Goal: Information Seeking & Learning: Learn about a topic

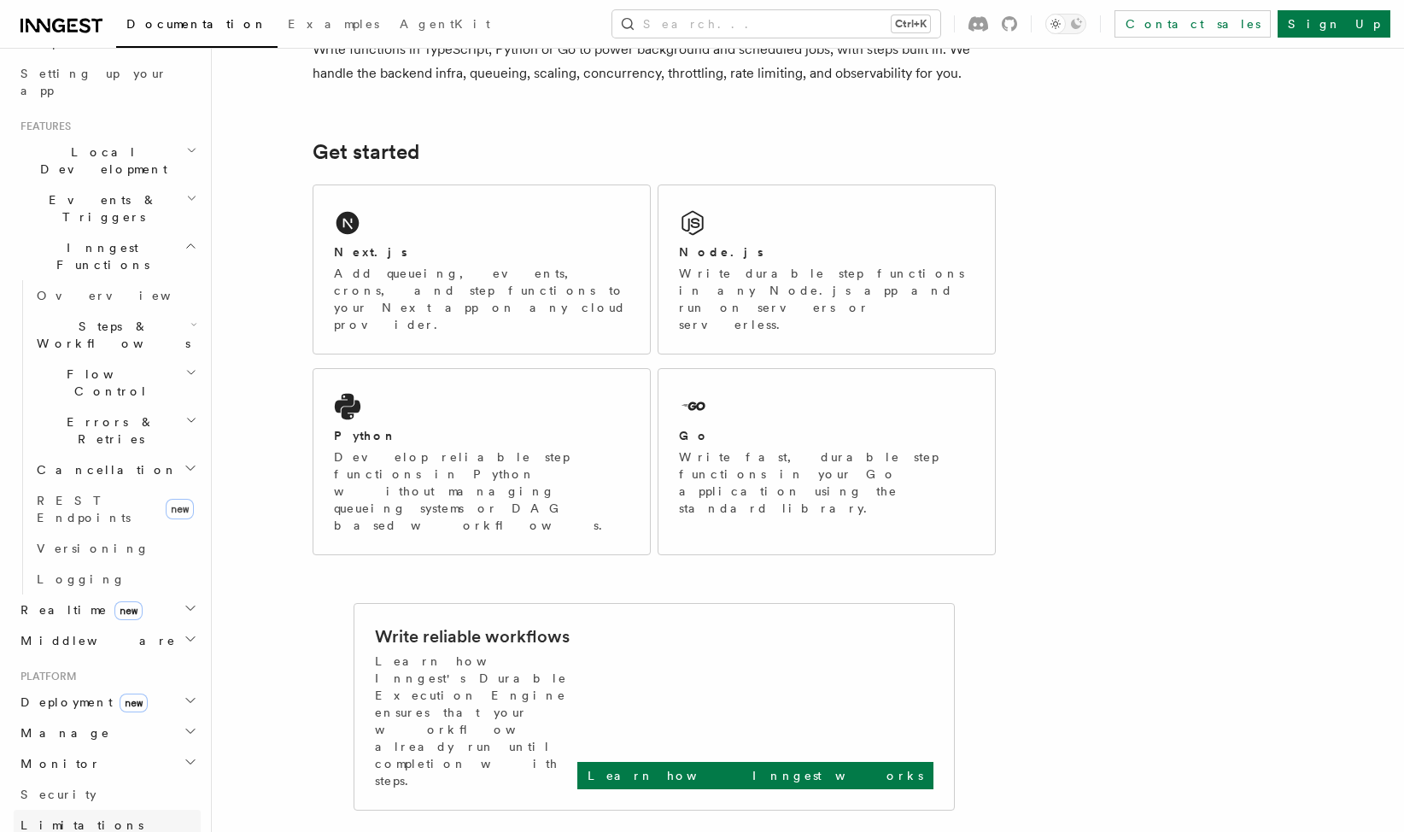
scroll to position [312, 0]
click at [171, 750] on h2 "Monitor" at bounding box center [107, 765] width 187 height 31
click at [184, 695] on icon "button" at bounding box center [191, 702] width 14 height 14
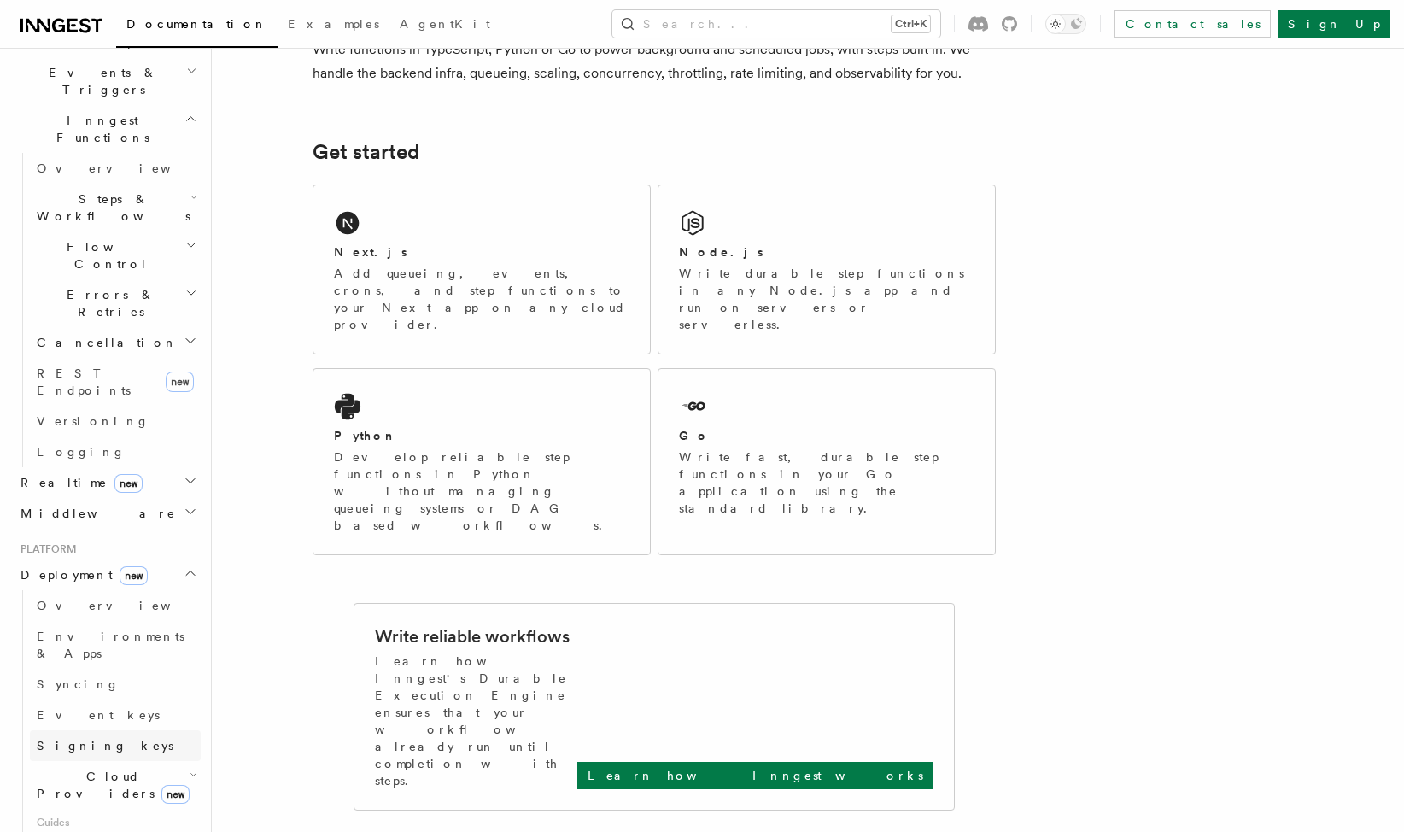
scroll to position [483, 0]
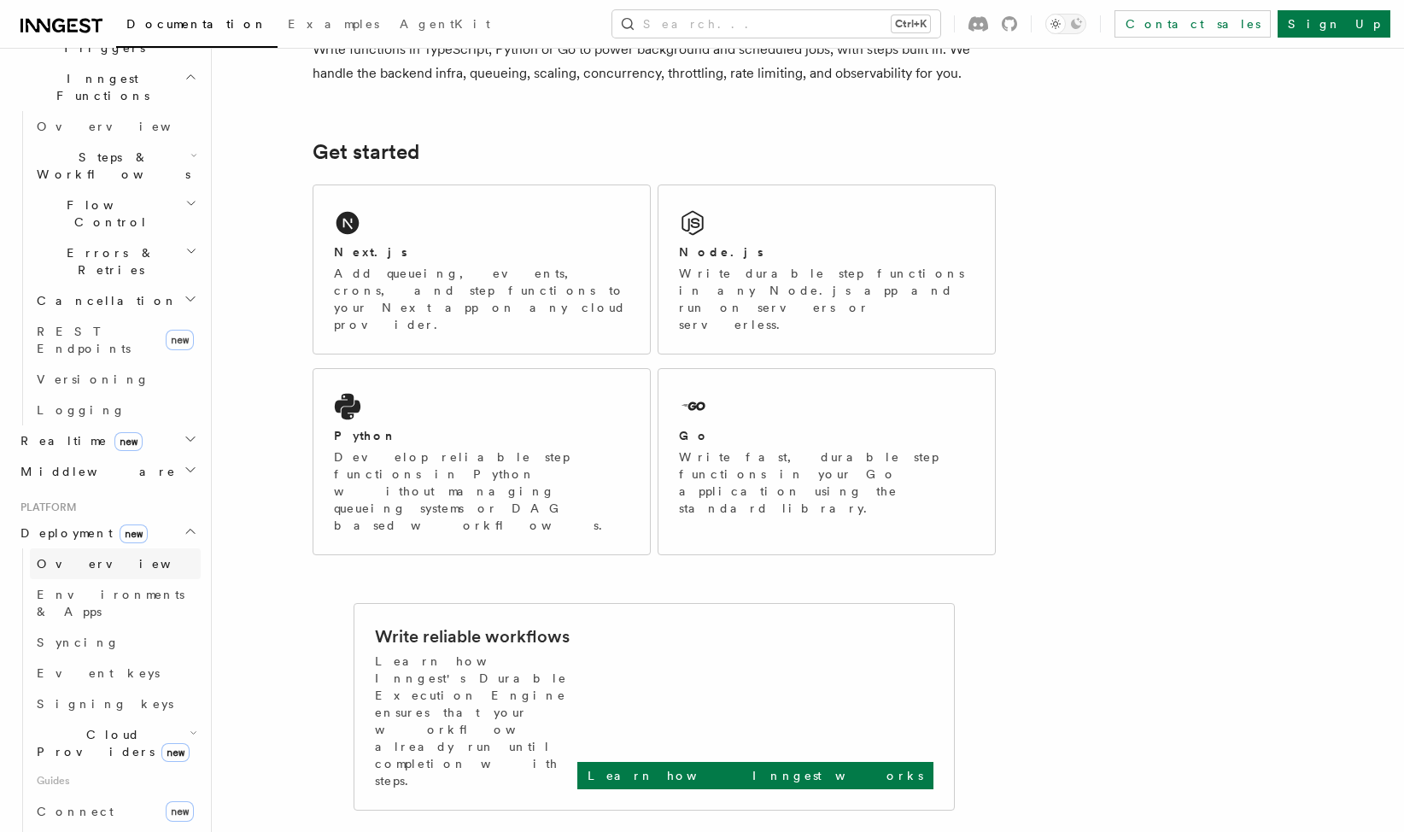
click at [87, 548] on link "Overview" at bounding box center [115, 563] width 171 height 31
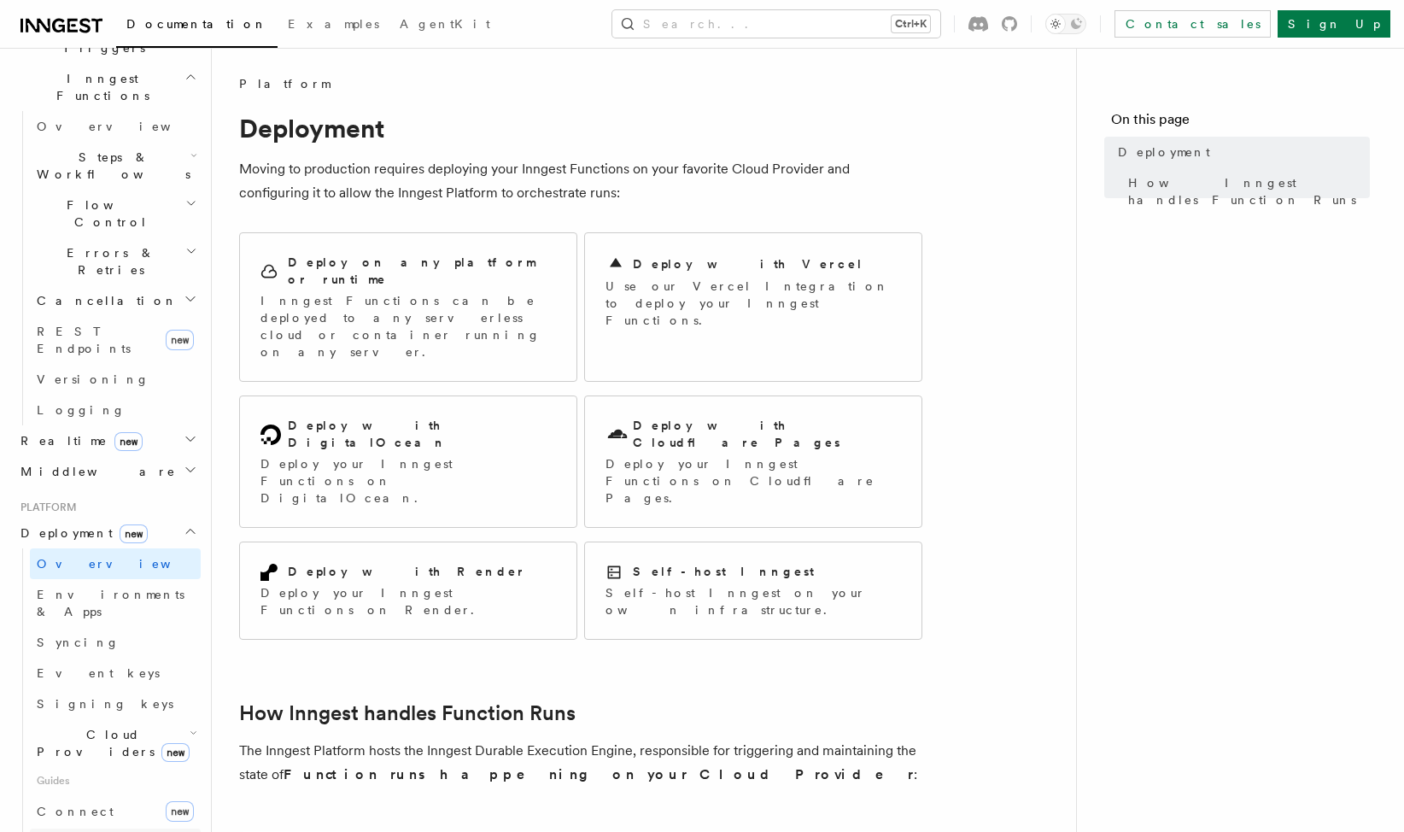
click at [113, 828] on link "Self hosting" at bounding box center [115, 843] width 171 height 31
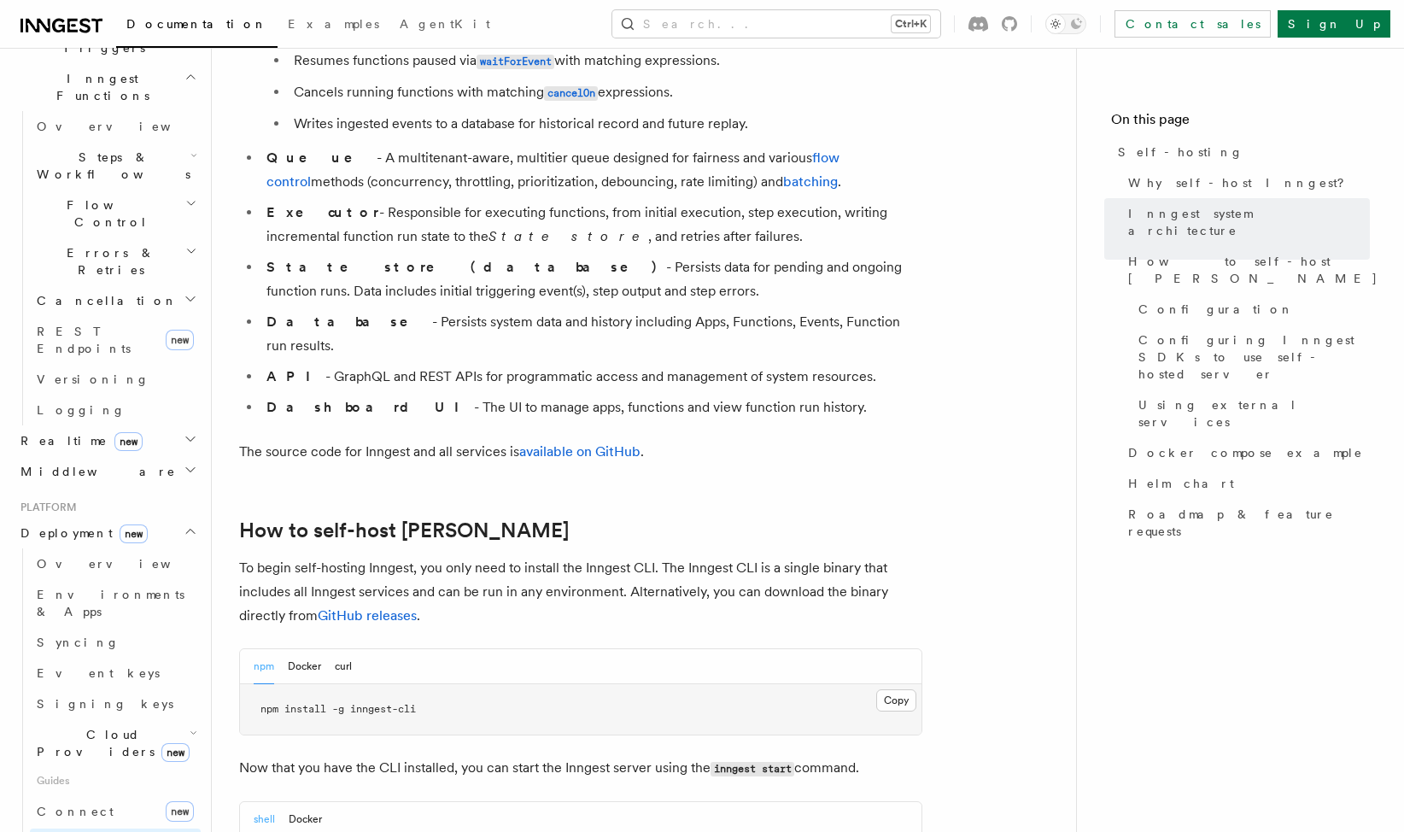
scroll to position [1366, 0]
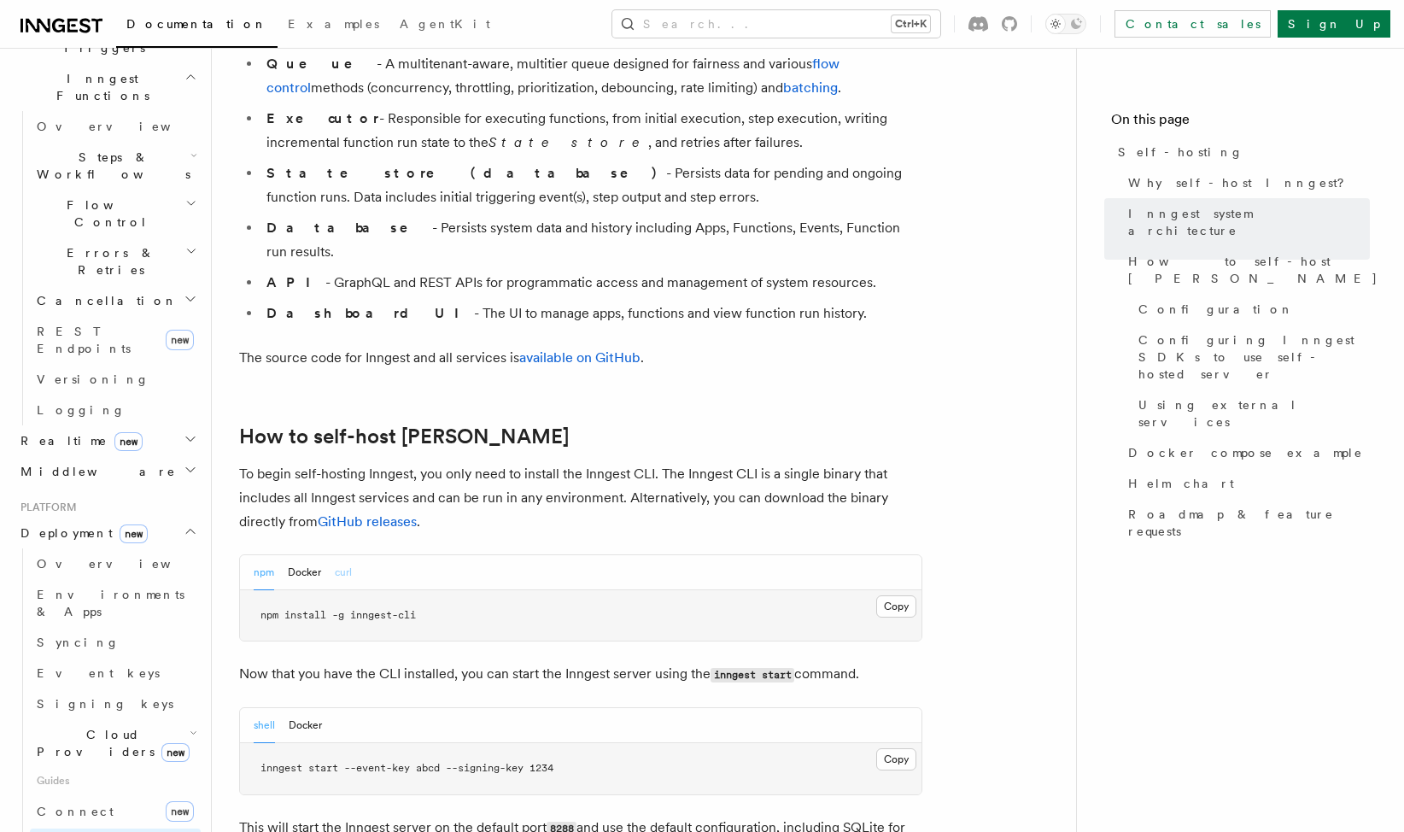
click at [342, 555] on button "curl" at bounding box center [343, 572] width 17 height 35
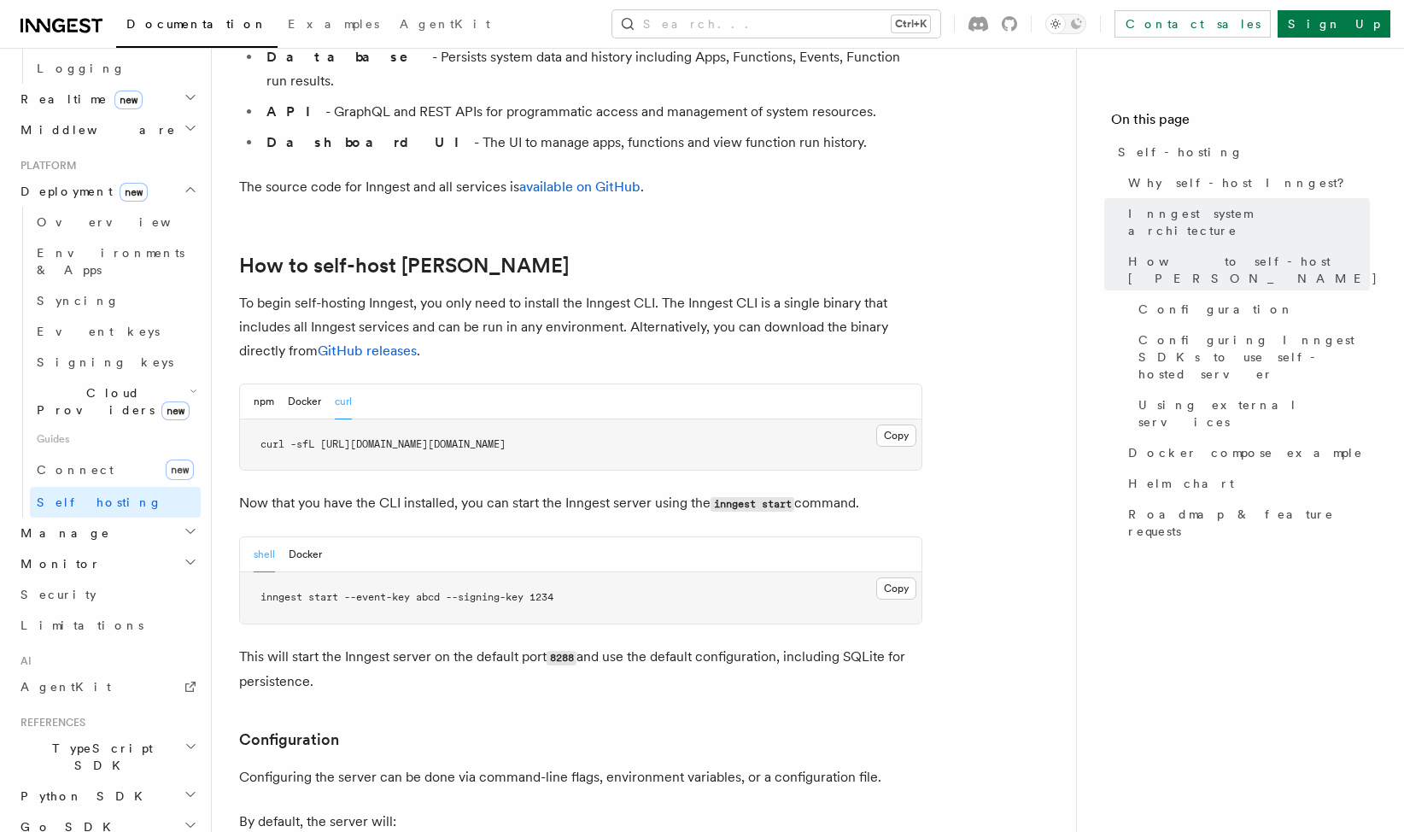
scroll to position [845, 0]
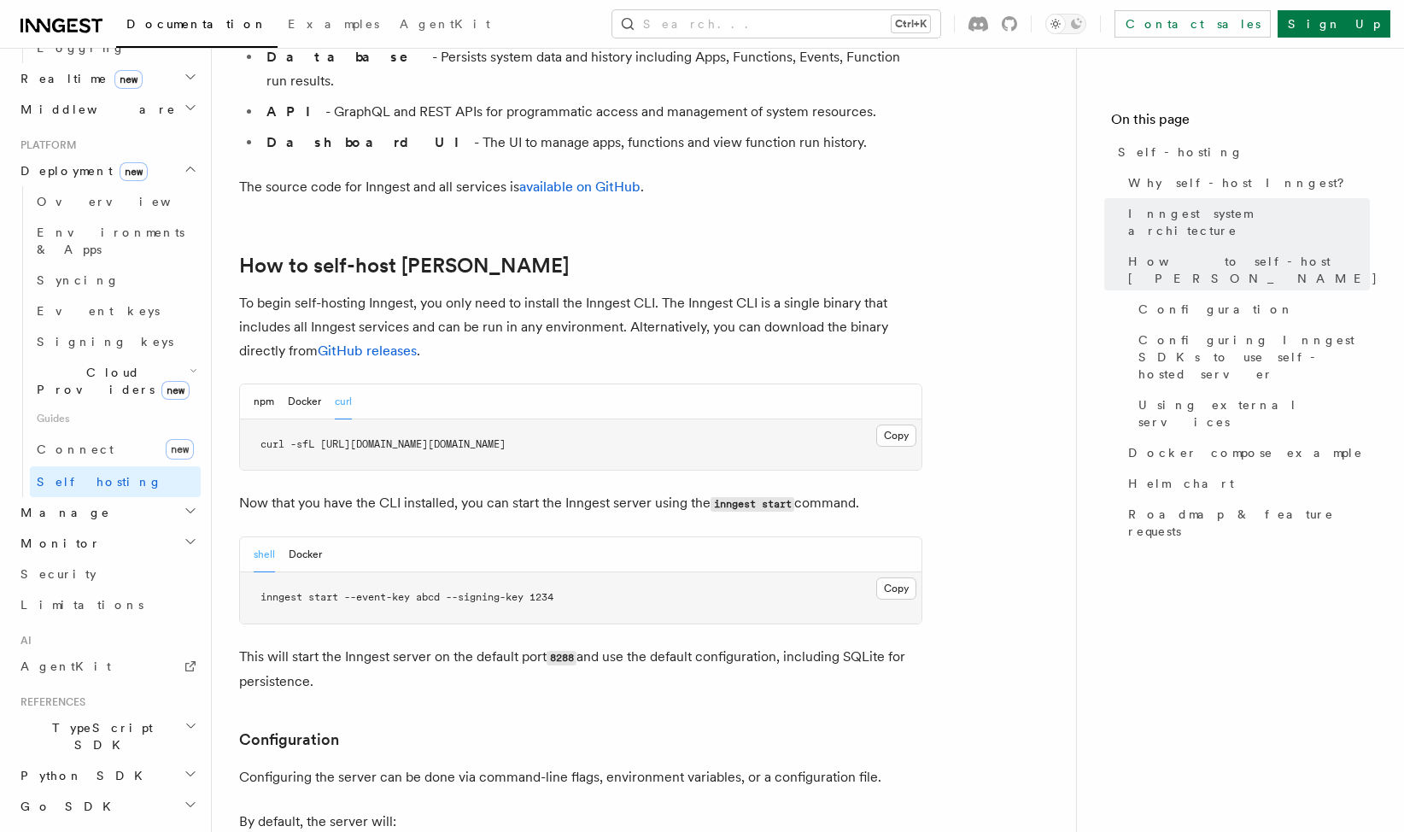
click at [184, 767] on icon "button" at bounding box center [191, 774] width 14 height 14
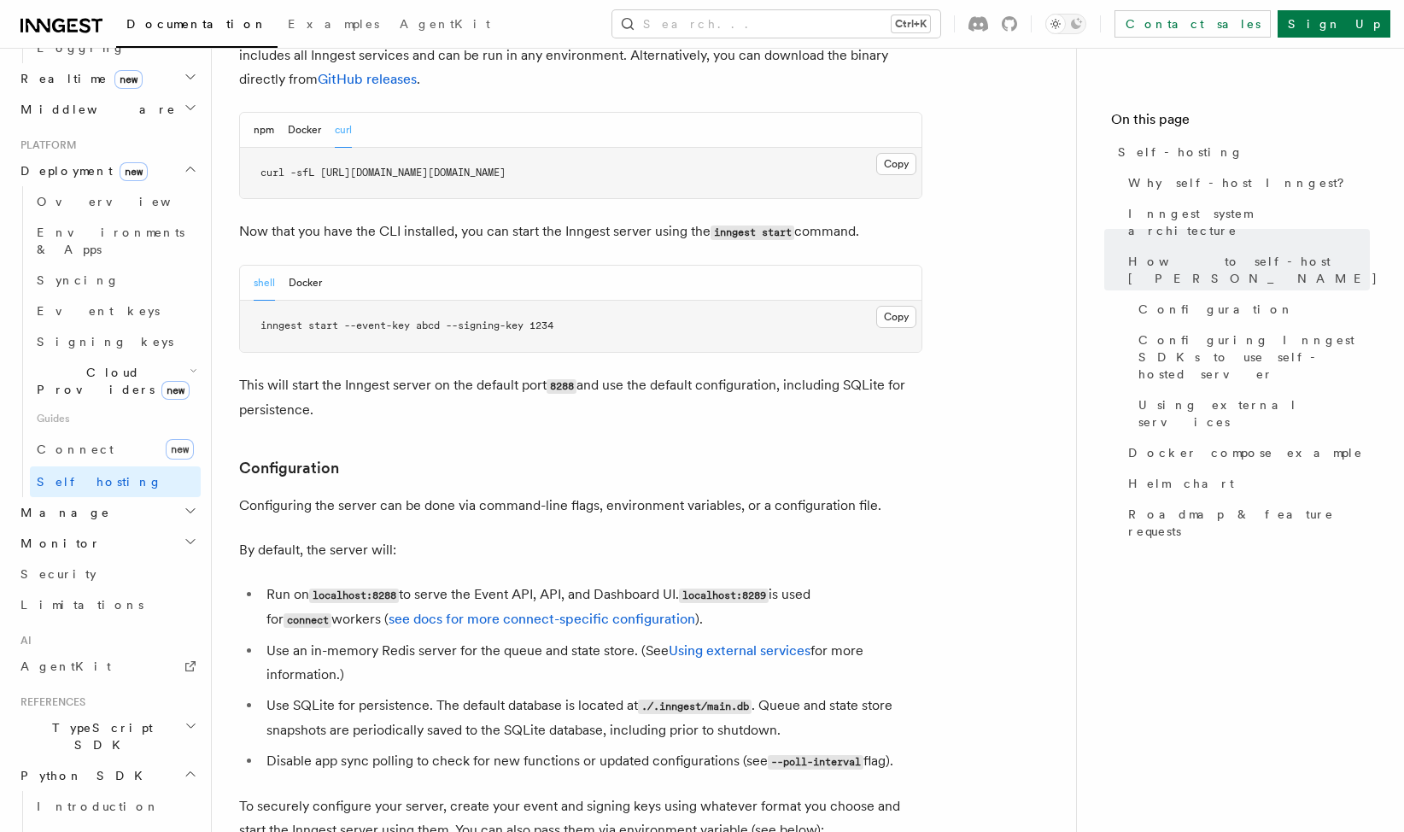
scroll to position [2049, 0]
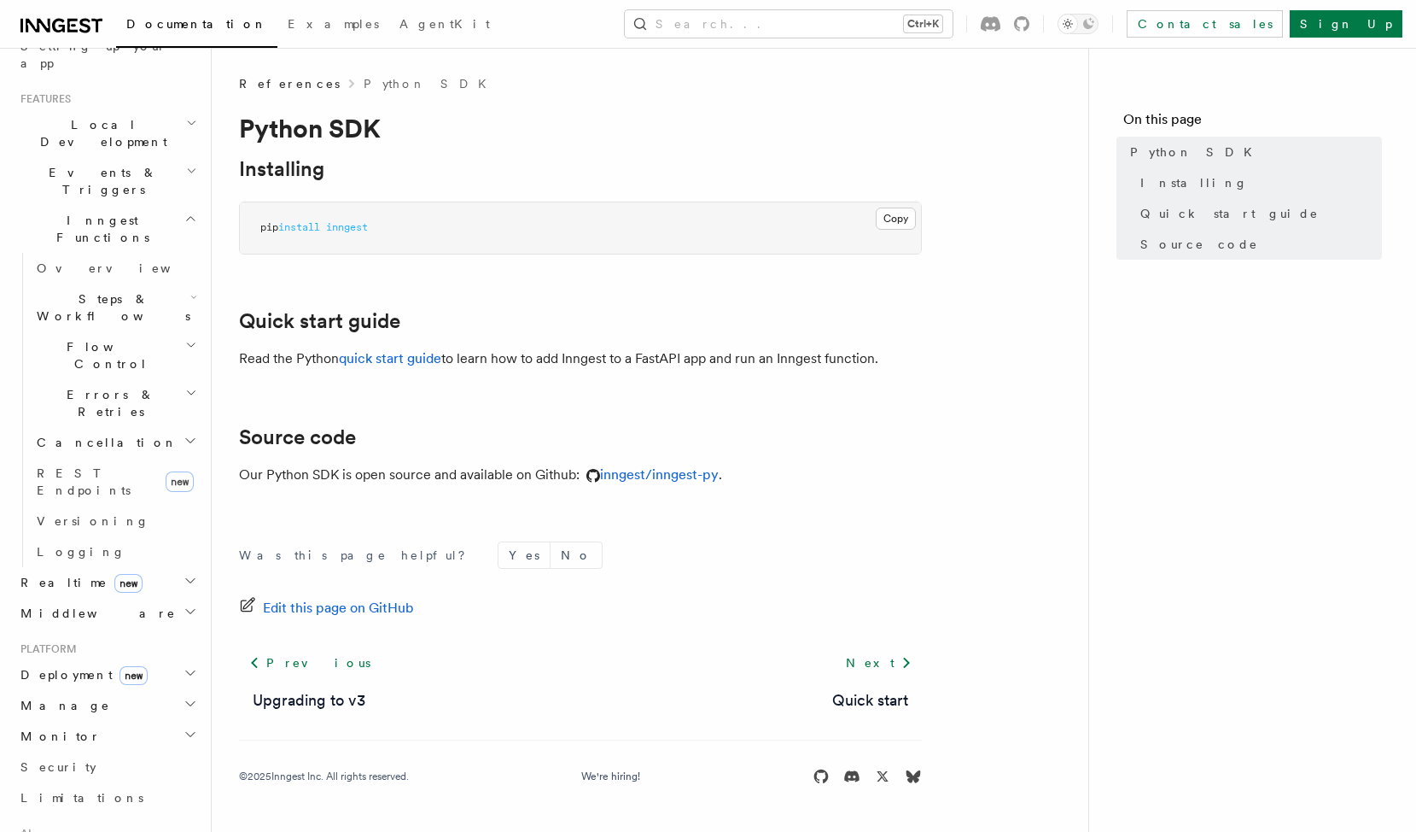
scroll to position [598, 0]
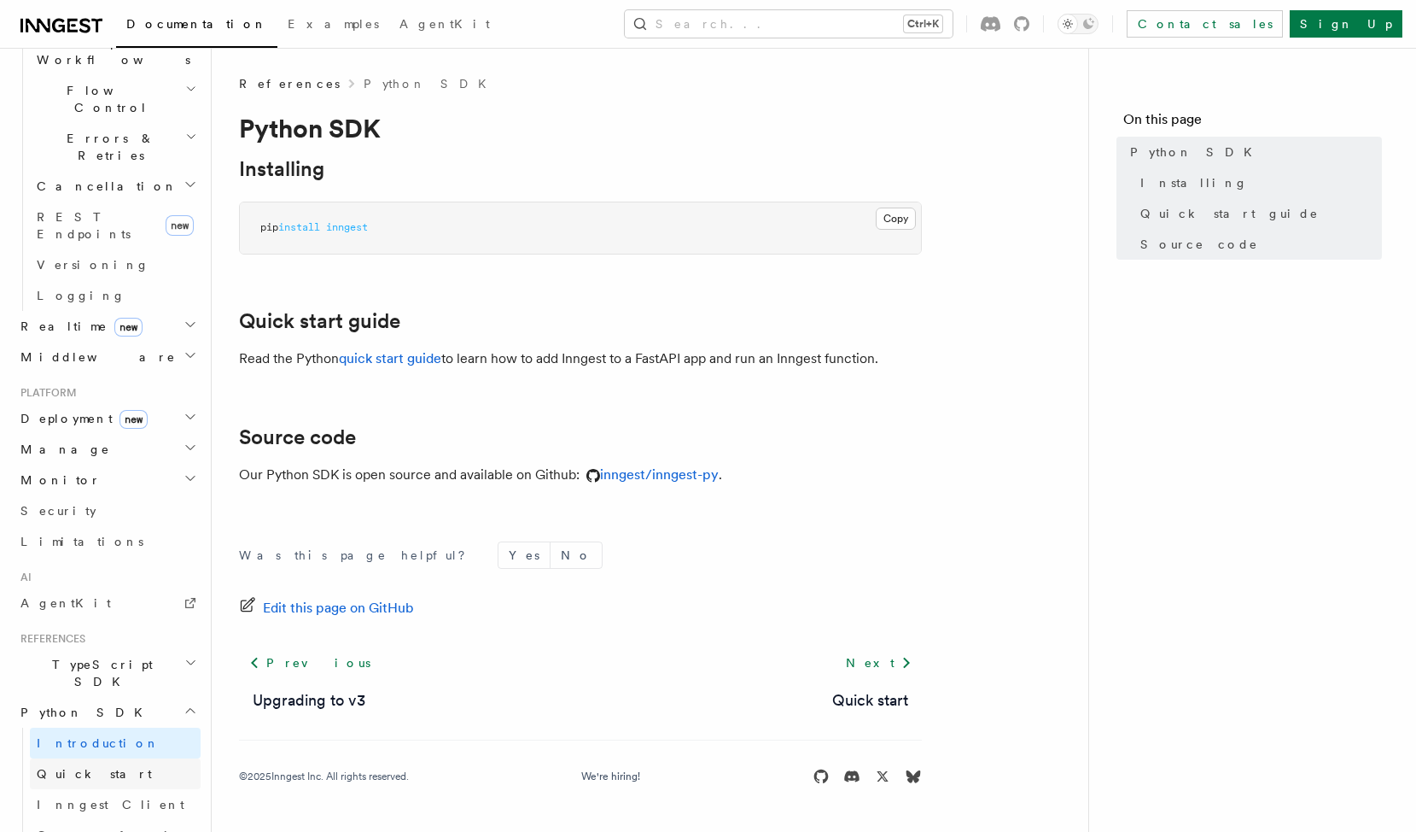
click at [120, 758] on link "Quick start" at bounding box center [115, 773] width 171 height 31
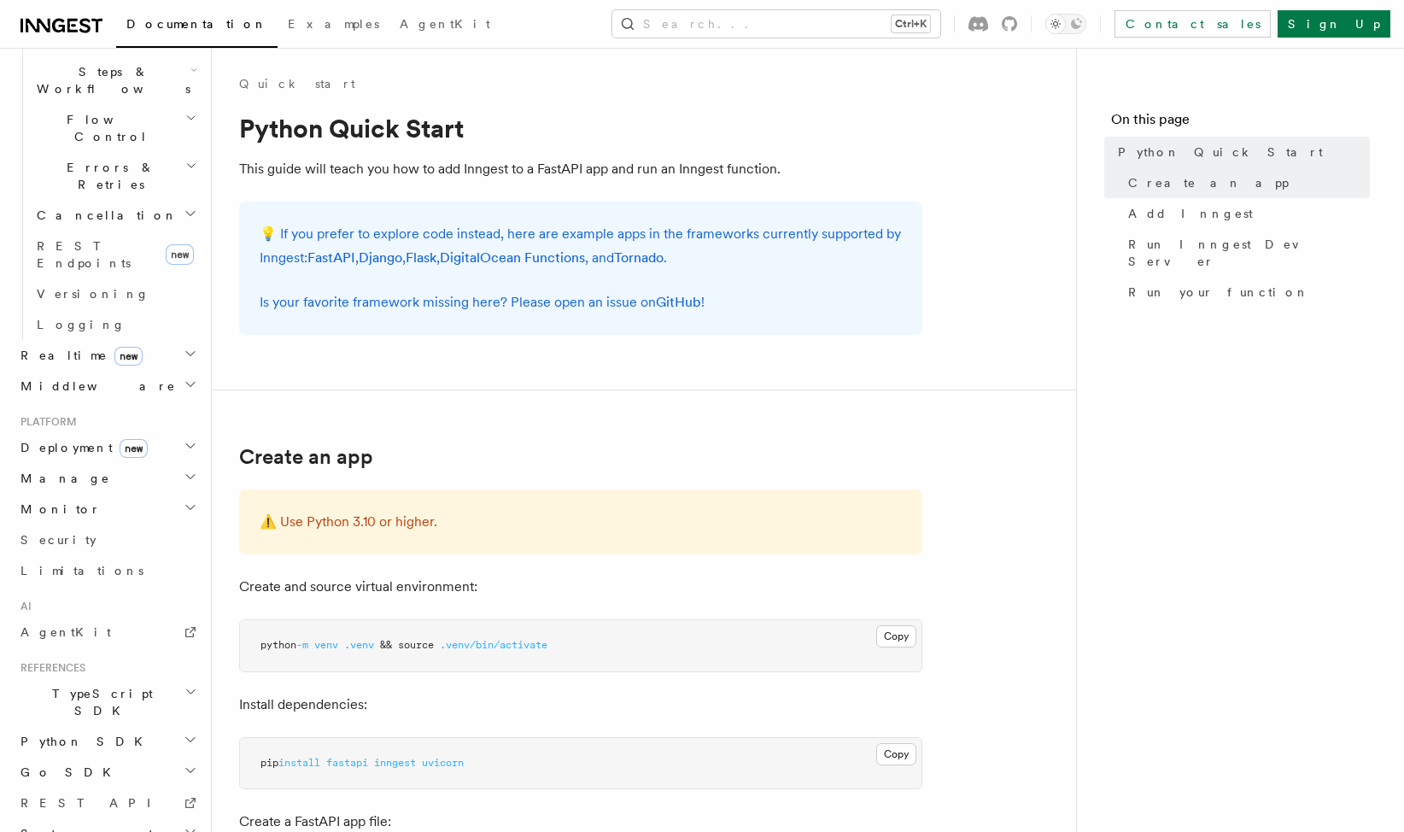
scroll to position [256, 0]
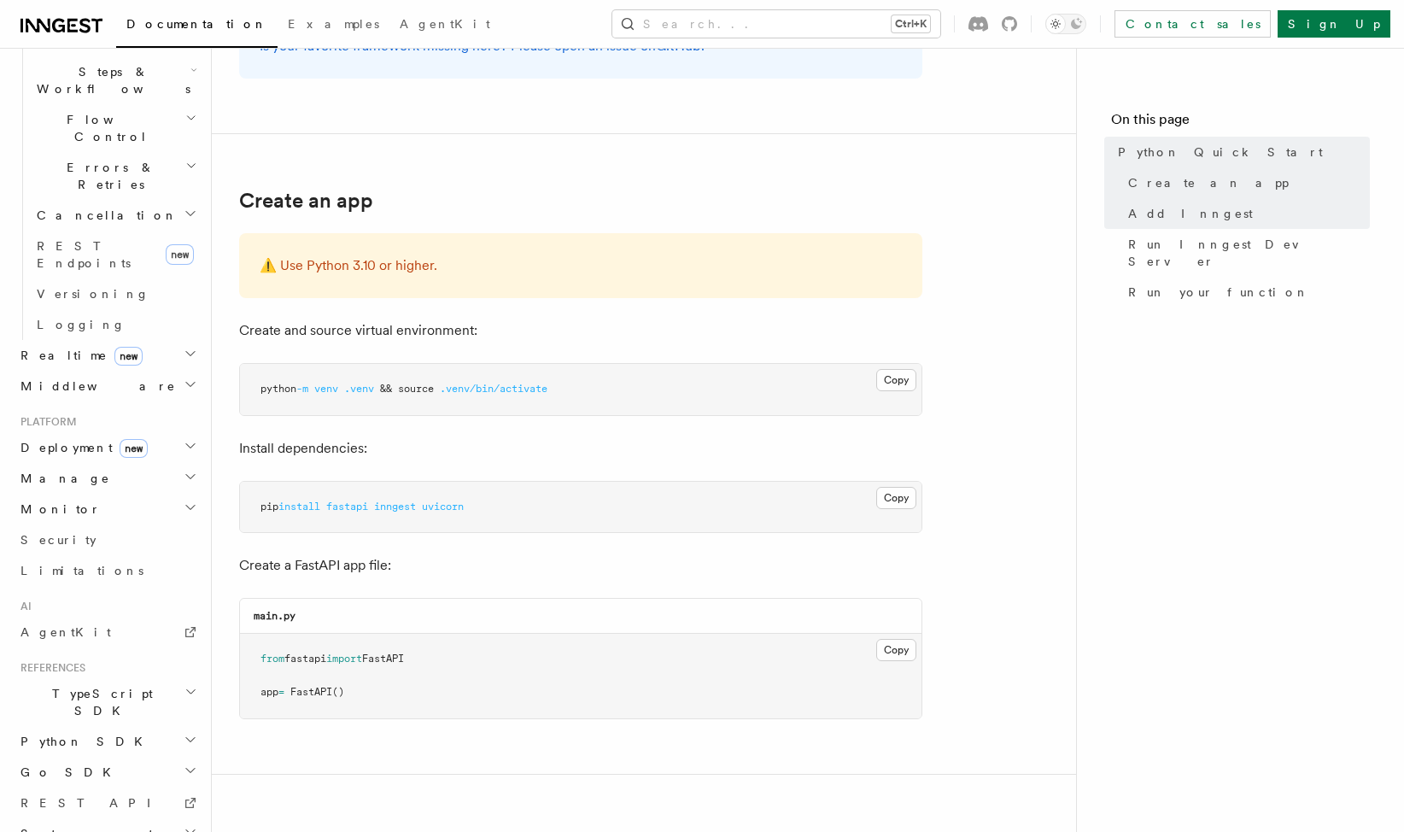
click at [186, 738] on icon "button" at bounding box center [190, 740] width 9 height 4
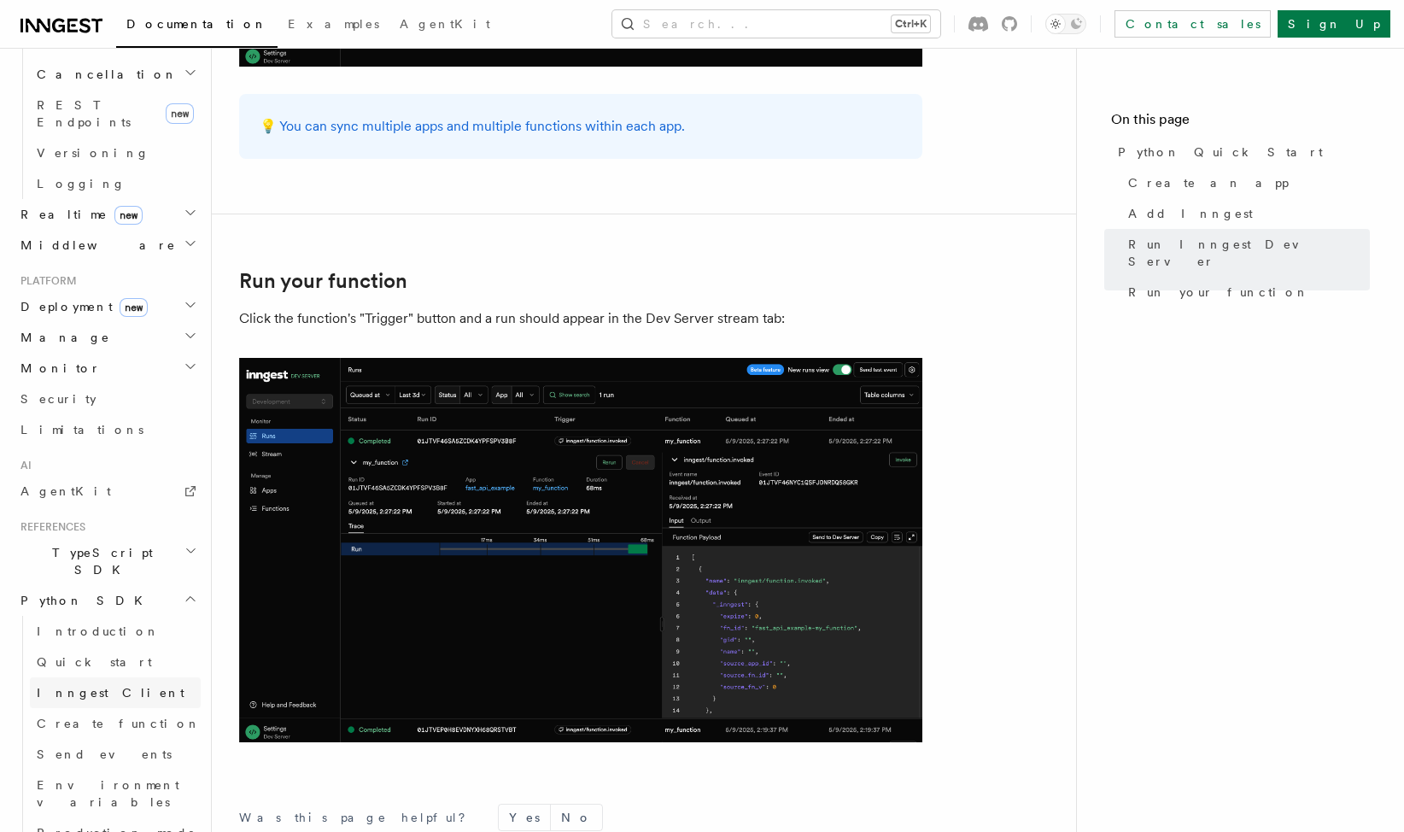
scroll to position [739, 0]
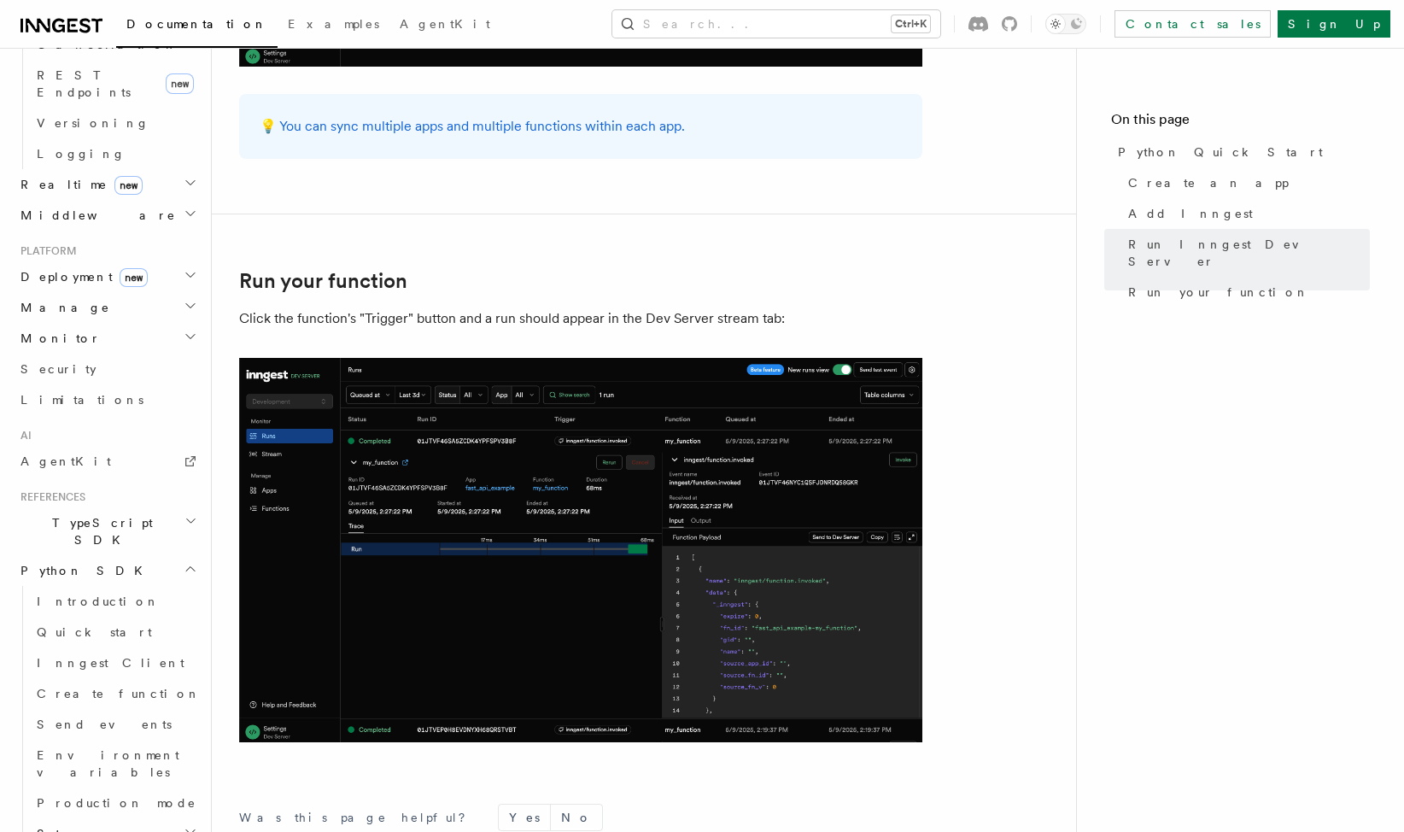
click at [184, 825] on icon "button" at bounding box center [191, 832] width 14 height 14
click at [111, 656] on span "Inngest Client" at bounding box center [111, 663] width 148 height 14
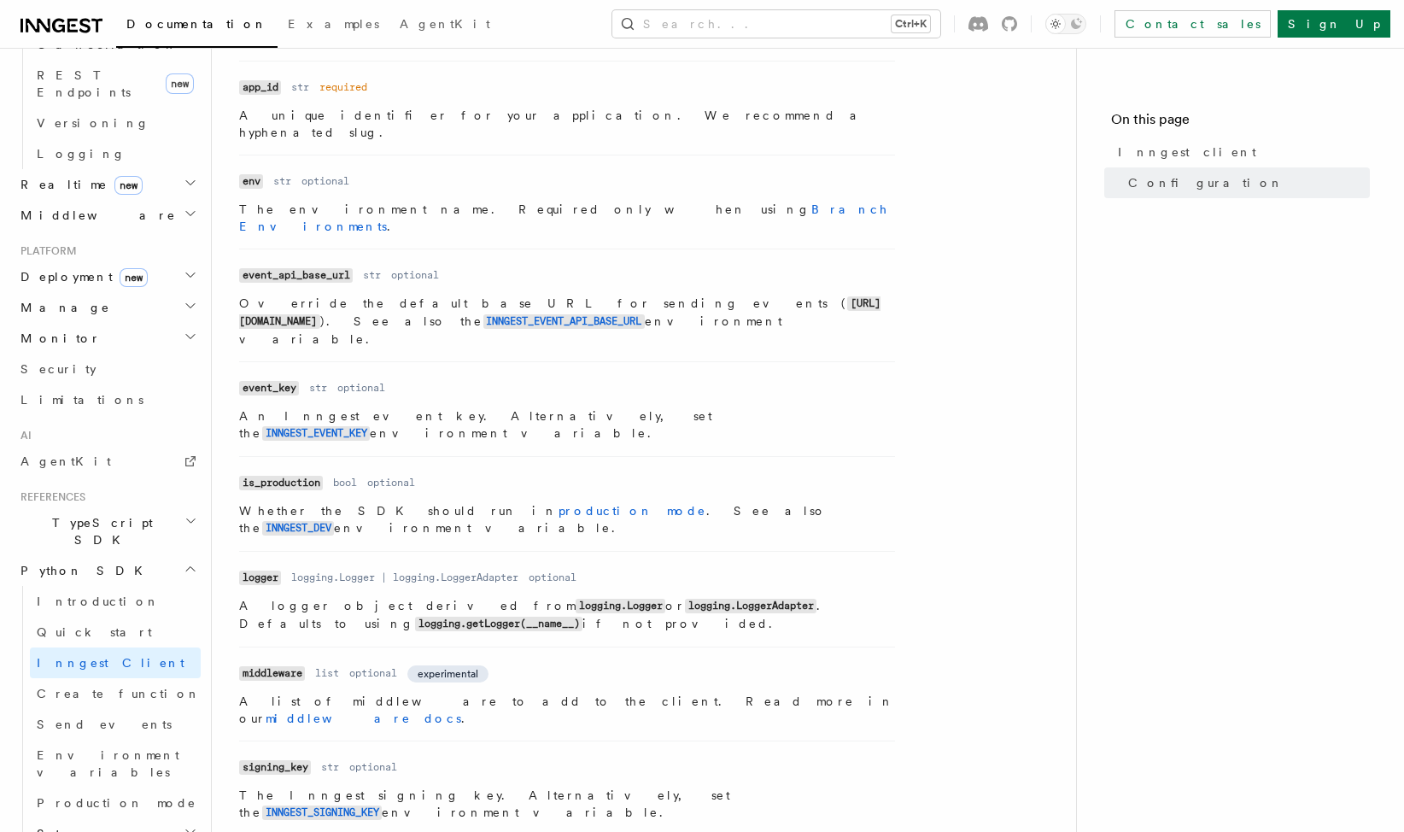
scroll to position [714, 0]
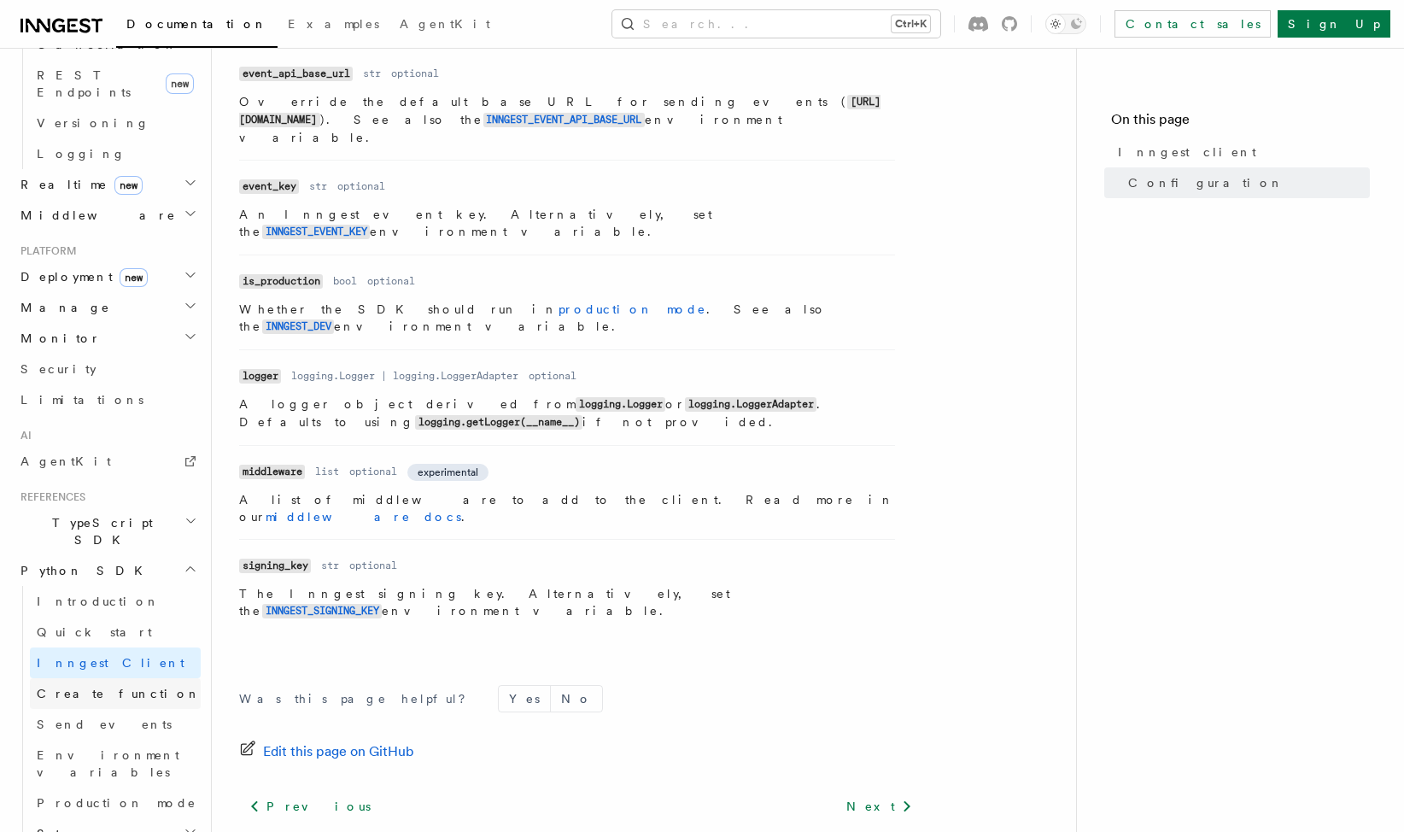
click at [103, 686] on span "Create function" at bounding box center [119, 693] width 164 height 14
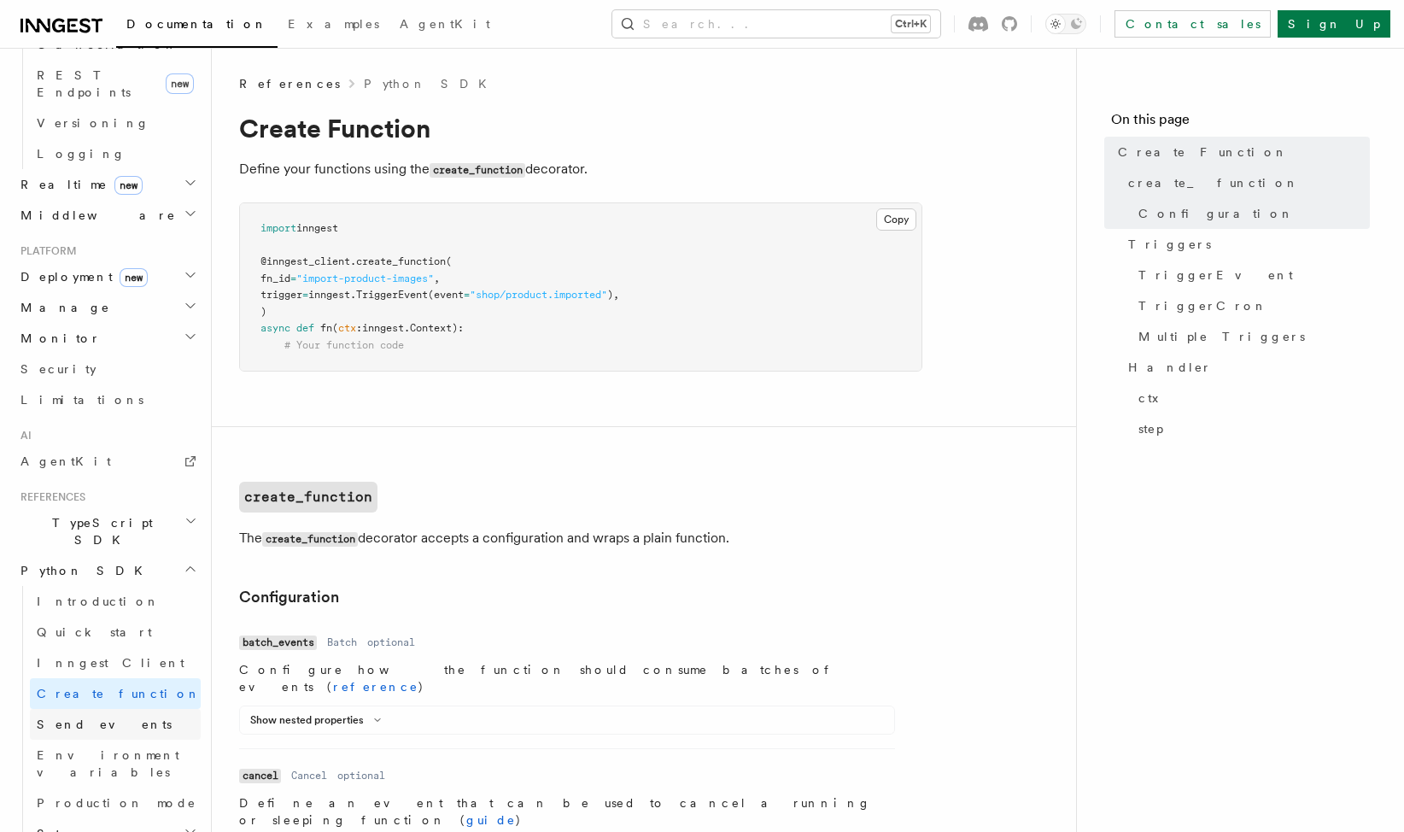
click at [90, 717] on span "Send events" at bounding box center [104, 724] width 135 height 14
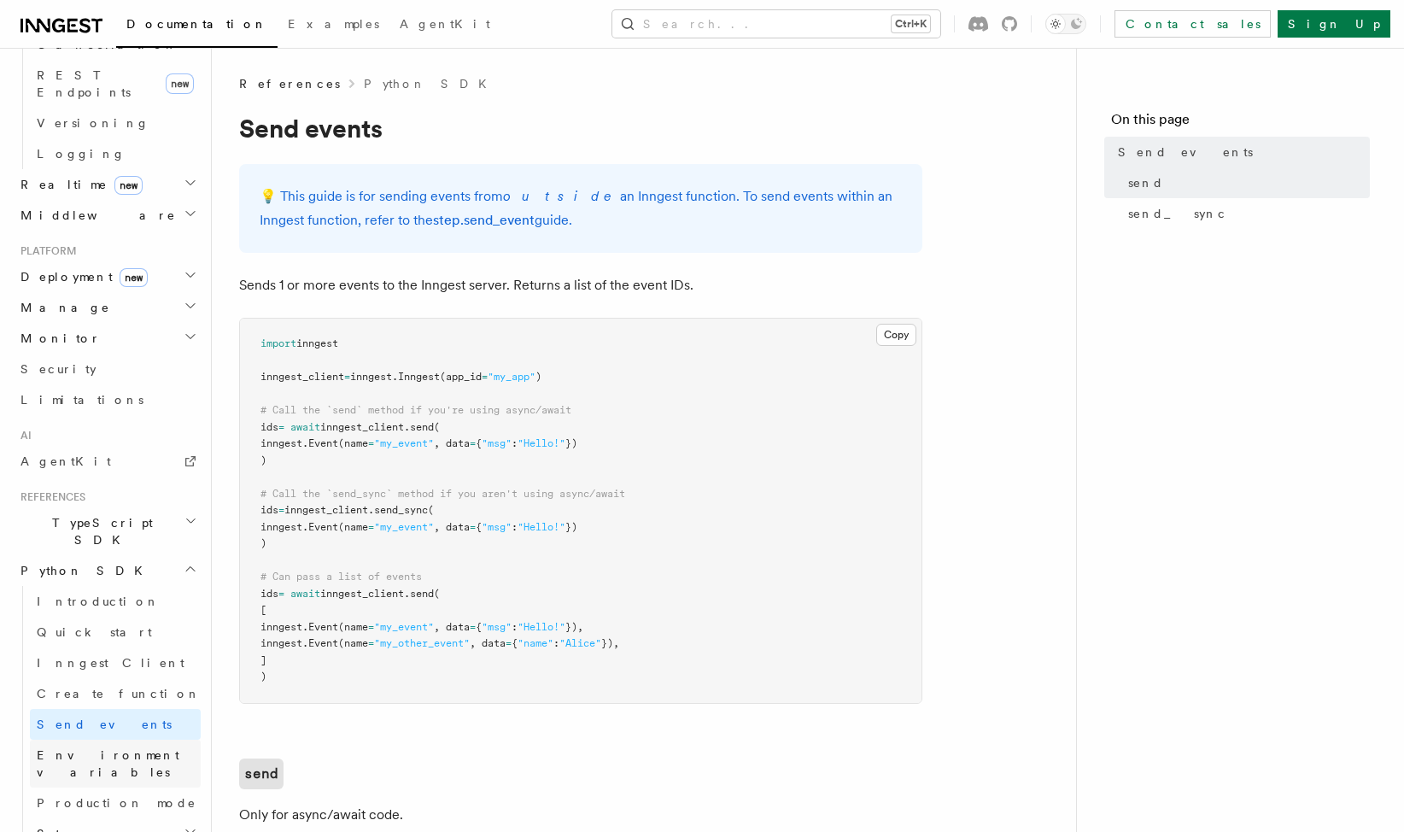
click at [136, 748] on span "Environment variables" at bounding box center [108, 763] width 143 height 31
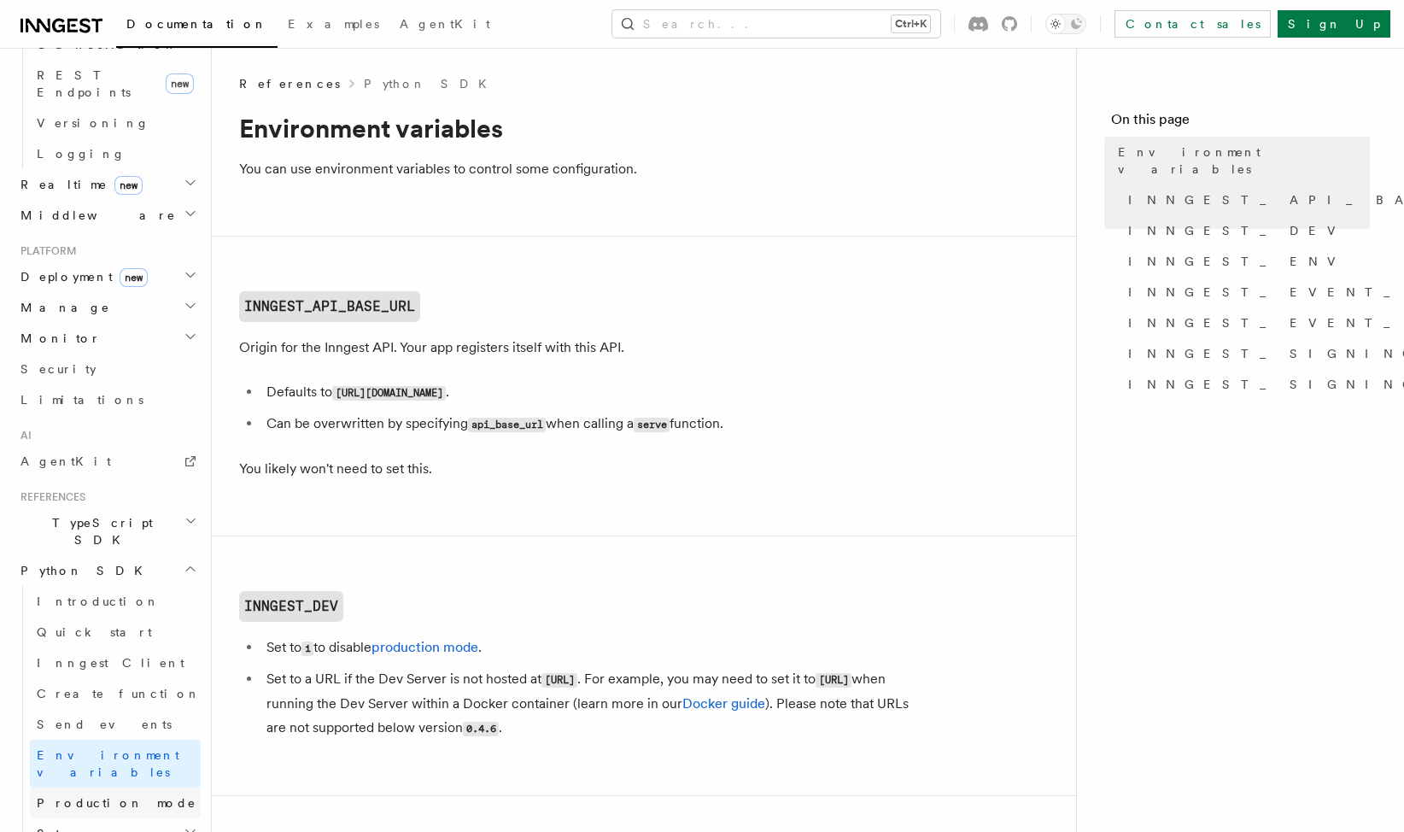
click at [131, 787] on link "Production mode" at bounding box center [115, 802] width 171 height 31
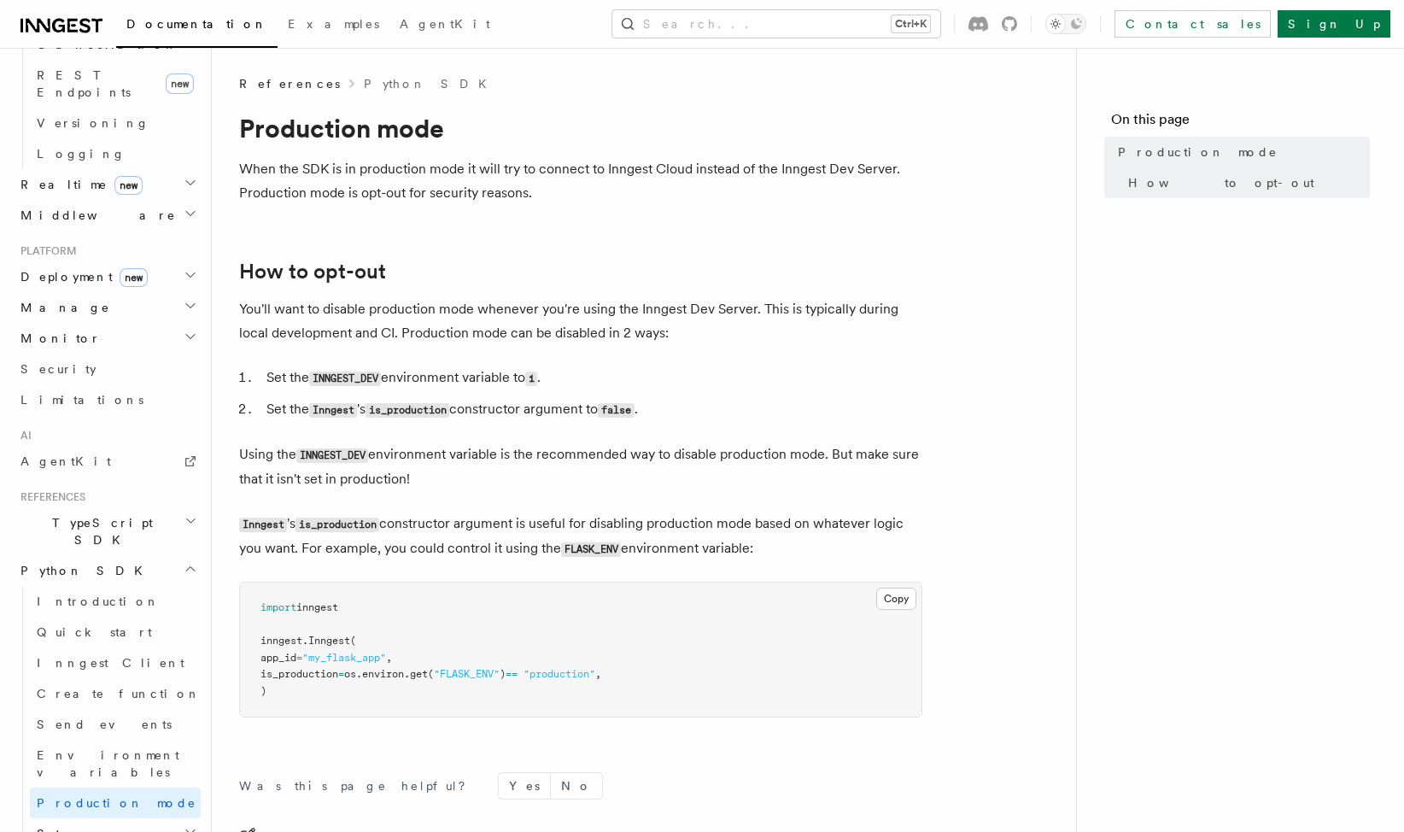
click at [184, 825] on icon "button" at bounding box center [191, 832] width 14 height 14
click at [130, 818] on h2 "Steps" at bounding box center [115, 833] width 171 height 31
click at [126, 818] on h2 "Steps" at bounding box center [115, 833] width 171 height 31
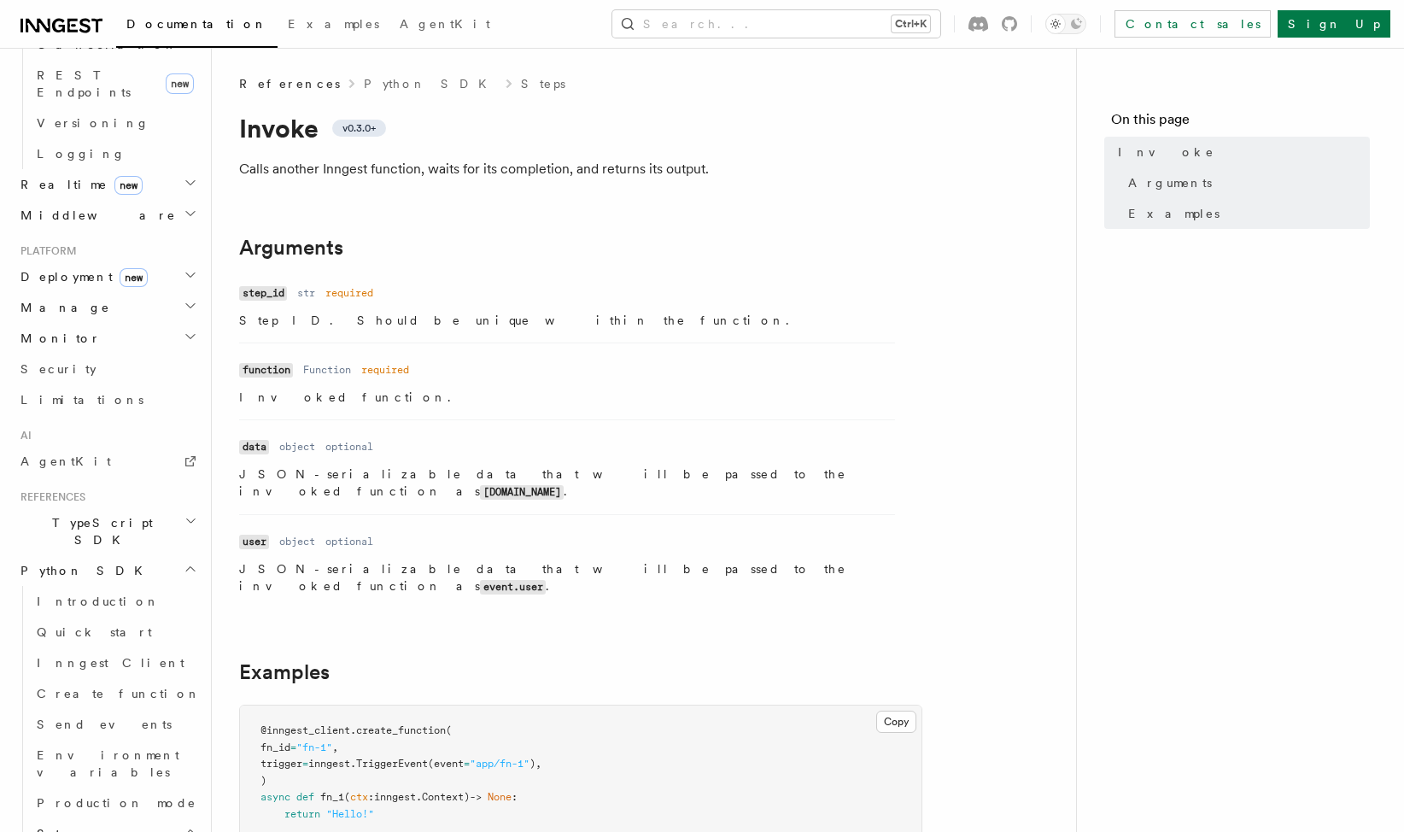
click at [184, 562] on icon "button" at bounding box center [191, 569] width 14 height 14
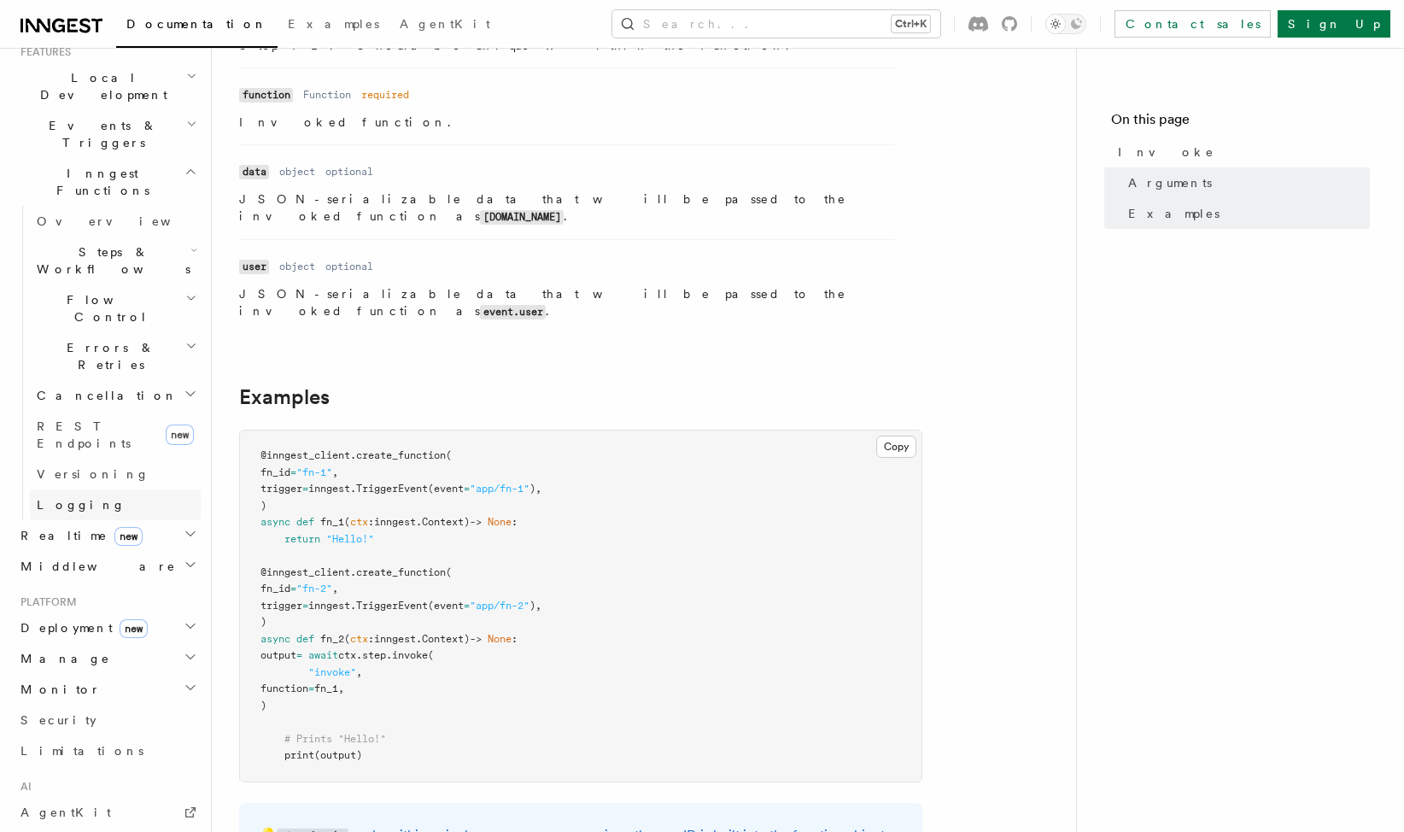
scroll to position [569, 0]
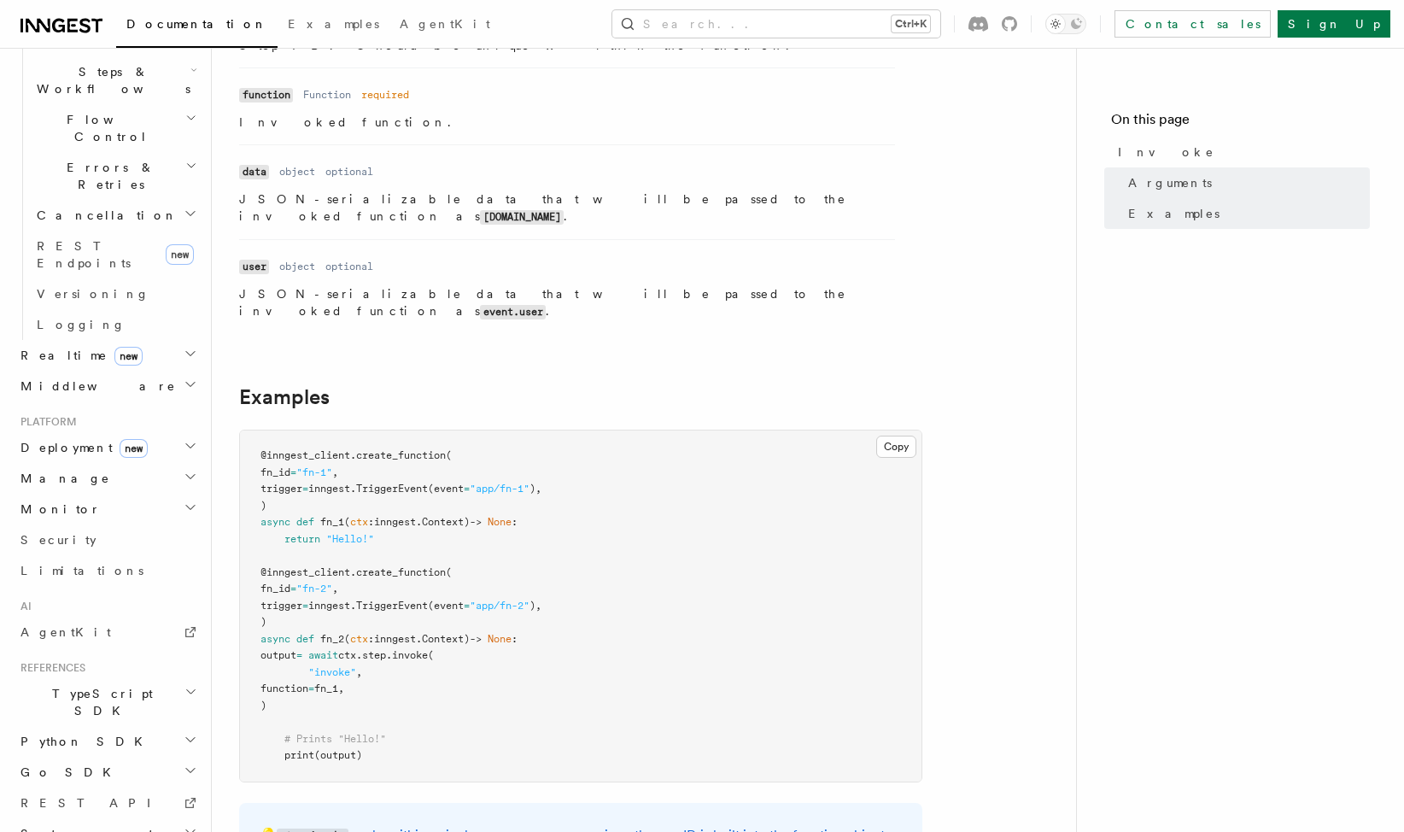
click at [184, 733] on icon "button" at bounding box center [191, 740] width 14 height 14
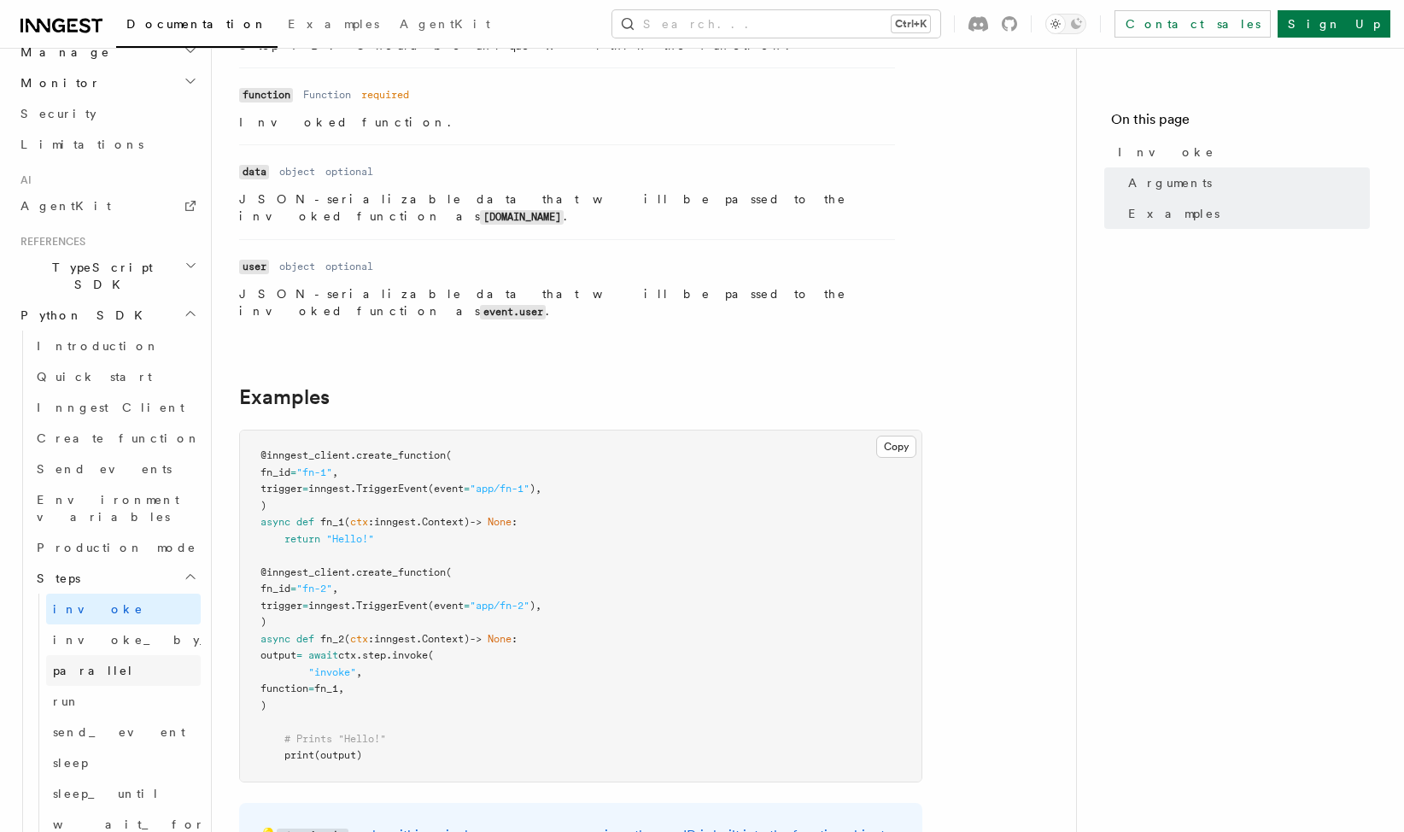
scroll to position [995, 0]
click at [124, 715] on link "send_event" at bounding box center [123, 730] width 155 height 31
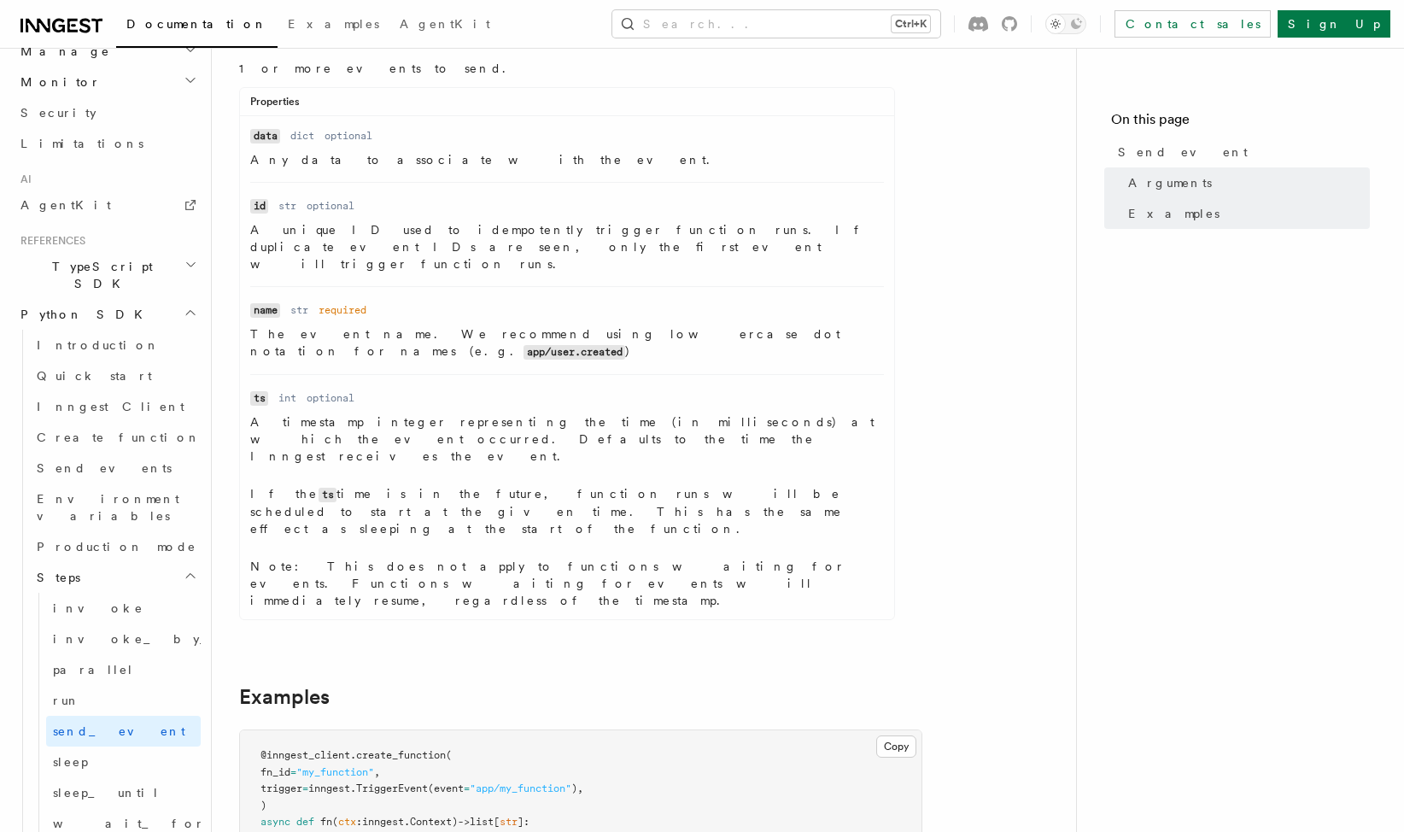
scroll to position [598, 0]
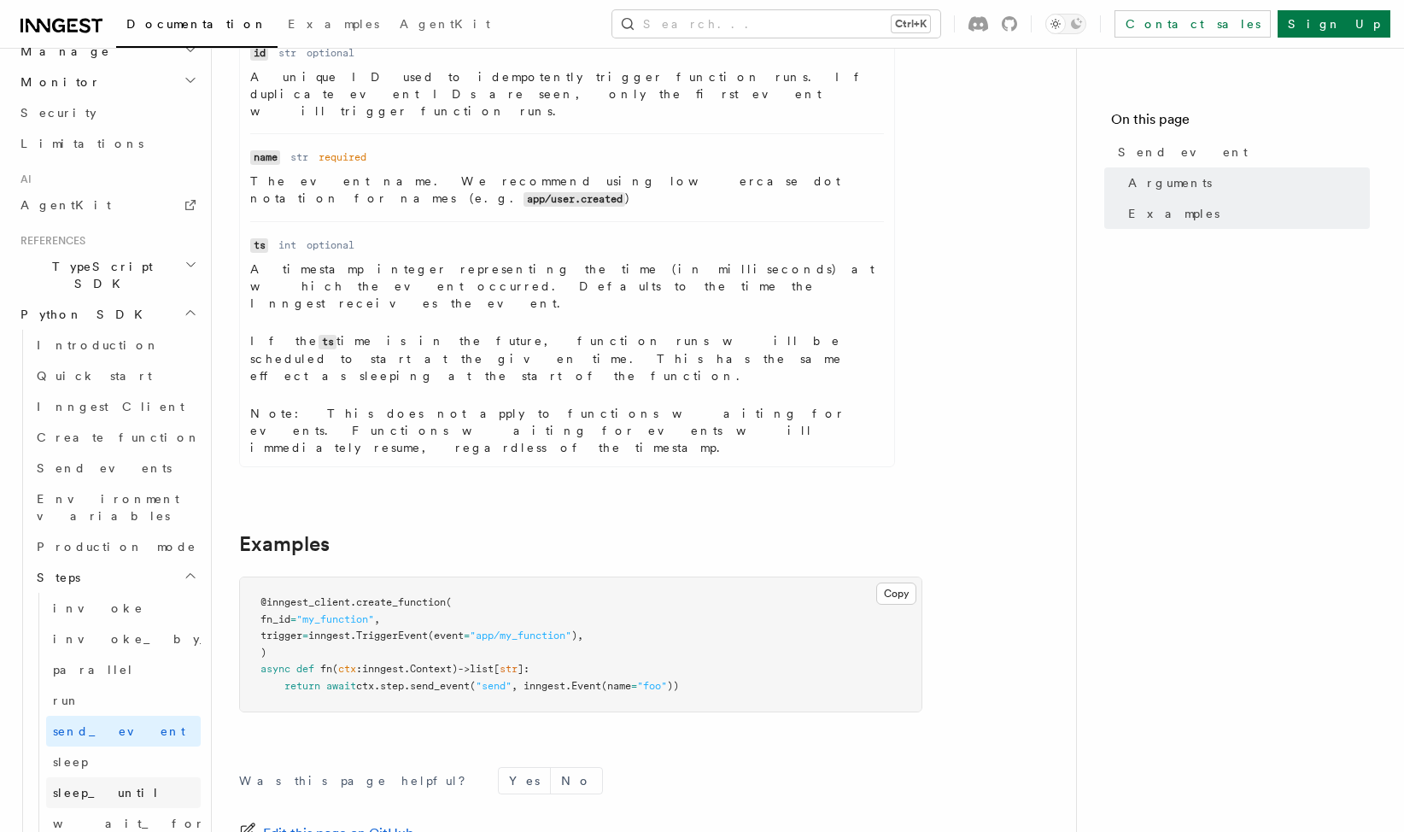
click at [131, 777] on link "sleep_until" at bounding box center [123, 792] width 155 height 31
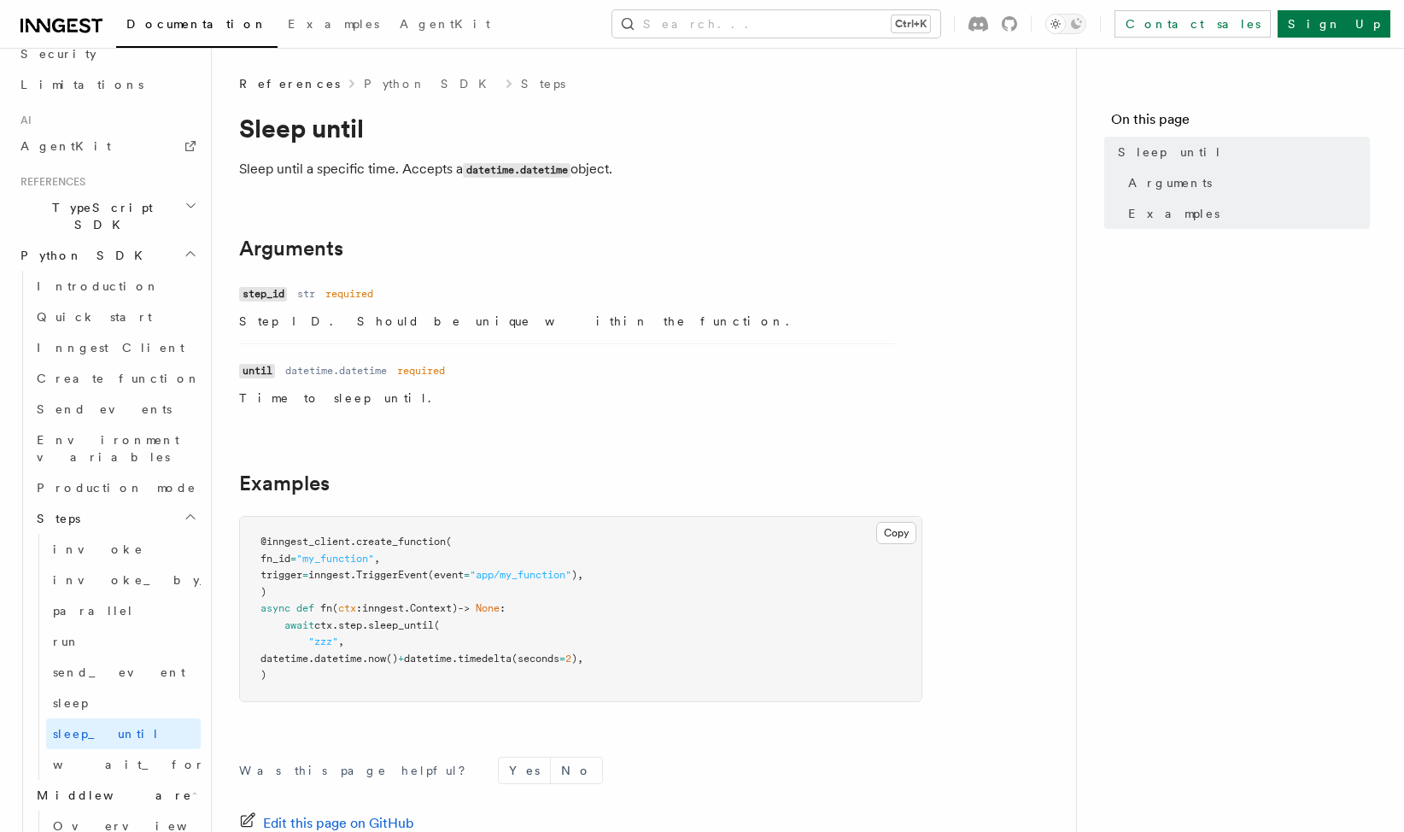
scroll to position [1166, 0]
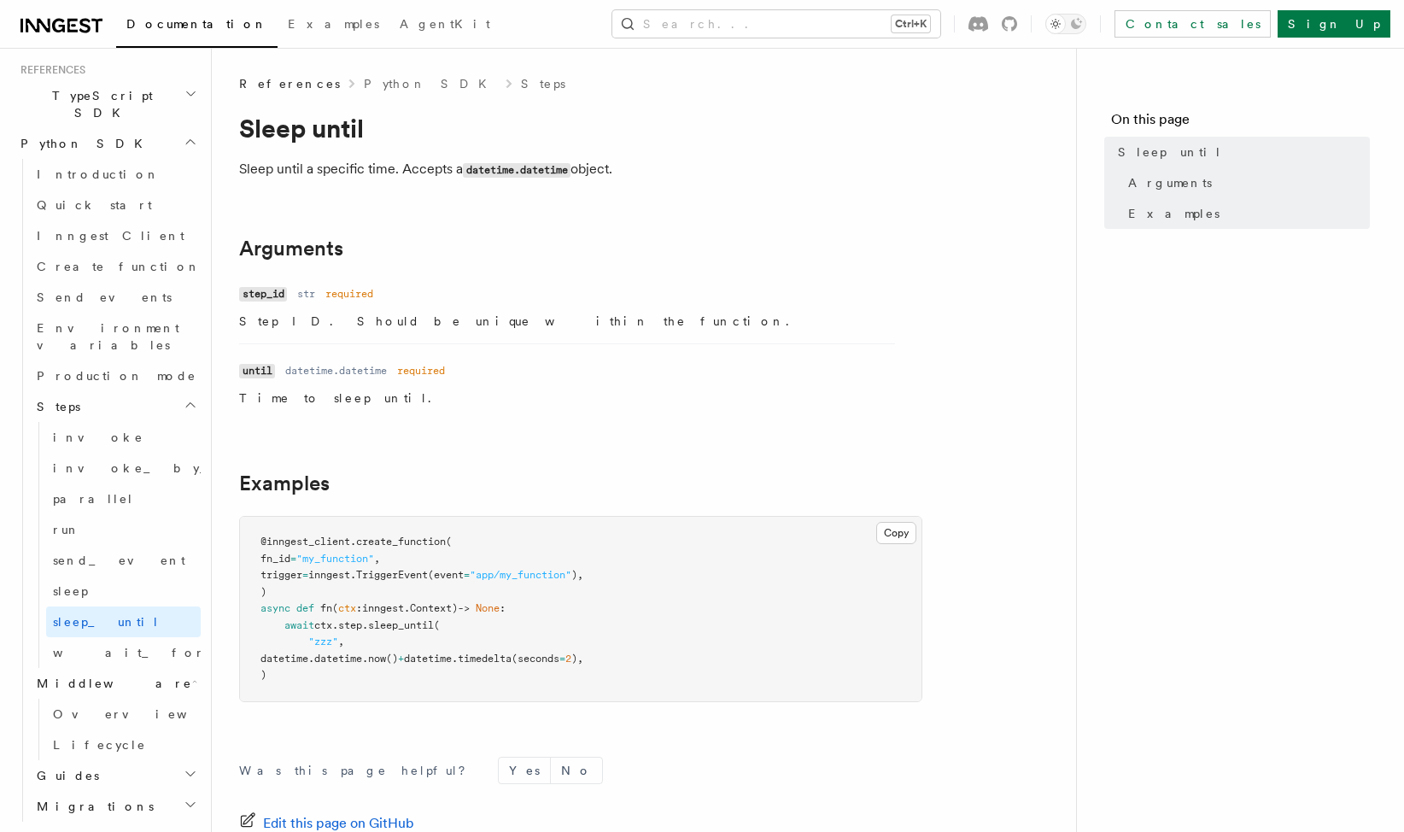
click at [189, 569] on header "Search... Documentation Examples AgentKit Home Quick start Next.js Node.js Pyth…" at bounding box center [106, 440] width 212 height 784
click at [186, 772] on icon "button" at bounding box center [190, 774] width 9 height 4
click at [116, 698] on link "Overview" at bounding box center [123, 713] width 155 height 31
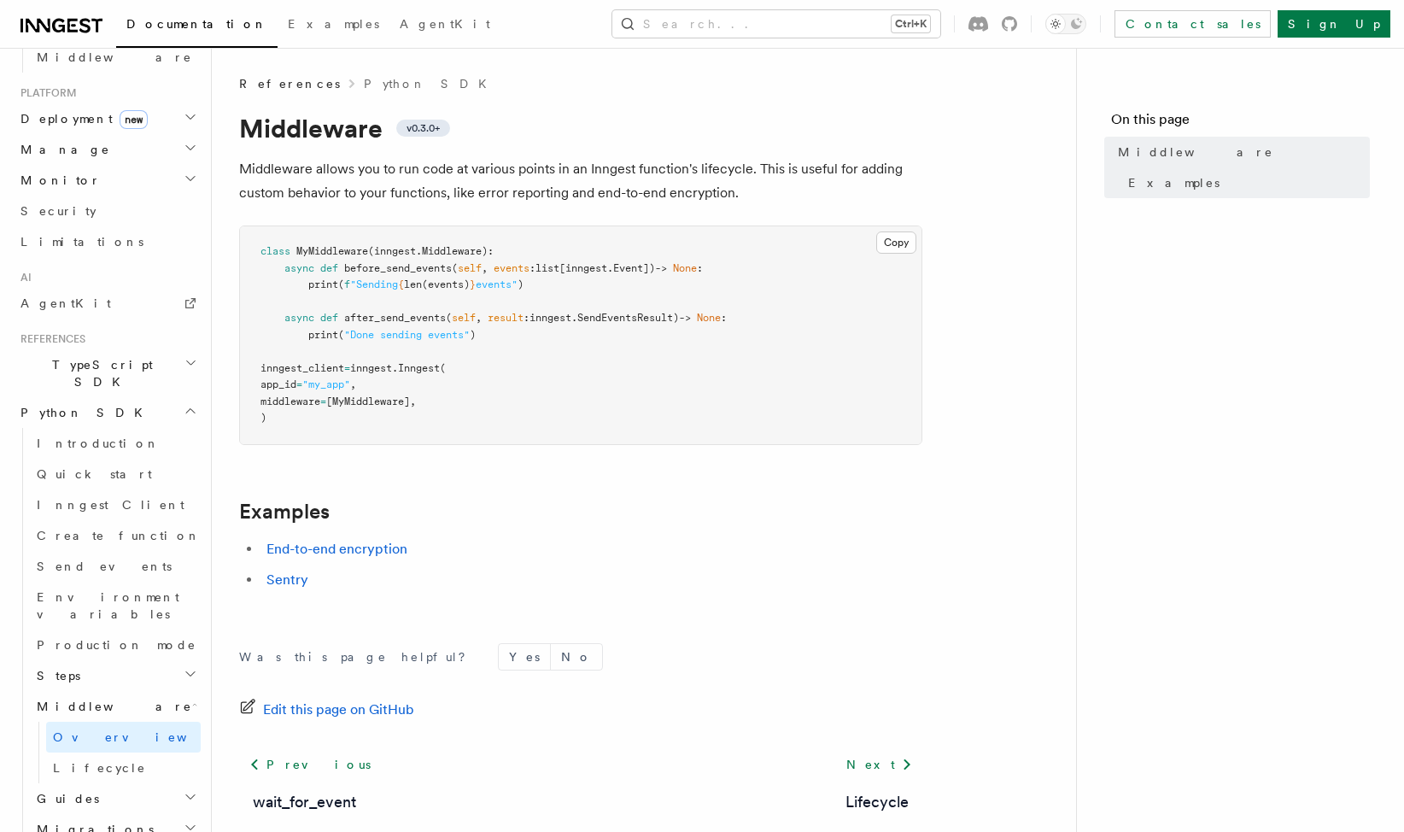
scroll to position [1176, 0]
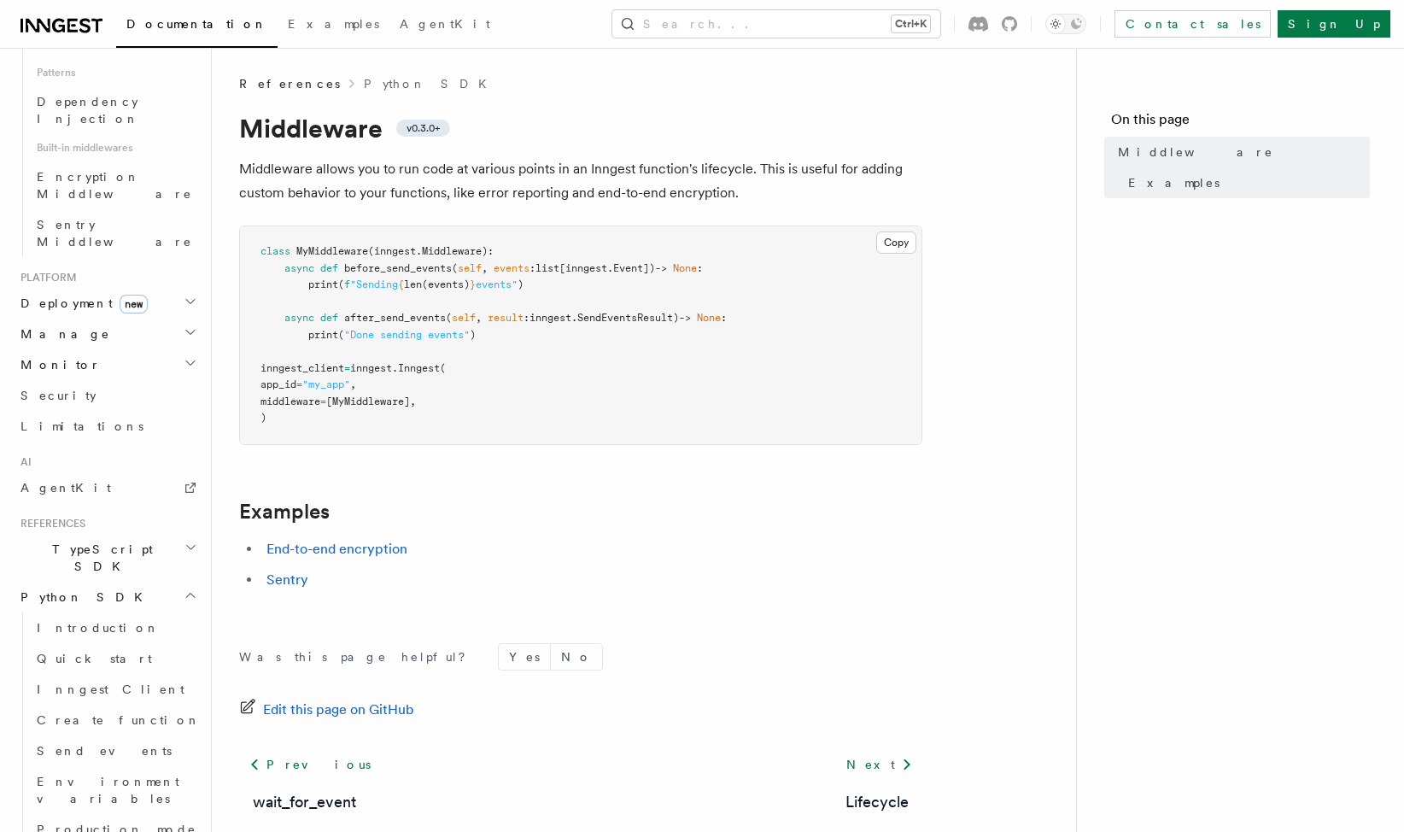
scroll to position [989, 0]
click at [133, 644] on link "Quick start" at bounding box center [115, 659] width 171 height 31
drag, startPoint x: 538, startPoint y: 785, endPoint x: 530, endPoint y: 780, distance: 9.2
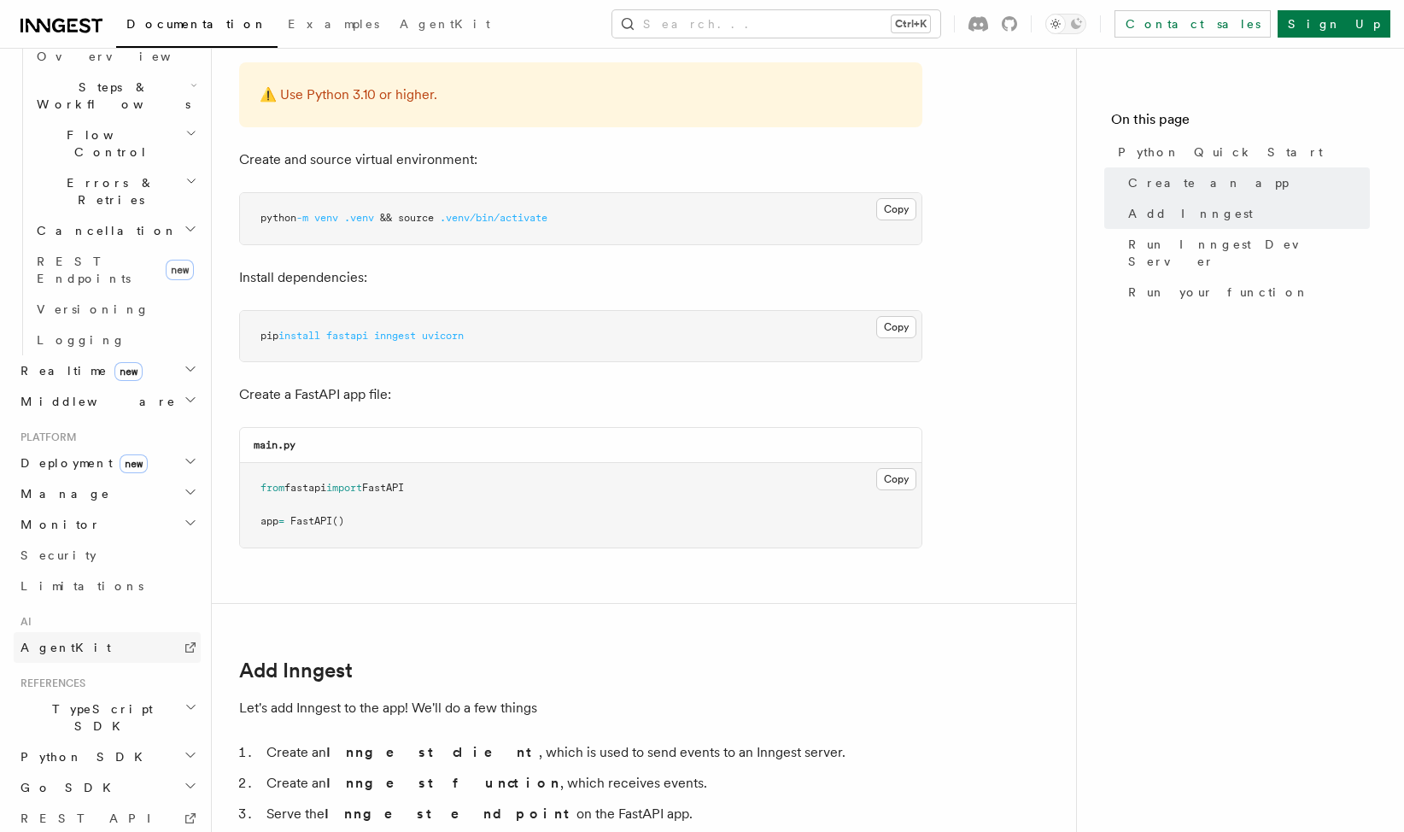
scroll to position [569, 0]
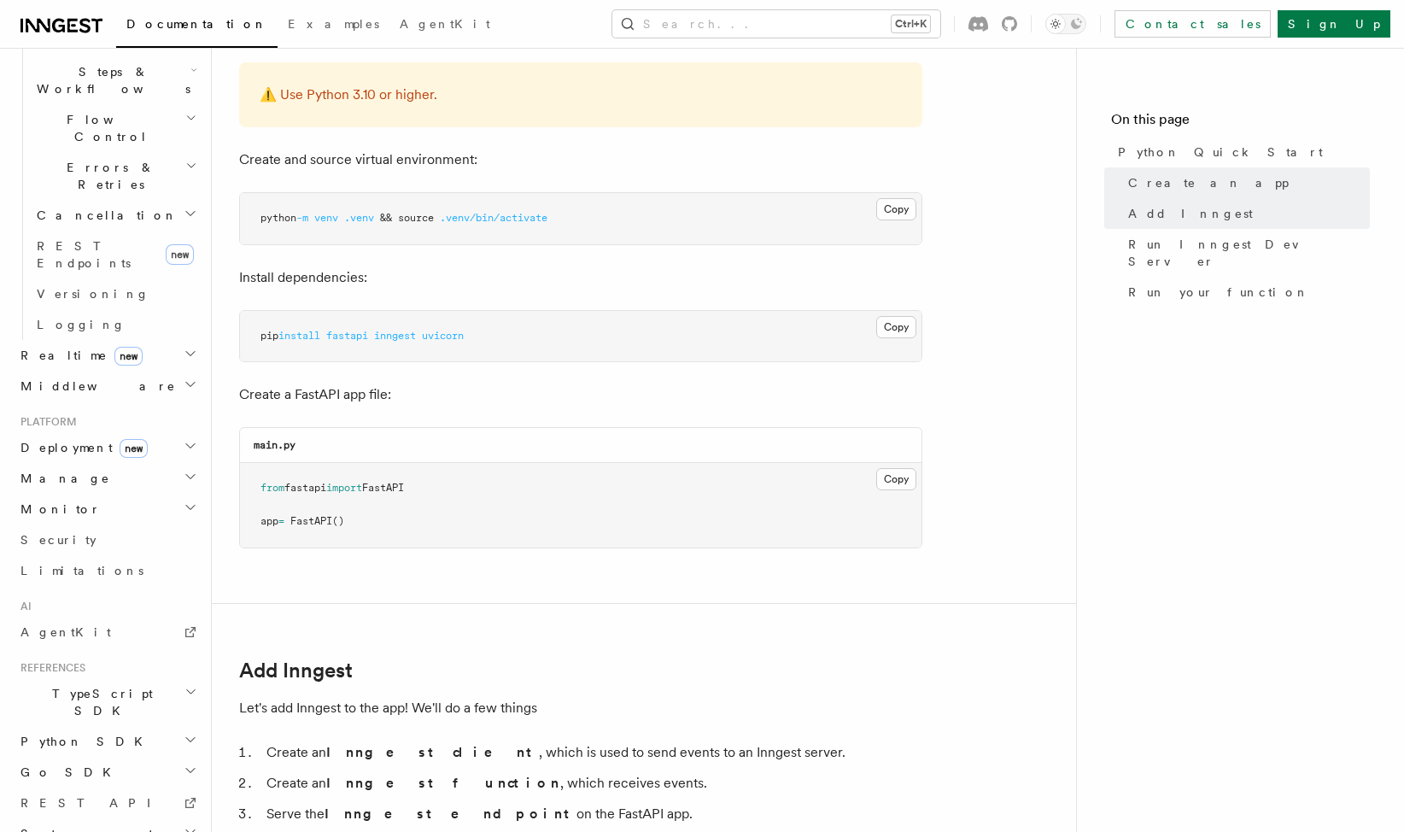
click at [186, 738] on icon "button" at bounding box center [190, 740] width 9 height 4
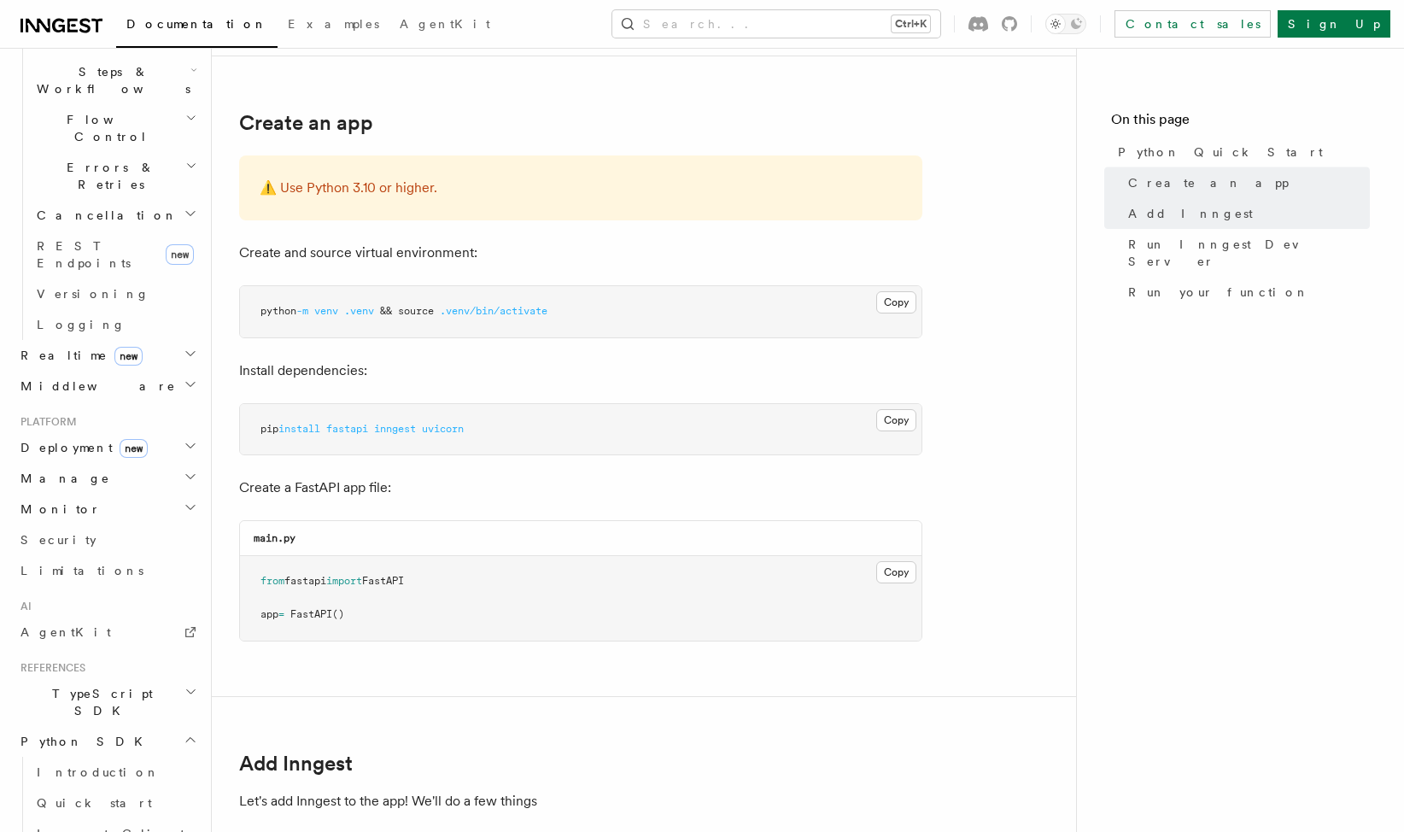
scroll to position [0, 0]
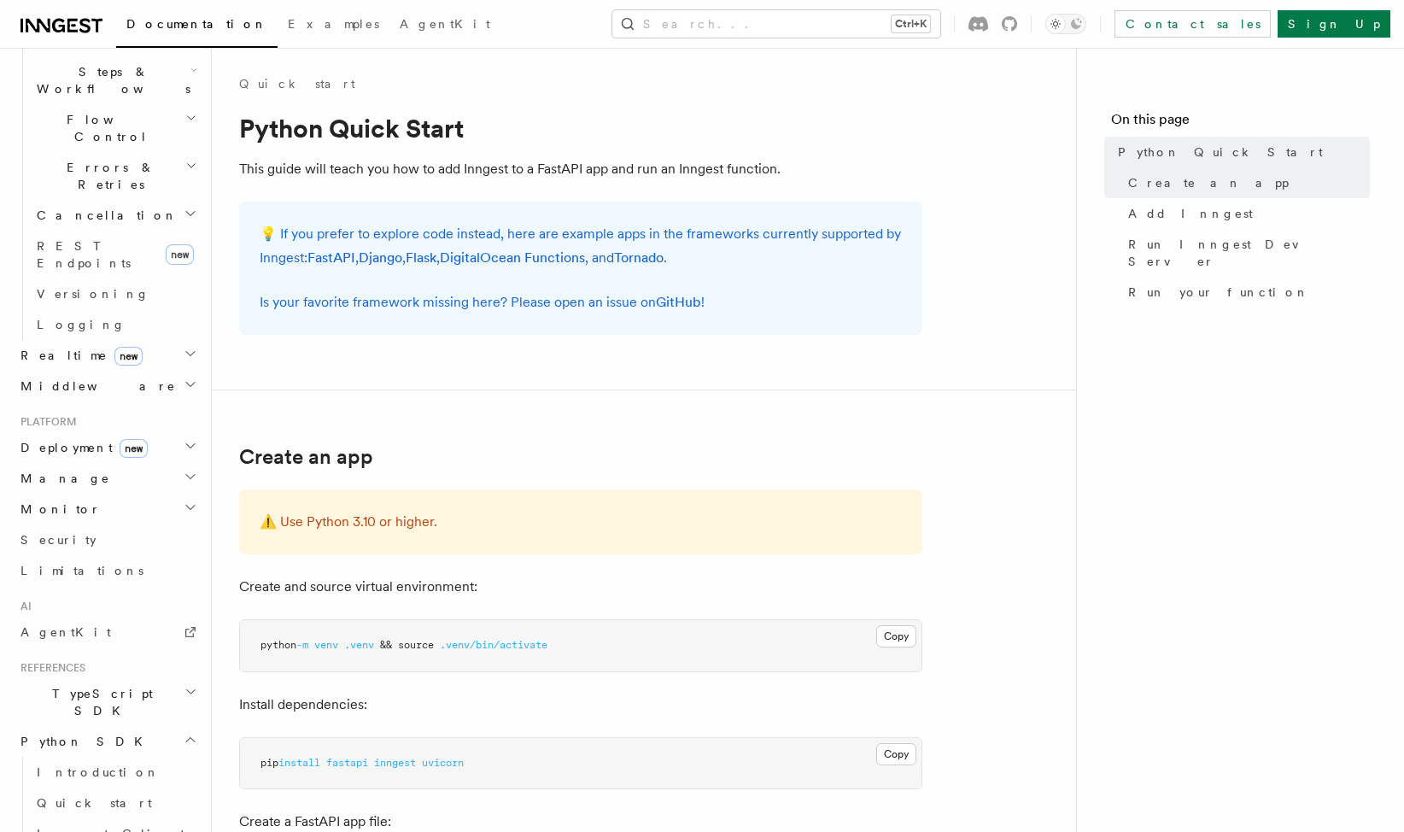
drag, startPoint x: 425, startPoint y: 630, endPoint x: 455, endPoint y: 322, distance: 309.6
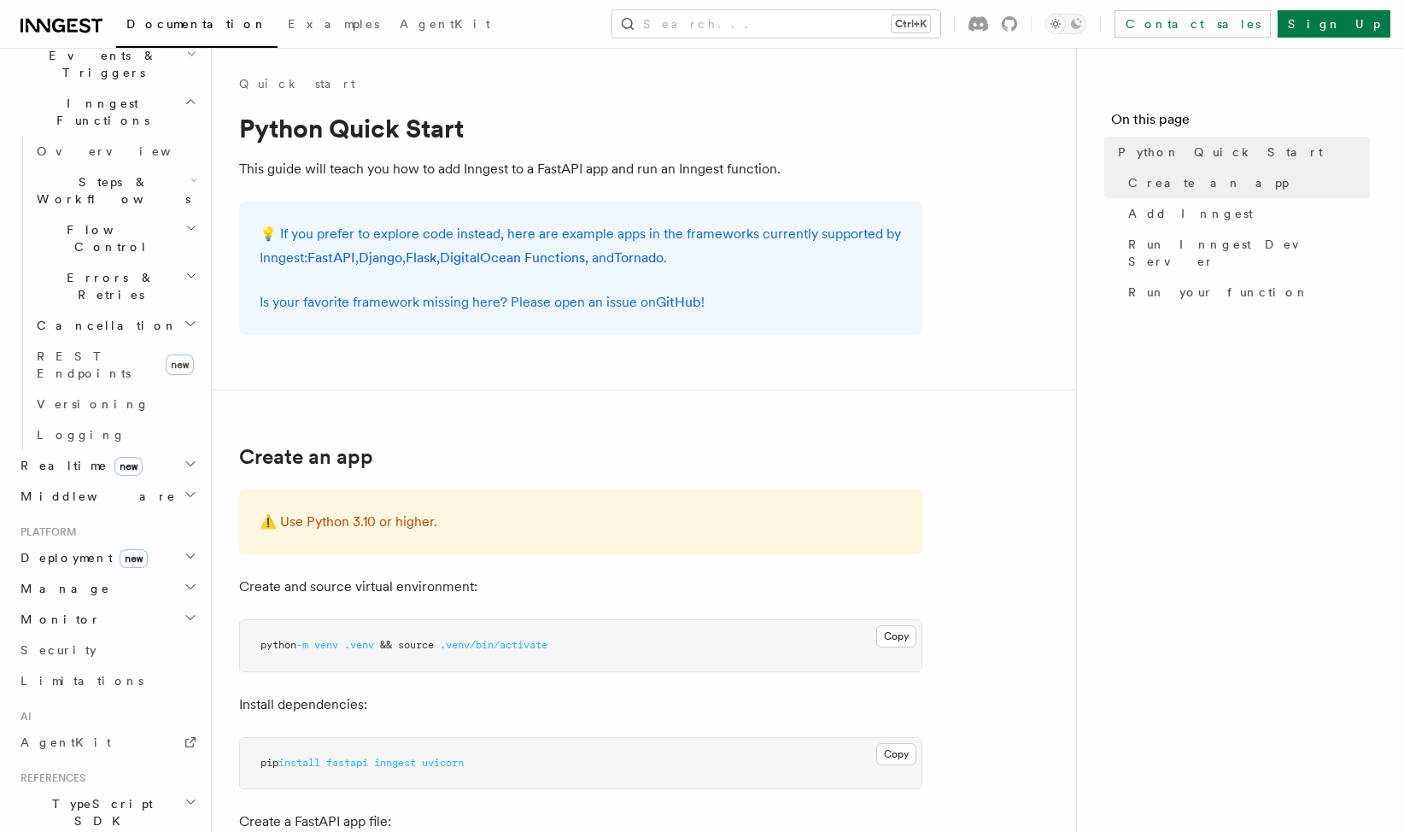
scroll to position [227, 0]
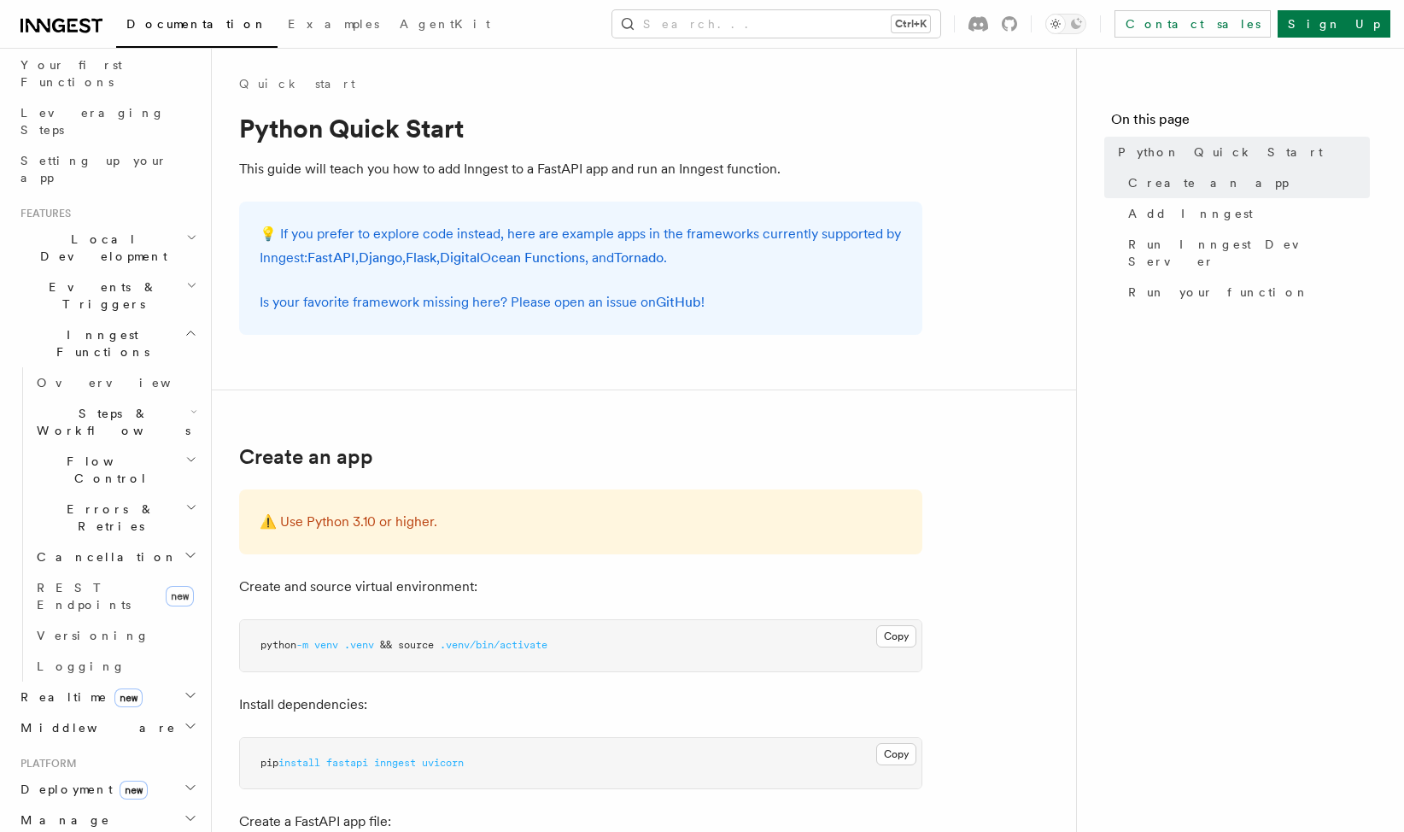
drag, startPoint x: 295, startPoint y: 548, endPoint x: 286, endPoint y: 547, distance: 8.6
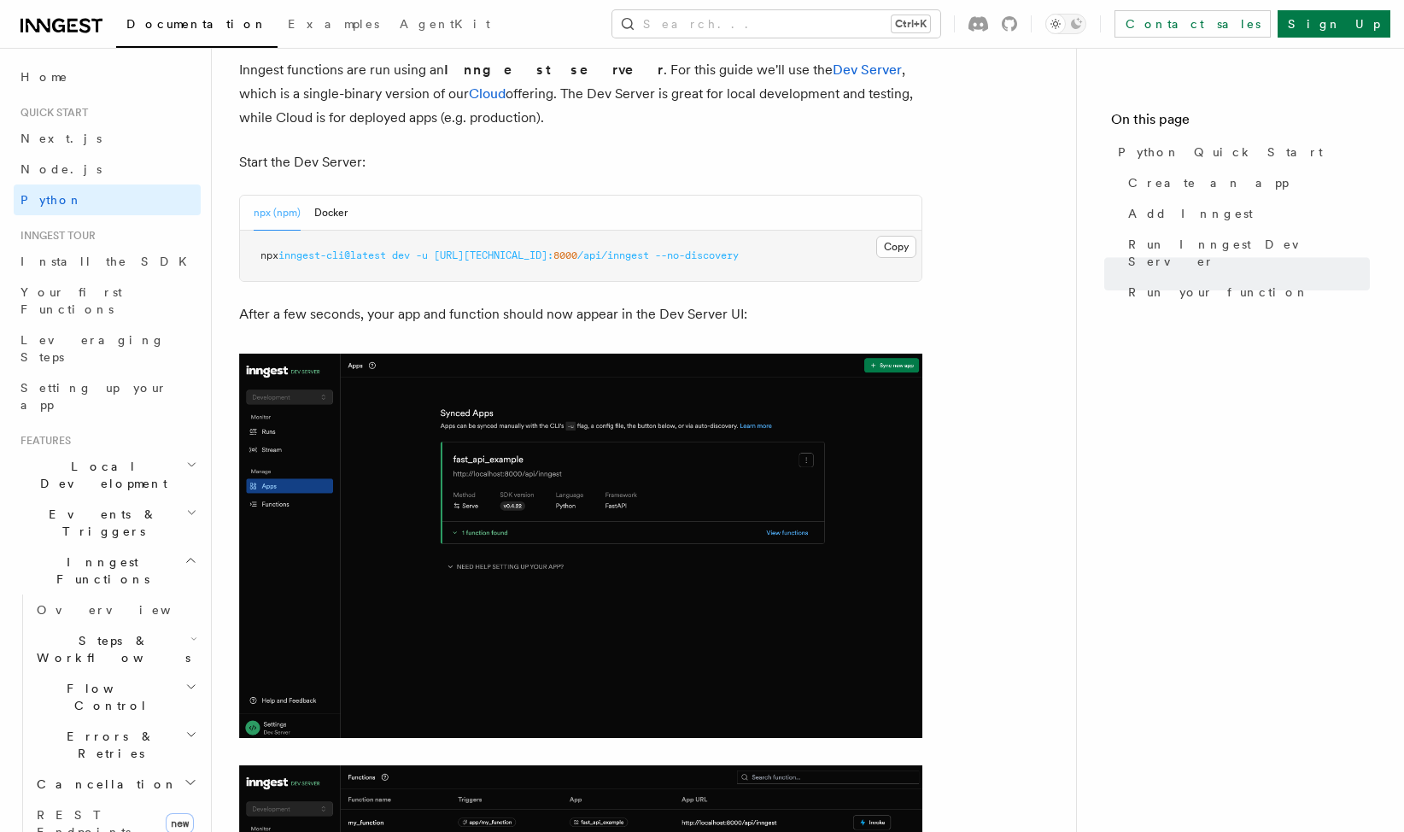
scroll to position [0, 0]
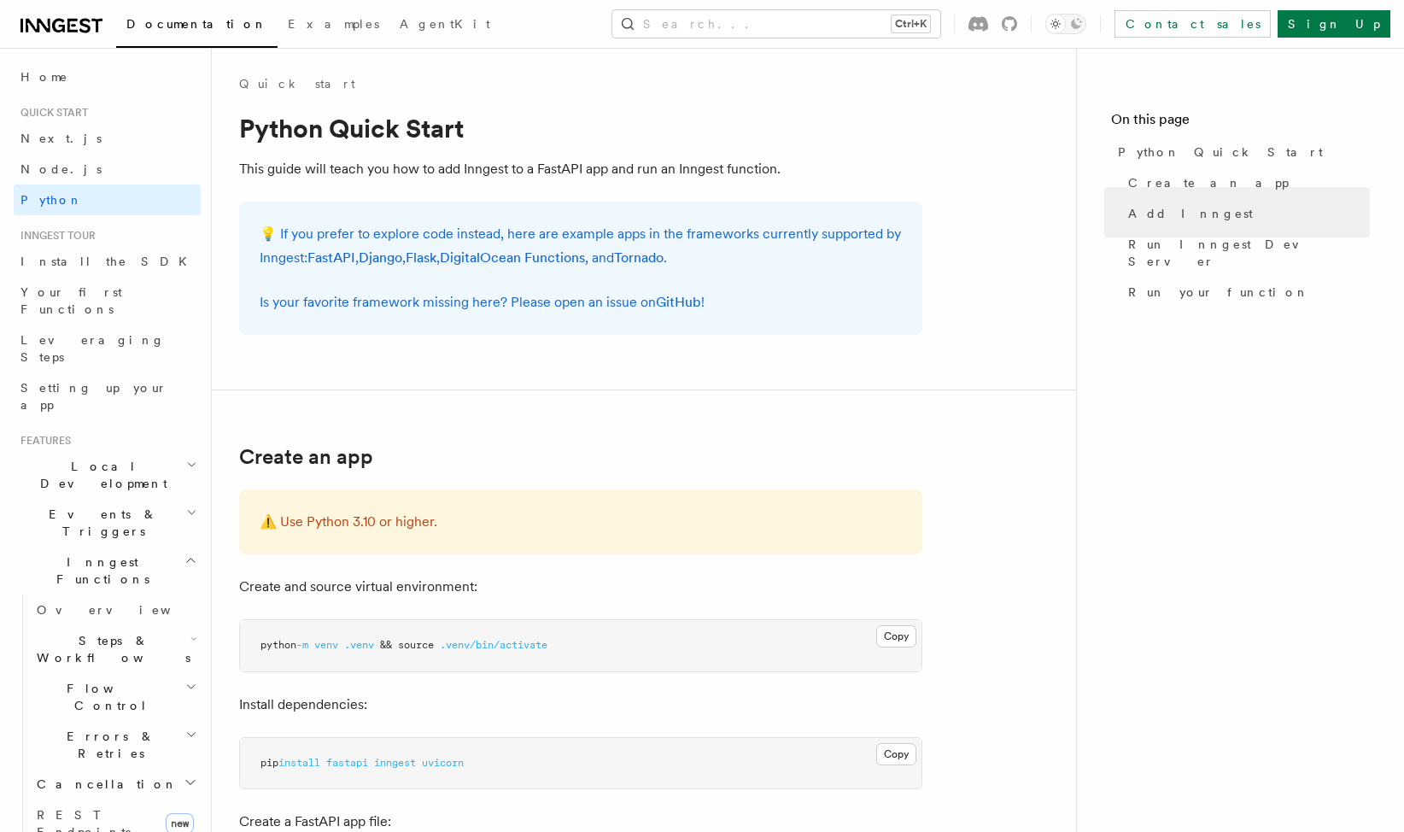
drag, startPoint x: 1048, startPoint y: 613, endPoint x: 872, endPoint y: 156, distance: 489.7
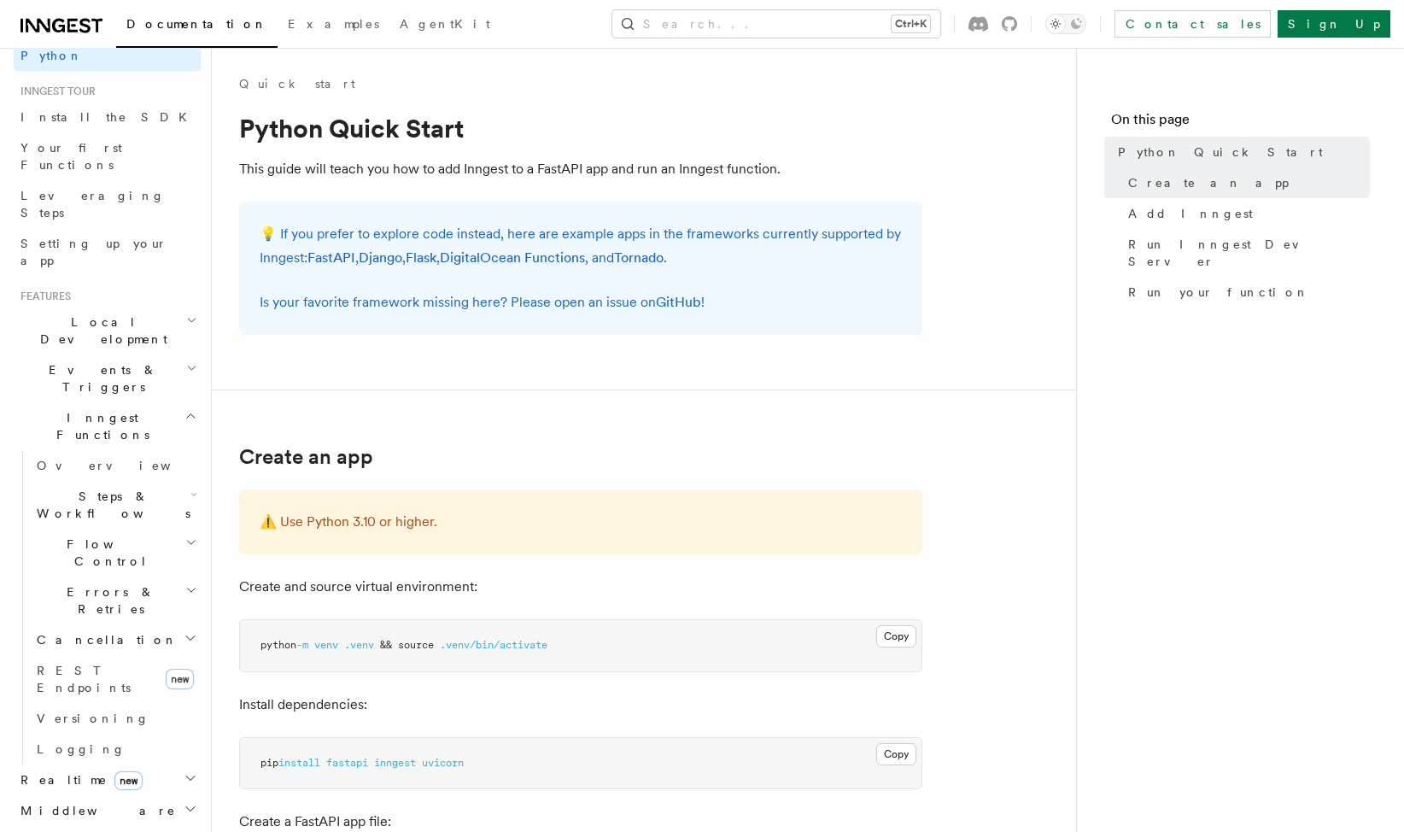
scroll to position [171, 0]
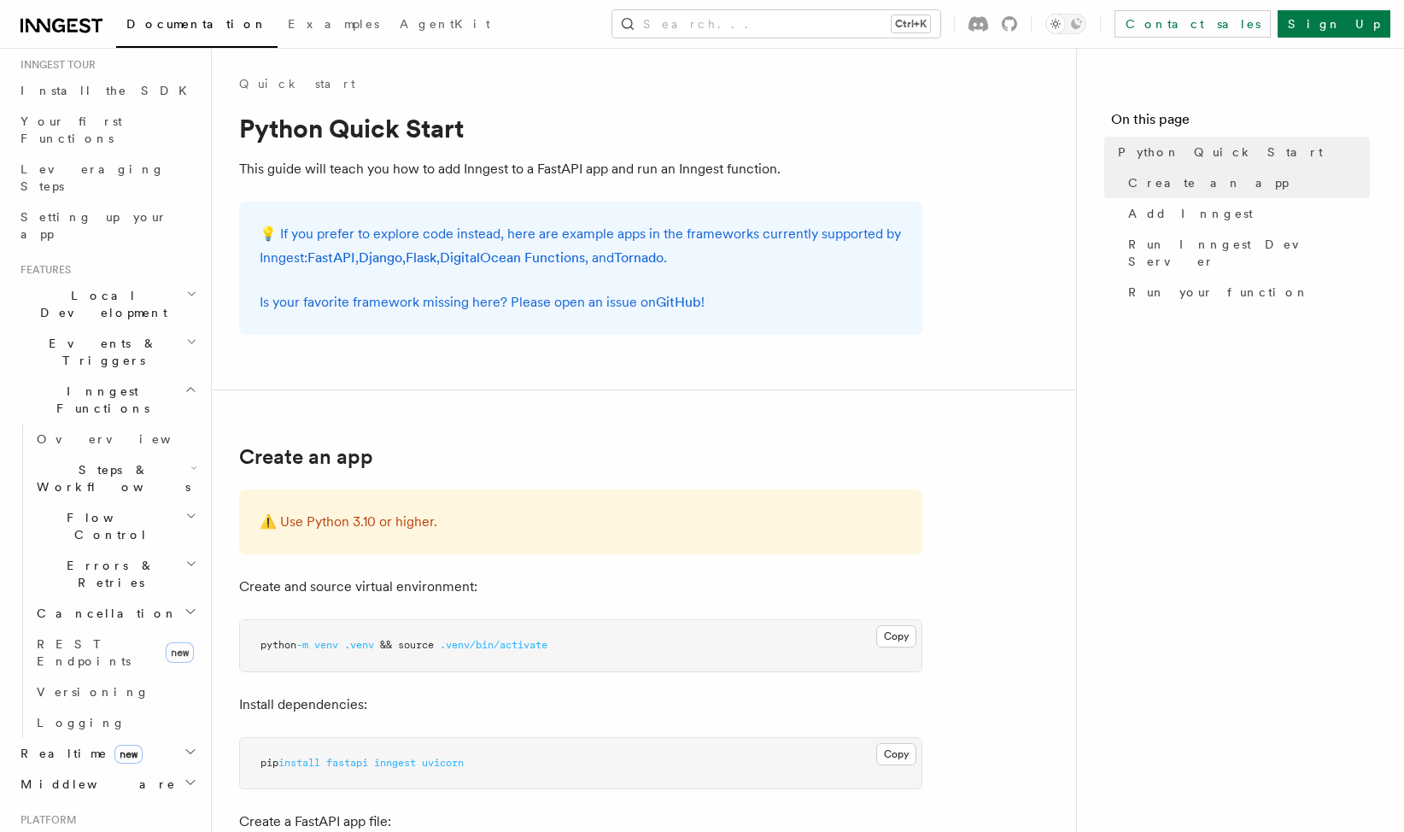
click at [184, 744] on icon "button" at bounding box center [191, 751] width 14 height 14
click at [104, 768] on link "Overview" at bounding box center [115, 783] width 171 height 31
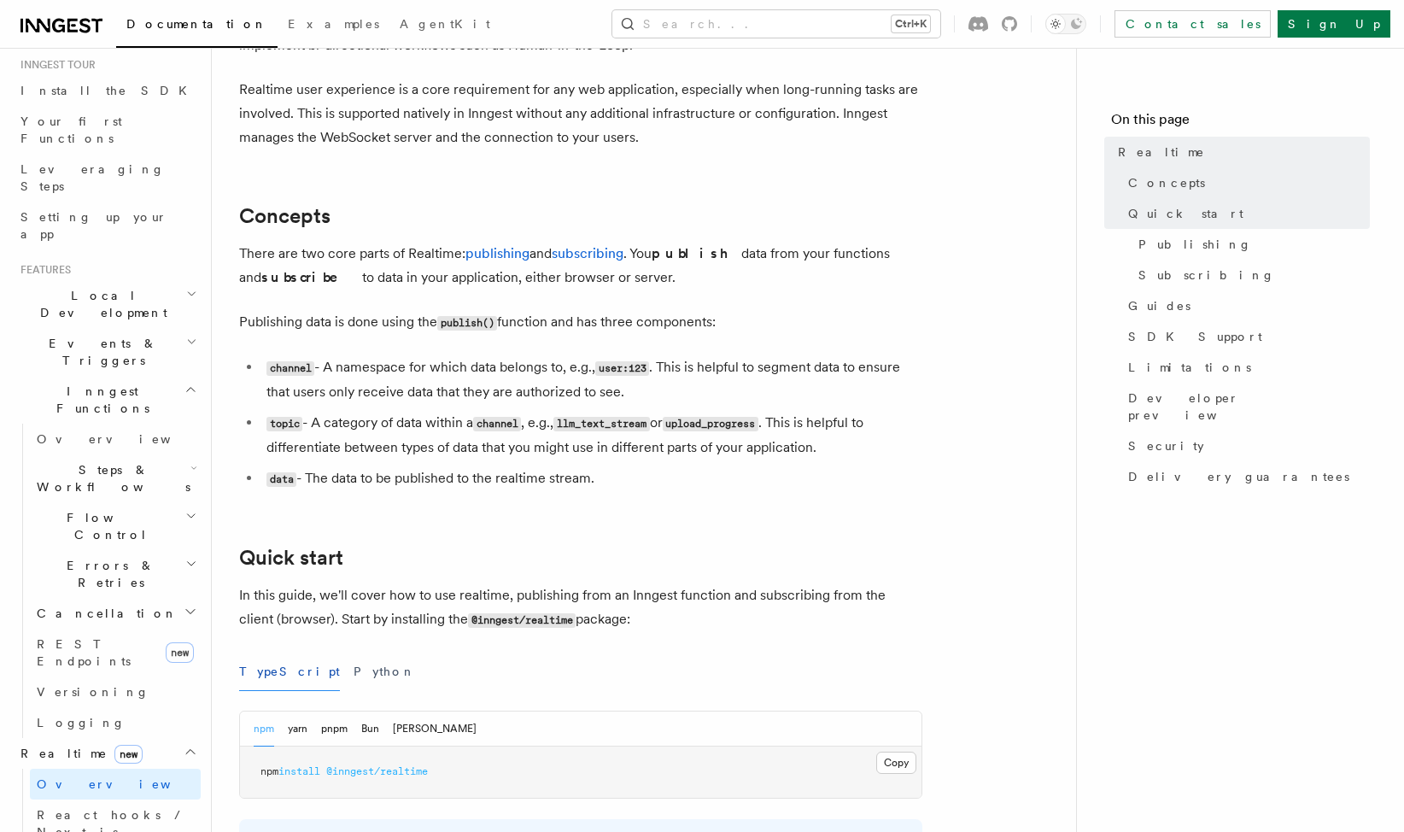
scroll to position [427, 0]
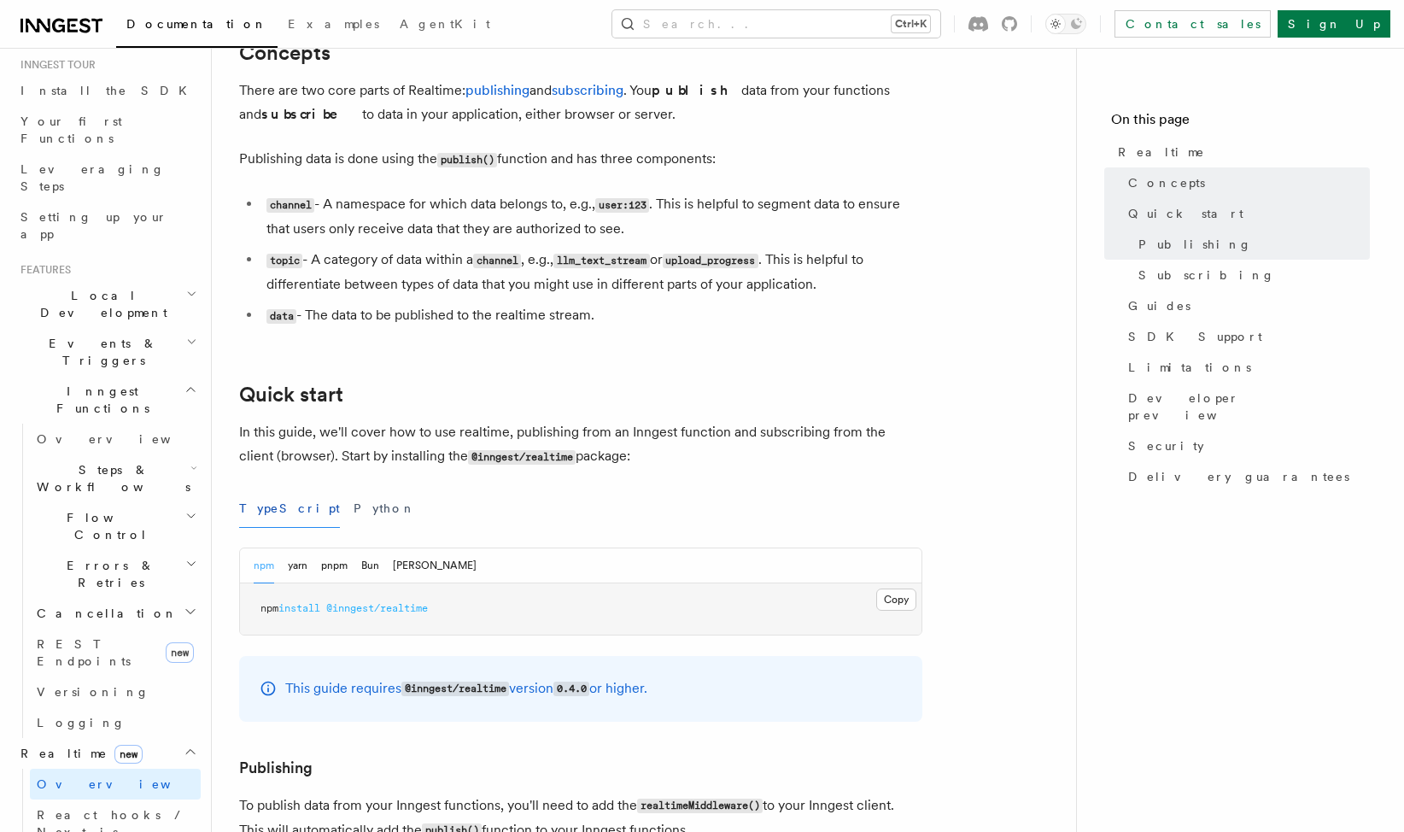
click at [353, 510] on div "TypeScript Python" at bounding box center [580, 508] width 683 height 38
click at [353, 505] on button "Python" at bounding box center [384, 508] width 62 height 38
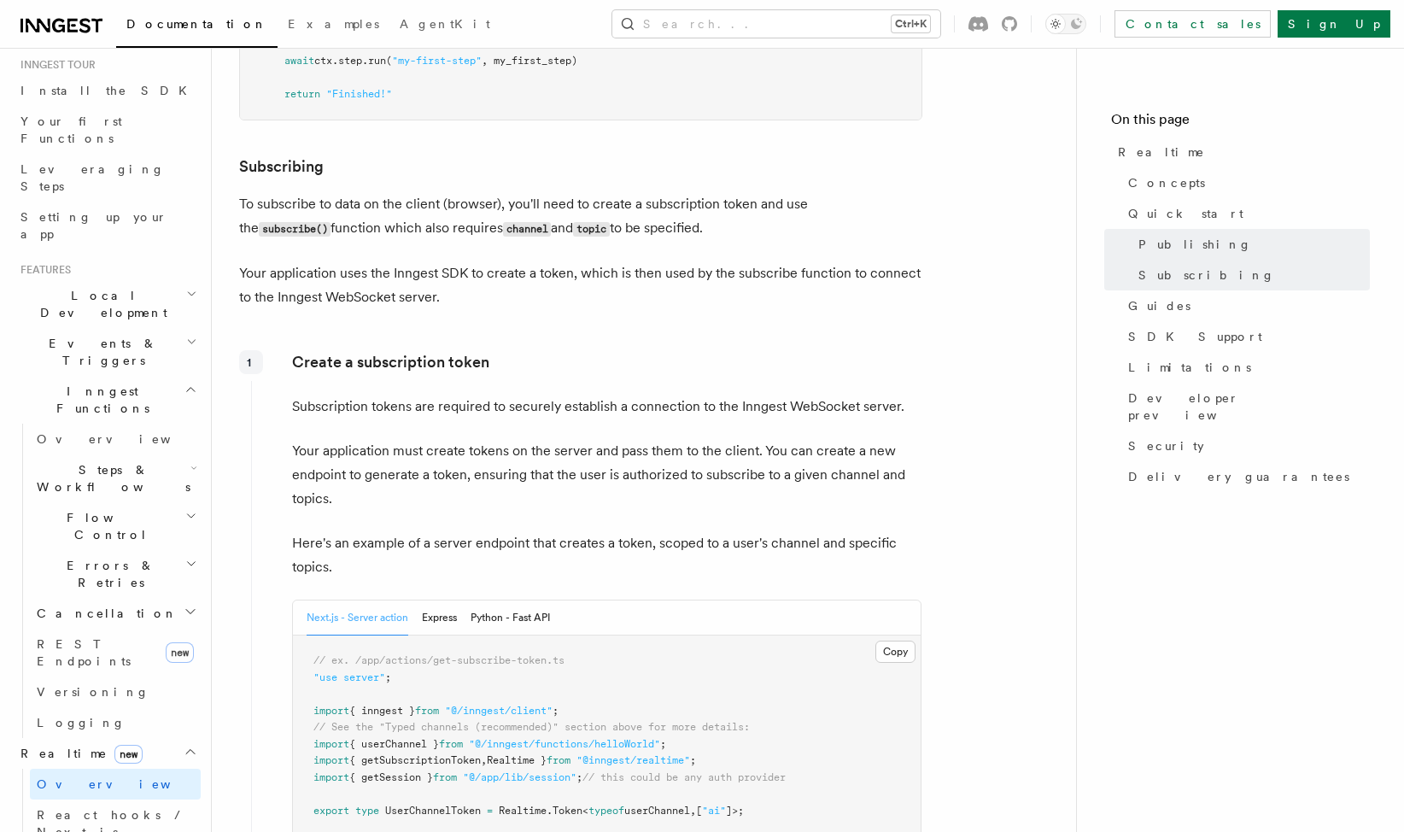
scroll to position [1622, 0]
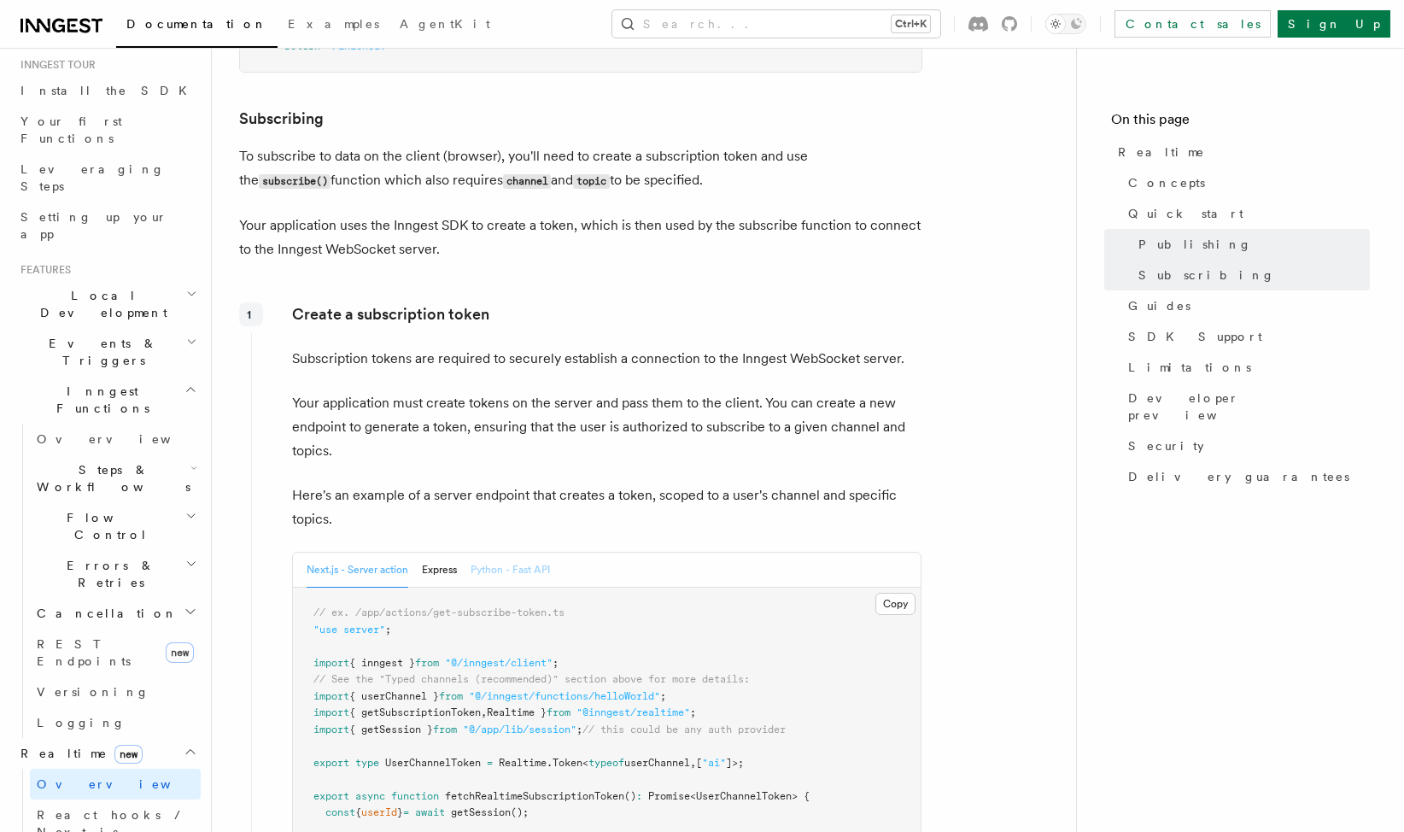
click at [528, 575] on button "Python - Fast API" at bounding box center [509, 569] width 79 height 35
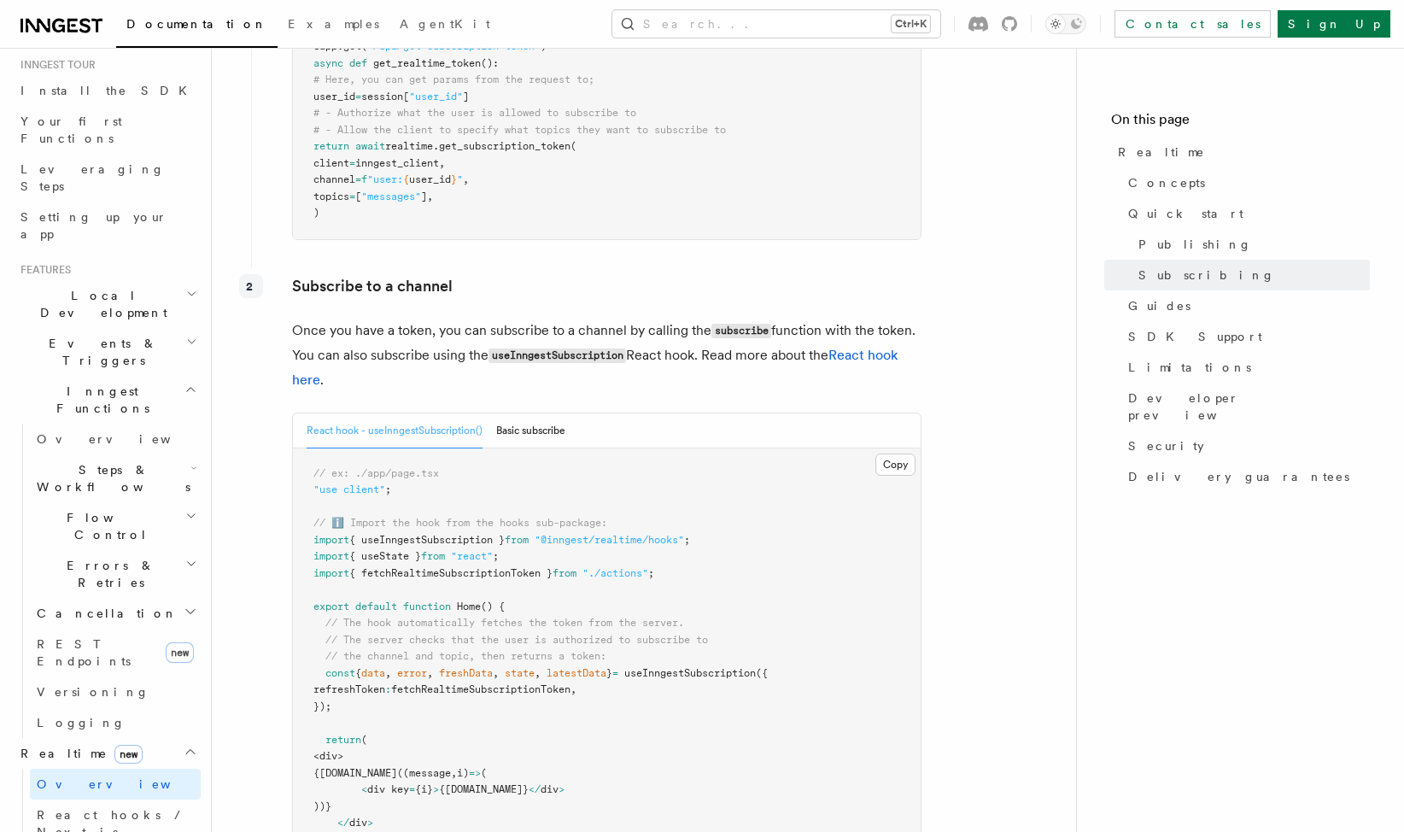
scroll to position [2220, 0]
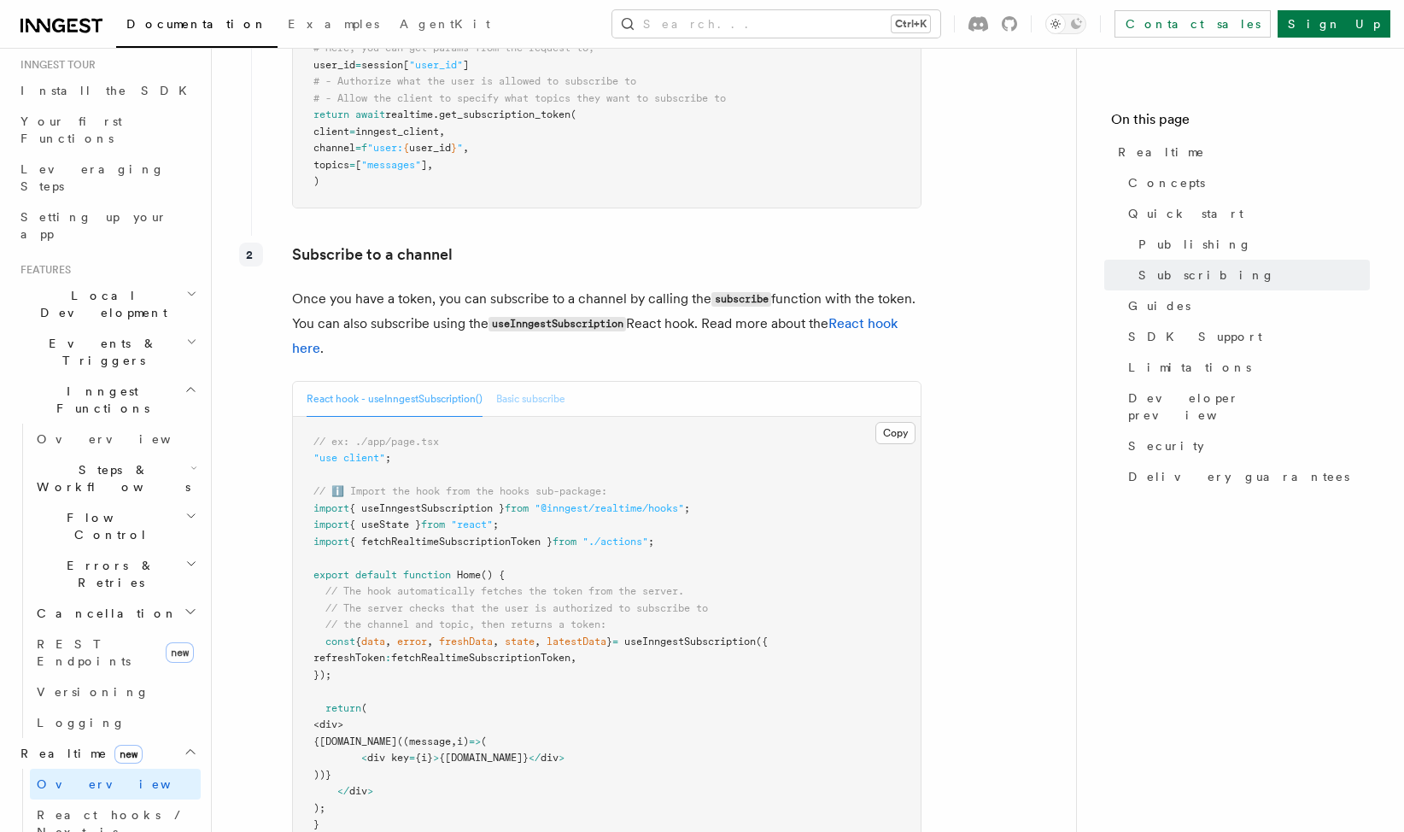
click at [540, 401] on button "Basic subscribe" at bounding box center [530, 399] width 69 height 35
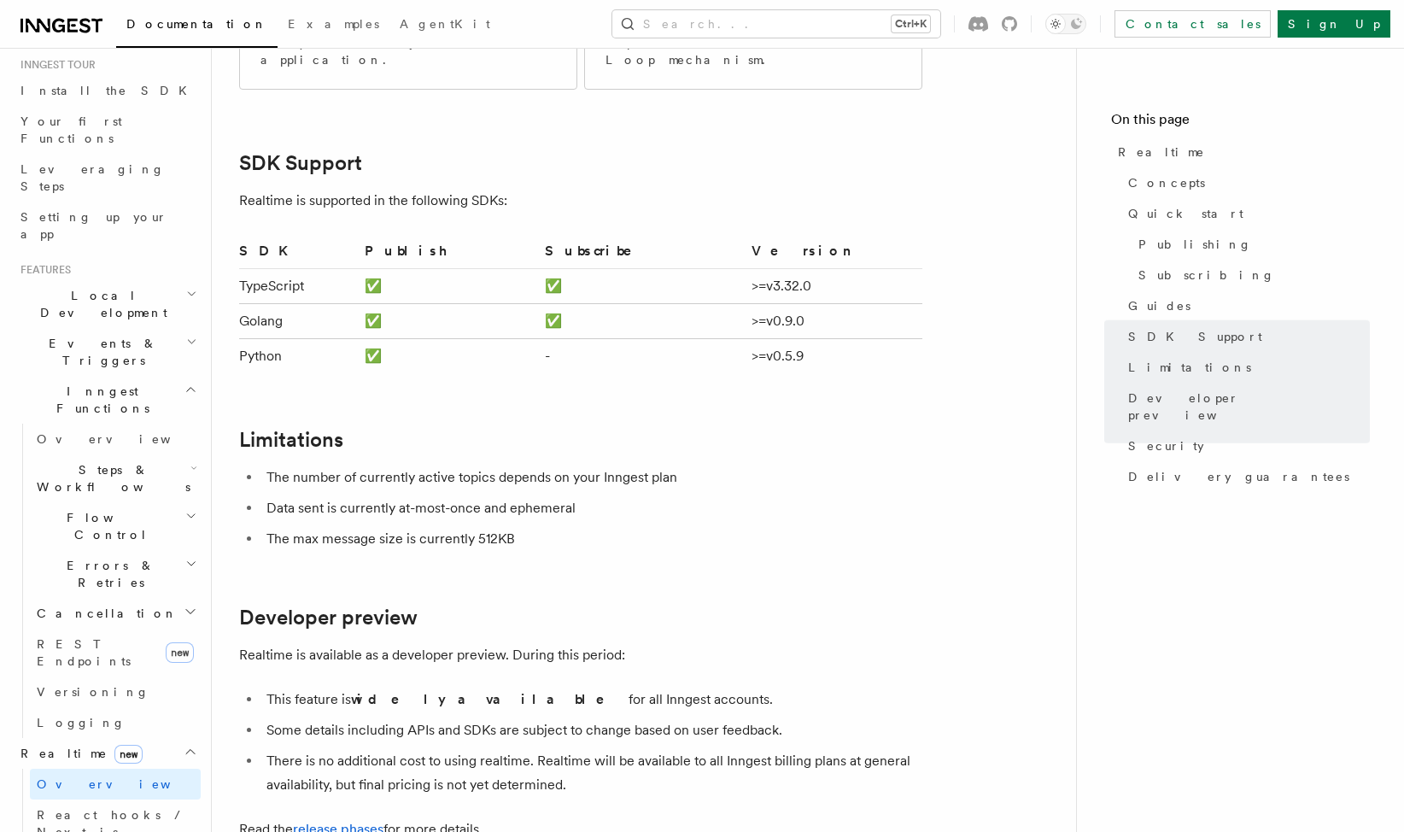
scroll to position [3073, 0]
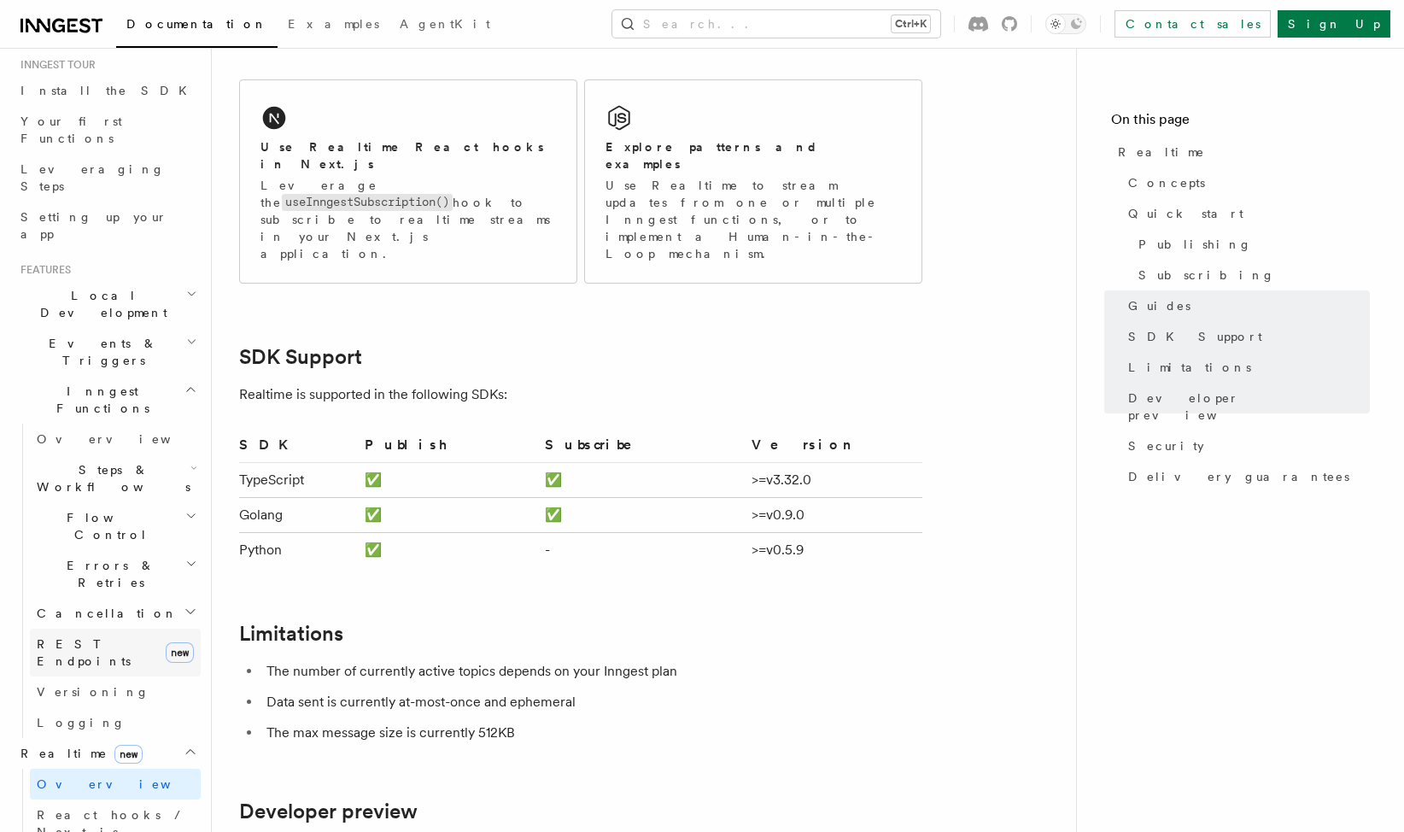
click at [93, 637] on span "REST Endpoints" at bounding box center [84, 652] width 94 height 31
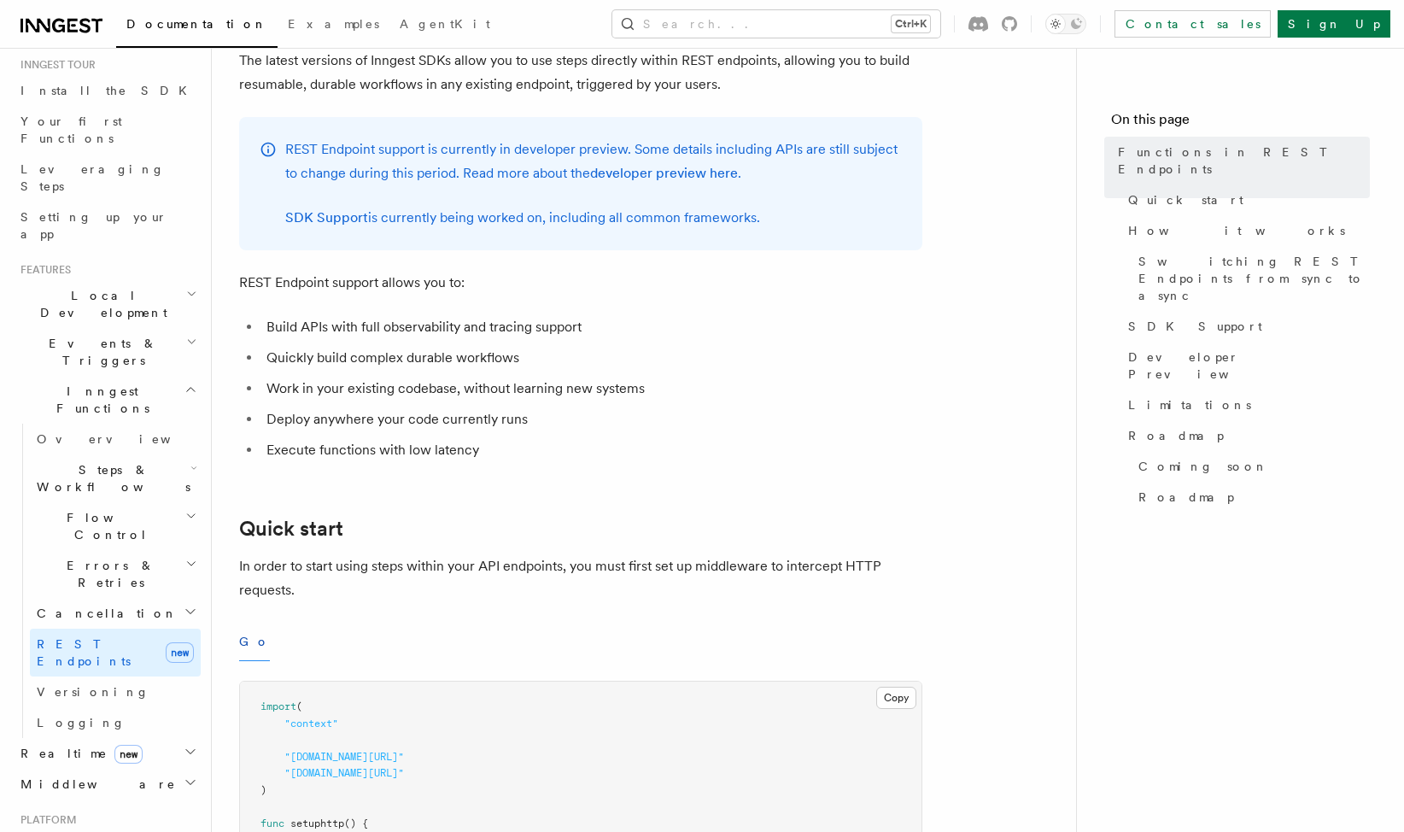
scroll to position [256, 0]
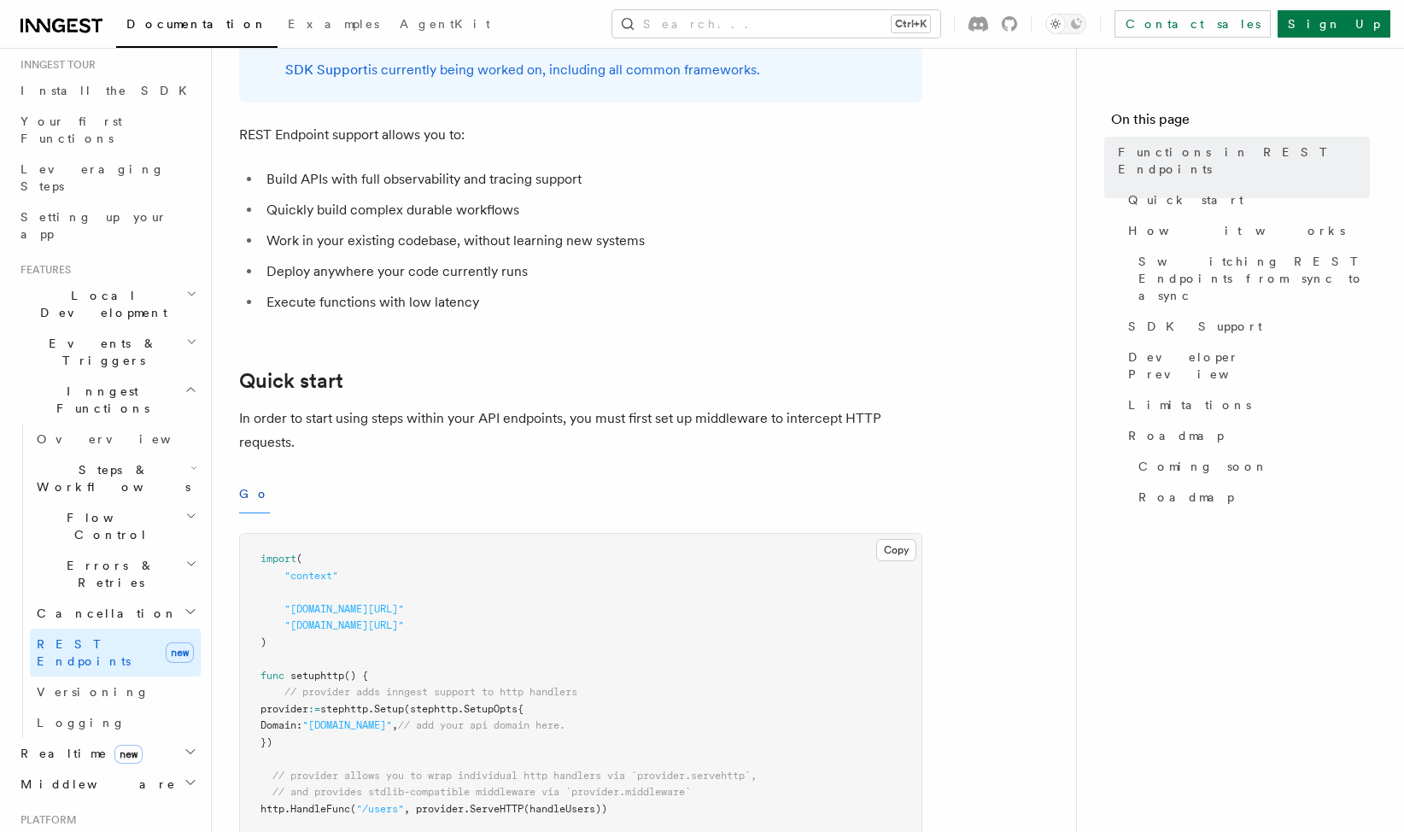
click at [143, 502] on h2 "Flow Control" at bounding box center [115, 526] width 171 height 48
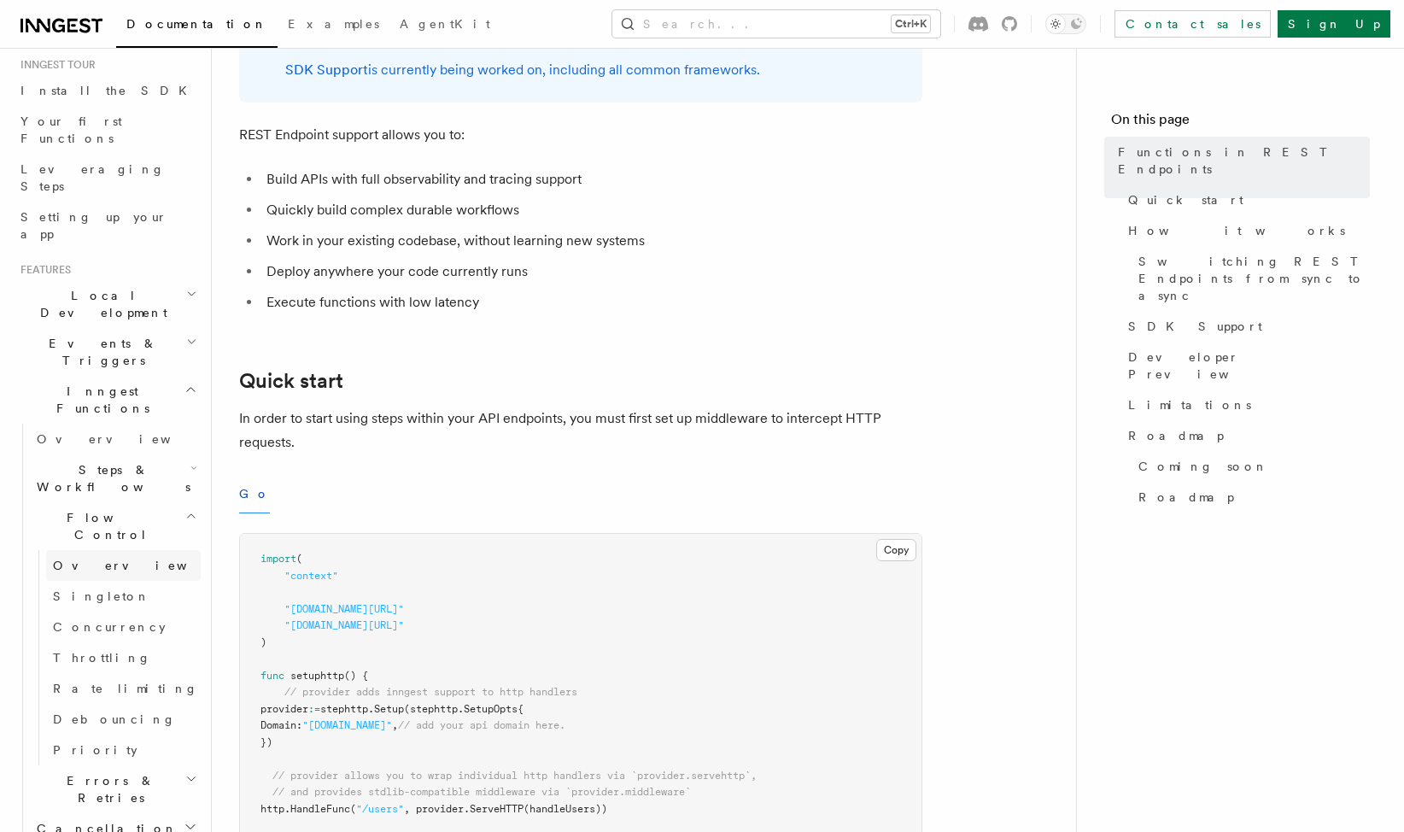
click at [114, 550] on link "Overview" at bounding box center [123, 565] width 155 height 31
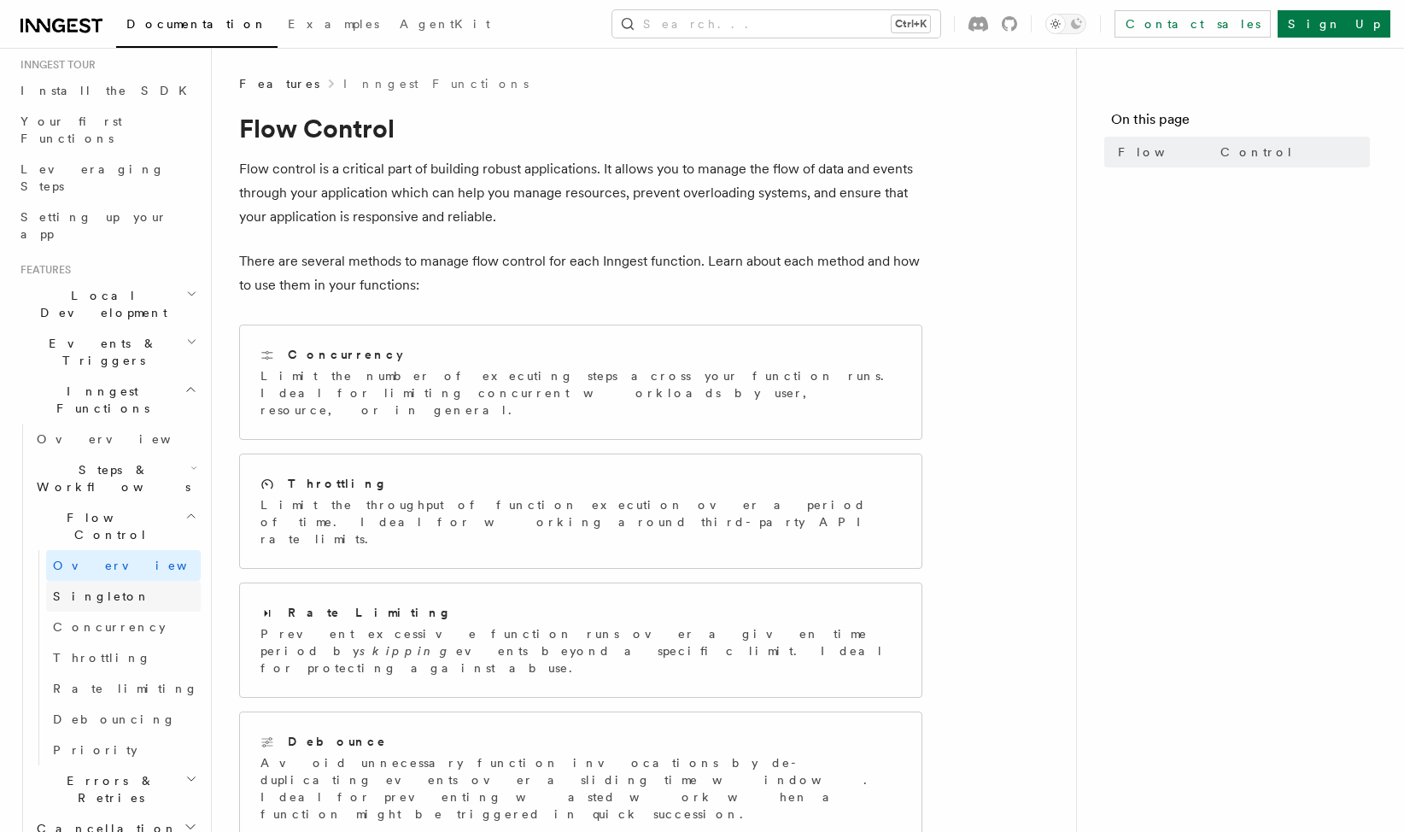
click at [112, 581] on link "Singleton" at bounding box center [123, 596] width 155 height 31
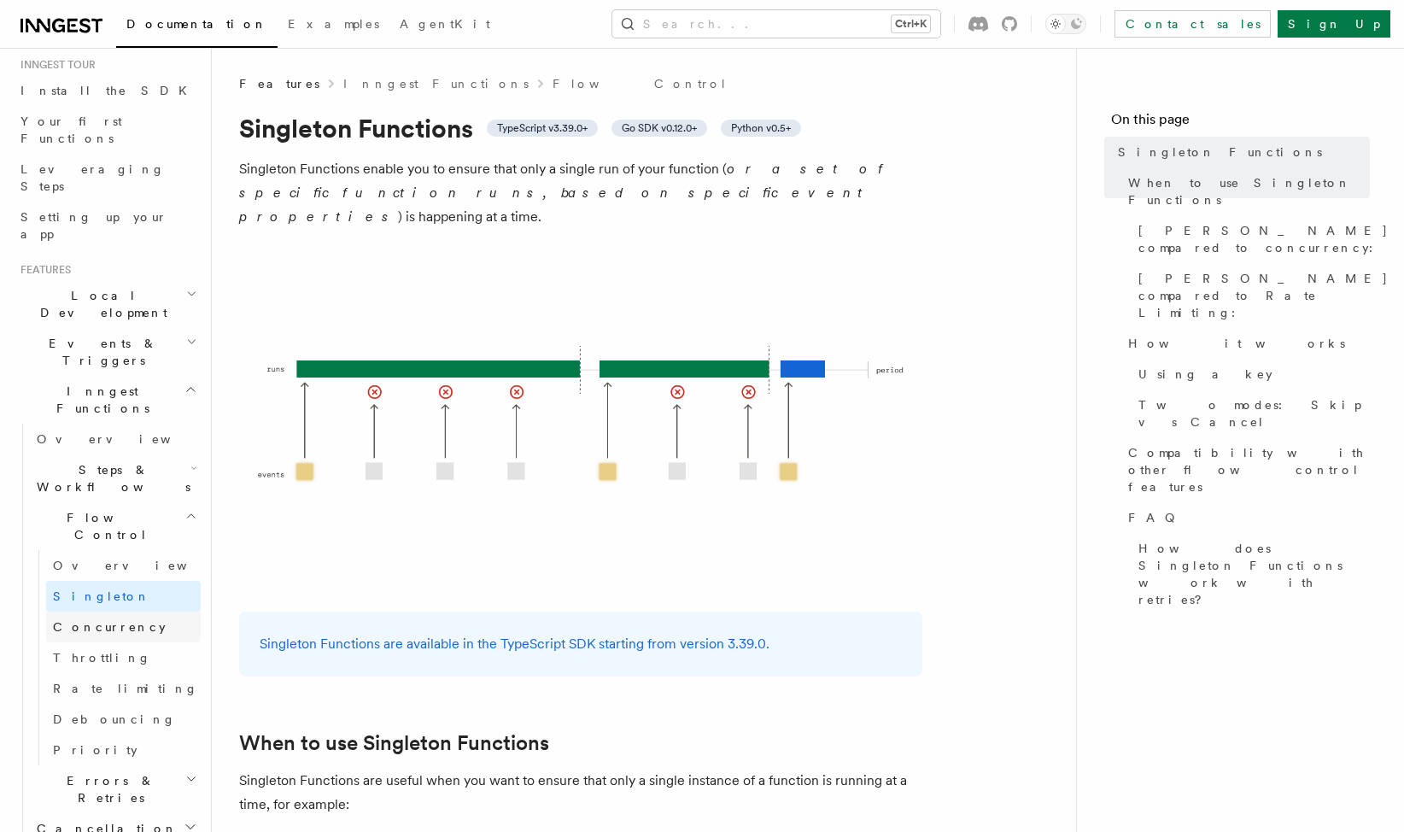
click at [110, 620] on span "Concurrency" at bounding box center [109, 627] width 113 height 14
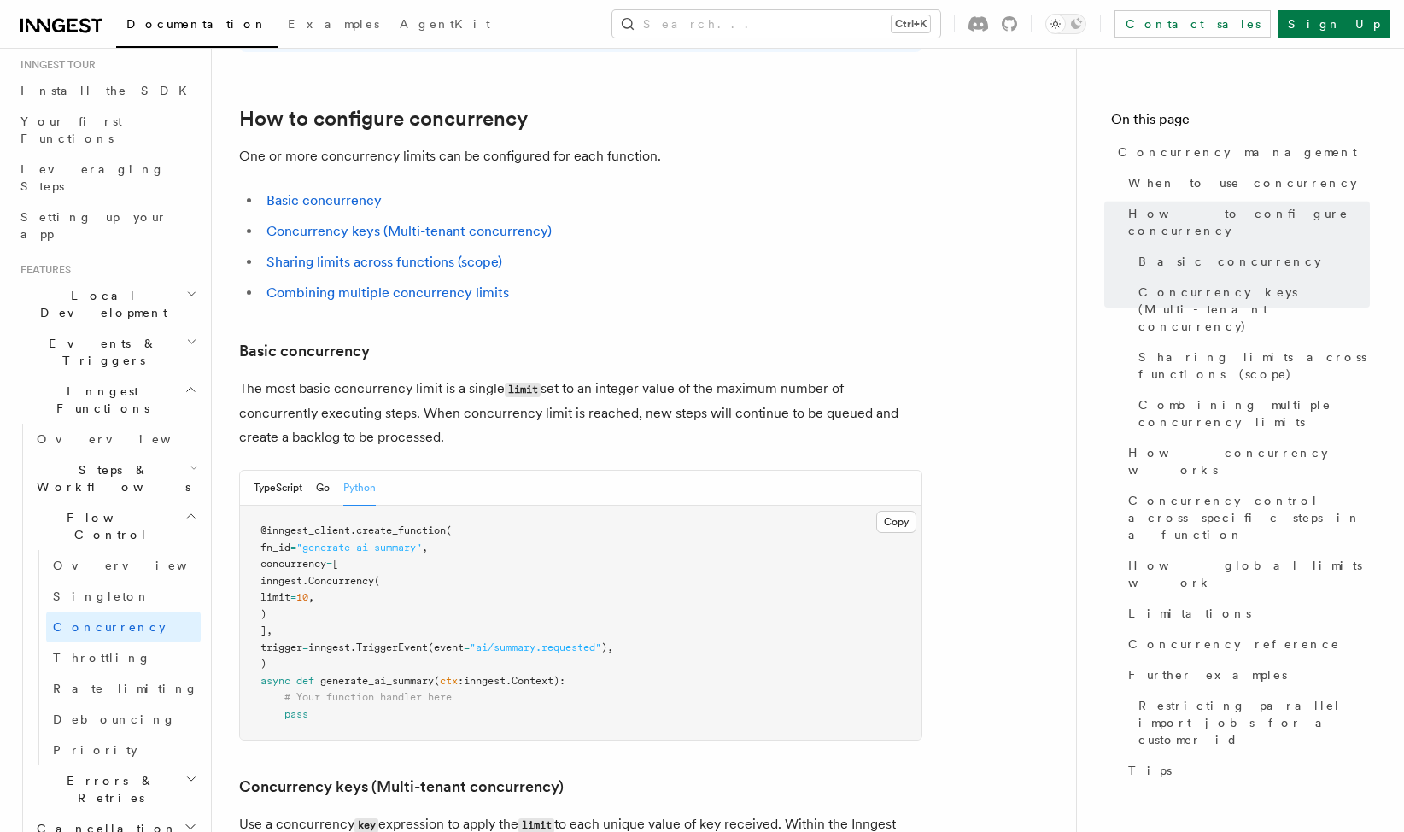
scroll to position [854, 0]
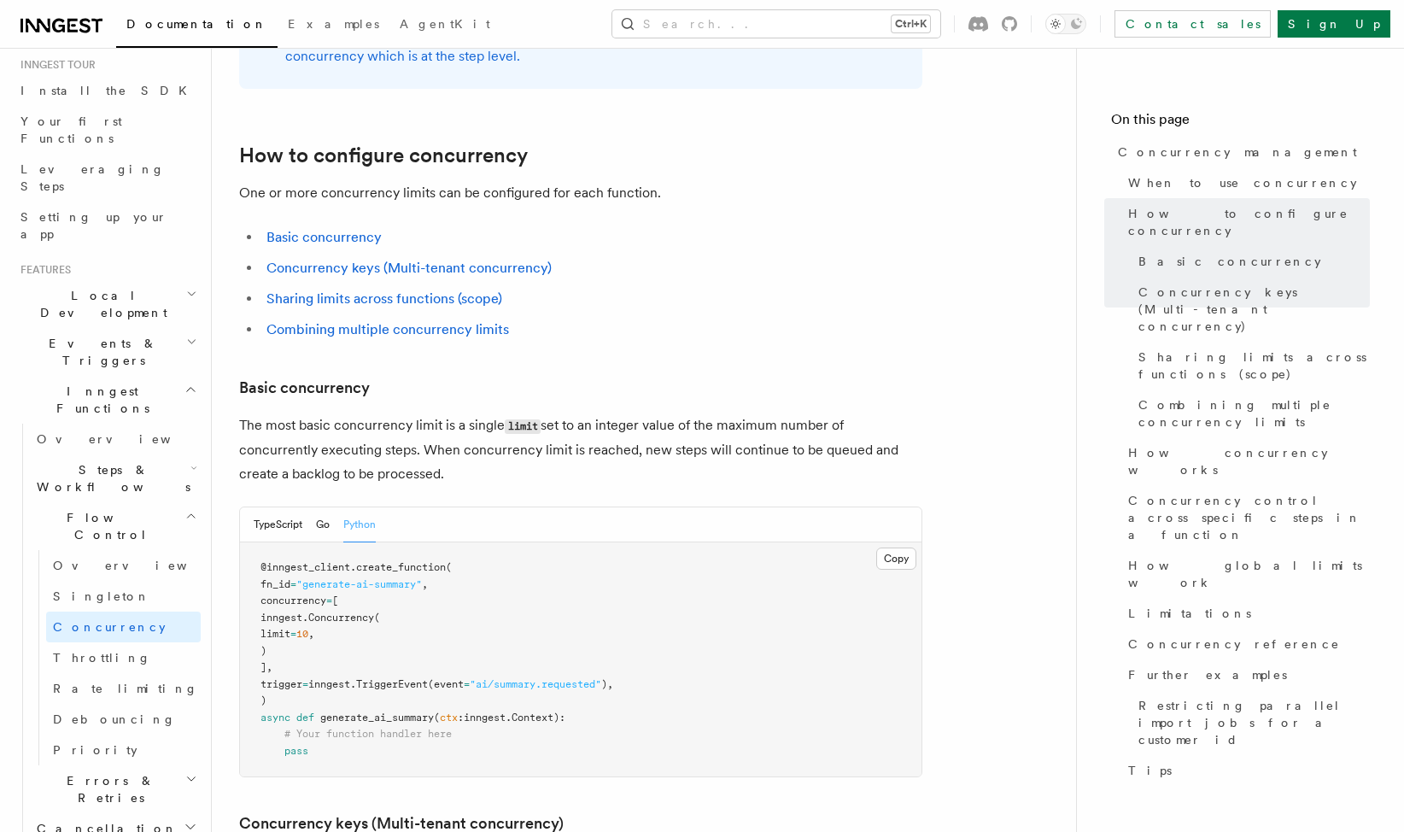
click at [190, 461] on icon "button" at bounding box center [193, 468] width 7 height 14
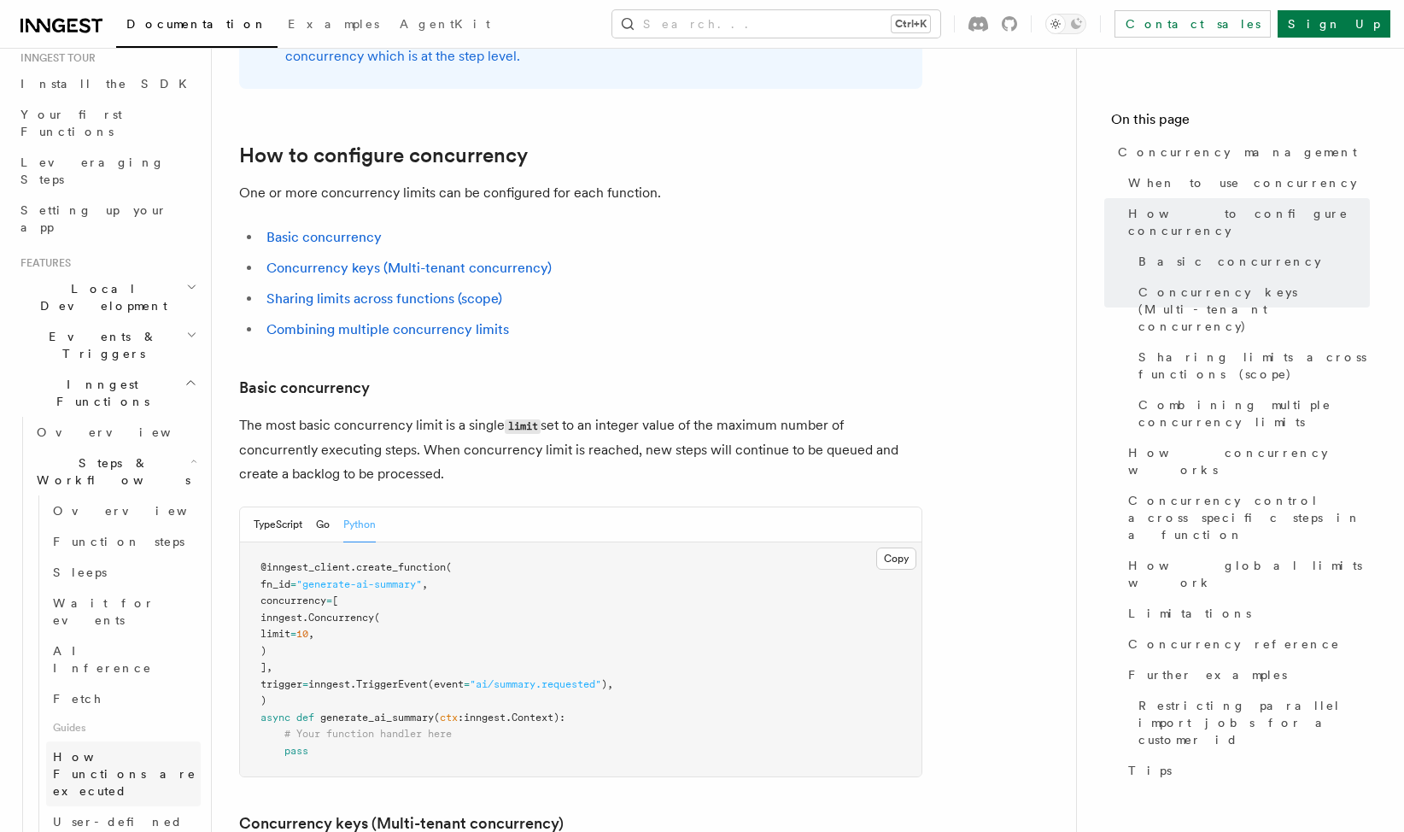
scroll to position [171, 0]
click at [186, 335] on icon "button" at bounding box center [191, 342] width 11 height 14
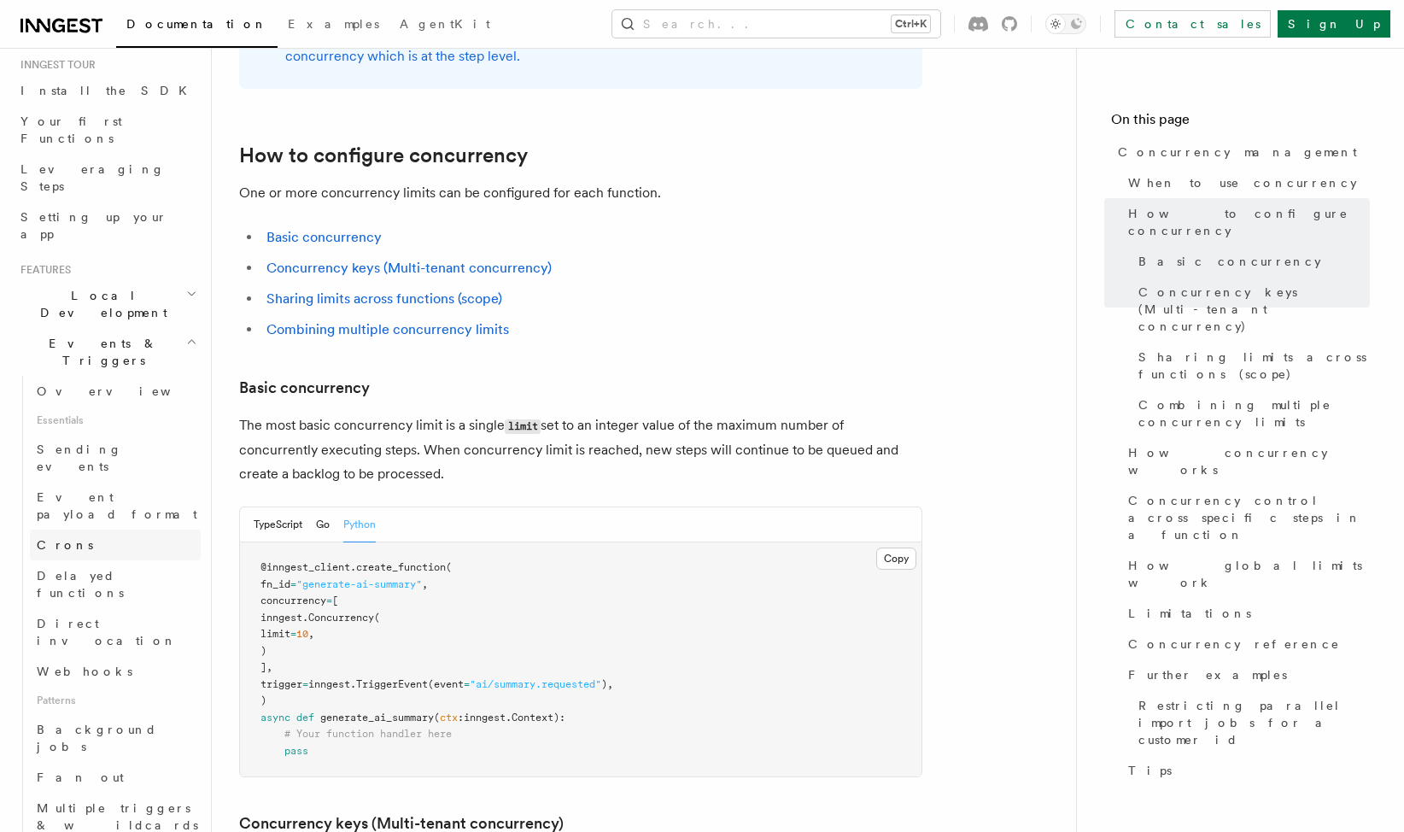
click at [120, 529] on link "Crons" at bounding box center [115, 544] width 171 height 31
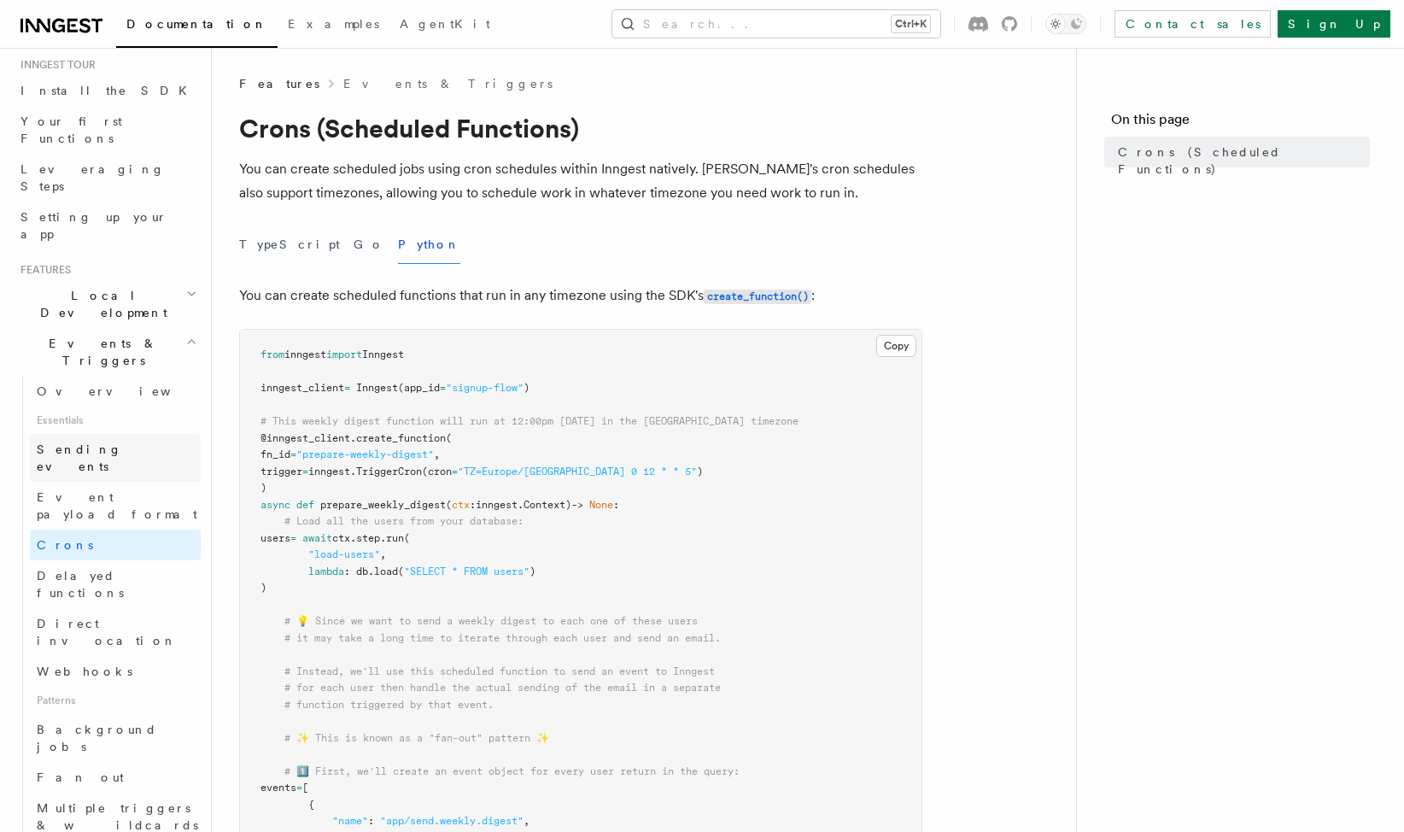
click at [132, 434] on link "Sending events" at bounding box center [115, 458] width 171 height 48
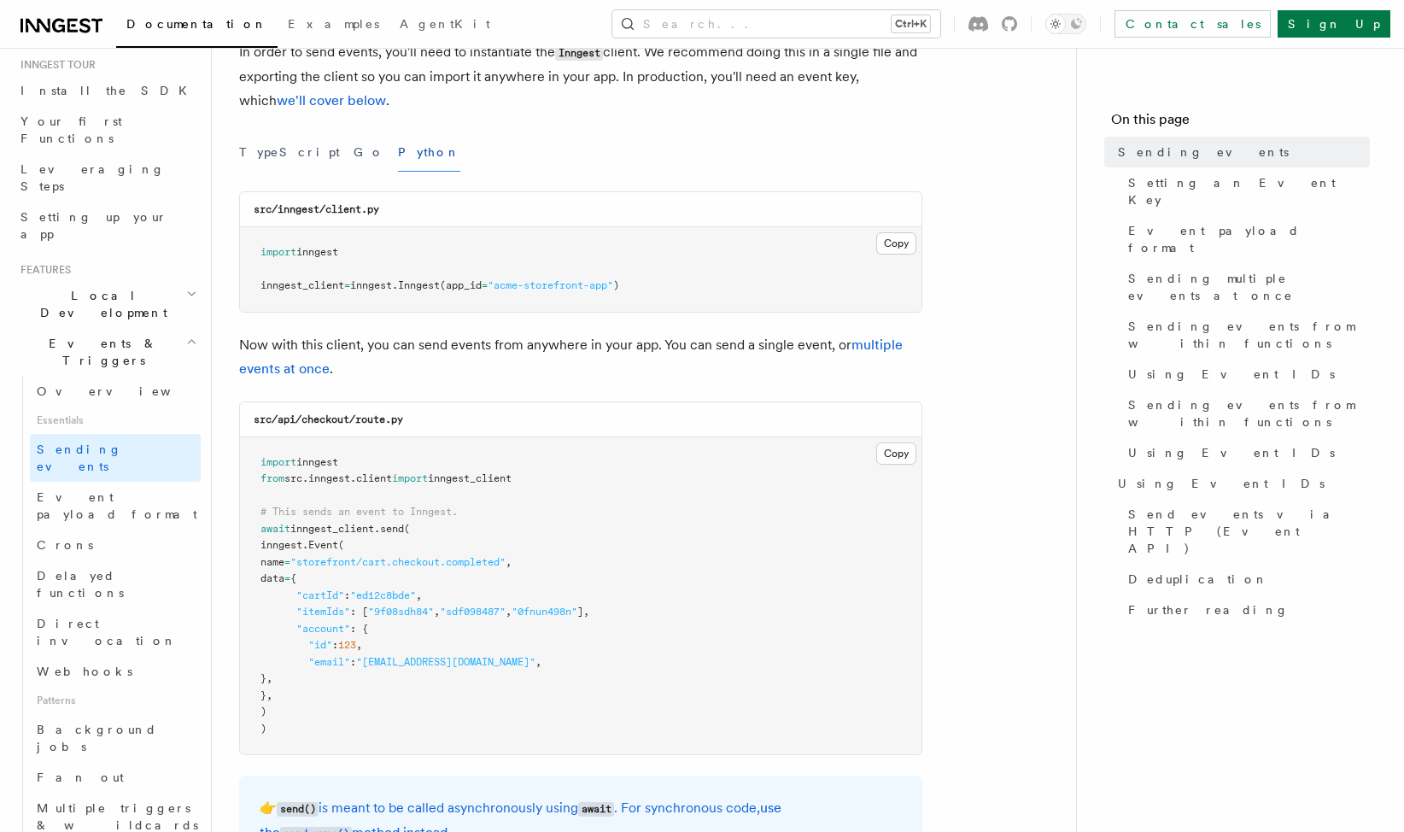
scroll to position [171, 0]
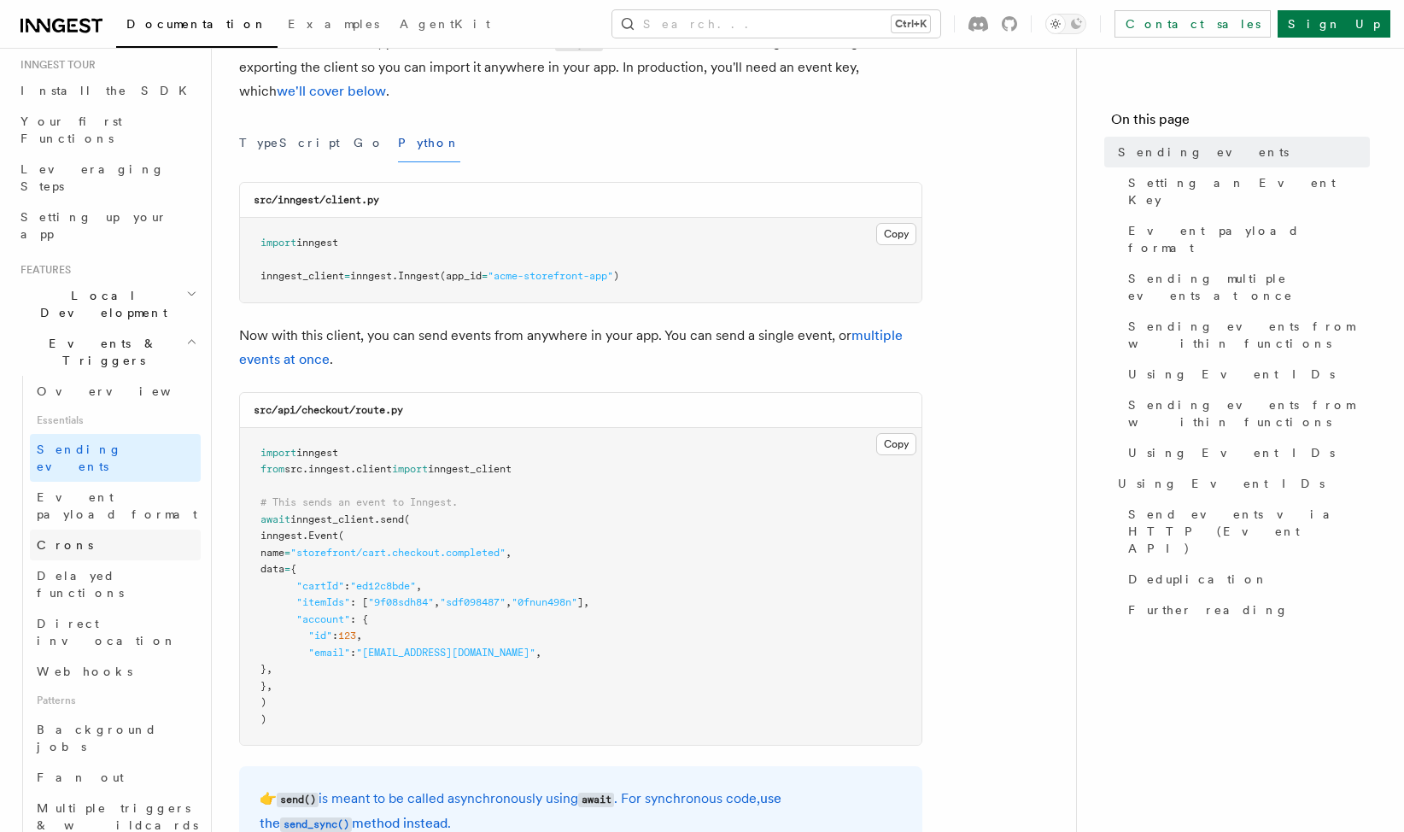
click at [126, 529] on link "Crons" at bounding box center [115, 544] width 171 height 31
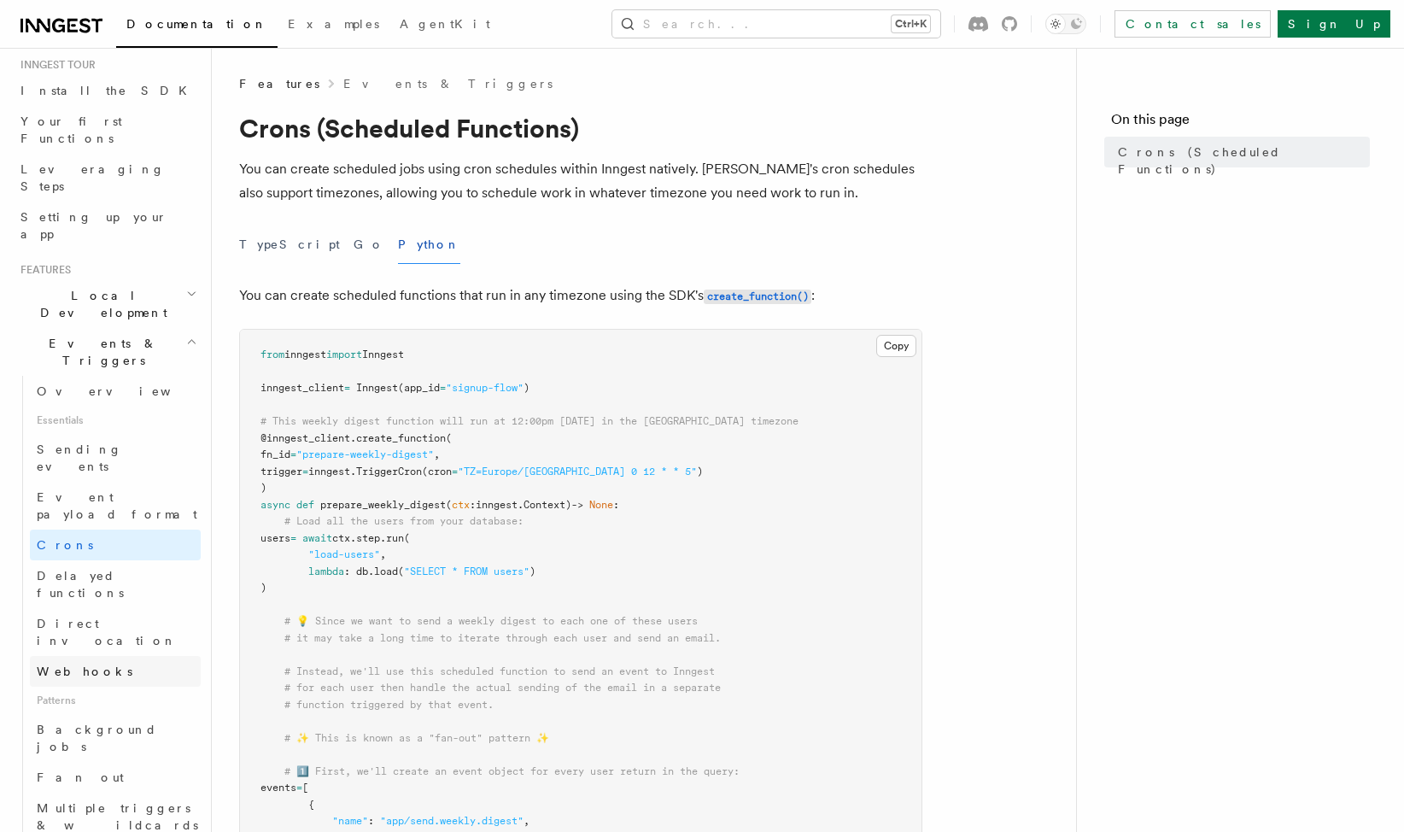
click at [65, 656] on link "Webhooks" at bounding box center [115, 671] width 171 height 31
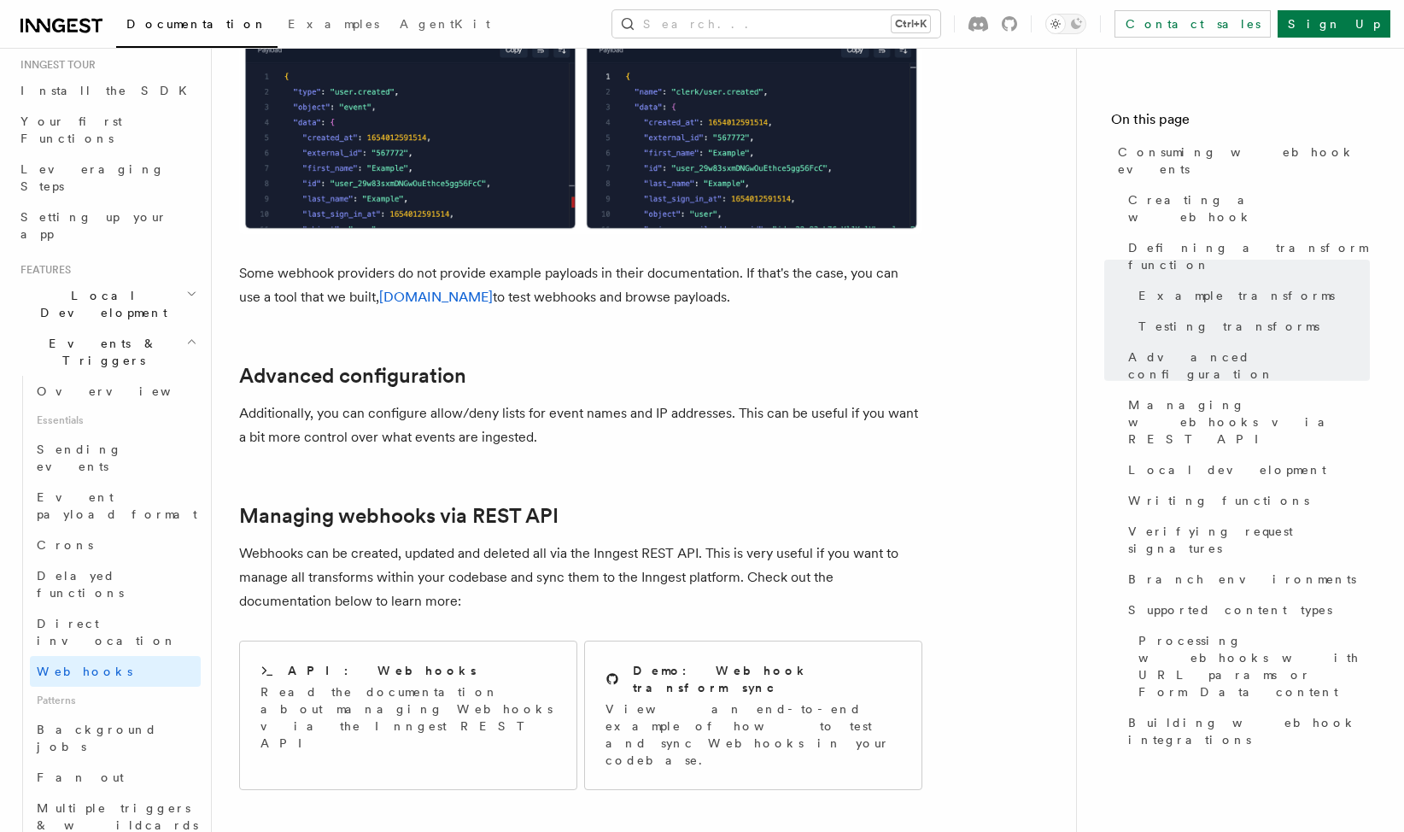
scroll to position [3244, 0]
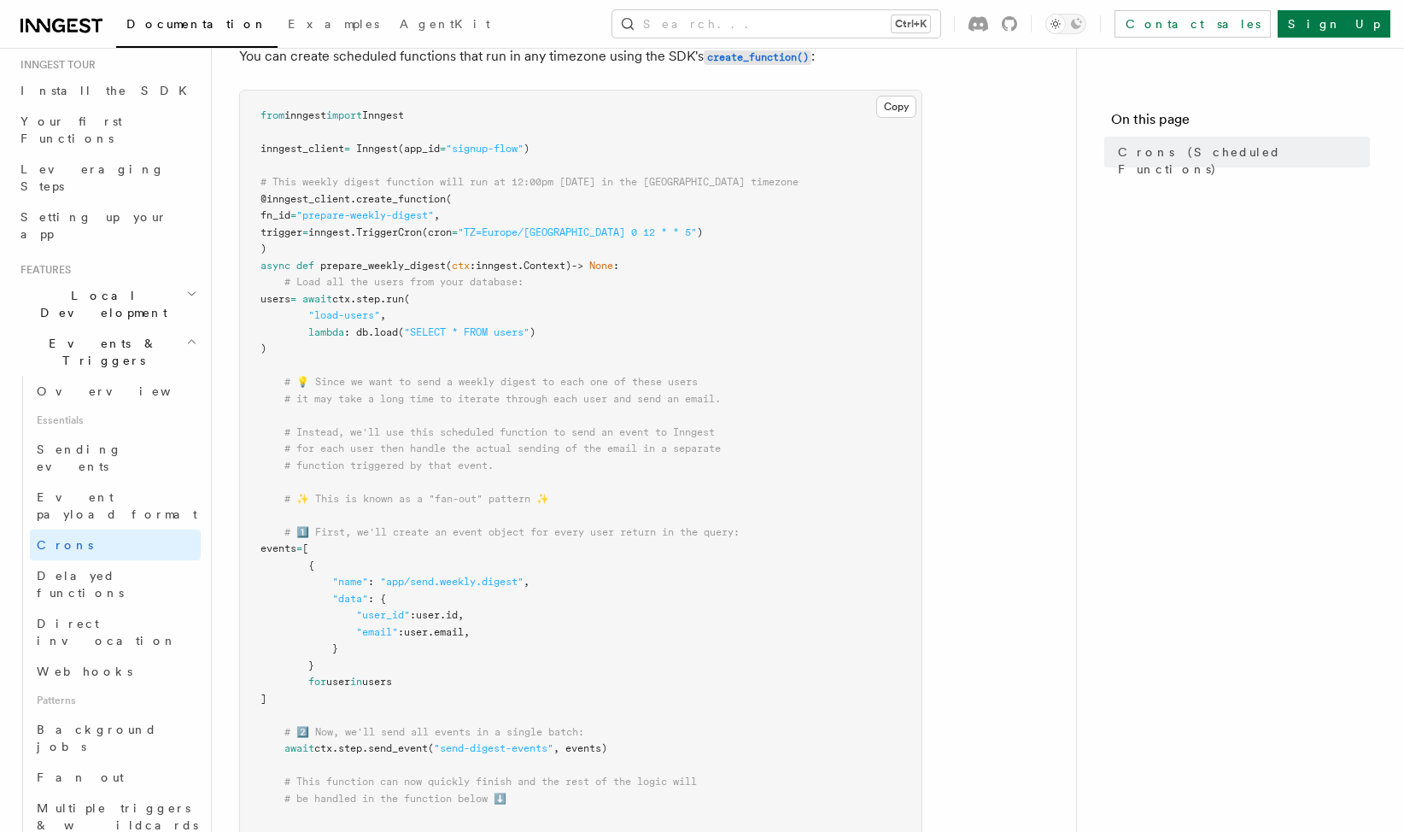
scroll to position [256, 0]
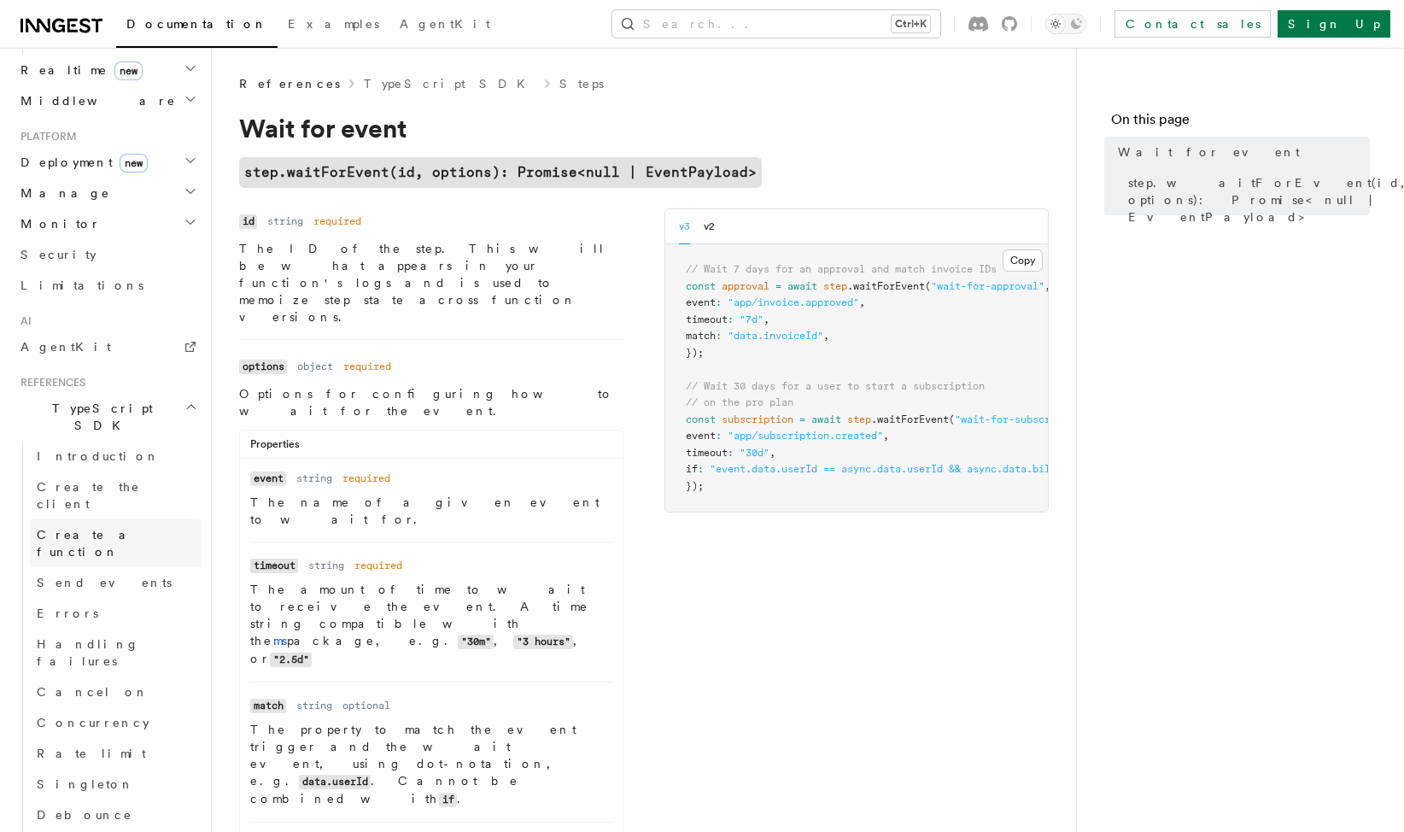
scroll to position [1306, 0]
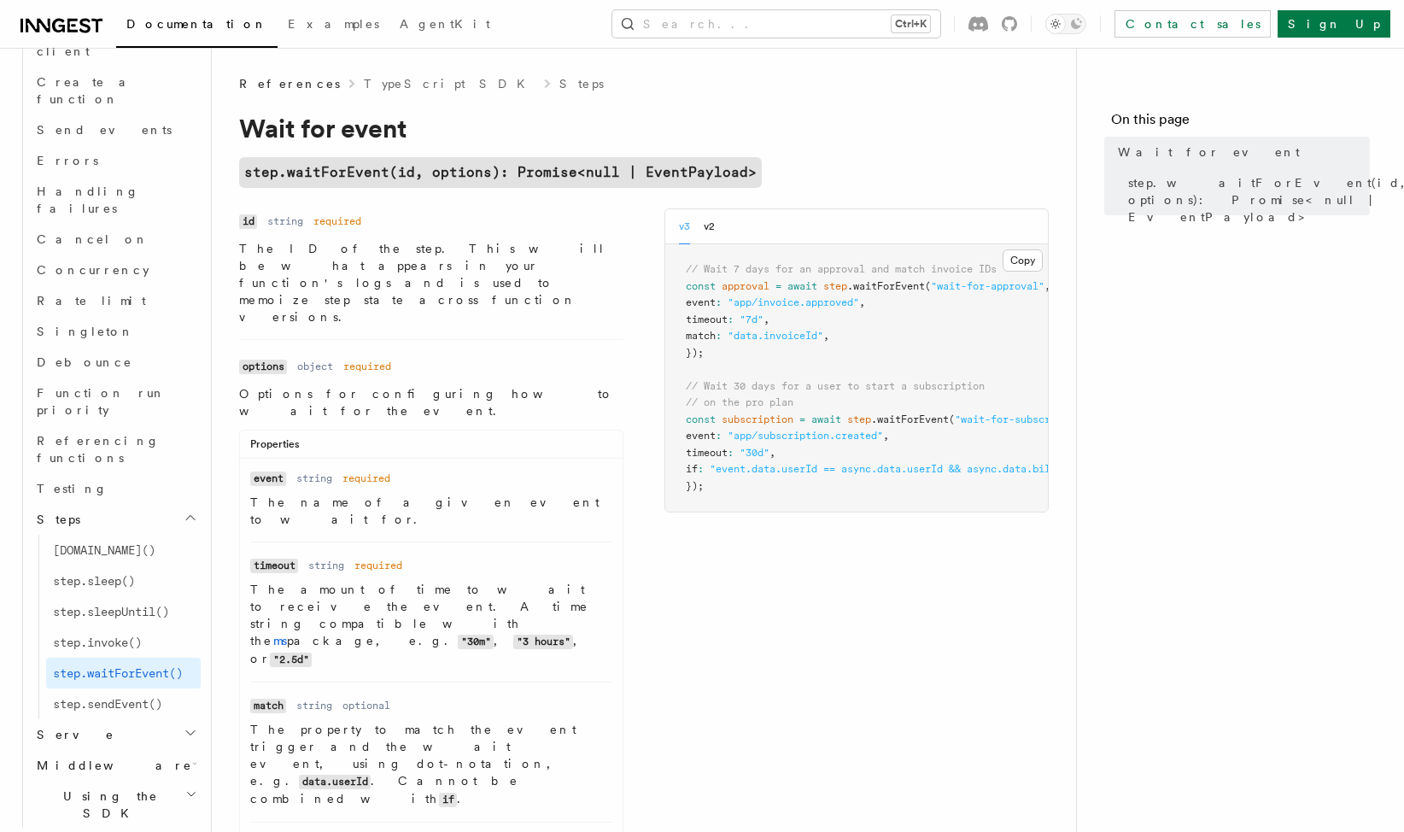
click at [186, 831] on icon "button" at bounding box center [190, 842] width 9 height 4
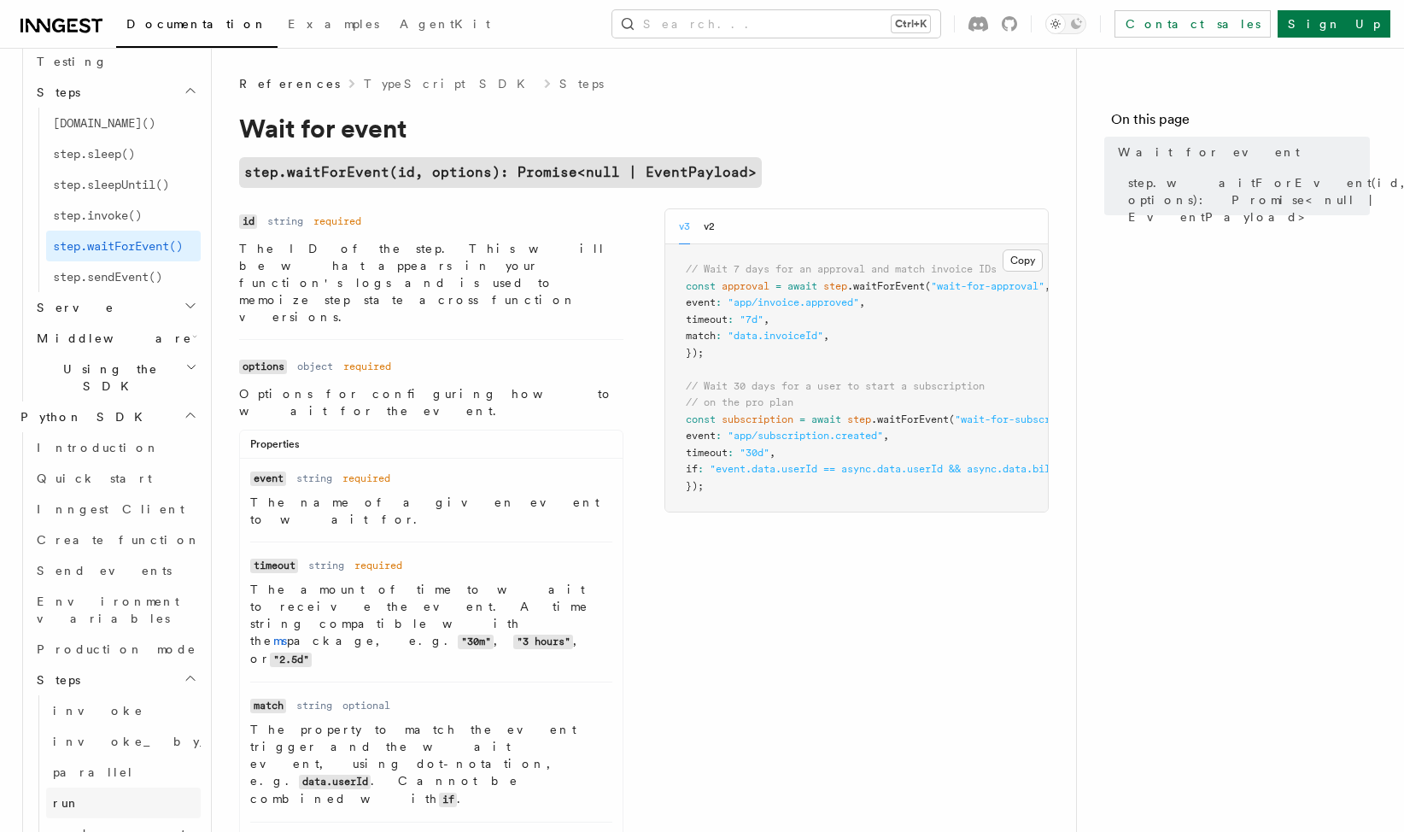
scroll to position [1562, 0]
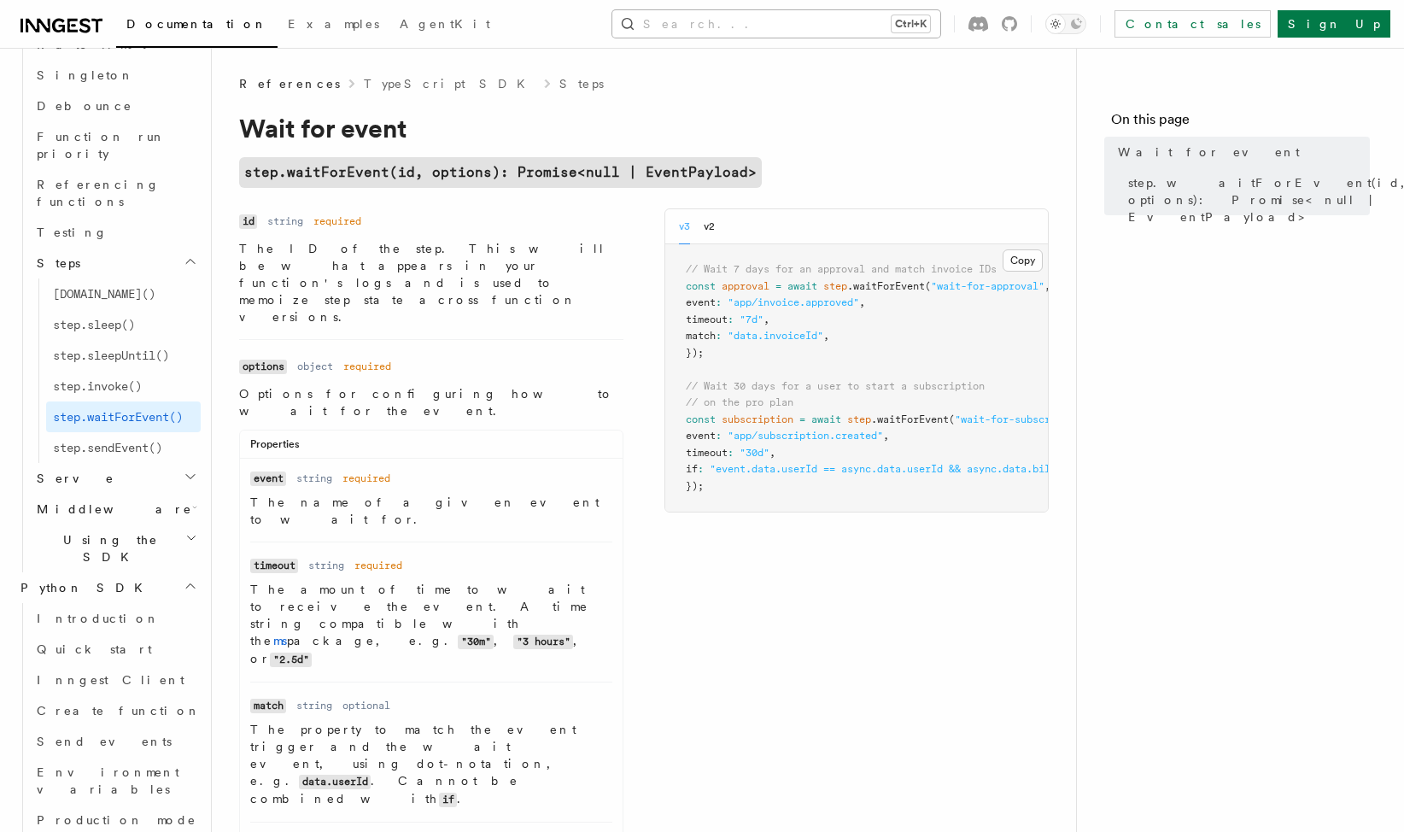
click at [911, 29] on button "Search... Ctrl+K" at bounding box center [776, 23] width 328 height 27
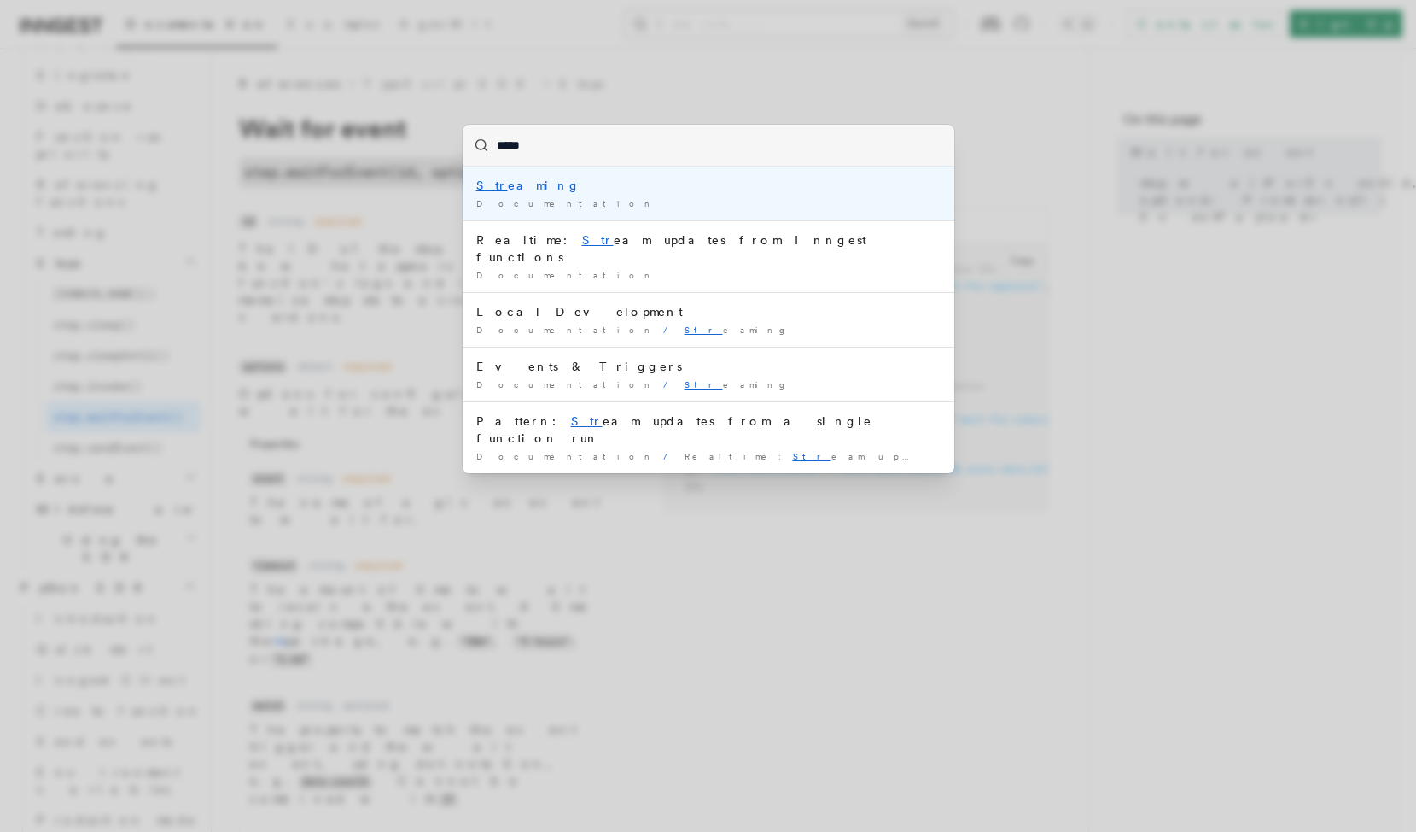
type input "******"
click at [520, 187] on div "Stream ing" at bounding box center [708, 185] width 464 height 17
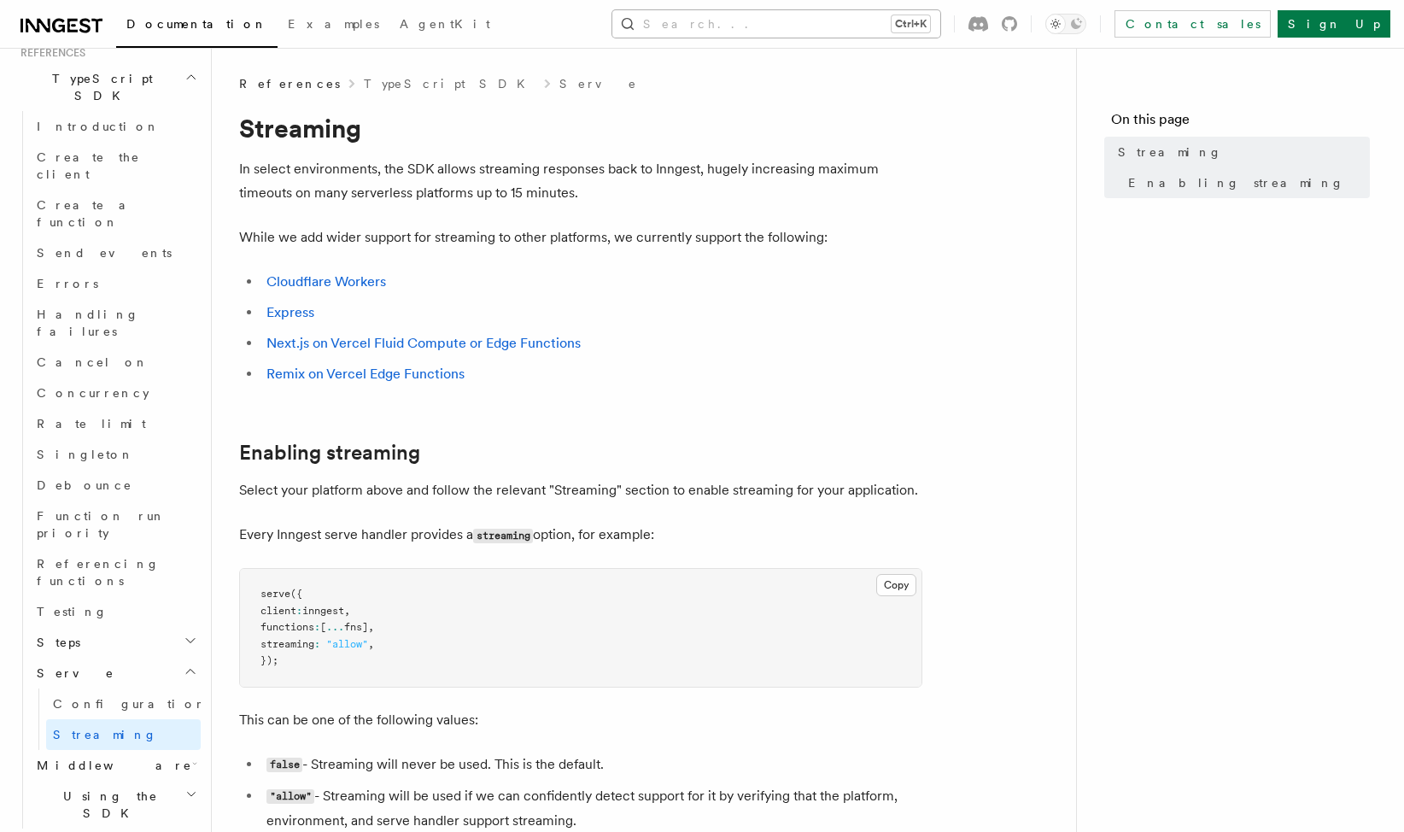
click at [937, 14] on button "Search... Ctrl+K" at bounding box center [776, 23] width 328 height 27
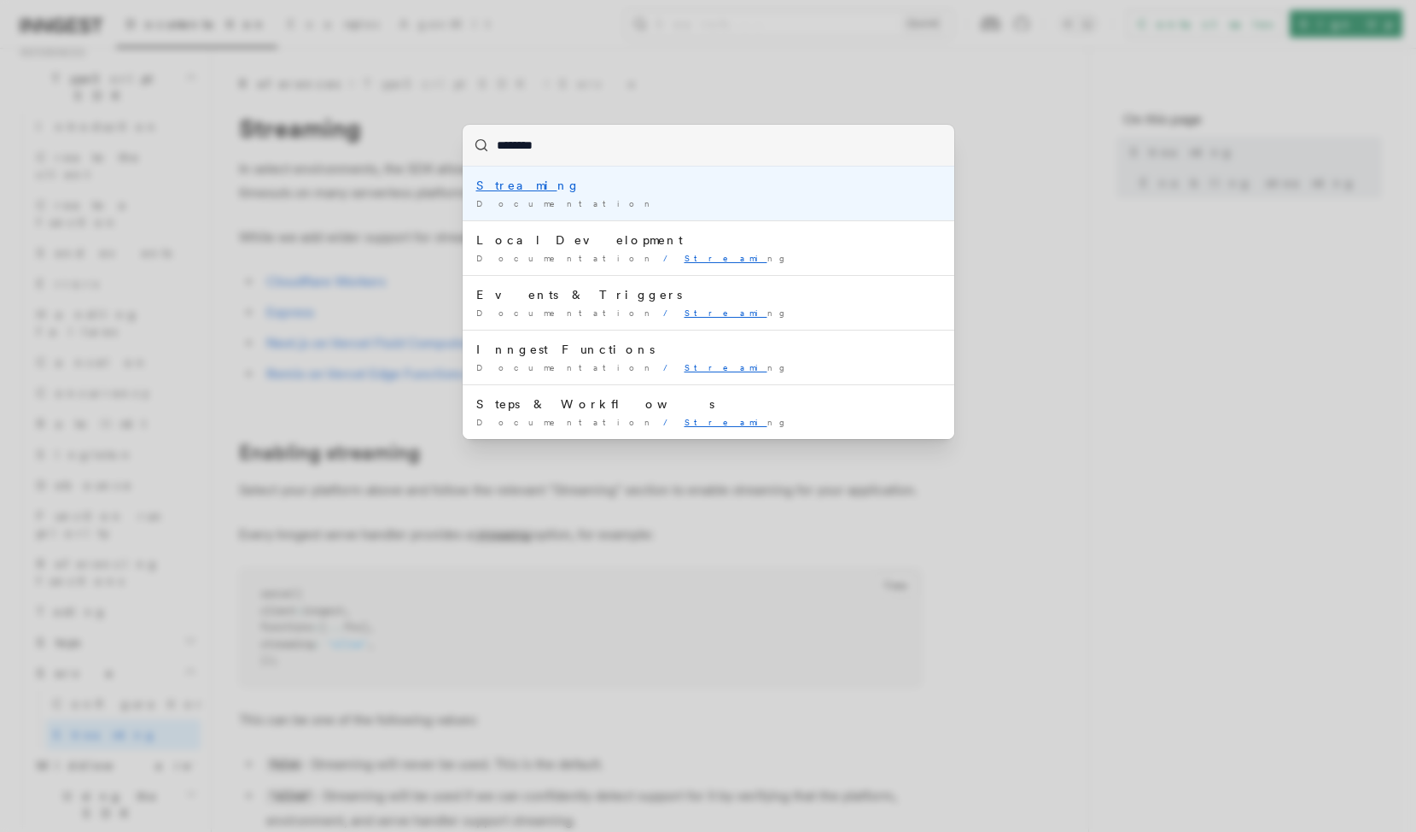
type input "*********"
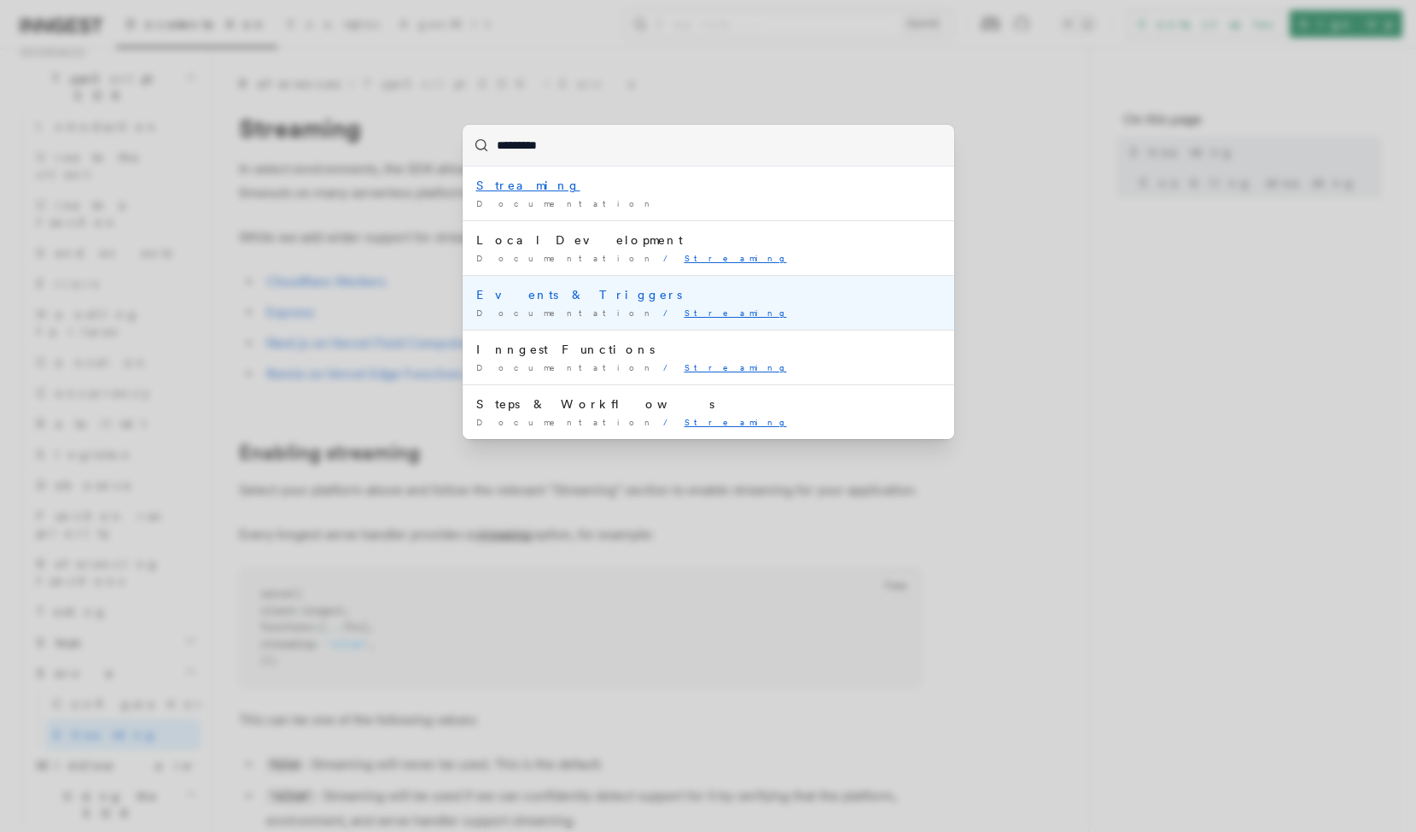
click at [628, 309] on div "Documentation / Streaming /" at bounding box center [708, 312] width 464 height 13
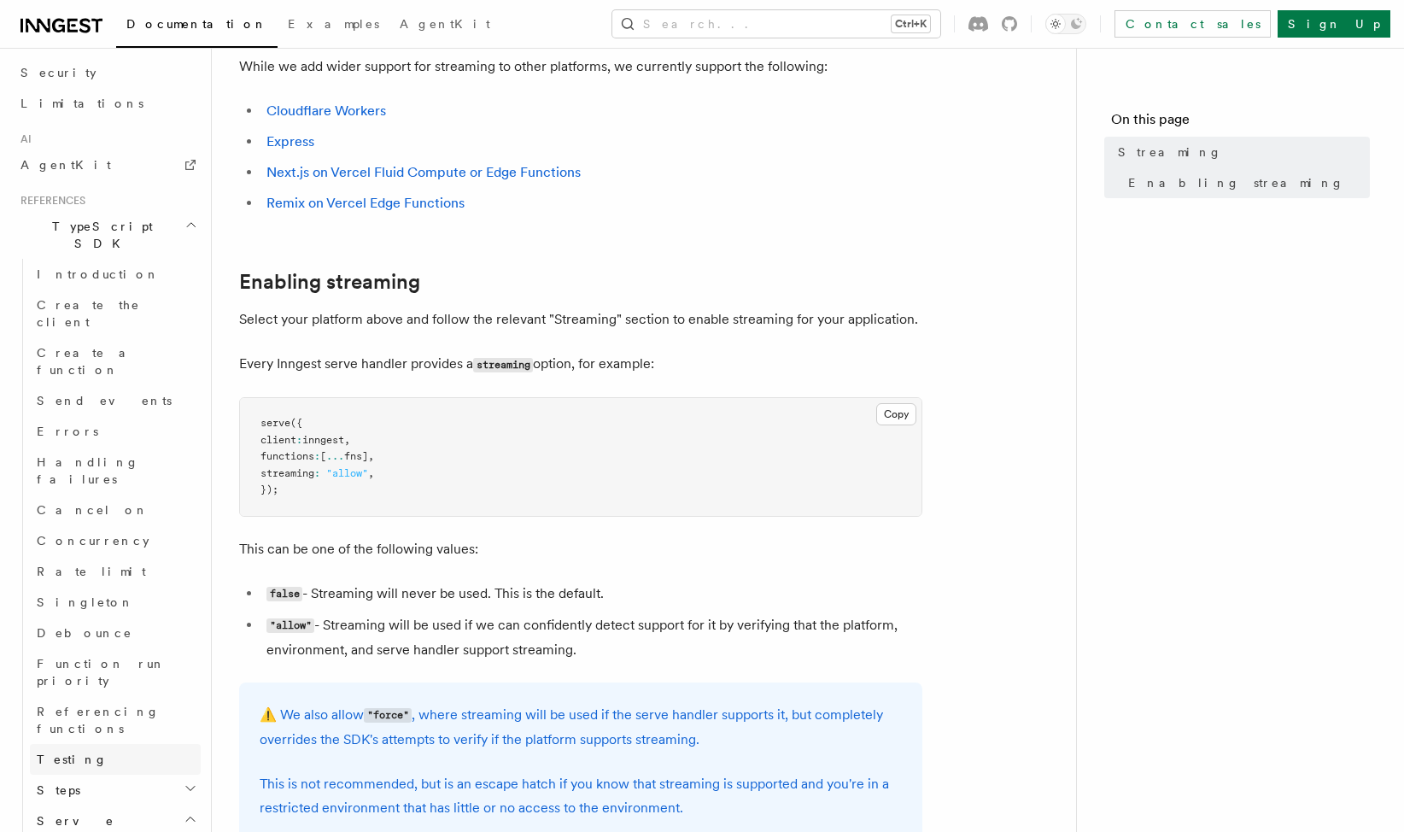
scroll to position [1183, 0]
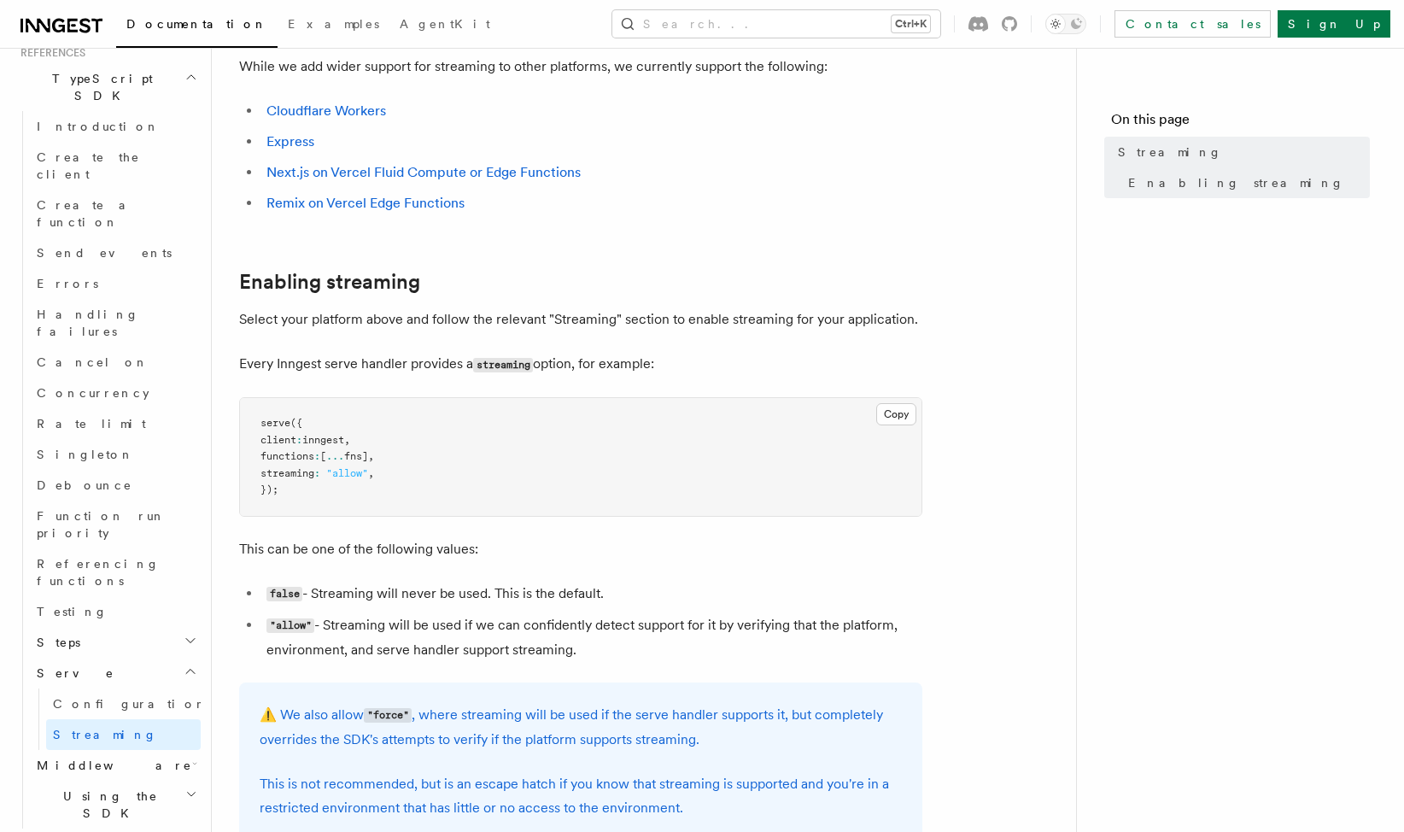
click at [184, 831] on icon "button" at bounding box center [191, 842] width 14 height 14
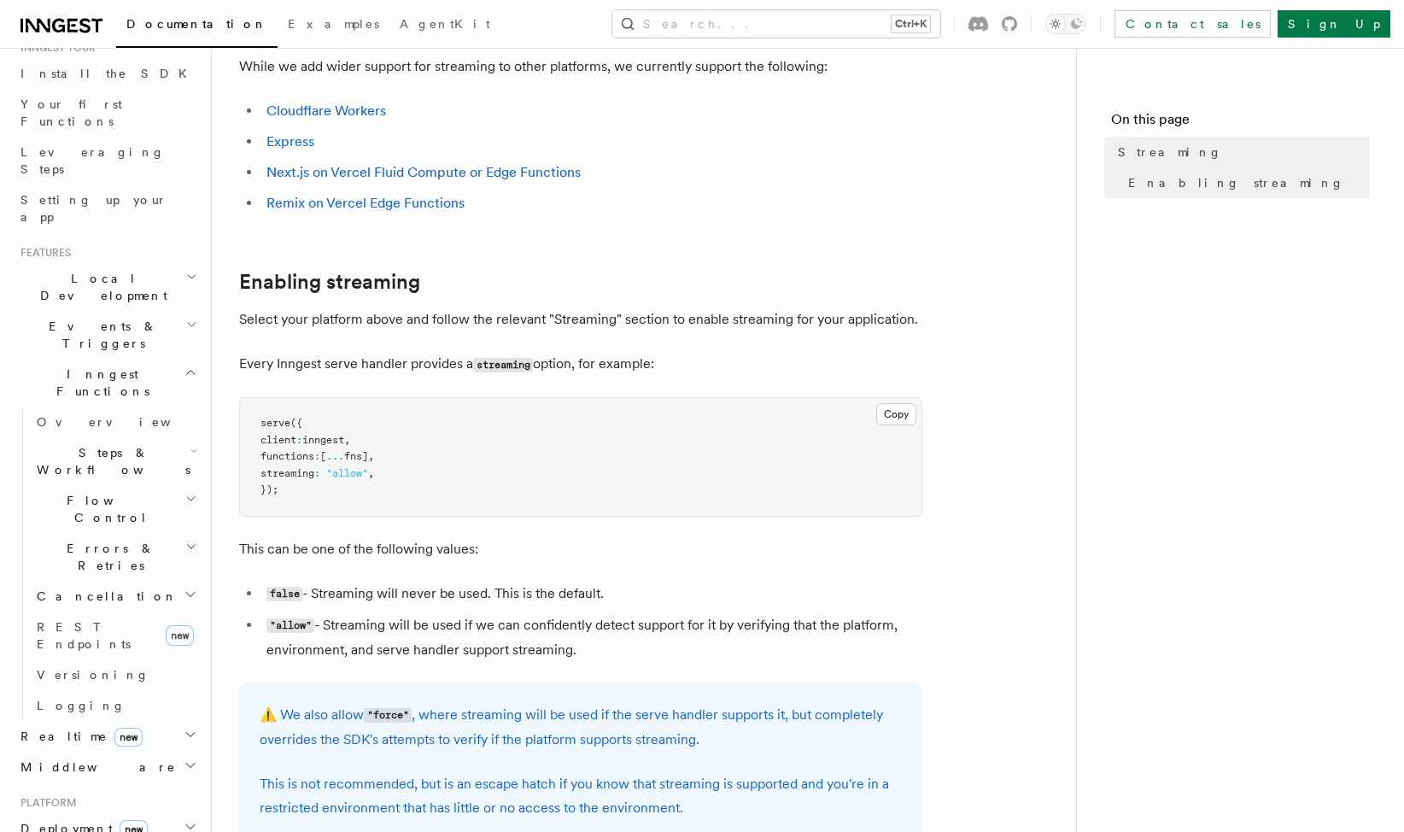
scroll to position [159, 0]
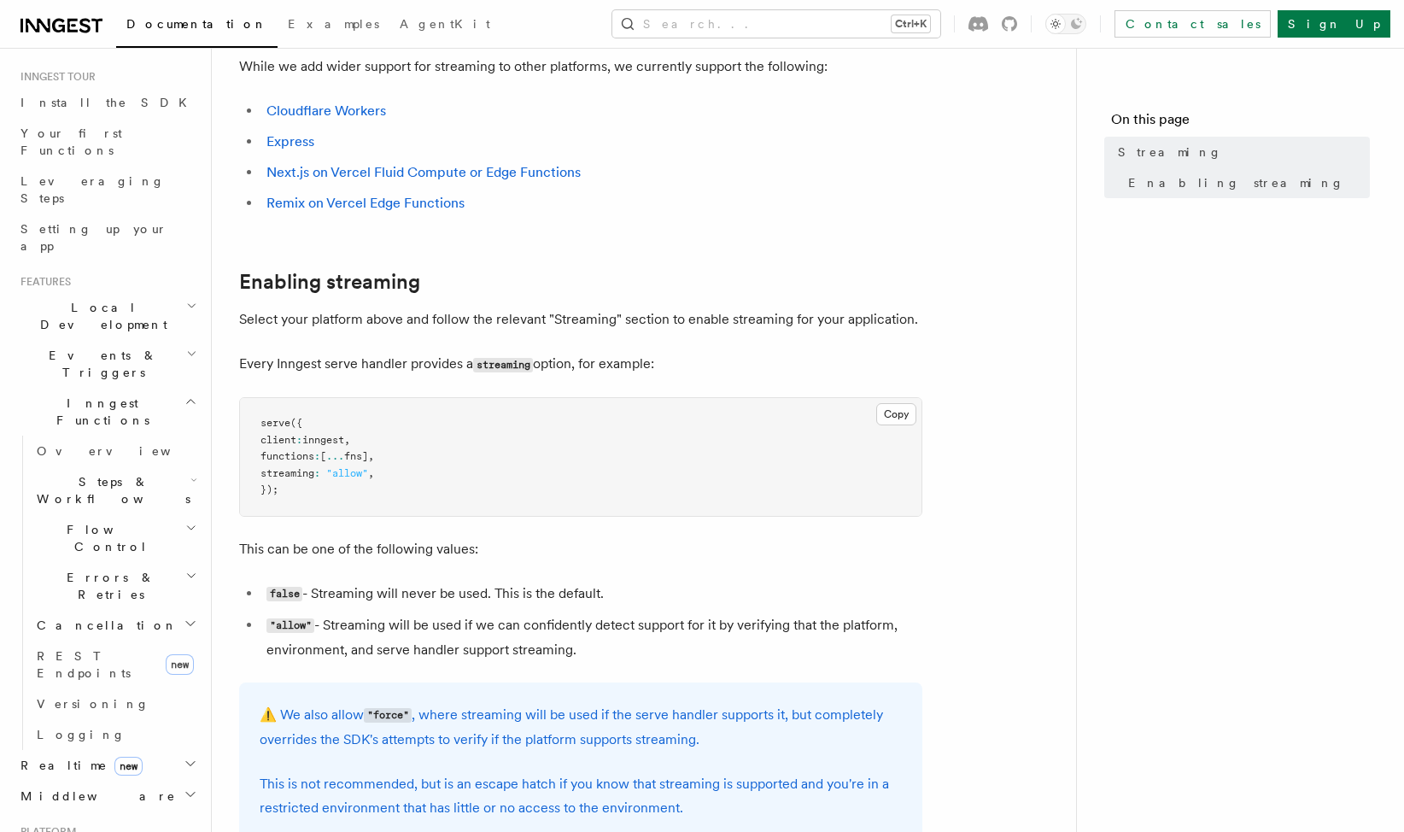
click at [189, 352] on icon "button" at bounding box center [192, 353] width 7 height 3
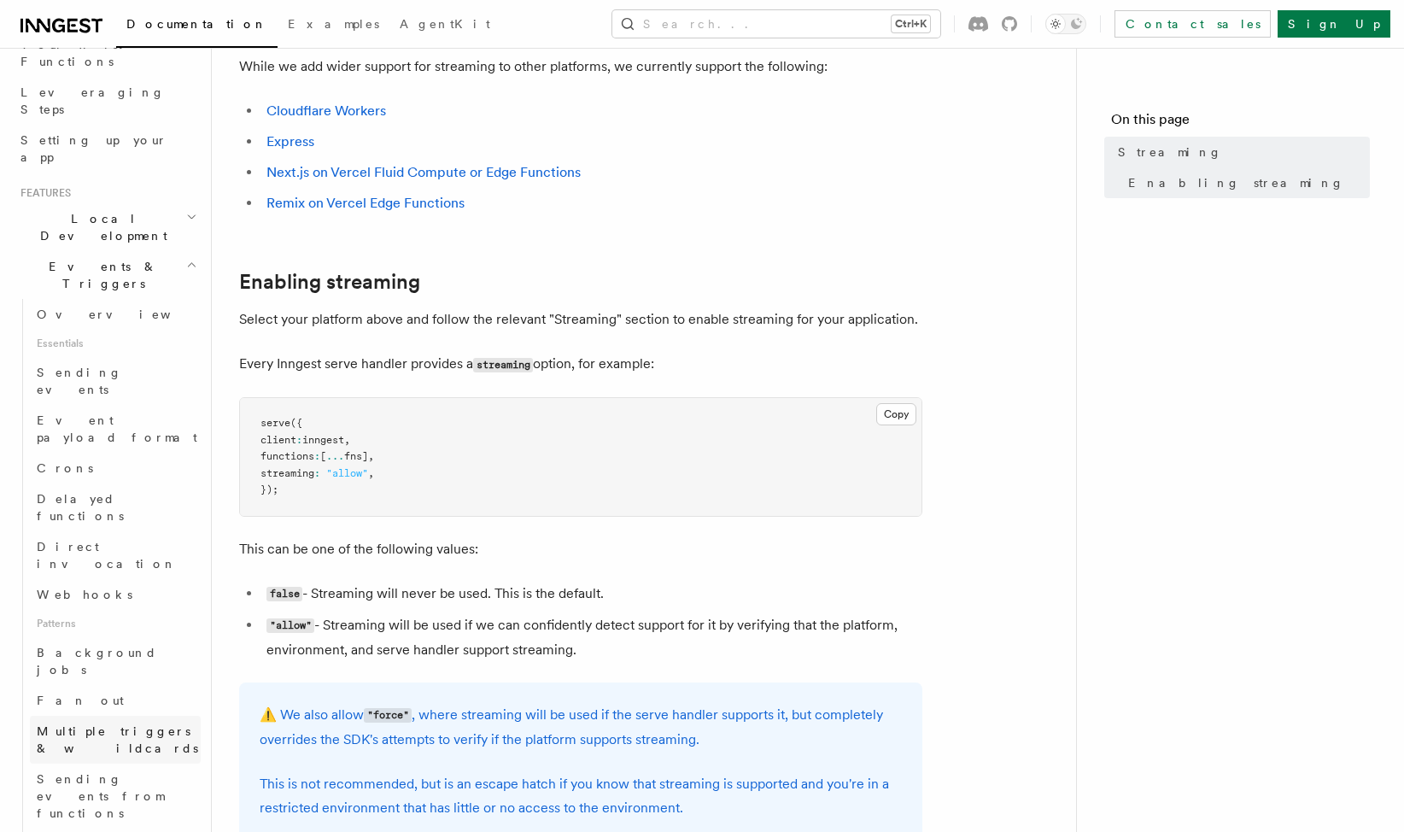
scroll to position [244, 0]
click at [932, 29] on button "Search... Ctrl+K" at bounding box center [776, 23] width 328 height 27
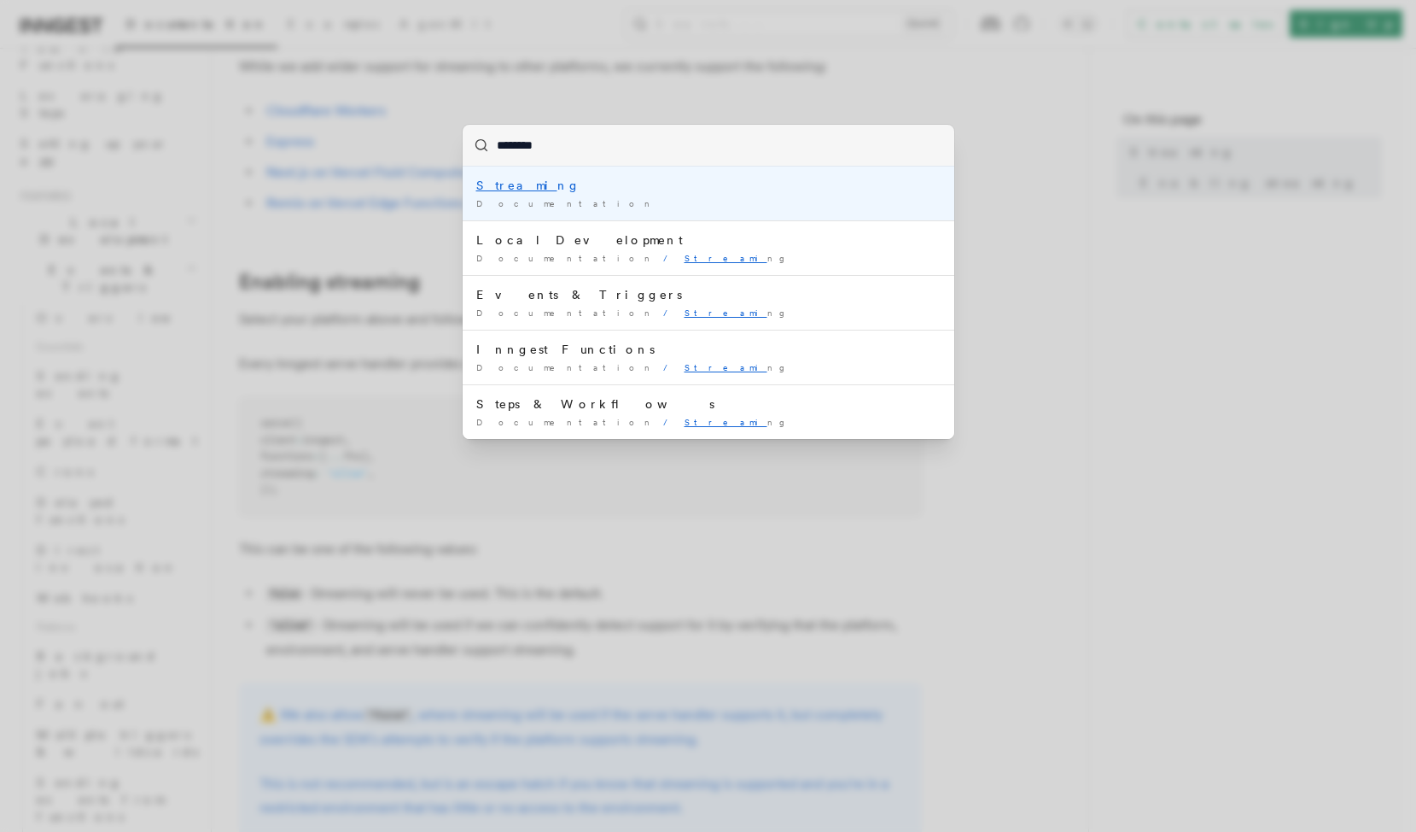
type input "*********"
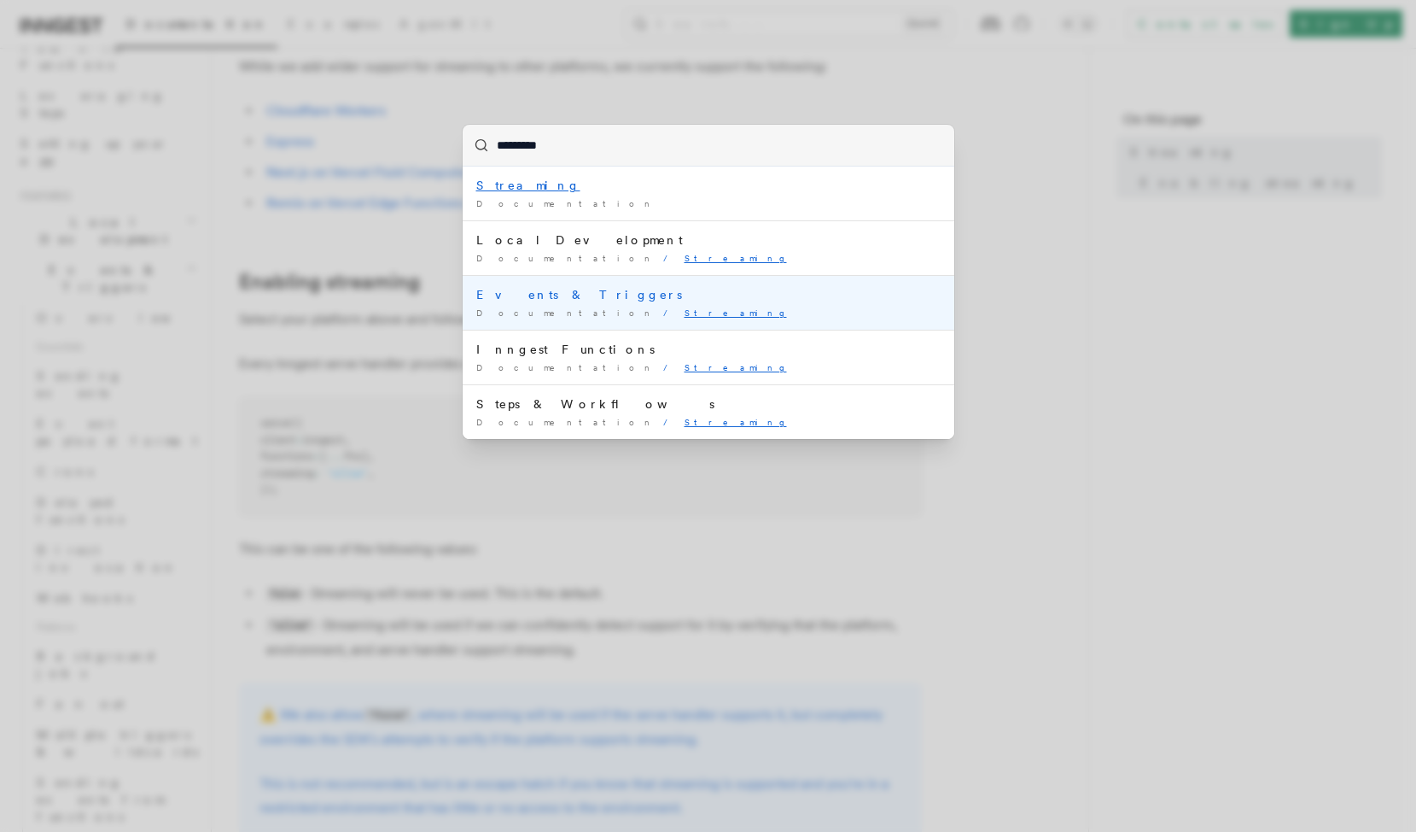
click at [582, 306] on li "Events & Triggers Documentation / Streaming /" at bounding box center [709, 302] width 492 height 55
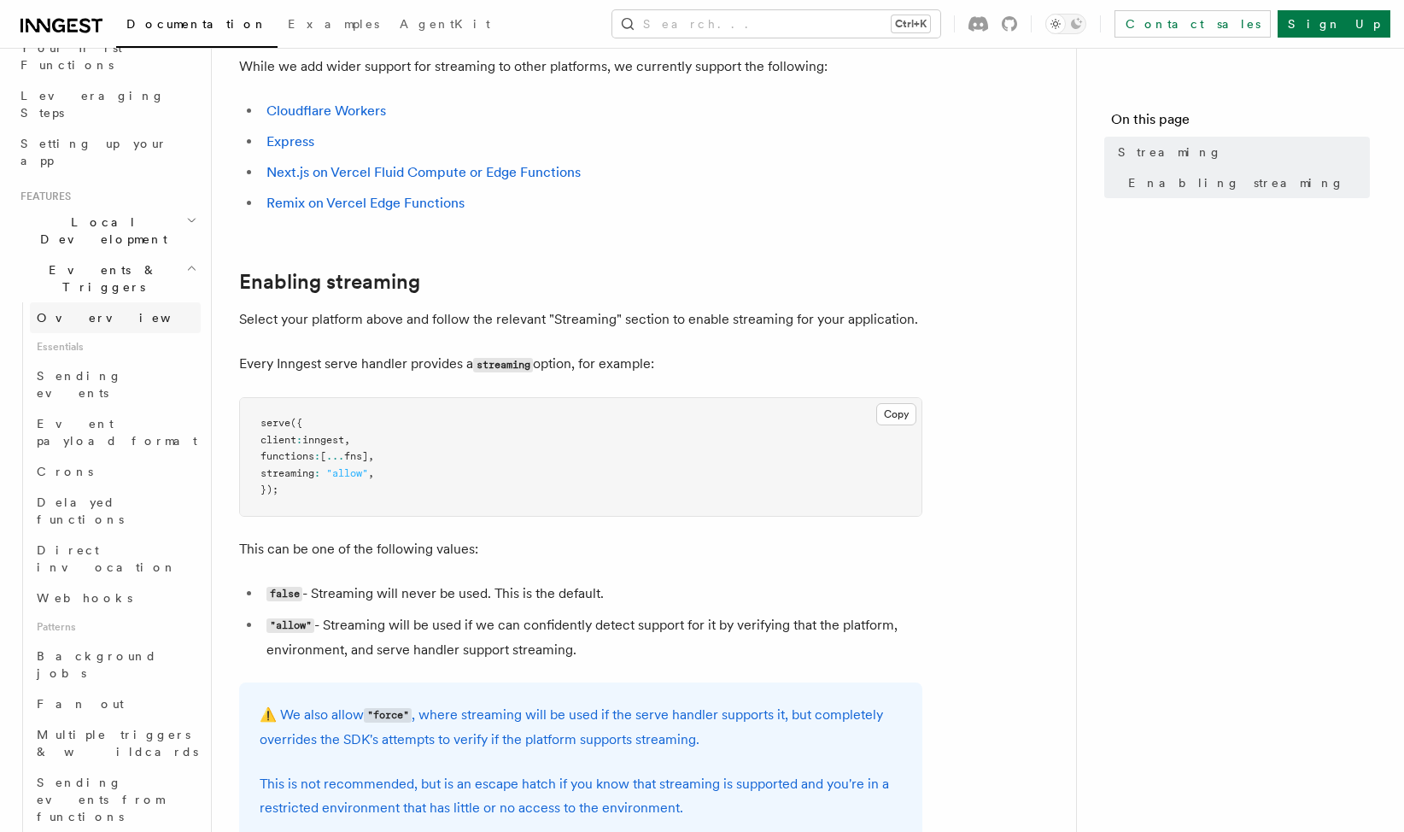
click at [102, 302] on link "Overview" at bounding box center [115, 317] width 171 height 31
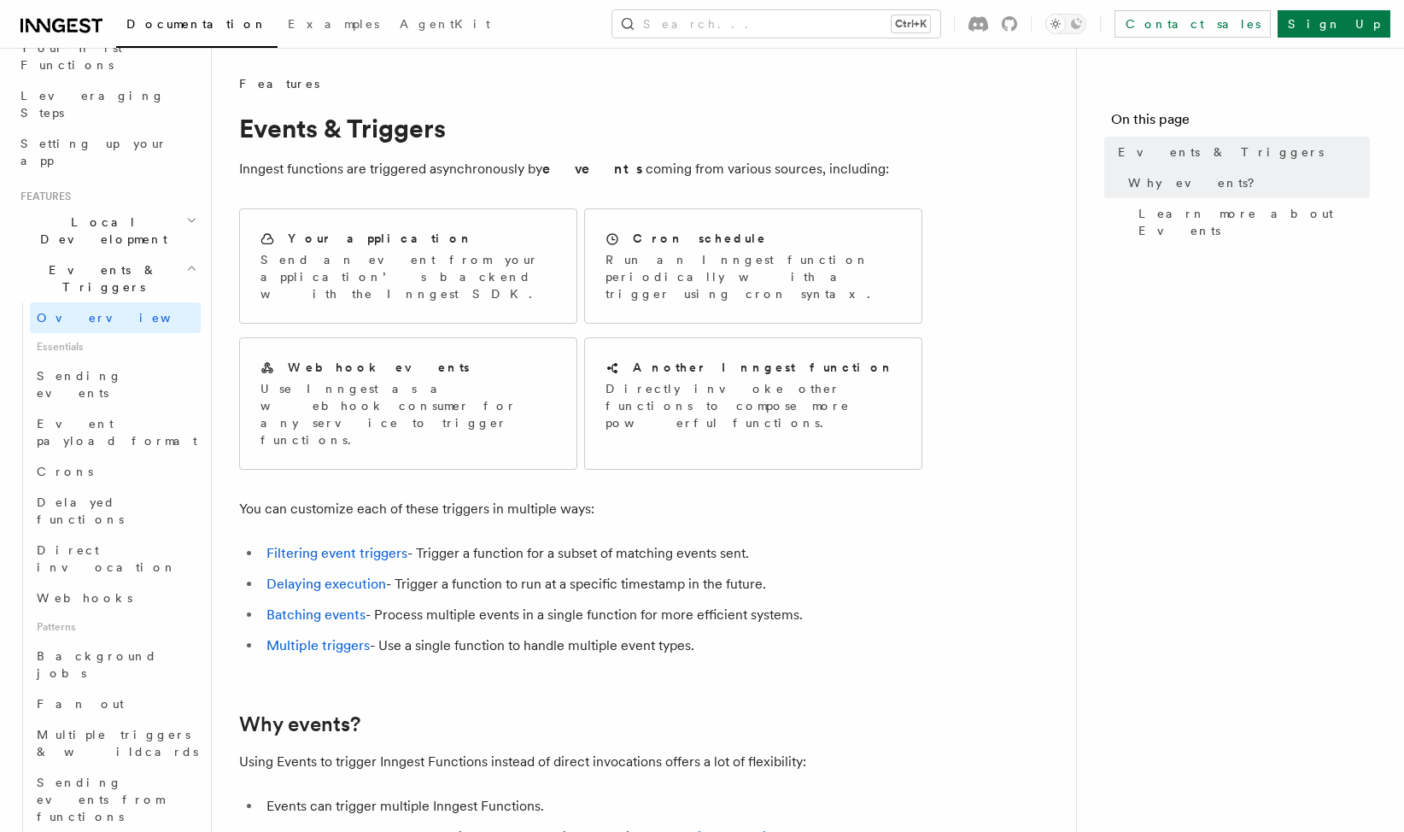
click at [90, 261] on span "Events & Triggers" at bounding box center [100, 278] width 172 height 34
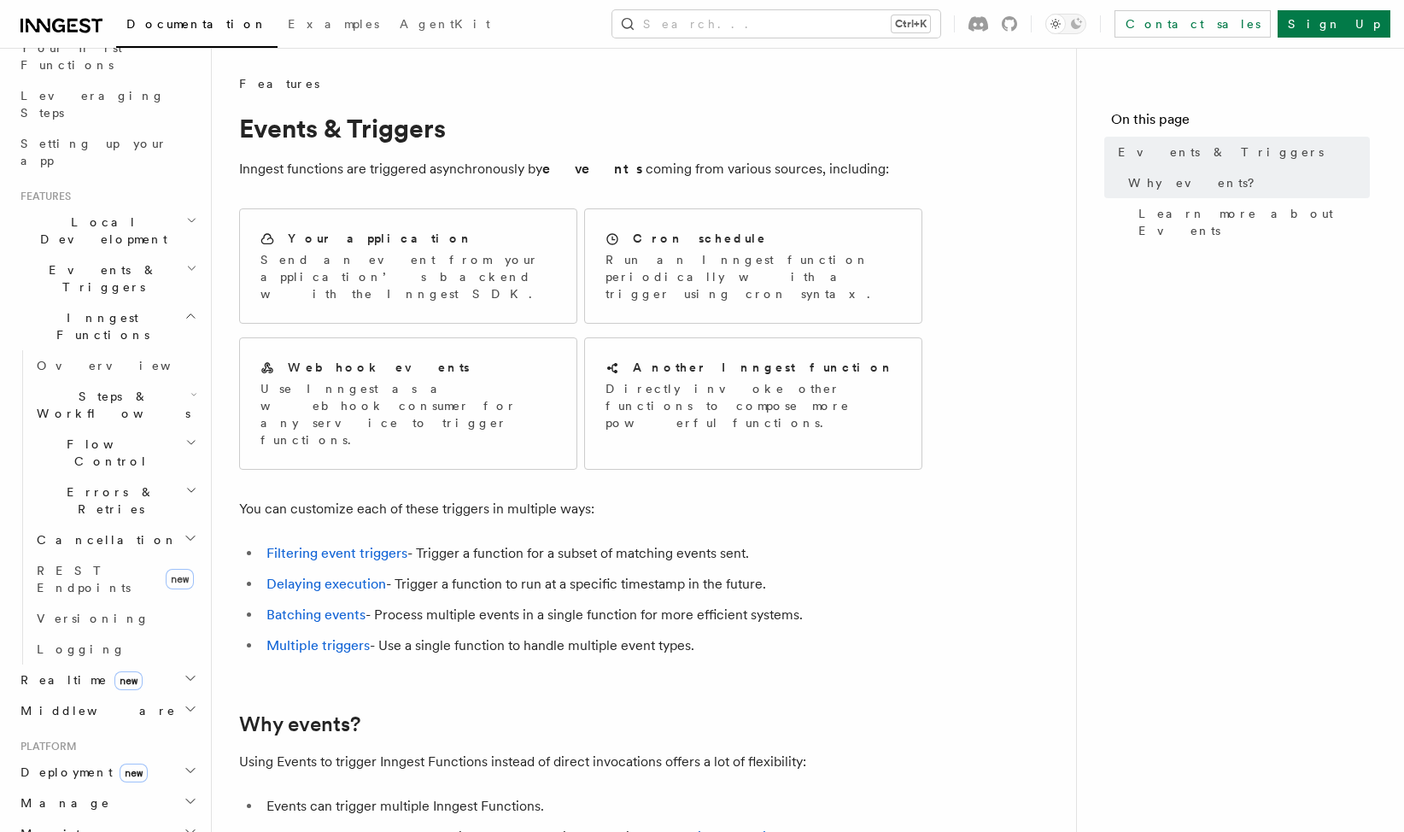
click at [90, 261] on span "Events & Triggers" at bounding box center [100, 278] width 172 height 34
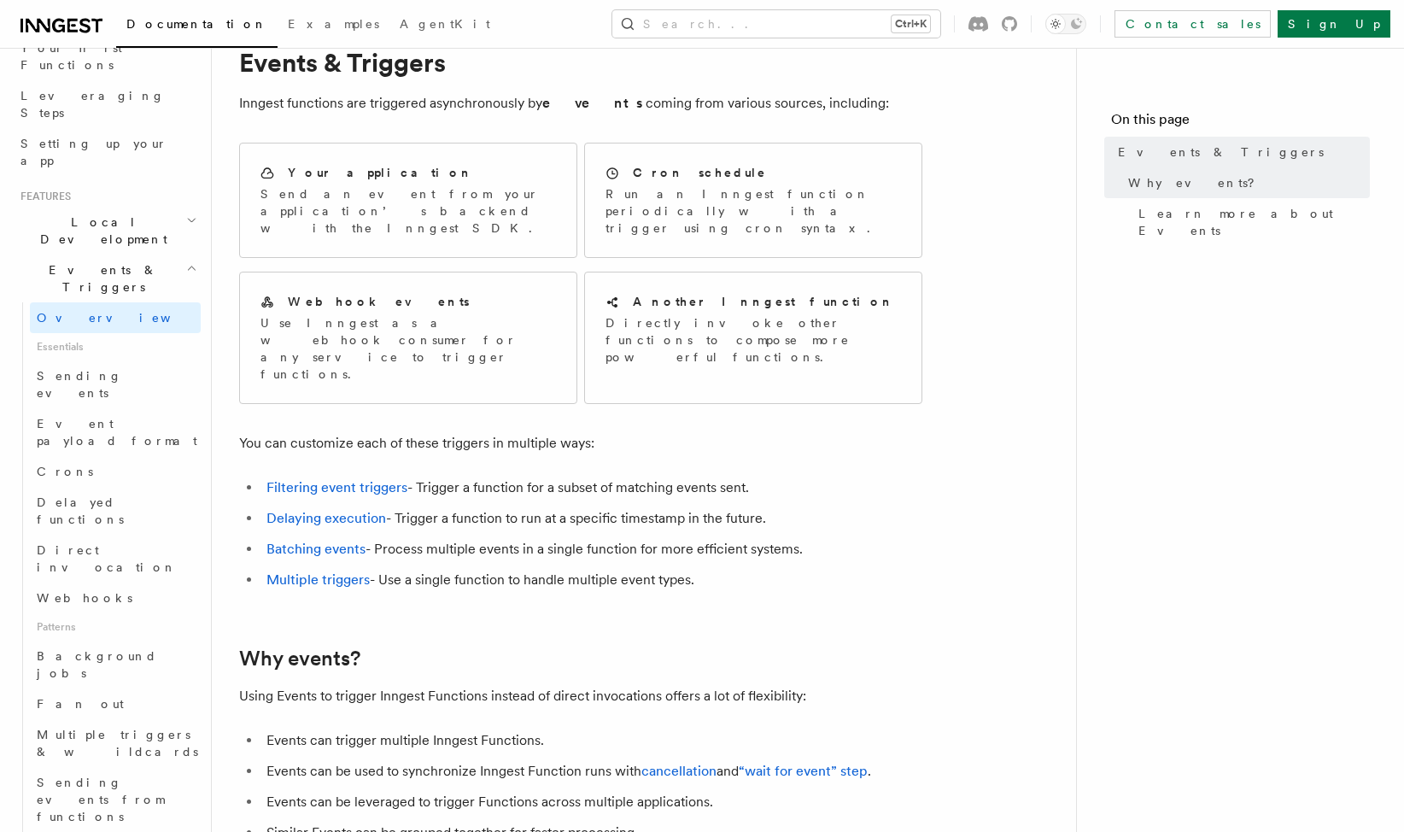
scroll to position [341, 0]
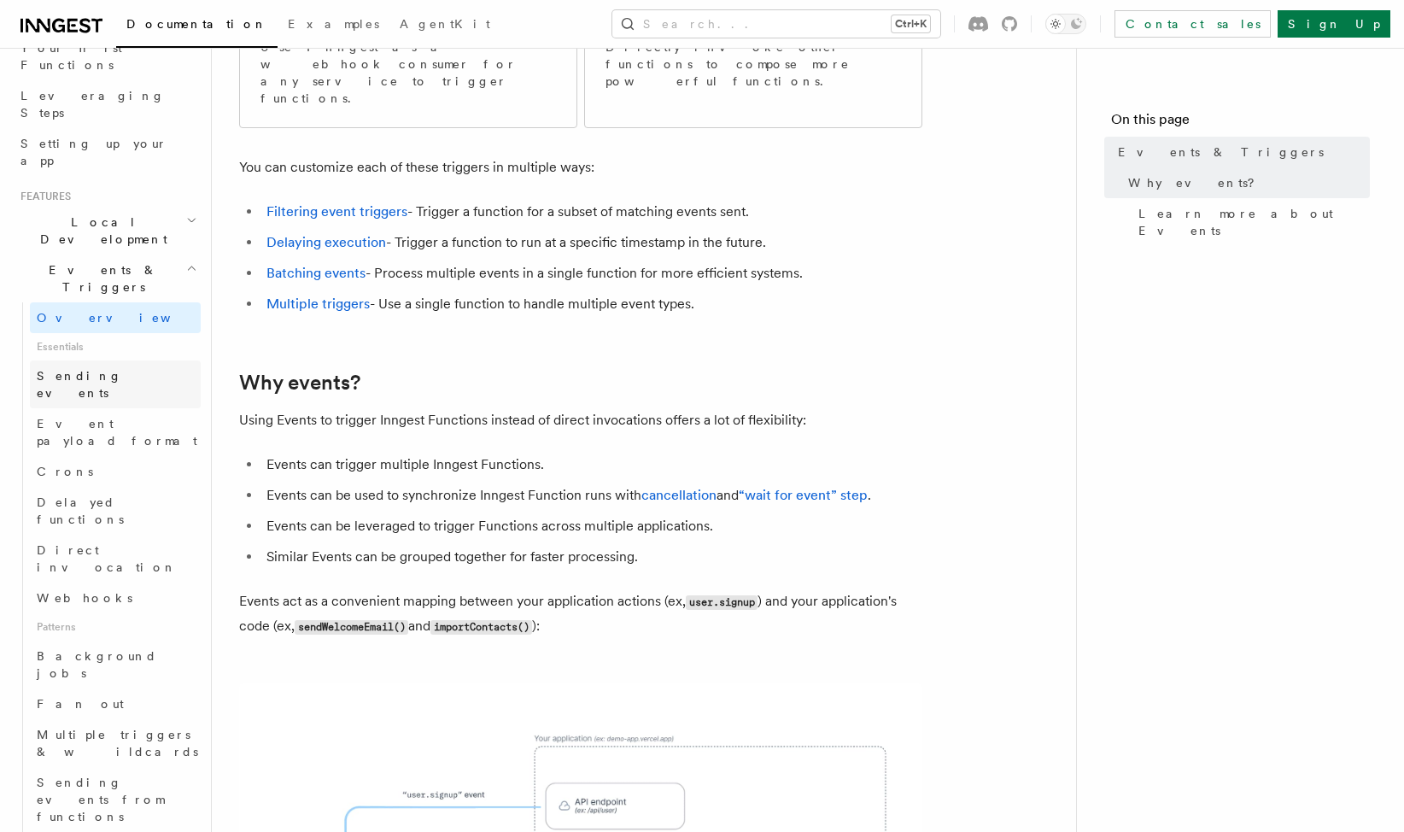
click at [123, 360] on link "Sending events" at bounding box center [115, 384] width 171 height 48
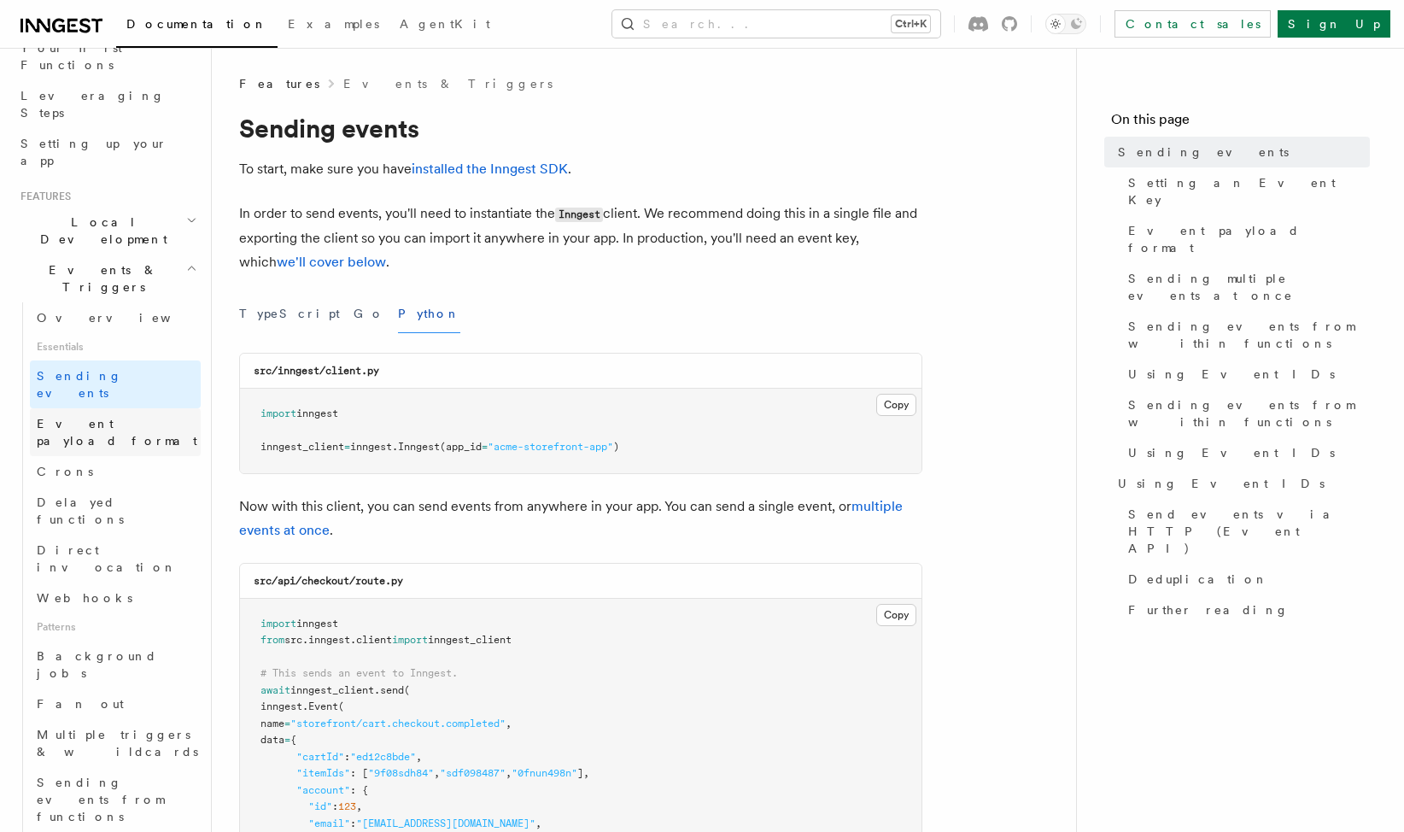
click at [137, 417] on span "Event payload format" at bounding box center [117, 432] width 161 height 31
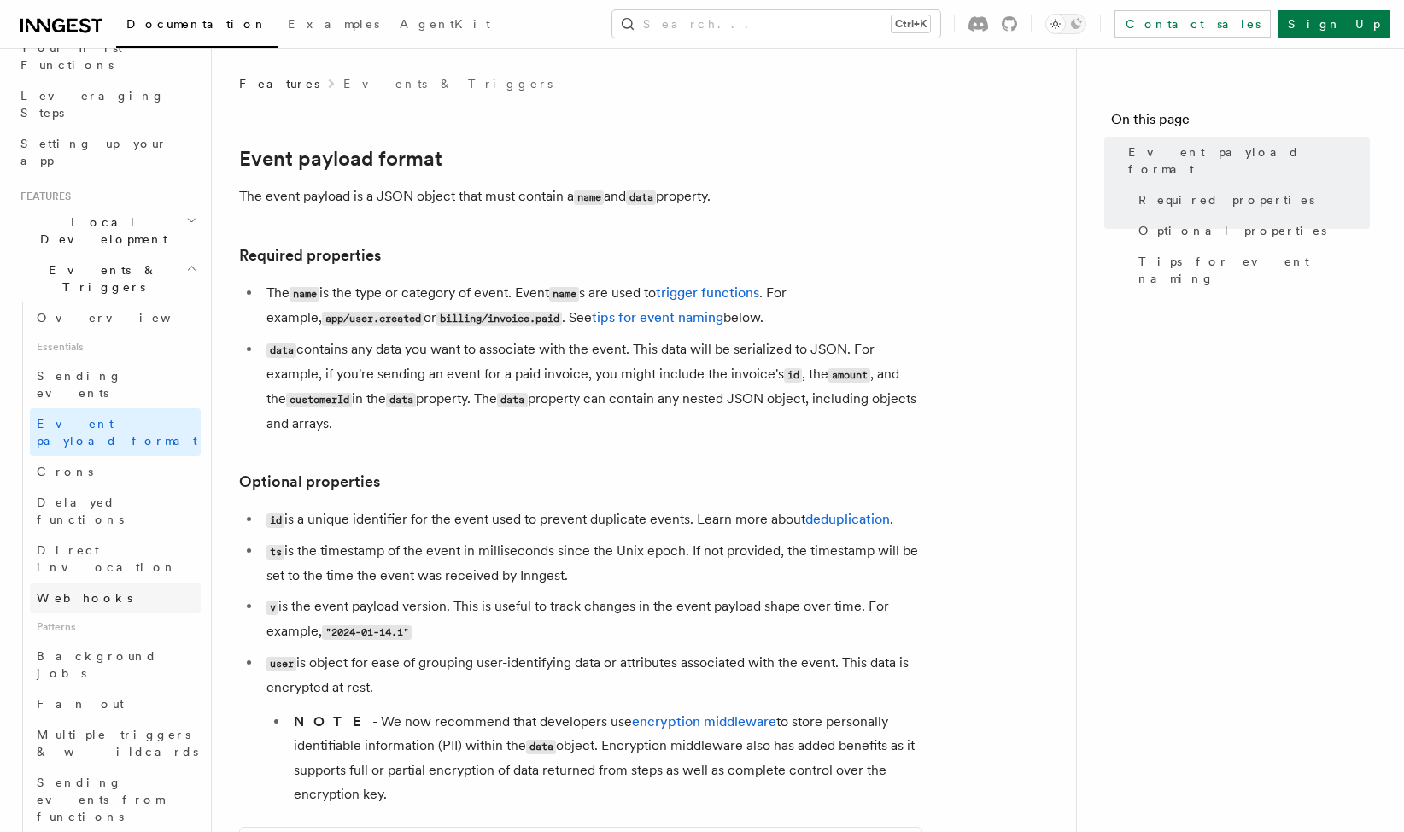
click at [130, 582] on link "Webhooks" at bounding box center [115, 597] width 171 height 31
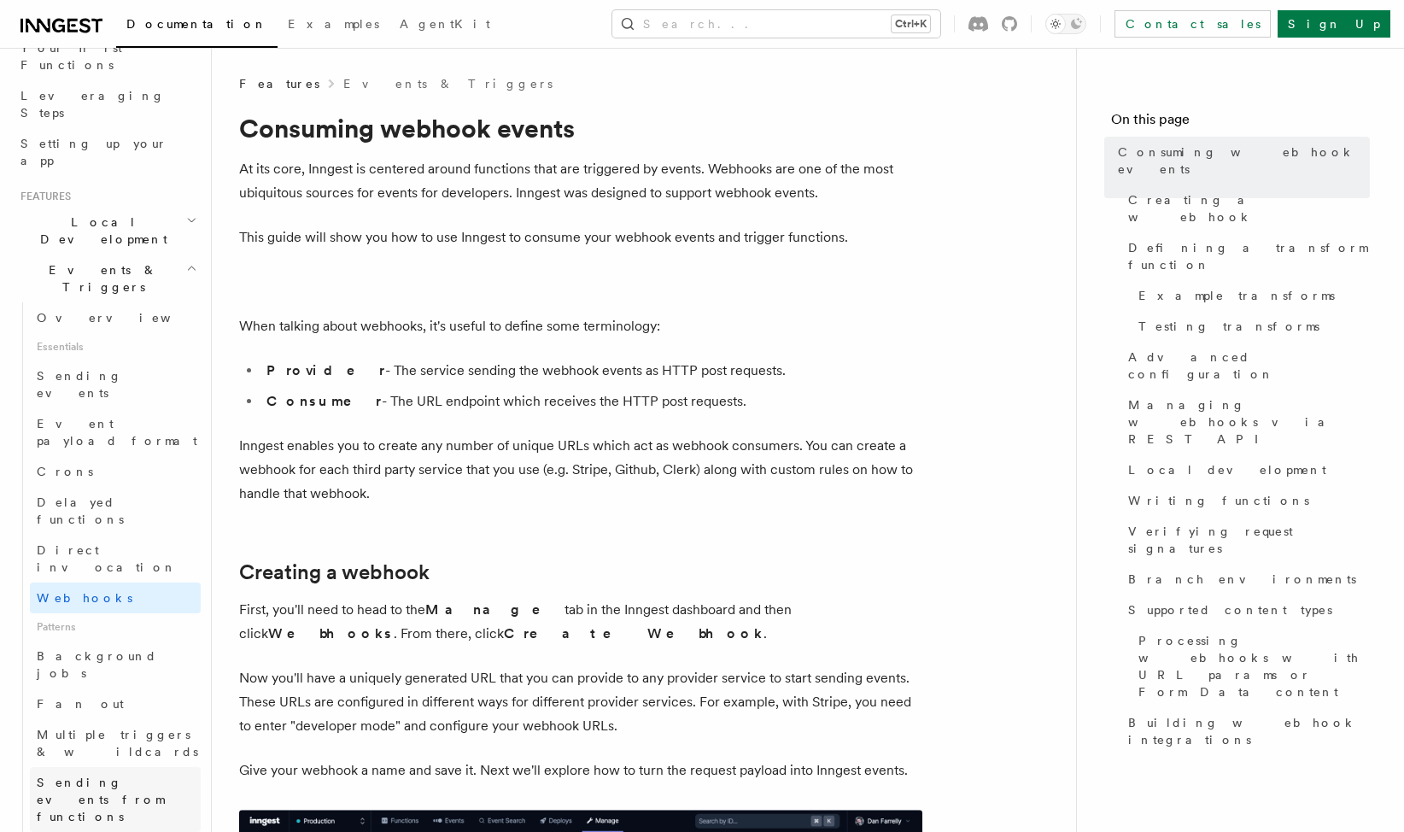
click at [149, 773] on span "Sending events from functions" at bounding box center [119, 798] width 164 height 51
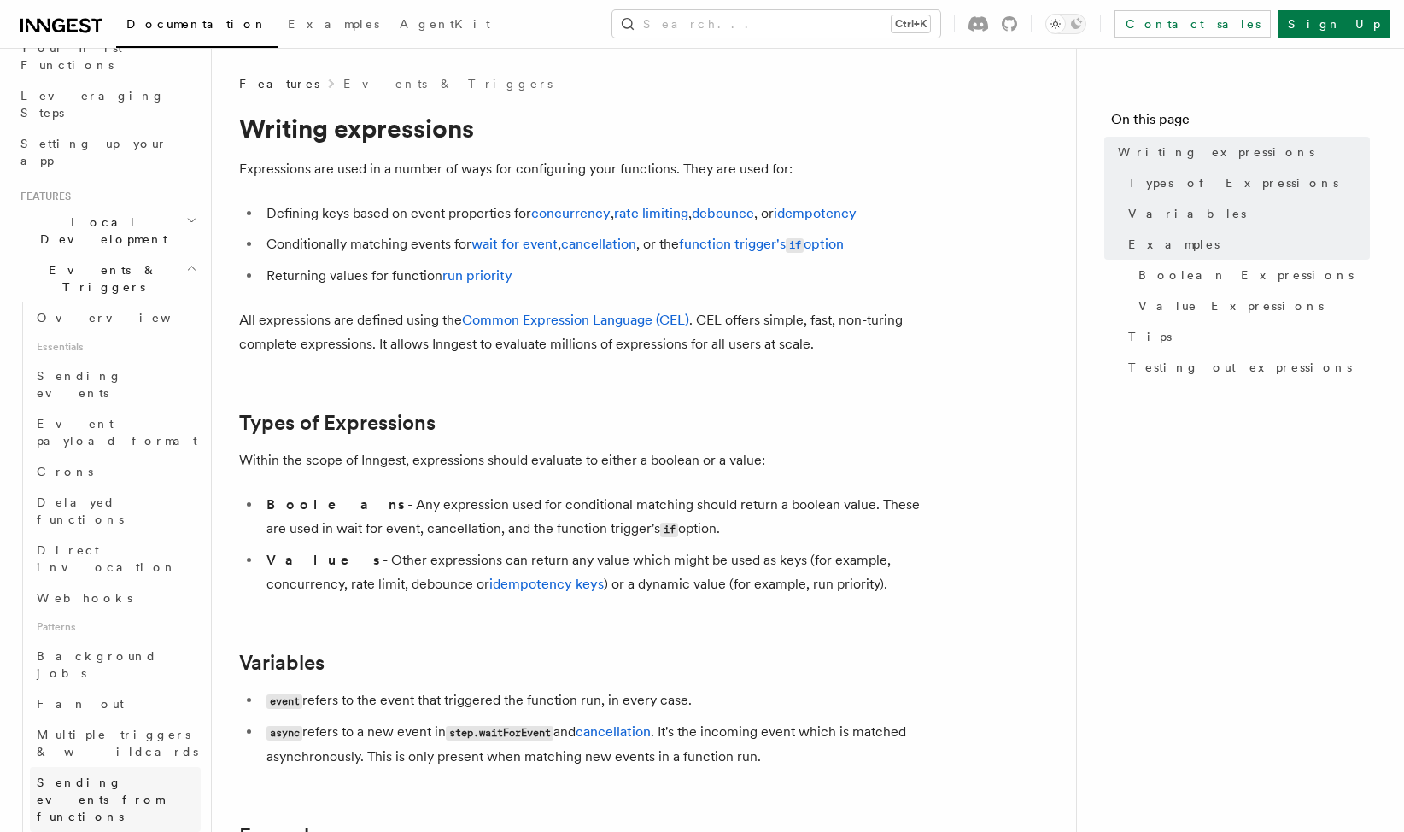
click at [123, 773] on span "Sending events from functions" at bounding box center [119, 798] width 164 height 51
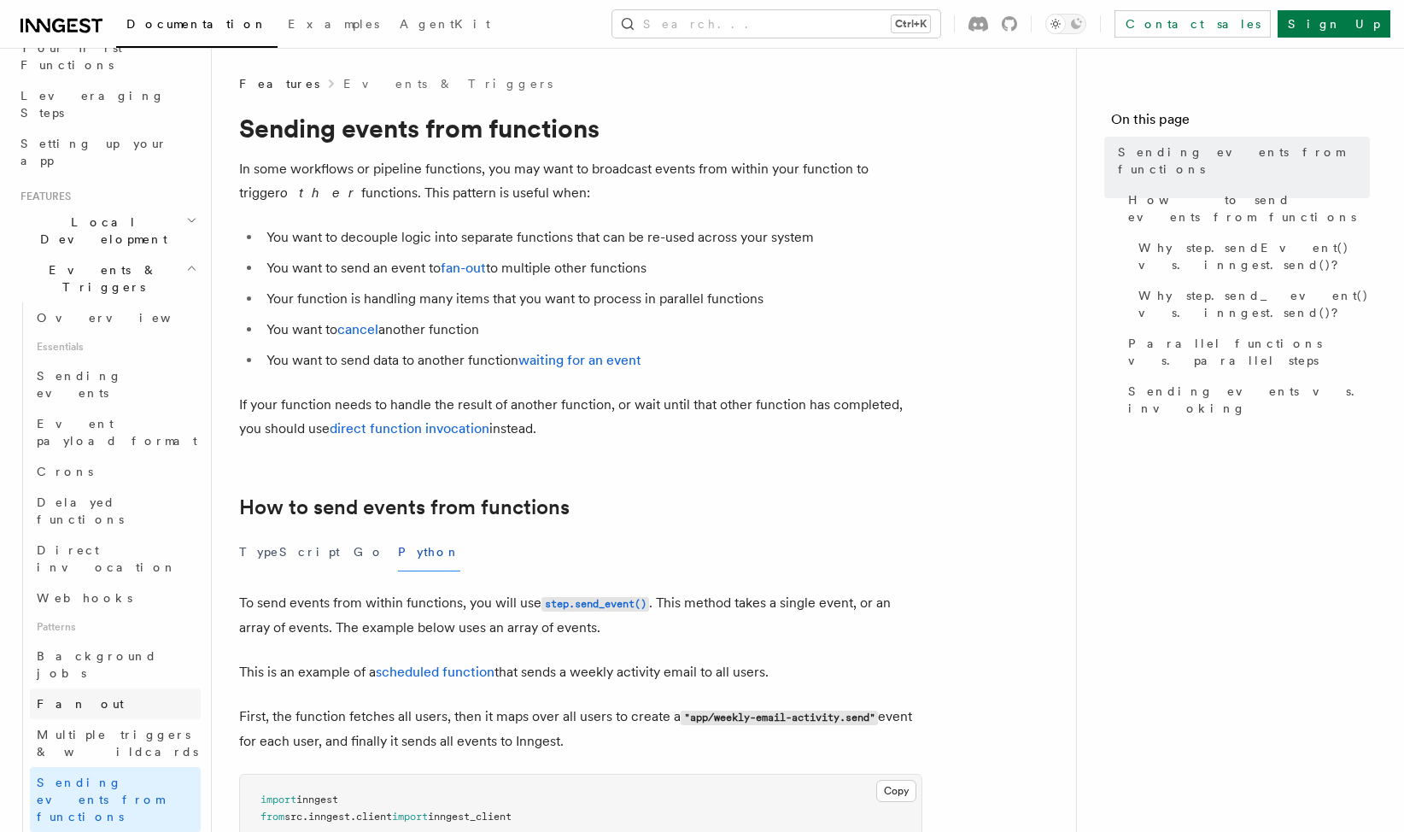
click at [126, 688] on link "Fan out" at bounding box center [115, 703] width 171 height 31
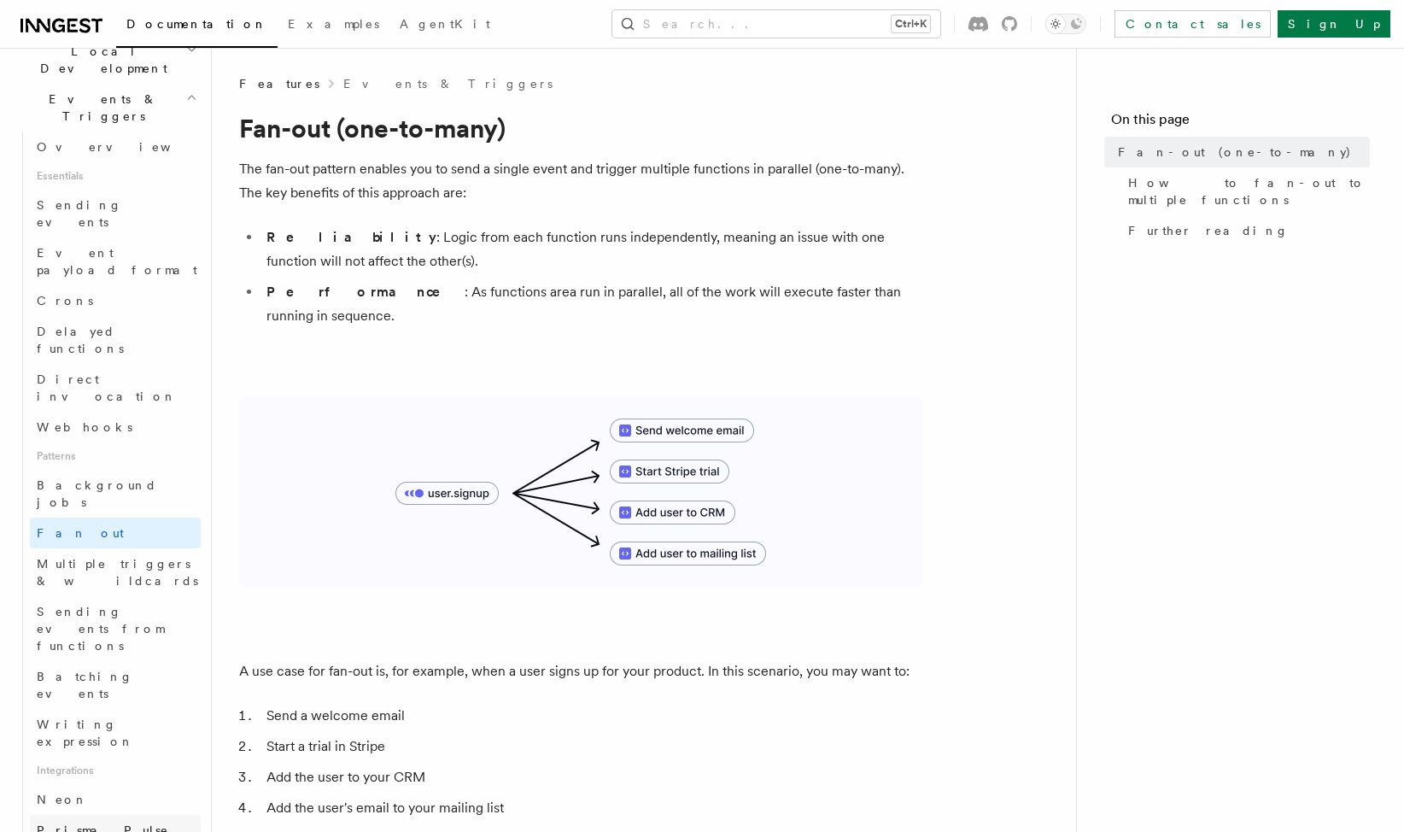
scroll to position [586, 0]
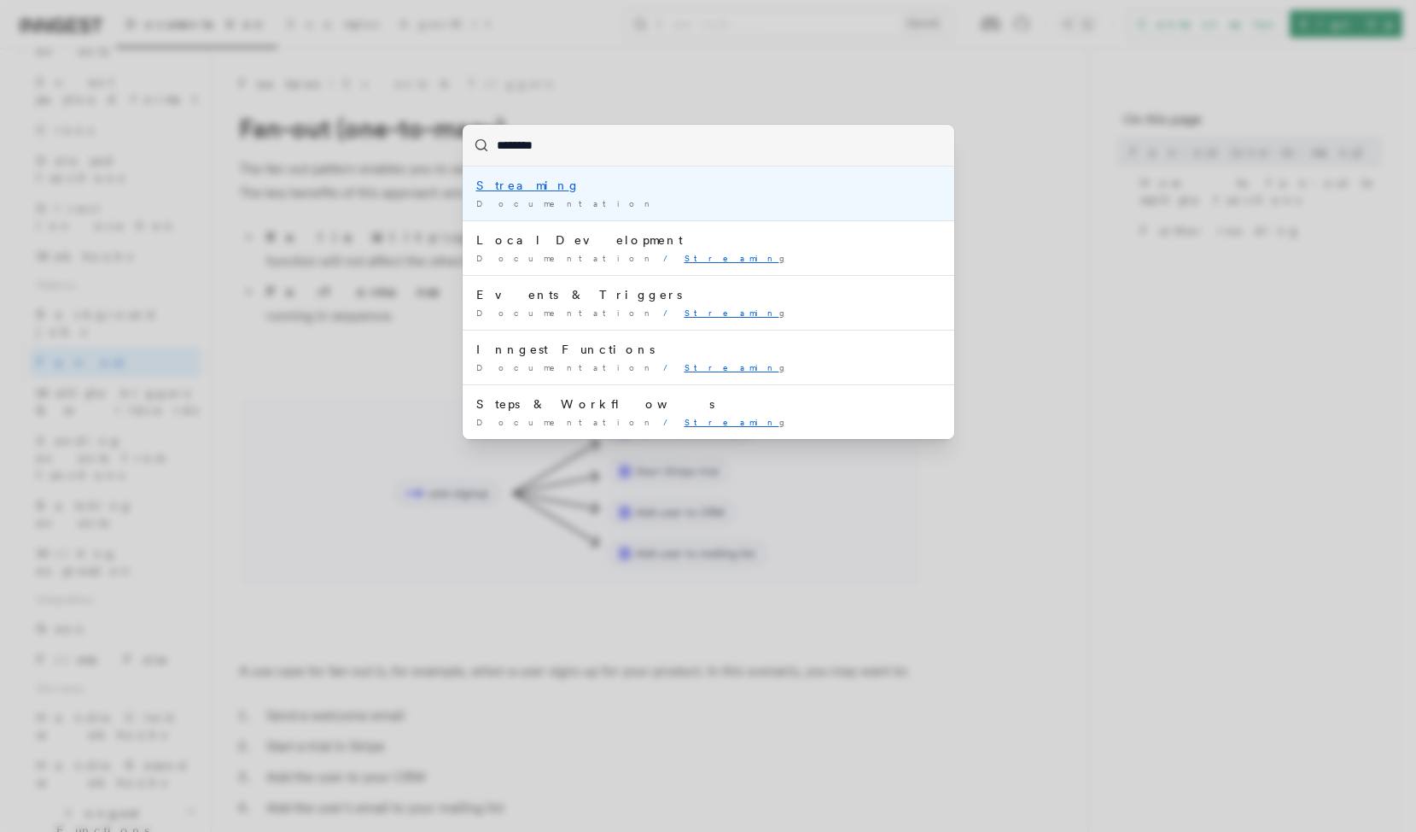
type input "*********"
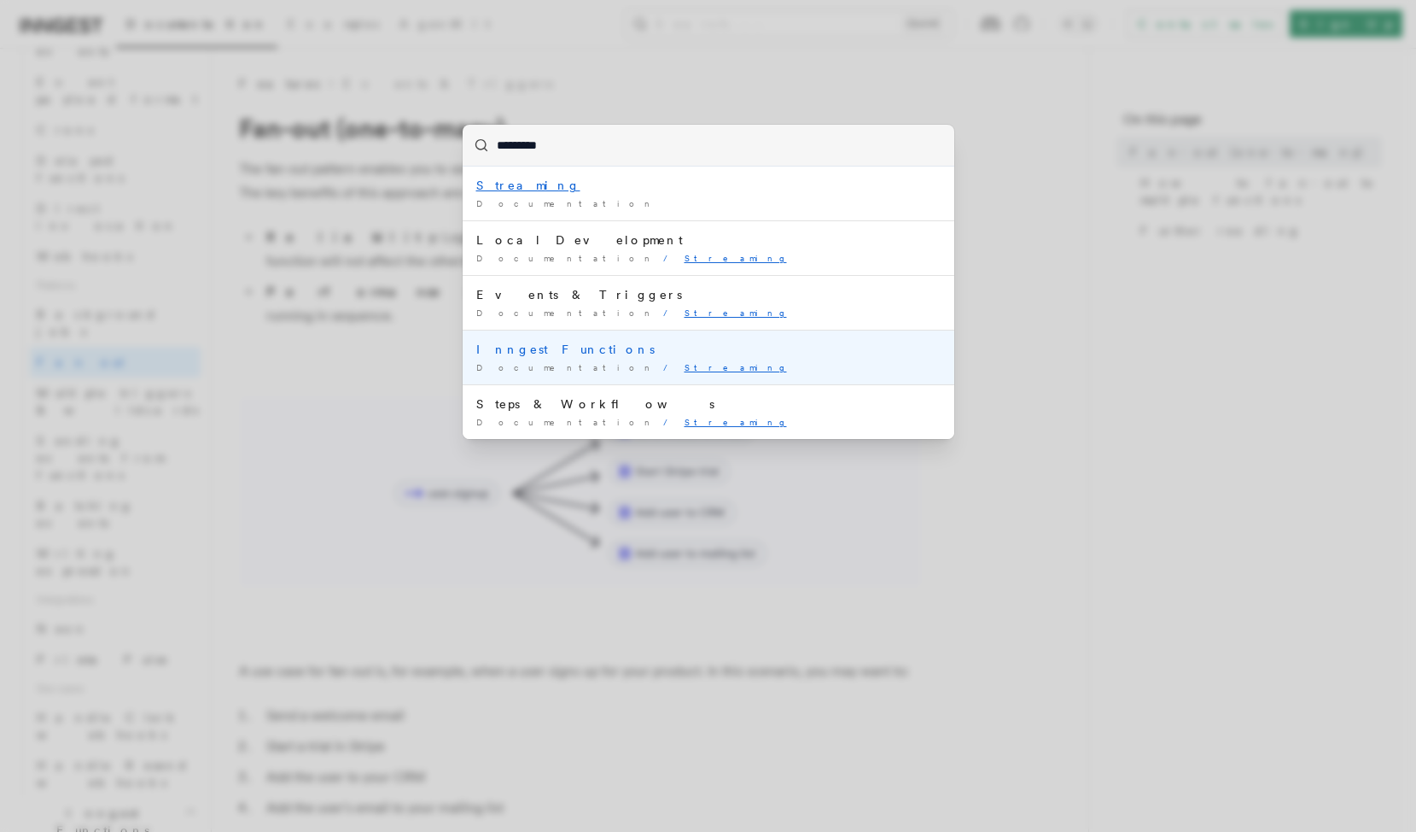
click at [616, 351] on div "Inngest Functions" at bounding box center [708, 349] width 464 height 17
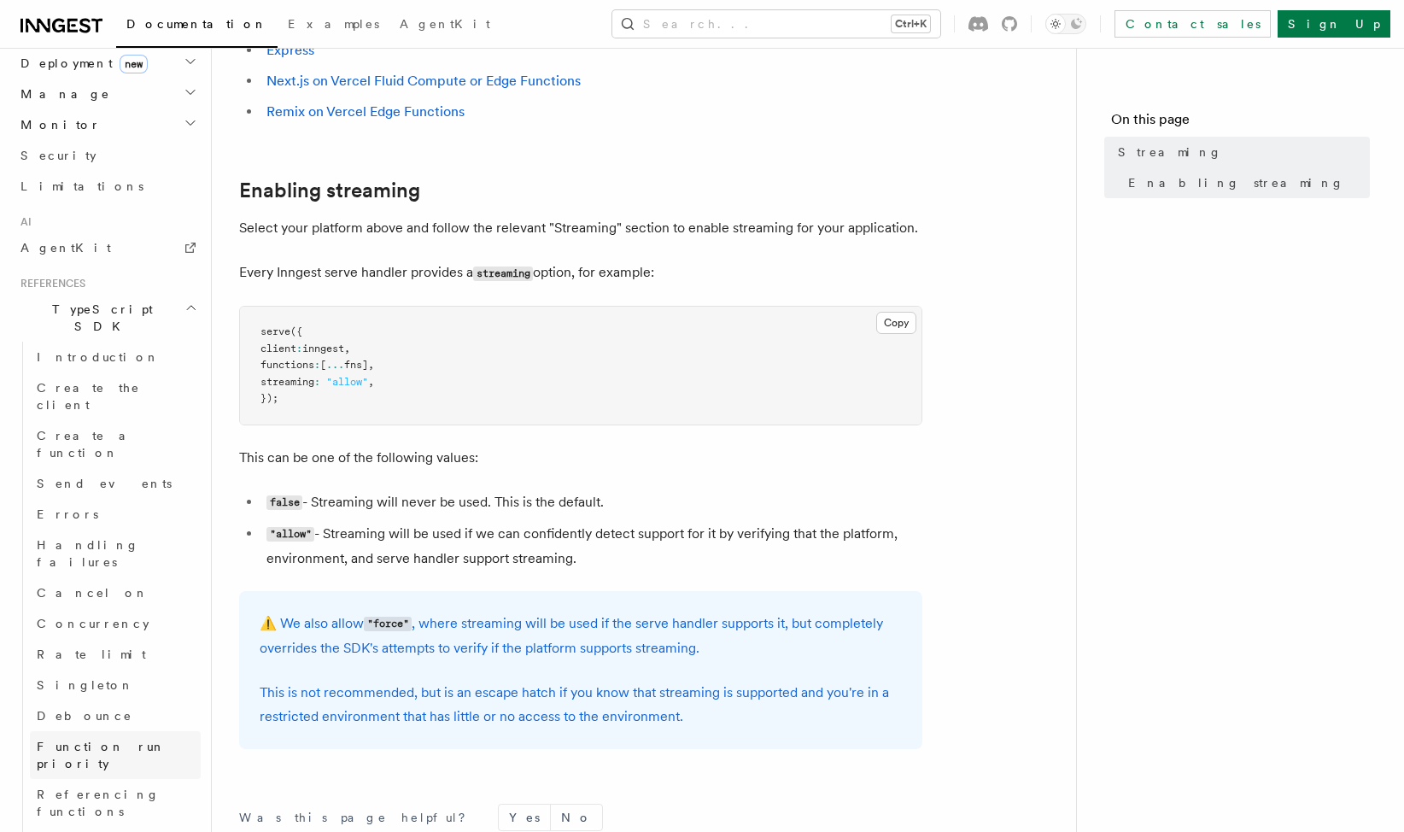
scroll to position [842, 0]
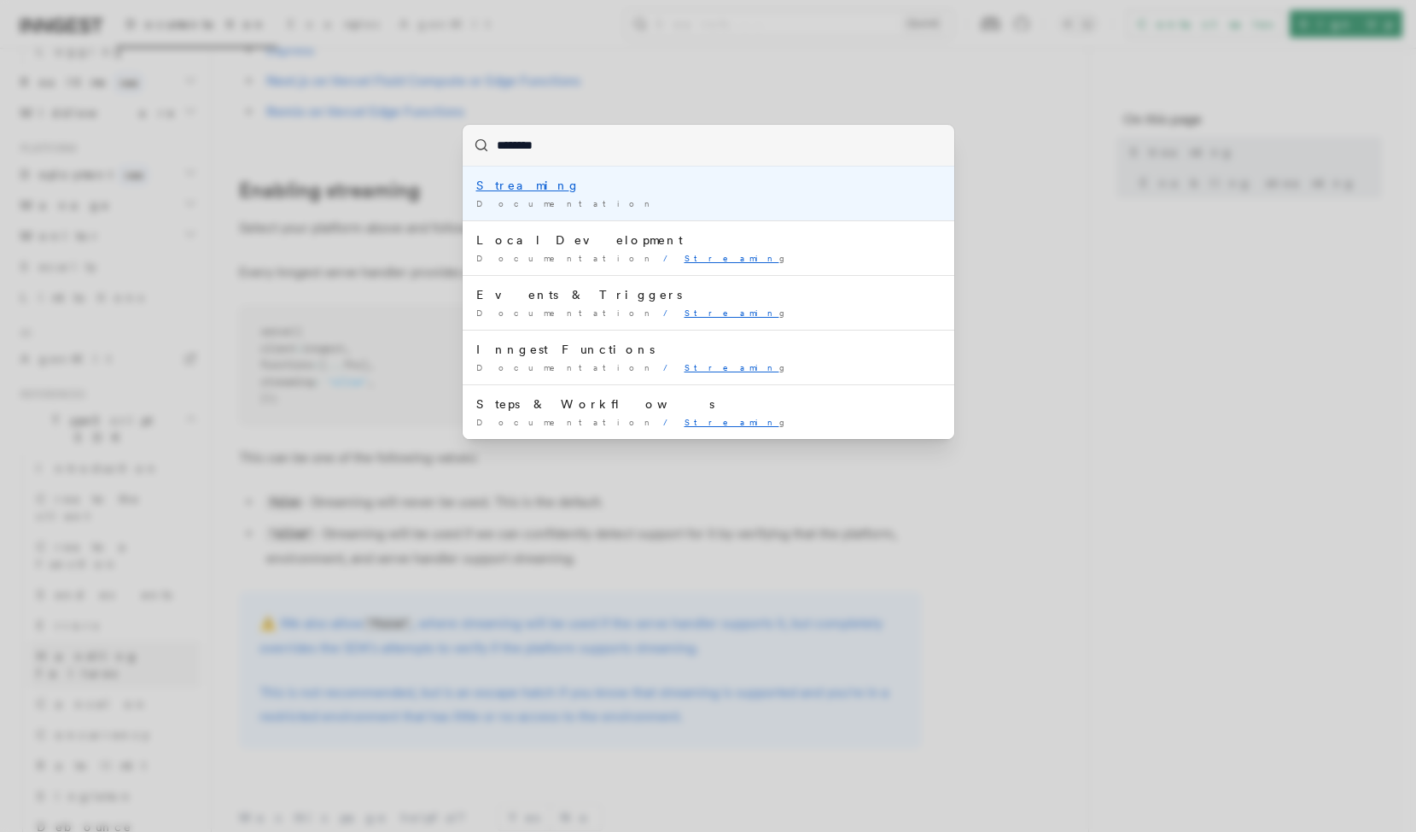
type input "*********"
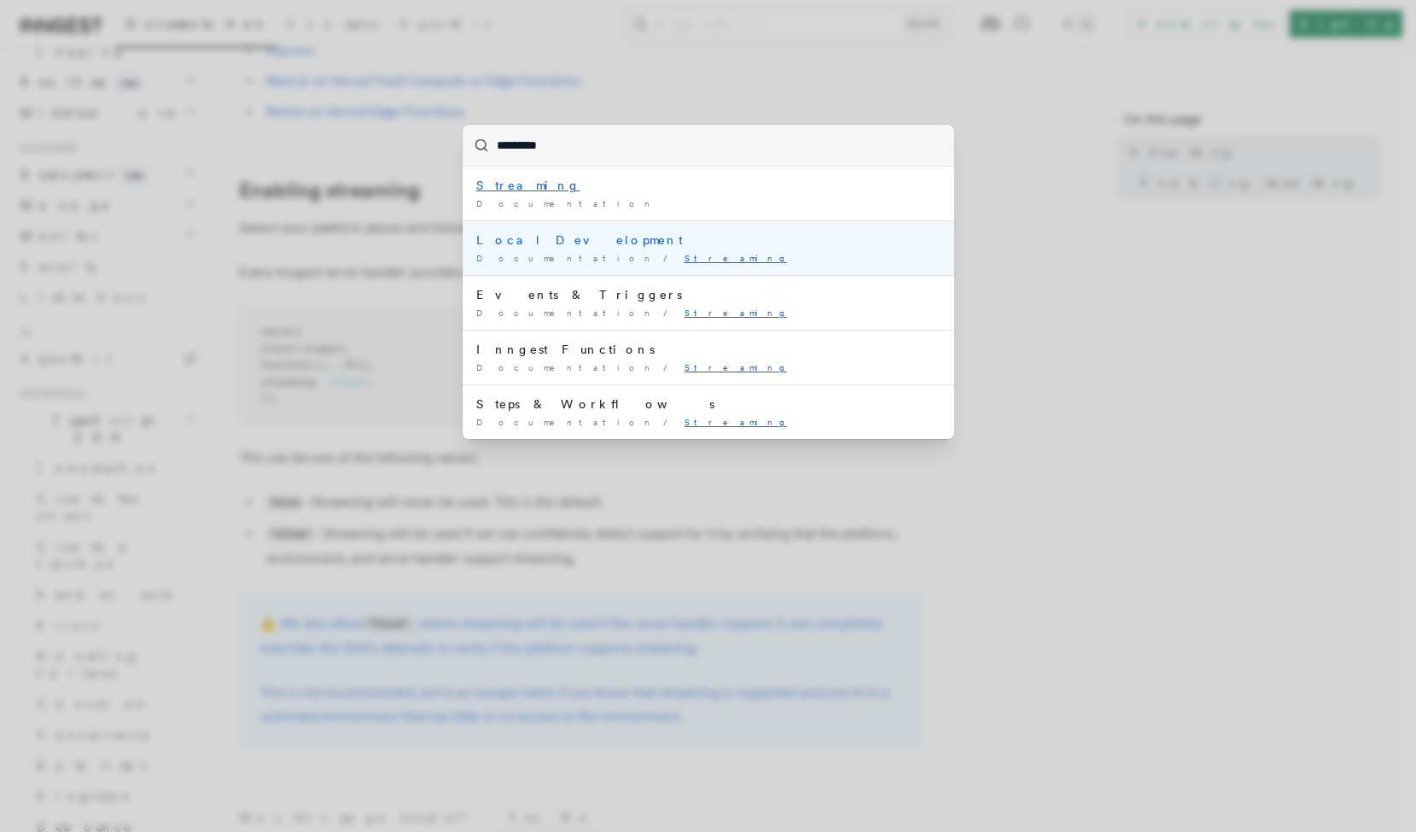
click at [621, 252] on div "Documentation / Streaming /" at bounding box center [708, 258] width 464 height 13
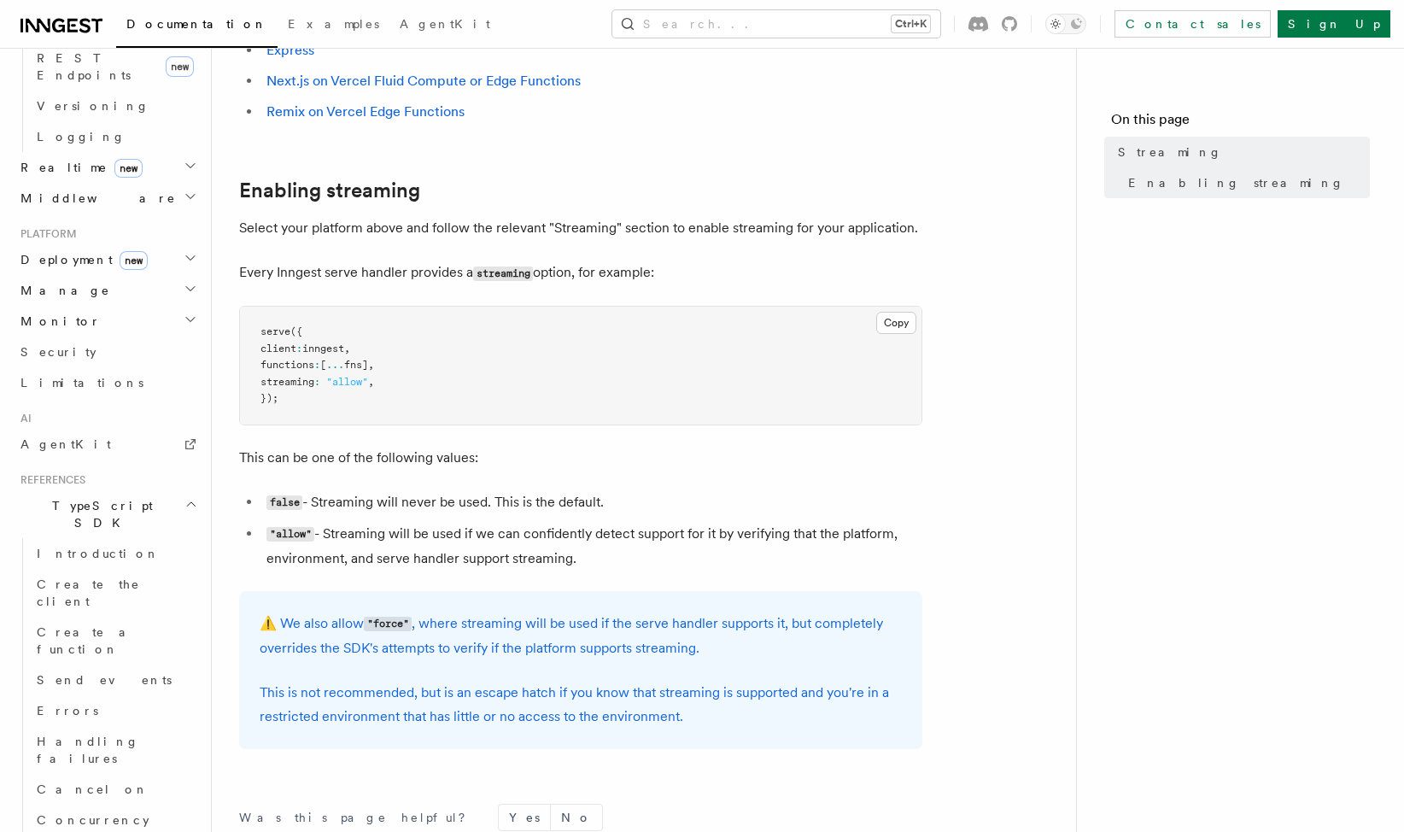
scroll to position [671, 0]
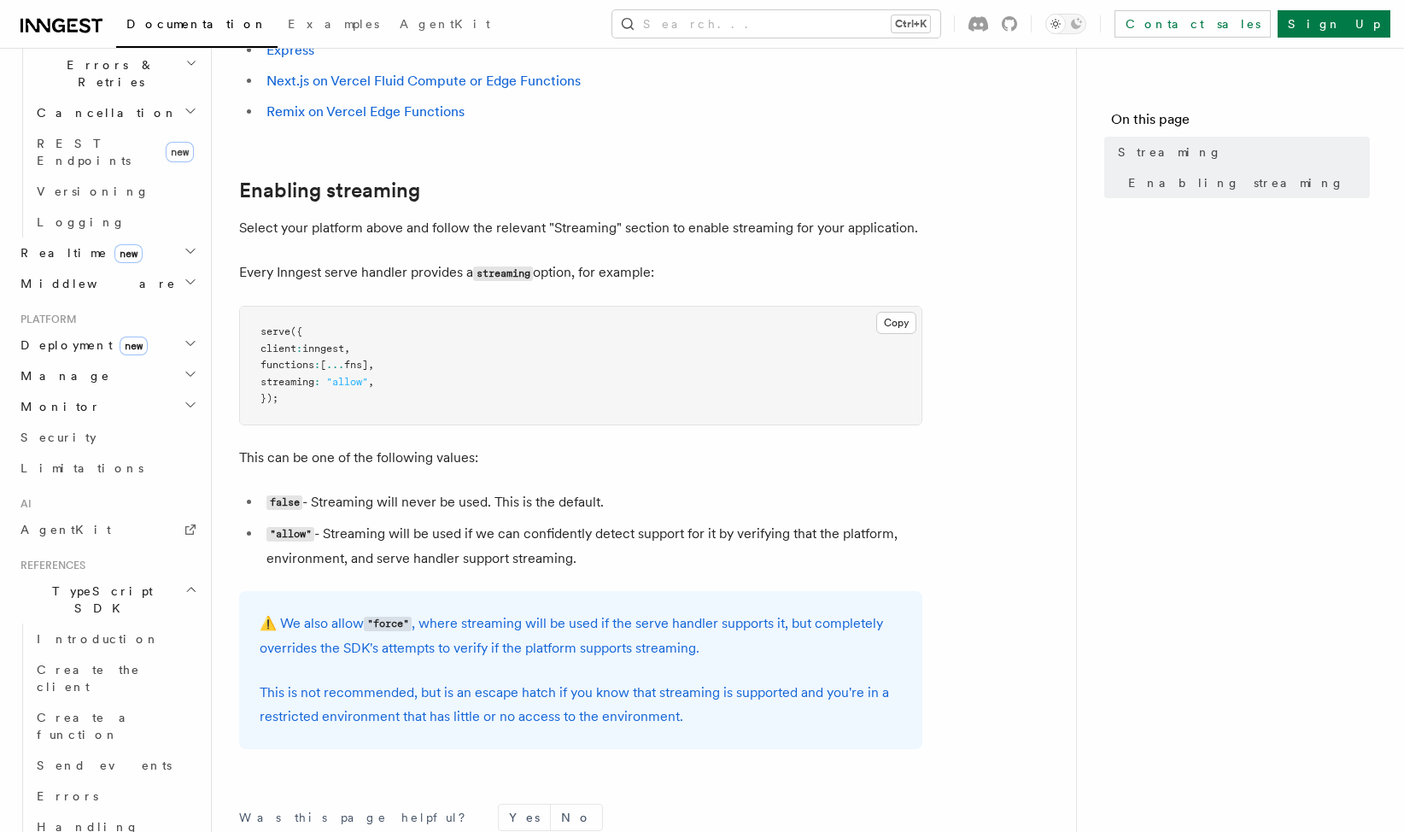
click at [175, 575] on h2 "TypeScript SDK" at bounding box center [107, 599] width 187 height 48
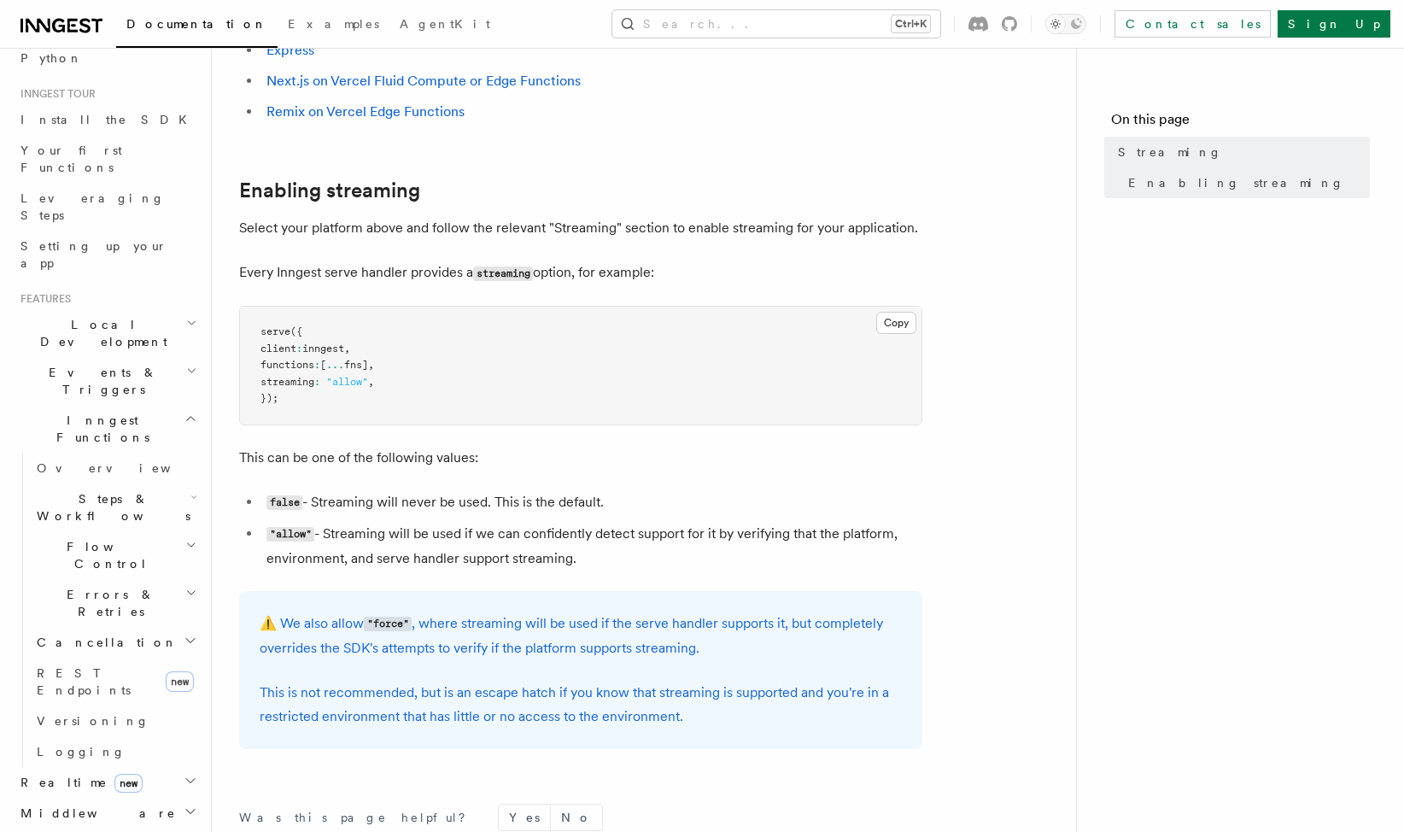
scroll to position [0, 0]
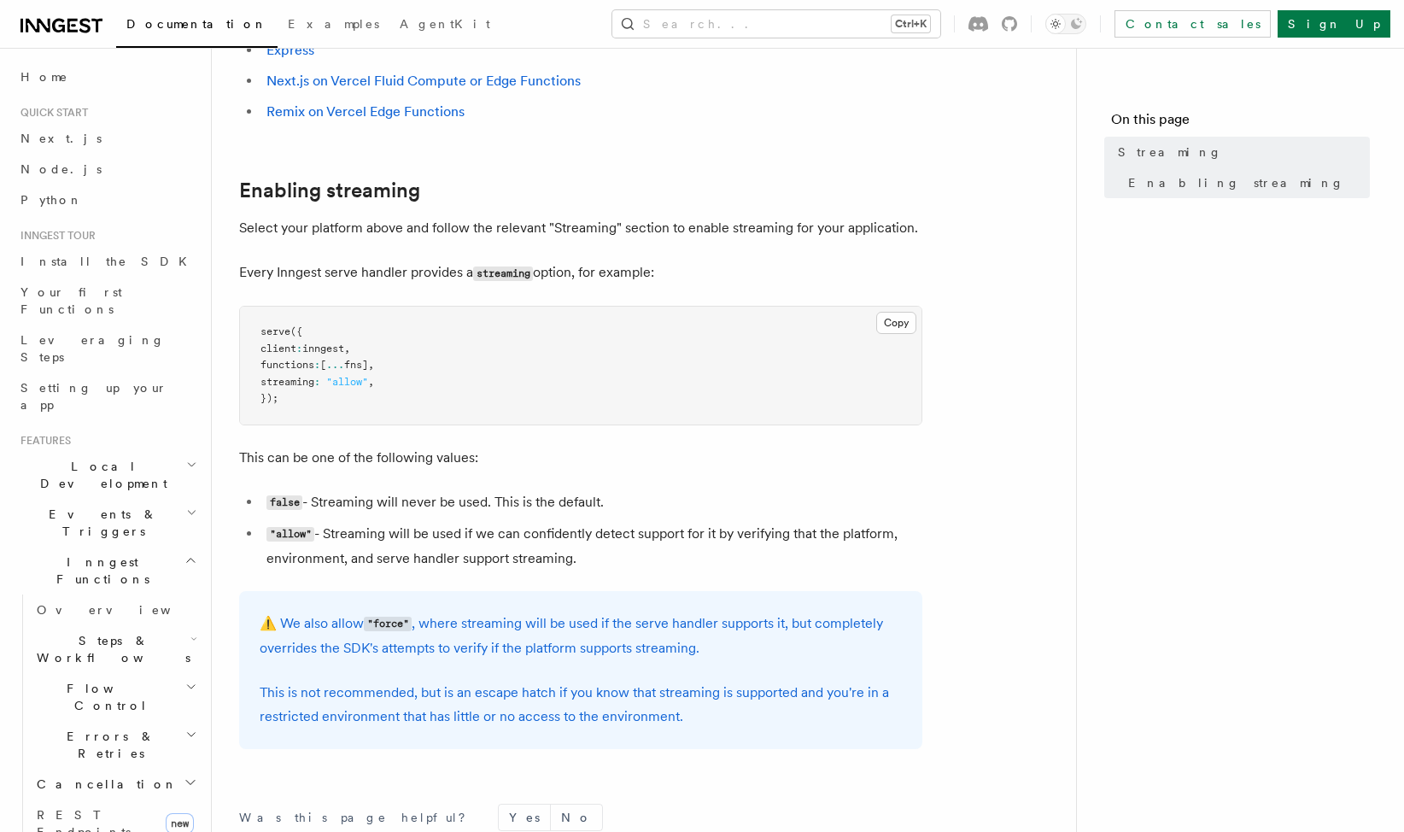
click at [186, 505] on icon "button" at bounding box center [191, 512] width 11 height 14
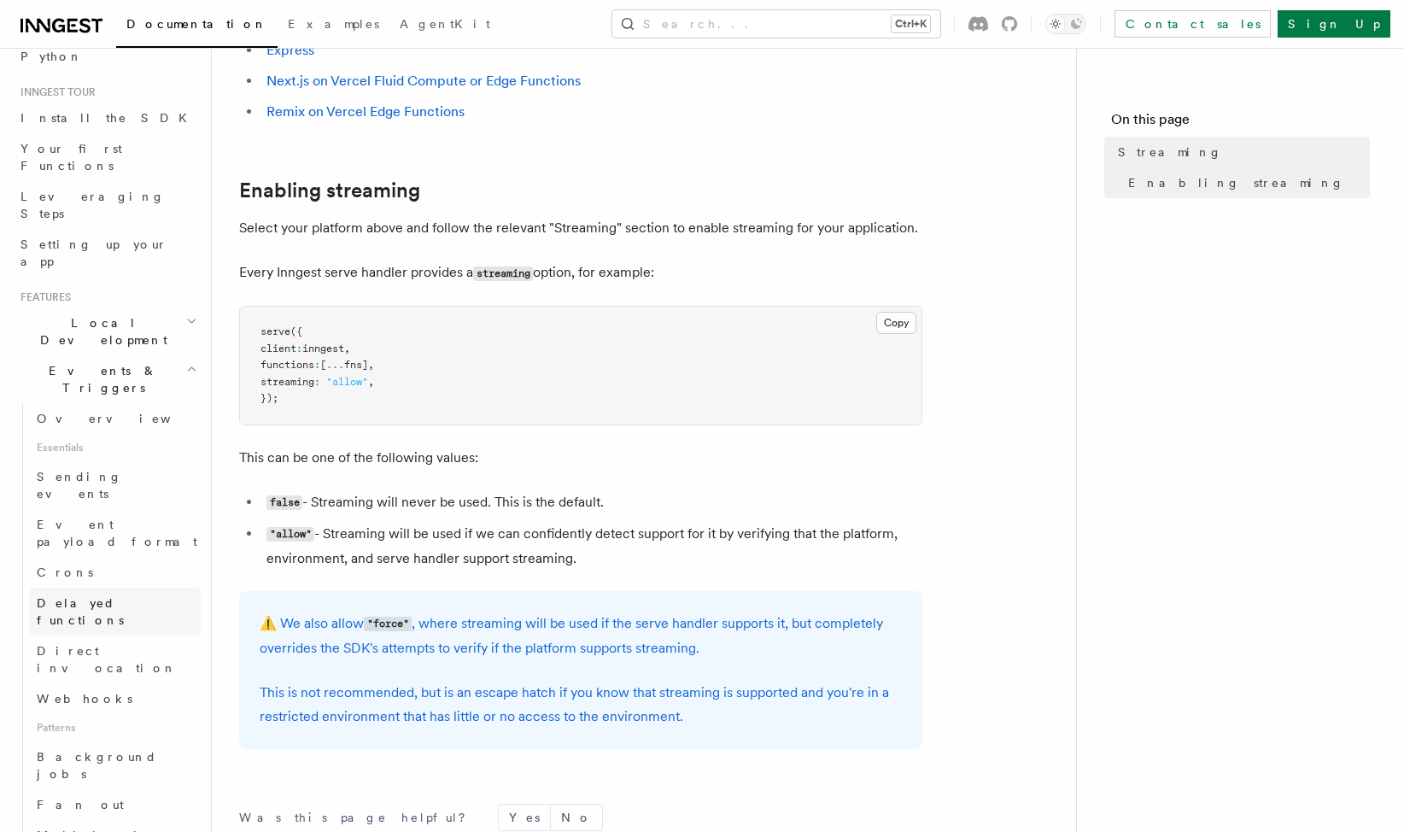
scroll to position [171, 0]
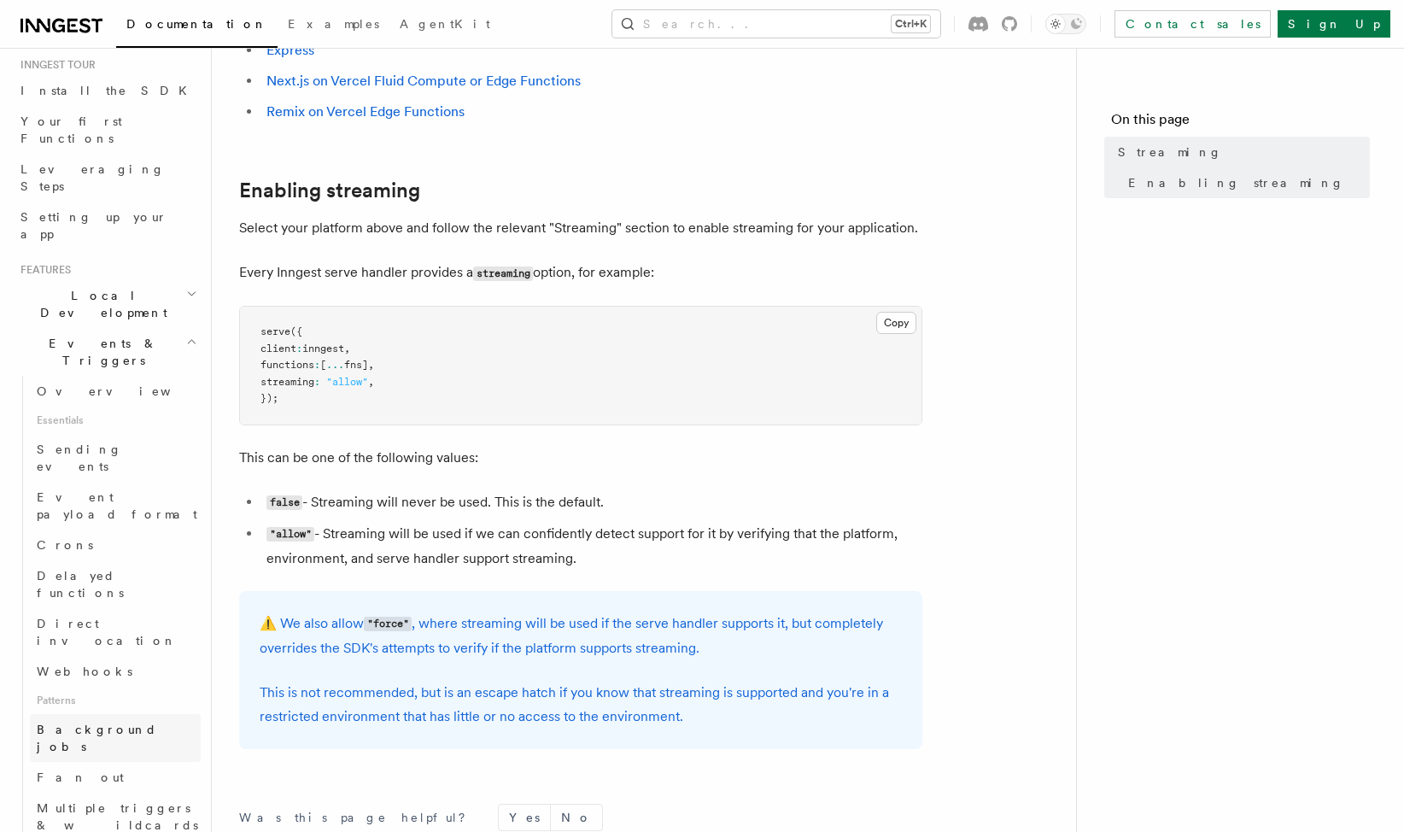
click at [114, 722] on span "Background jobs" at bounding box center [97, 737] width 120 height 31
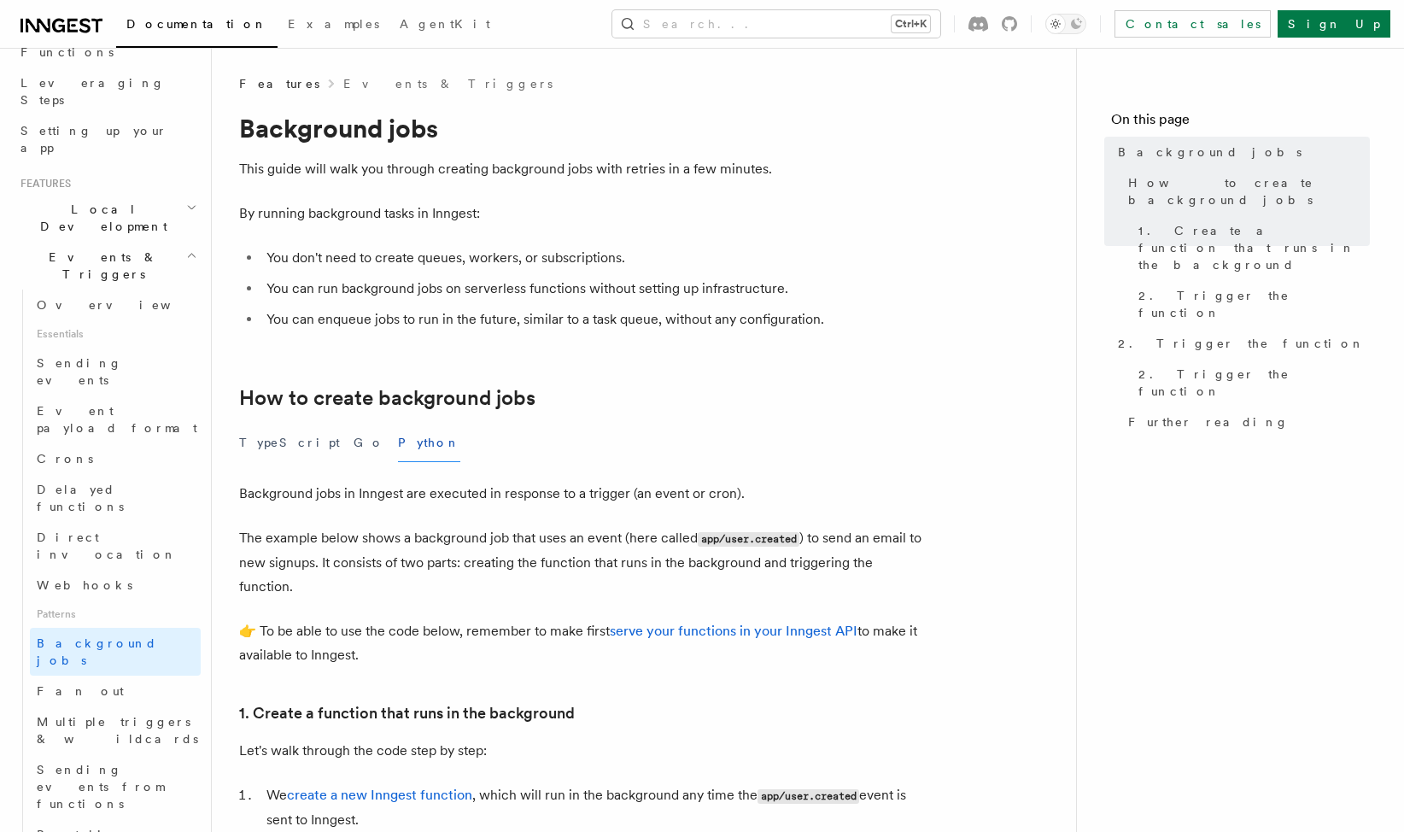
scroll to position [85, 0]
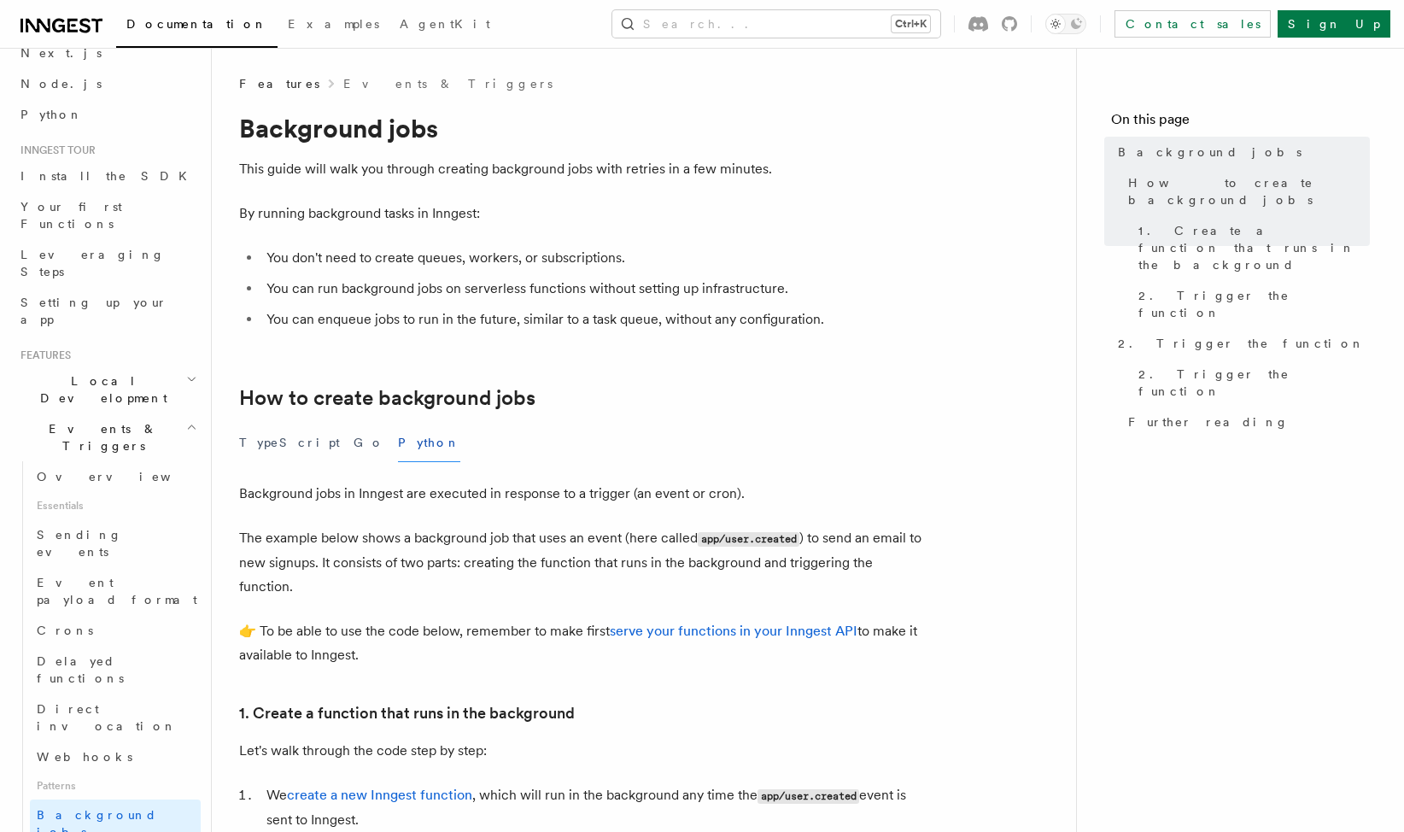
click at [189, 425] on icon "button" at bounding box center [192, 426] width 7 height 3
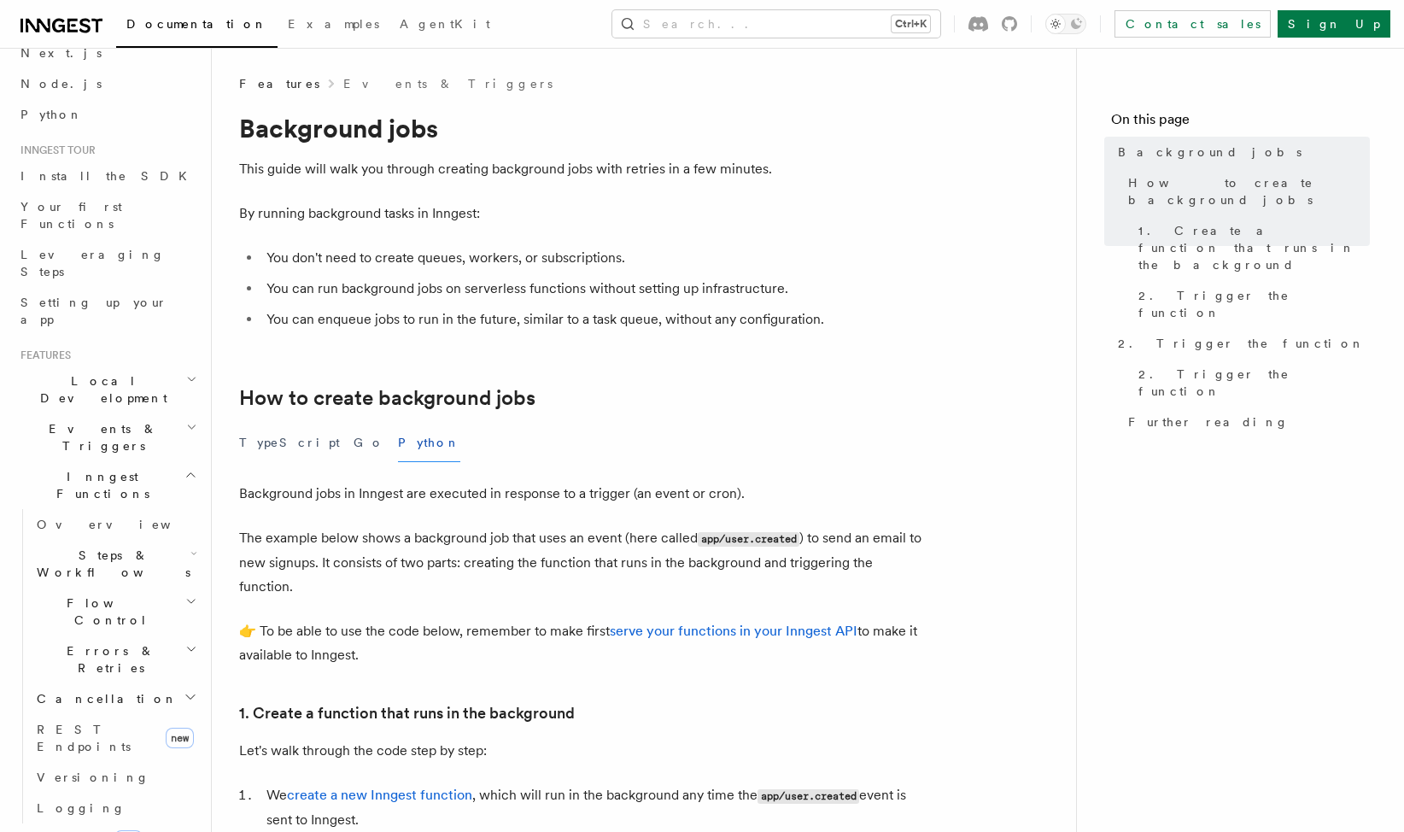
click at [189, 377] on icon "button" at bounding box center [192, 378] width 7 height 3
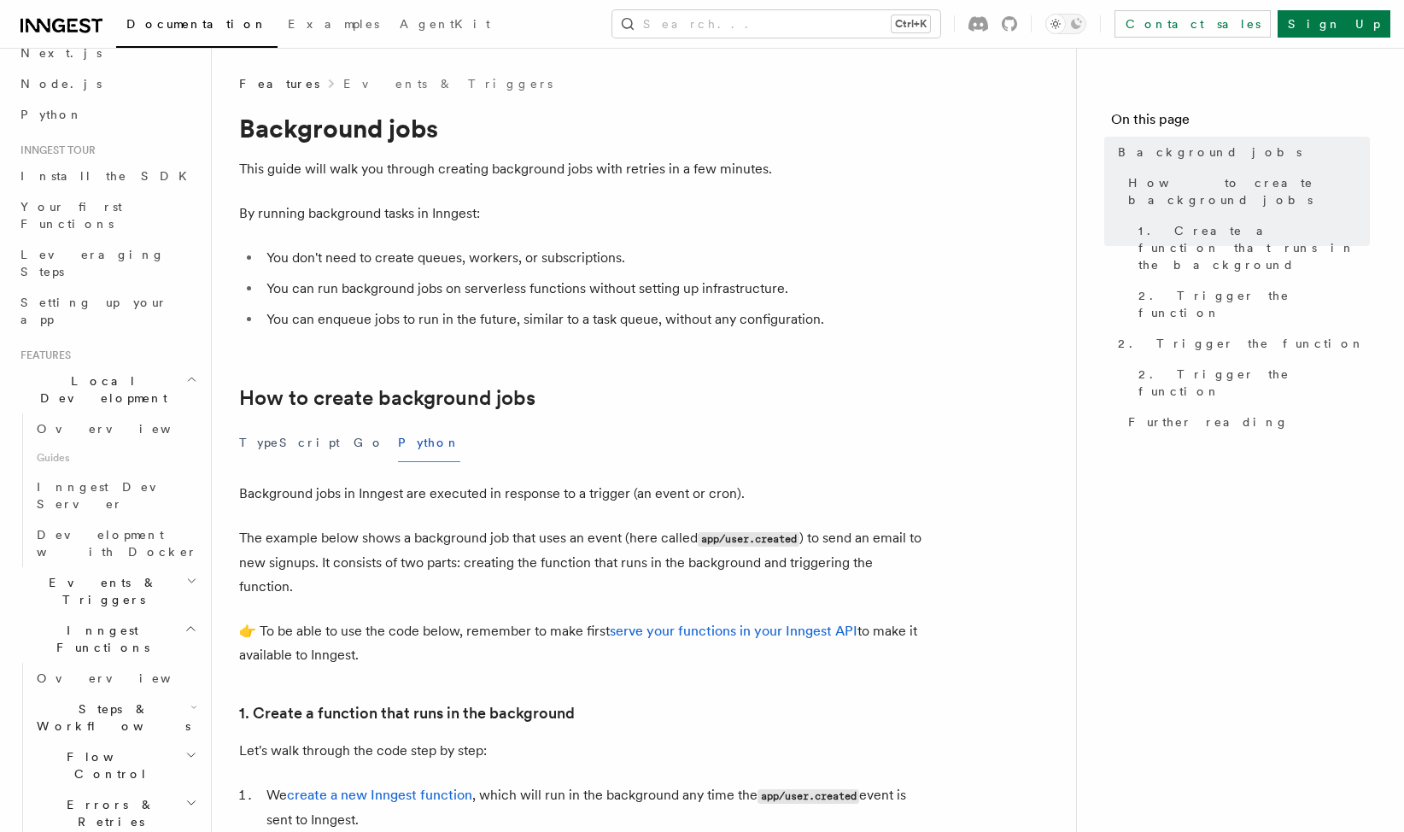
click at [186, 372] on icon "button" at bounding box center [191, 379] width 11 height 14
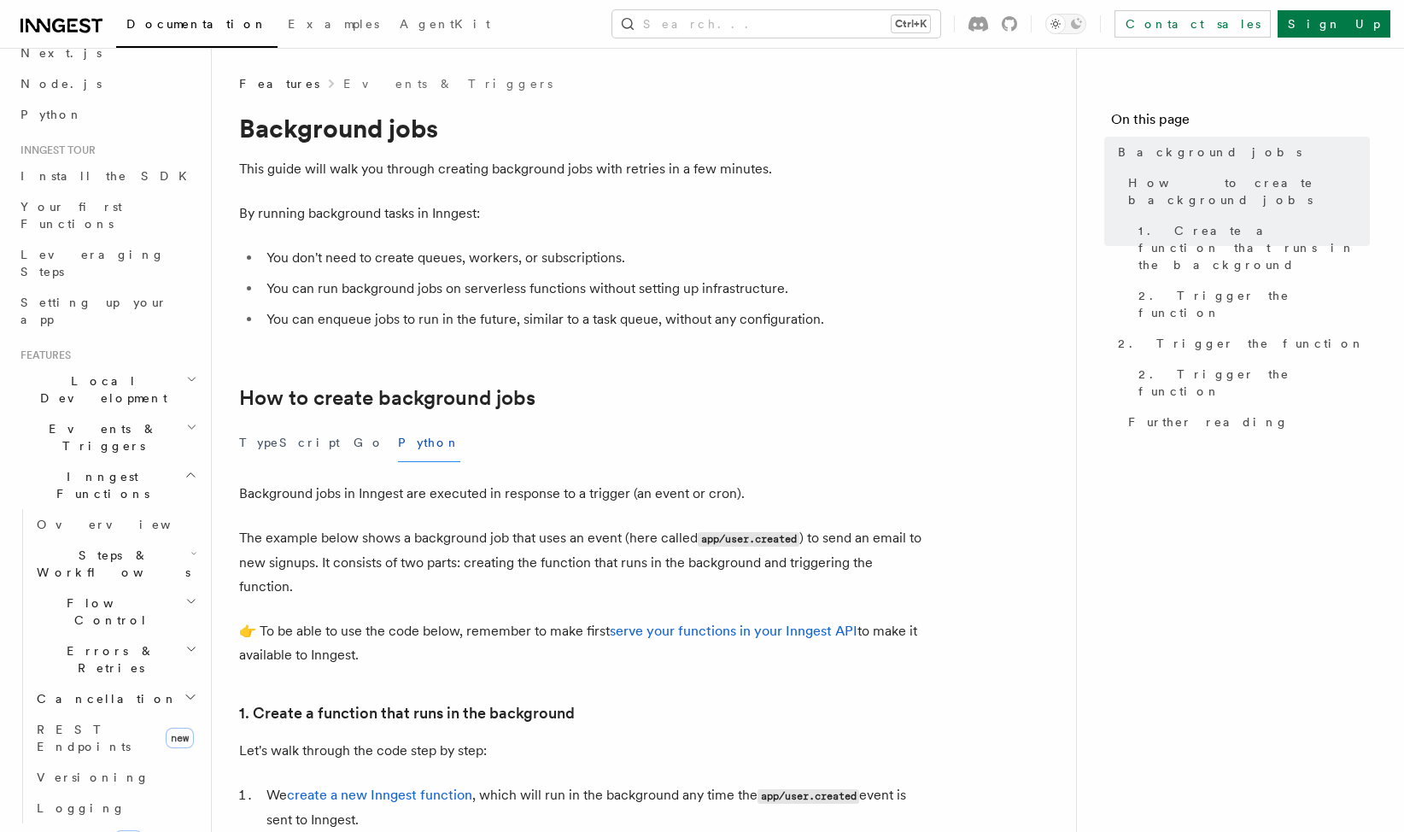
click at [192, 552] on icon "button" at bounding box center [194, 553] width 4 height 3
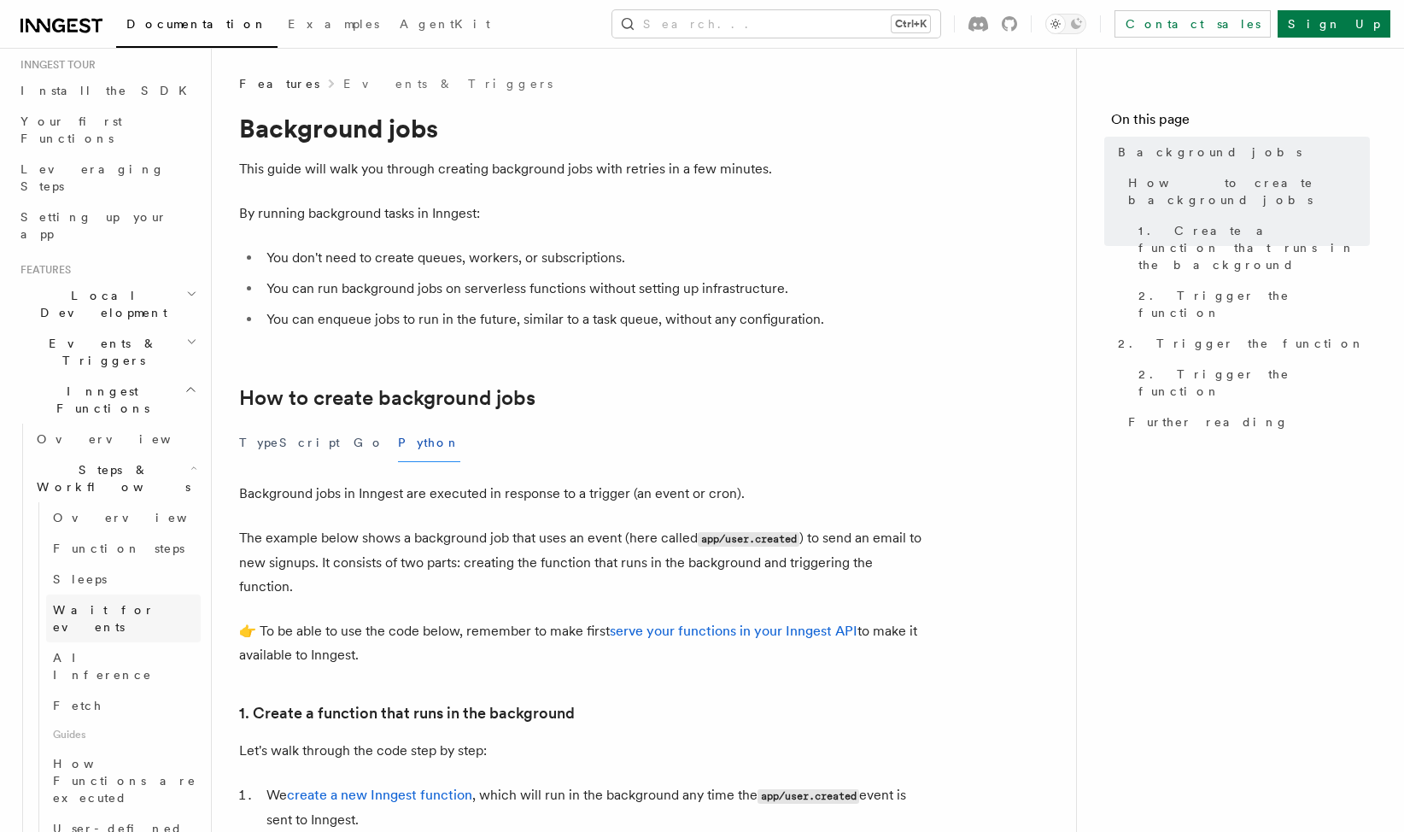
click at [122, 594] on link "Wait for events" at bounding box center [123, 618] width 155 height 48
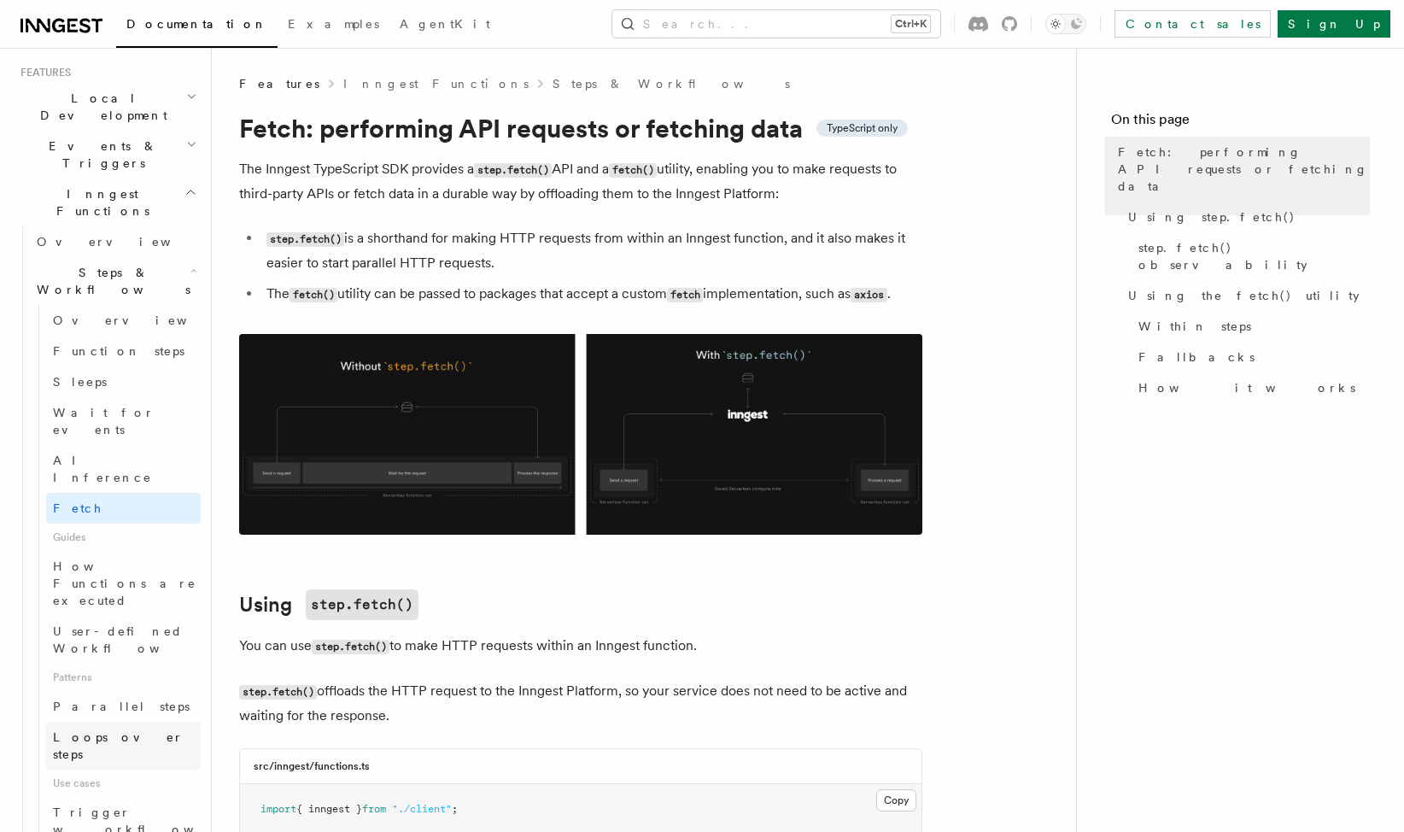
scroll to position [427, 0]
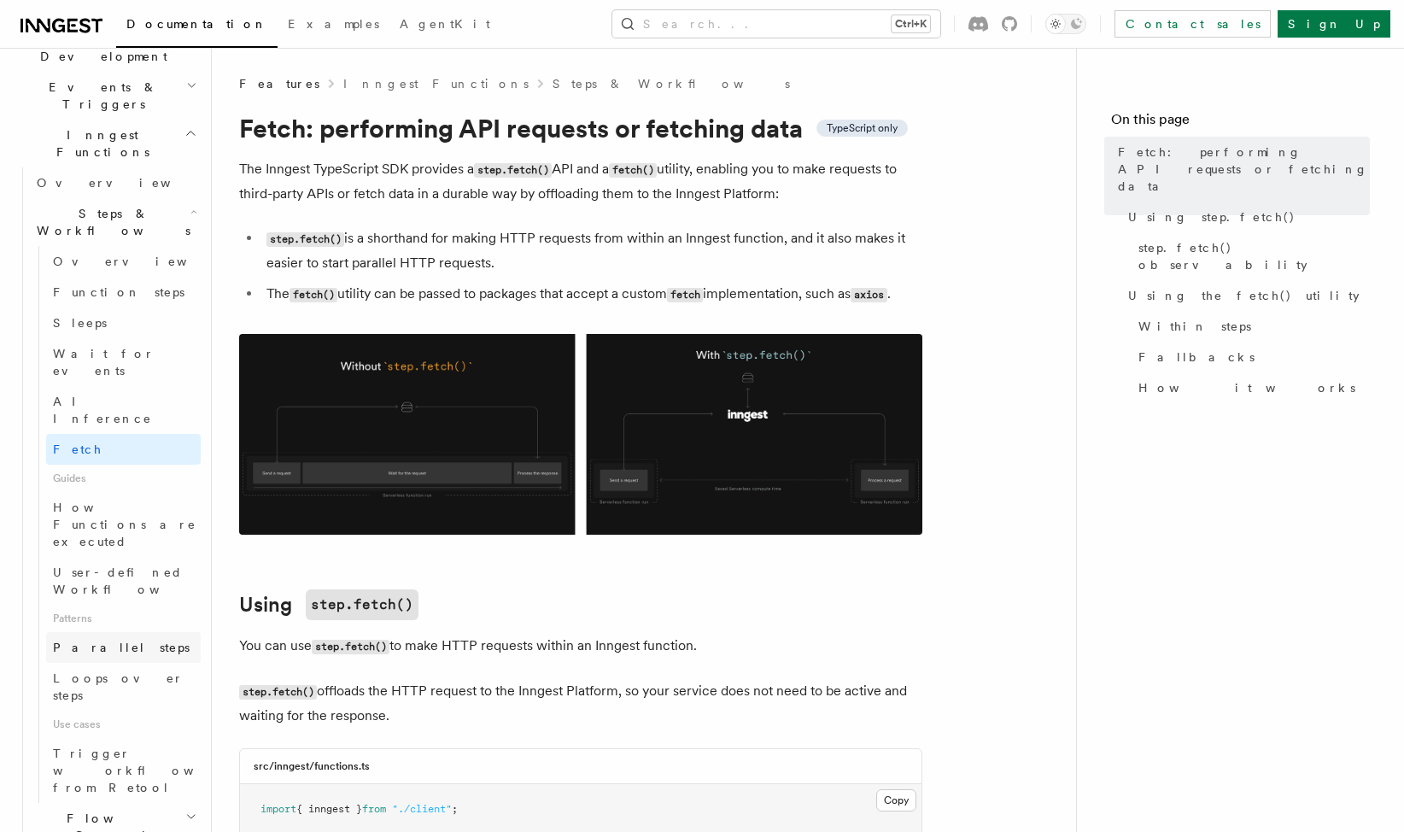
click at [126, 632] on link "Parallel steps" at bounding box center [123, 647] width 155 height 31
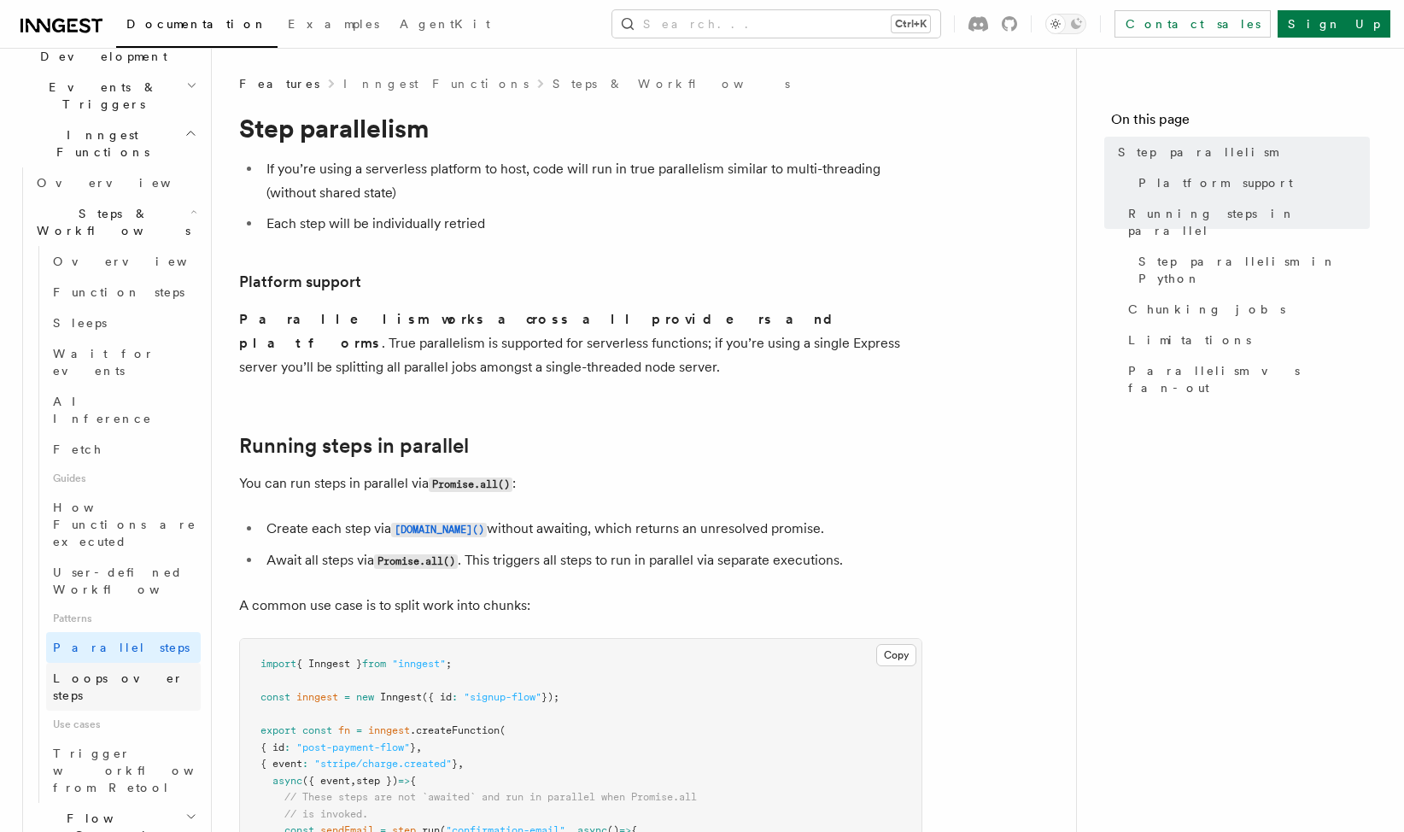
click at [123, 671] on span "Loops over steps" at bounding box center [118, 686] width 131 height 31
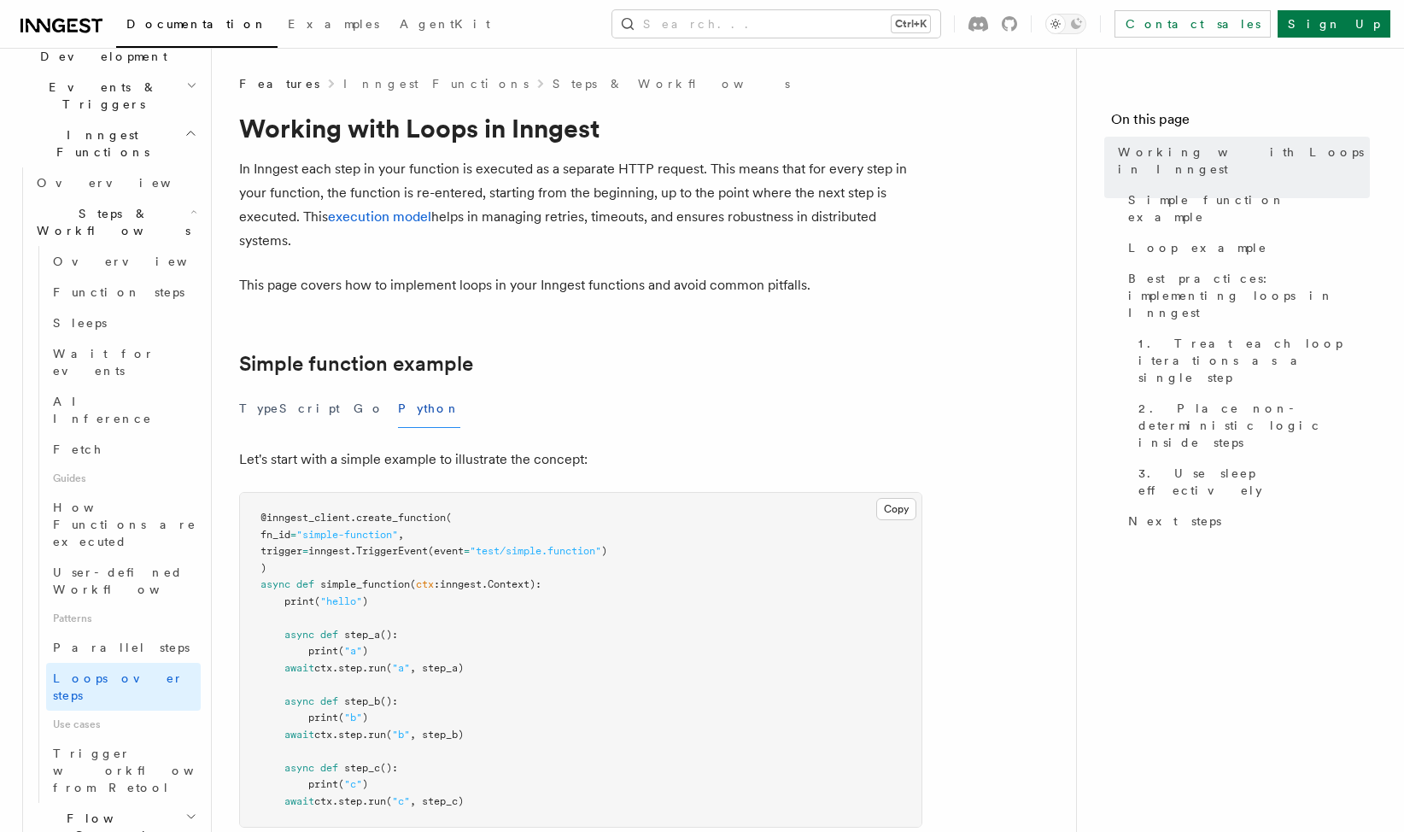
click at [169, 803] on h2 "Flow Control" at bounding box center [115, 827] width 171 height 48
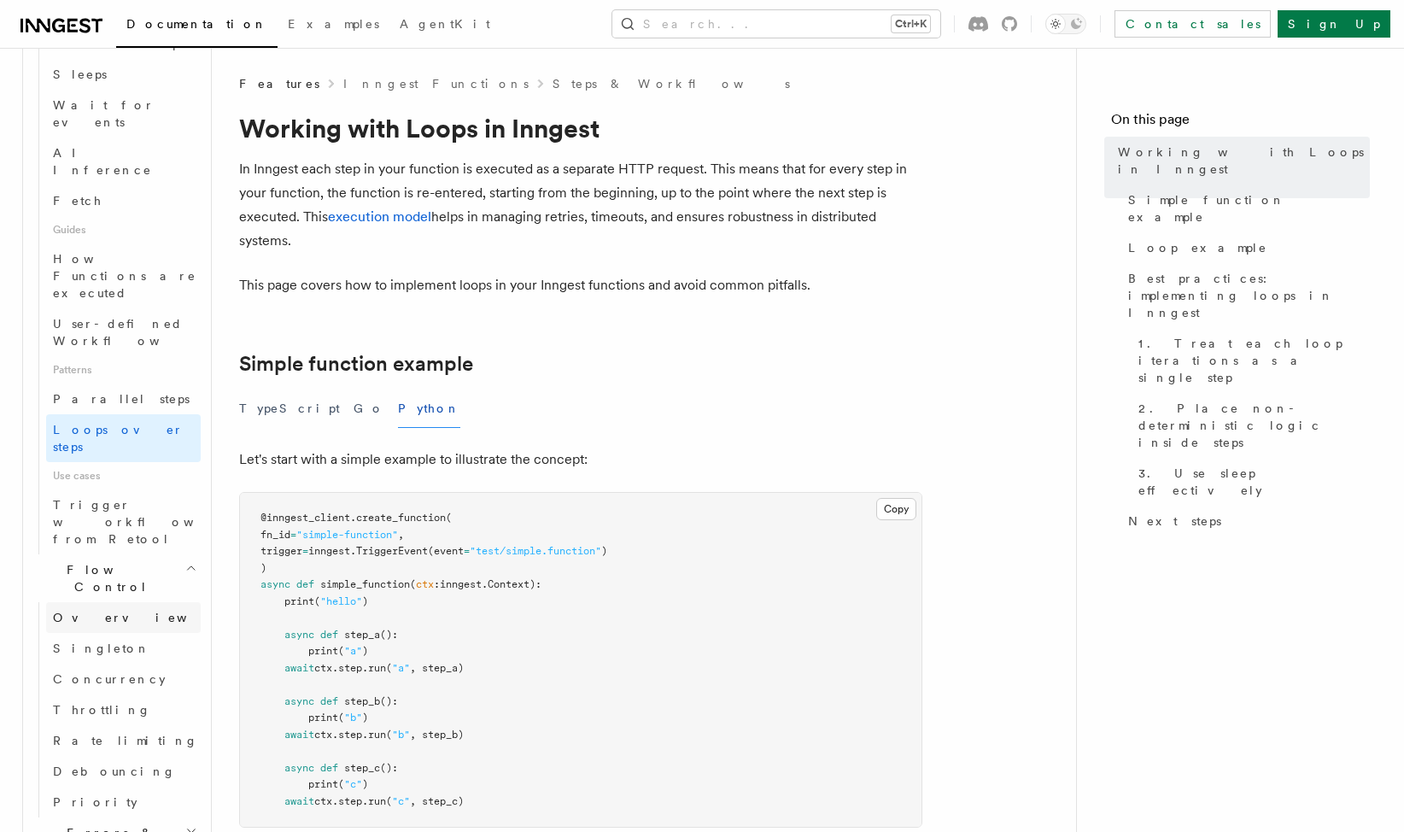
scroll to position [768, 0]
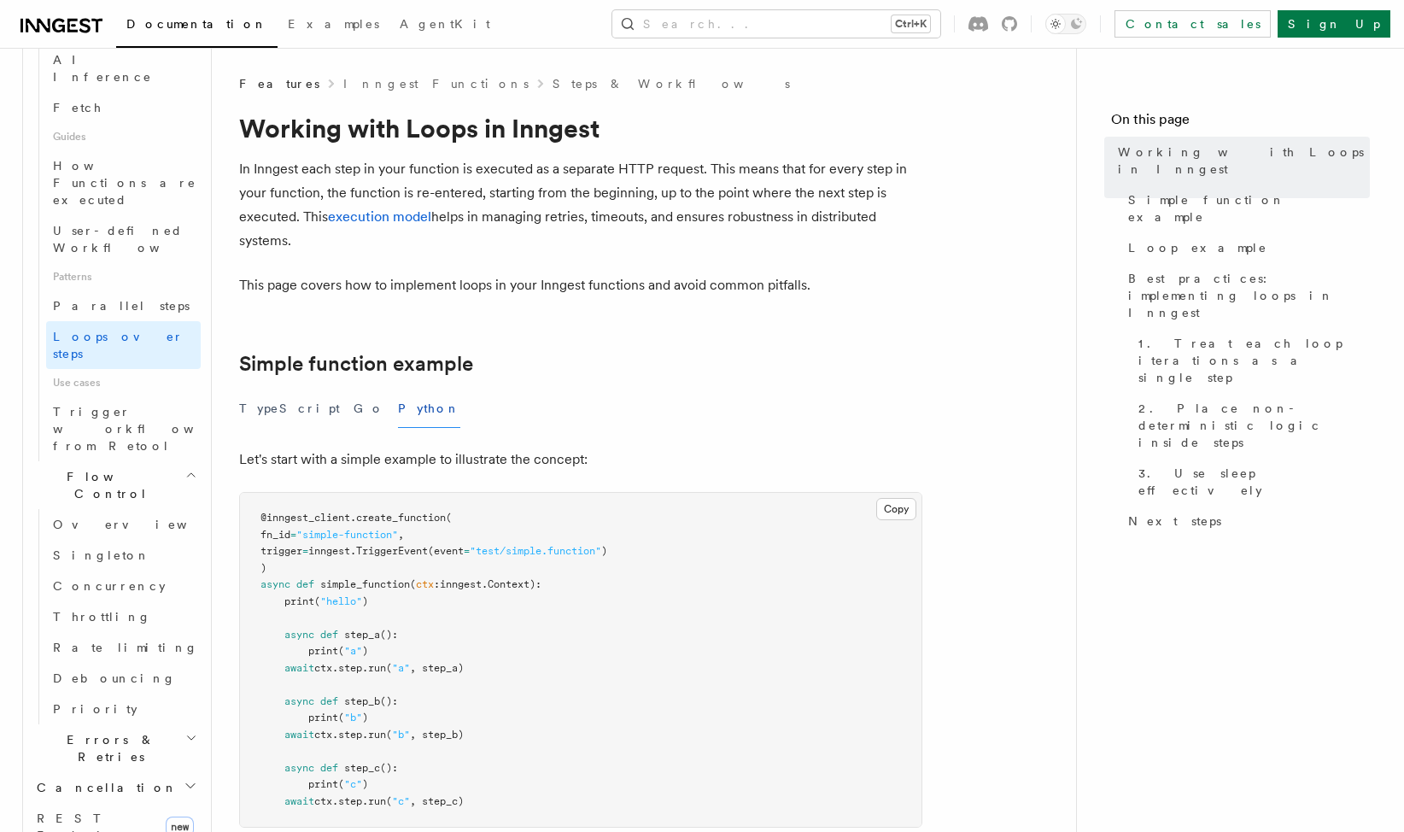
click at [185, 731] on icon "button" at bounding box center [191, 738] width 12 height 14
click at [184, 779] on icon "button" at bounding box center [191, 786] width 14 height 14
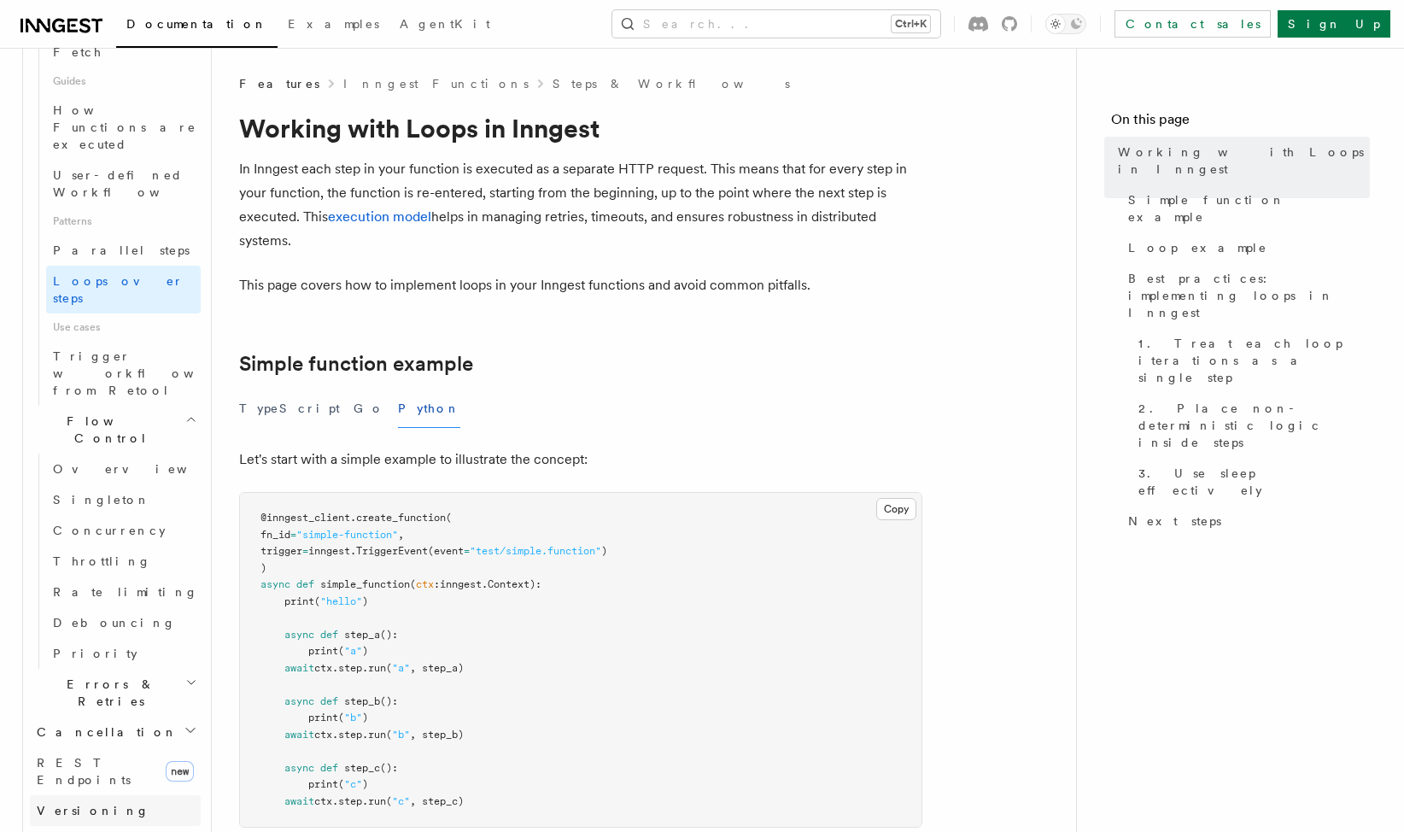
scroll to position [854, 0]
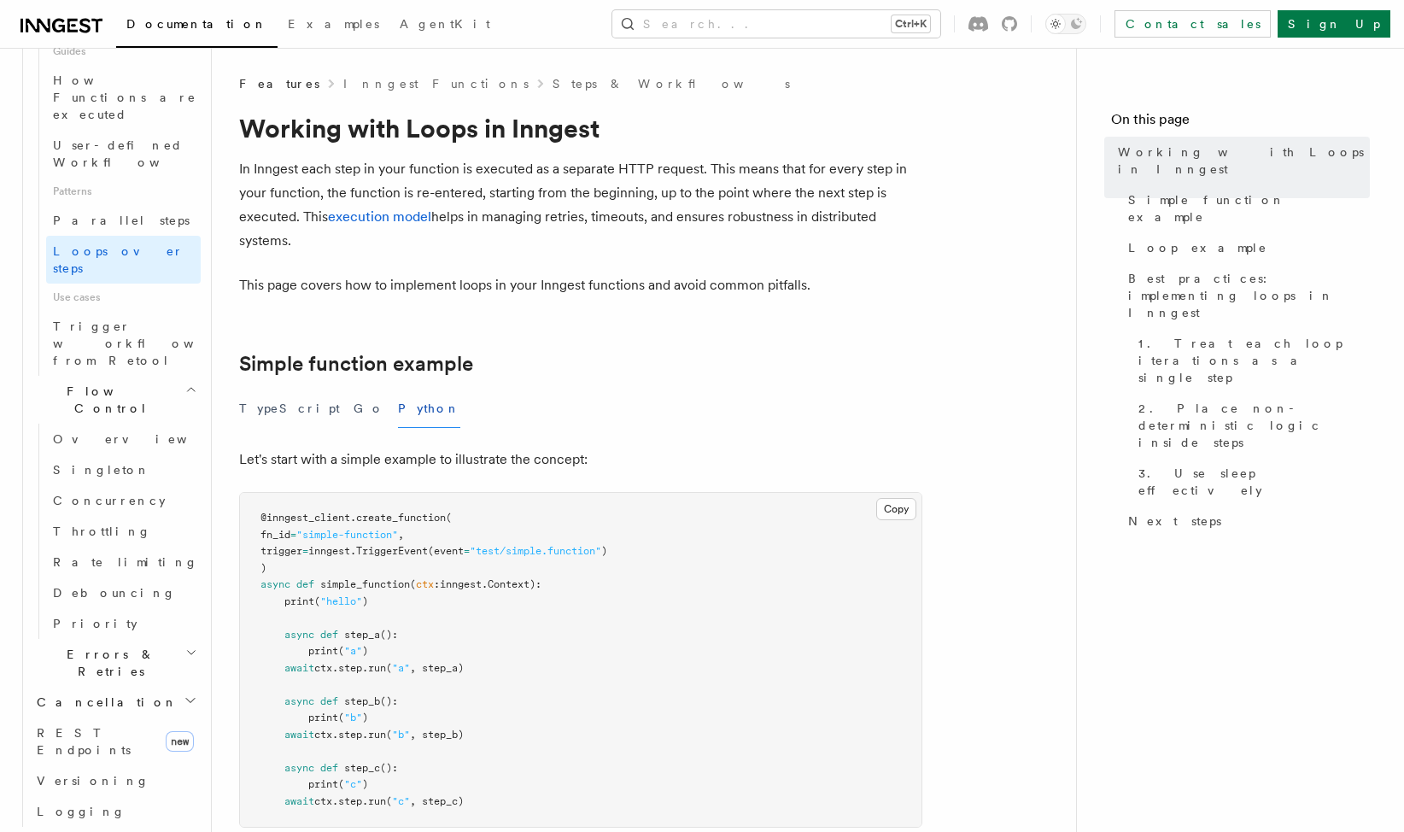
click at [165, 826] on h2 "Realtime new" at bounding box center [107, 841] width 187 height 31
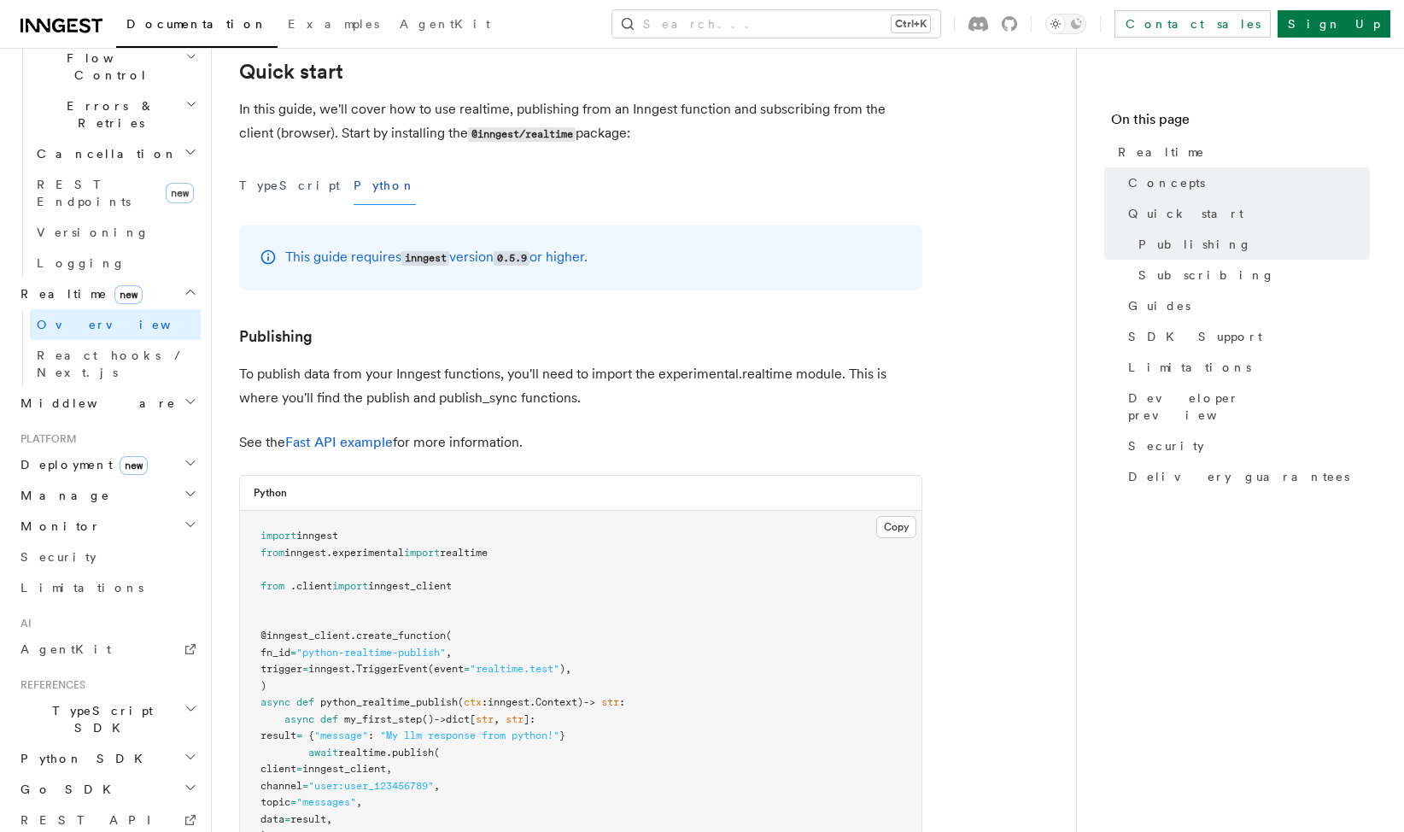
scroll to position [768, 0]
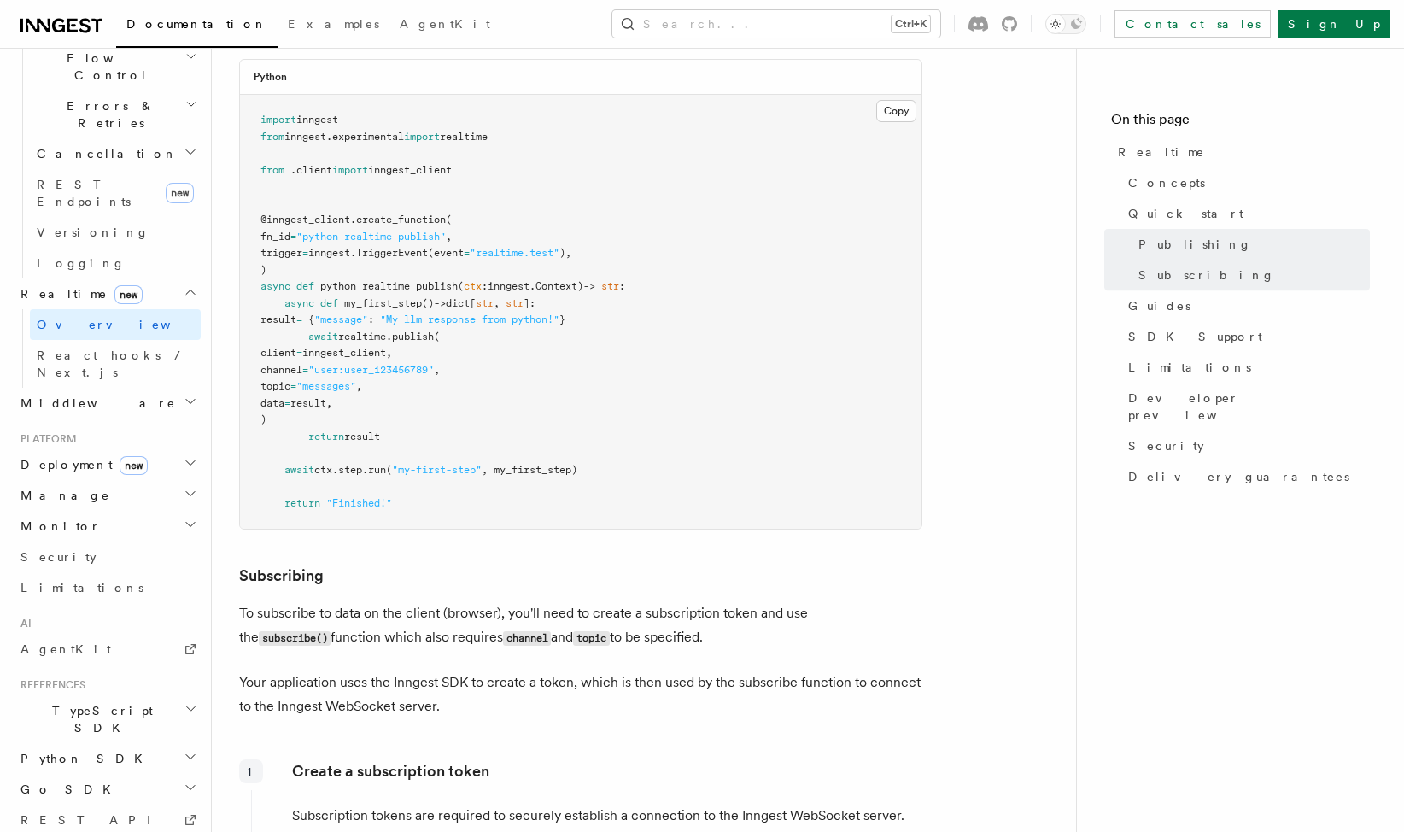
scroll to position [1195, 0]
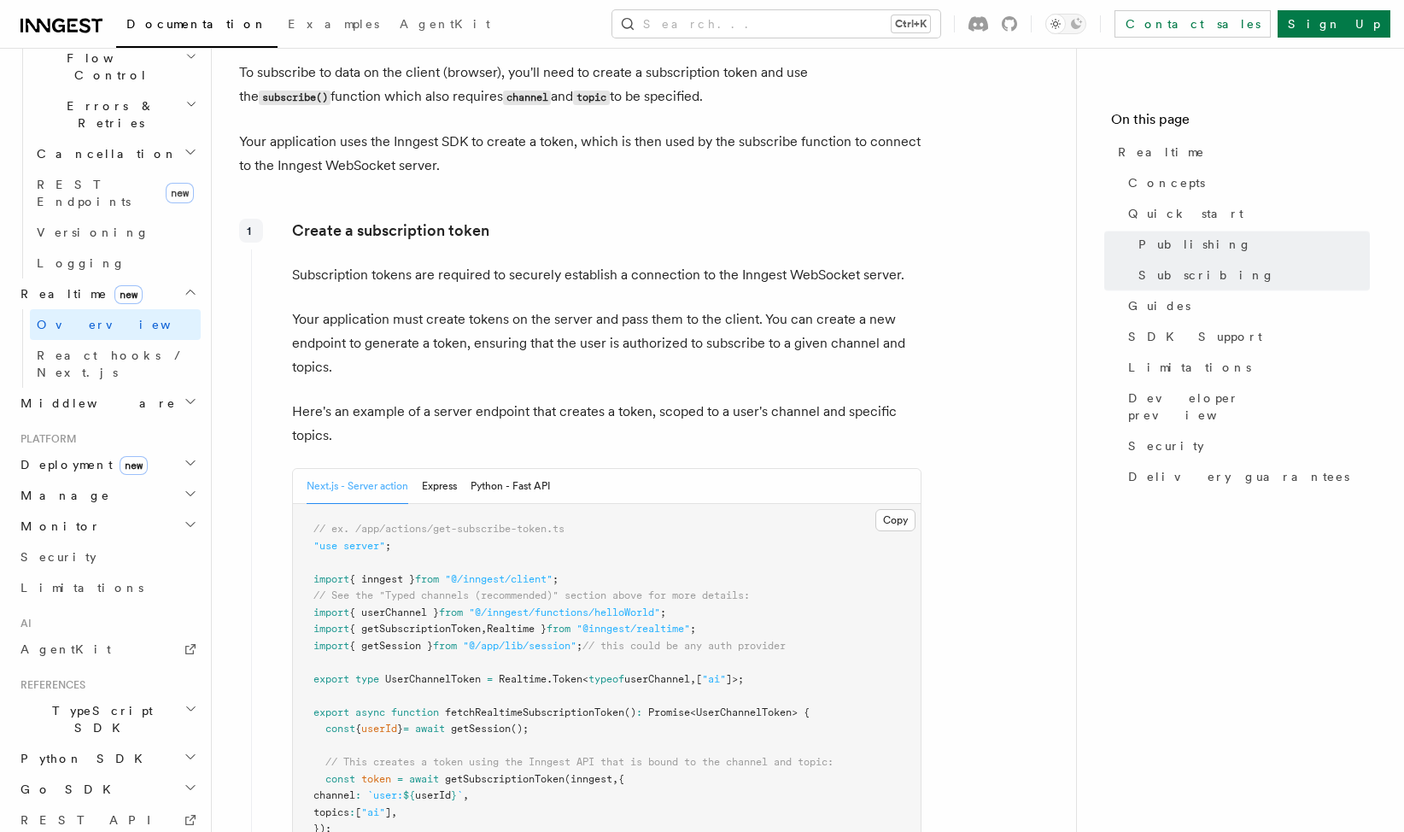
scroll to position [1707, 0]
click at [528, 496] on button "Python - Fast API" at bounding box center [509, 484] width 79 height 35
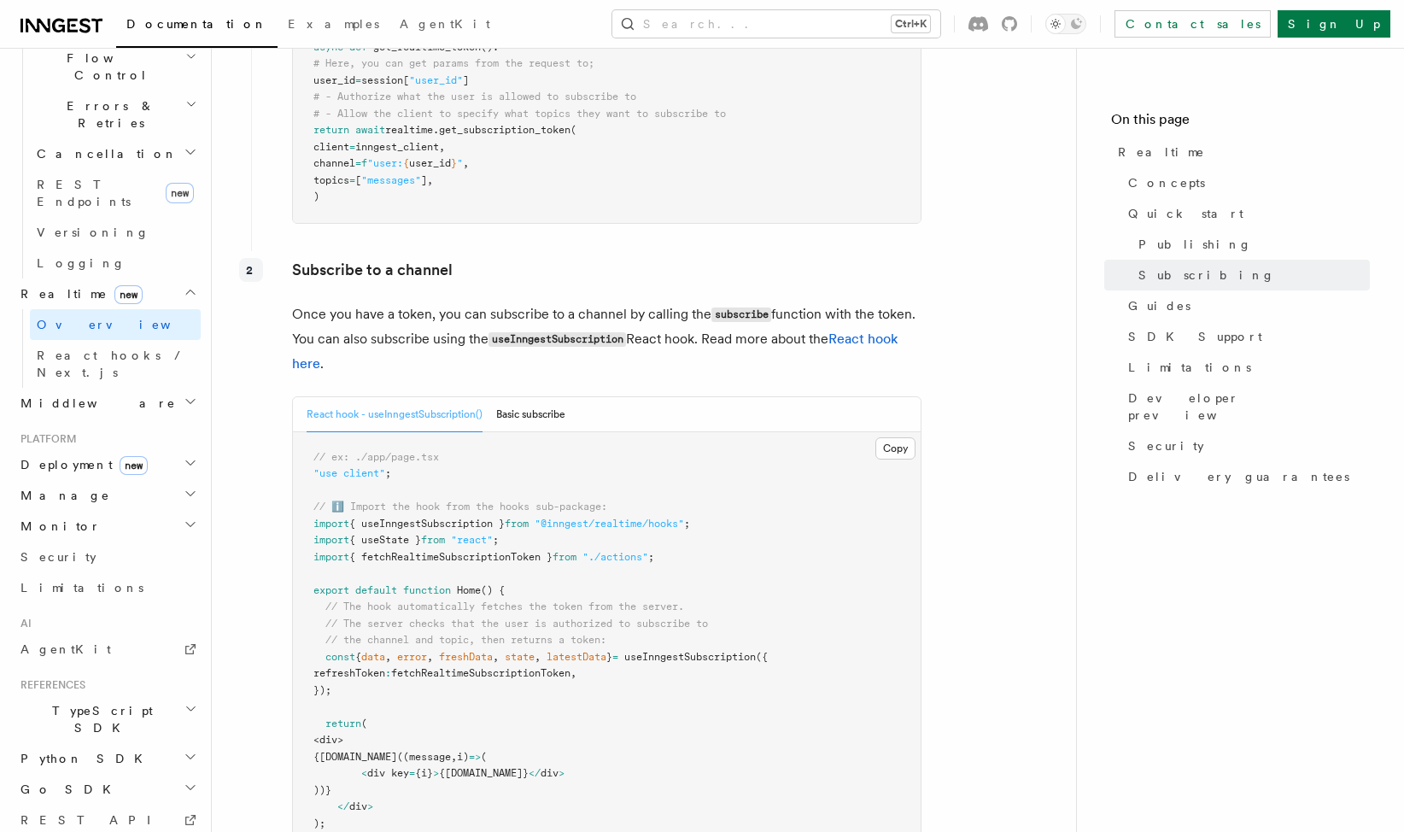
scroll to position [2220, 0]
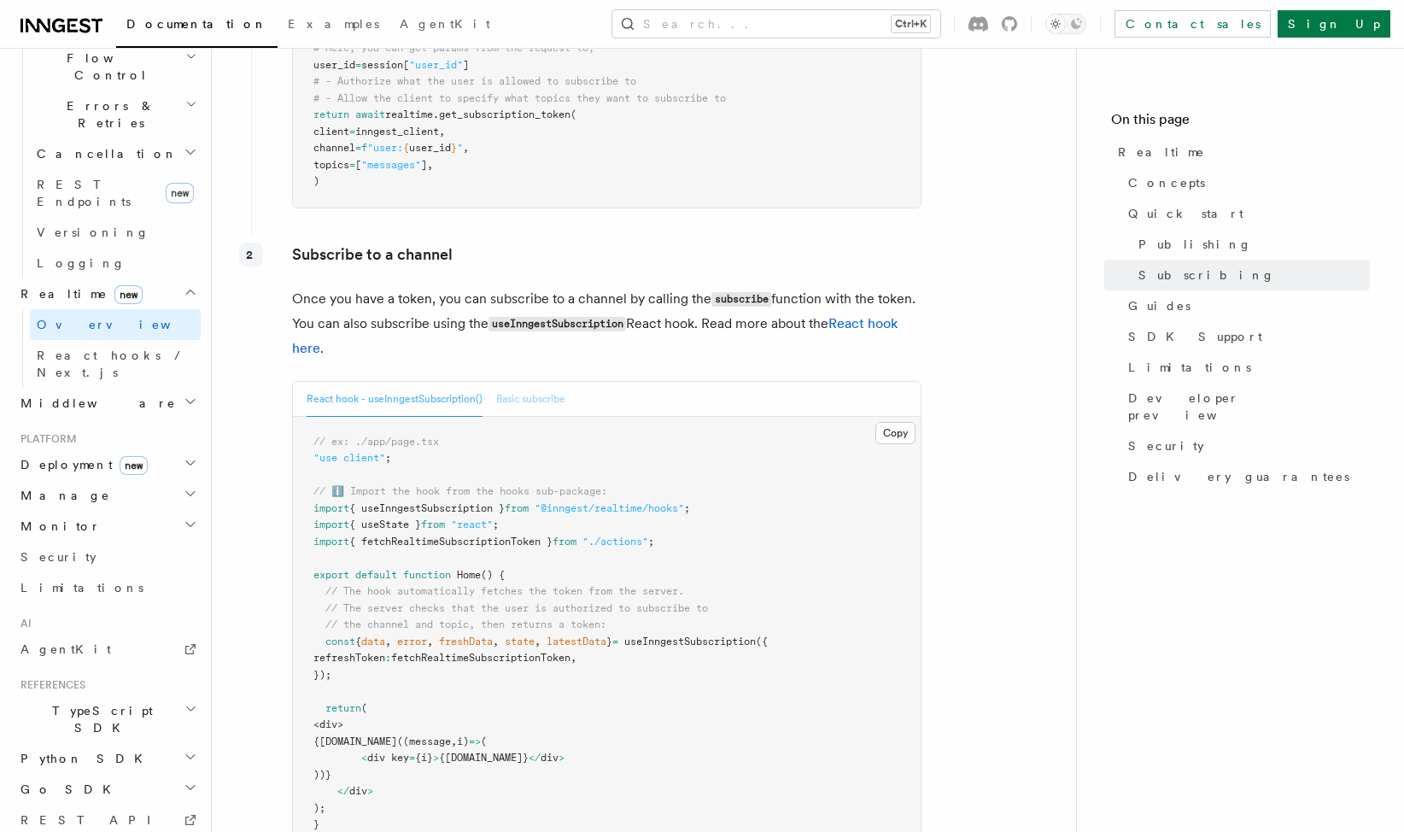
click at [559, 406] on button "Basic subscribe" at bounding box center [530, 399] width 69 height 35
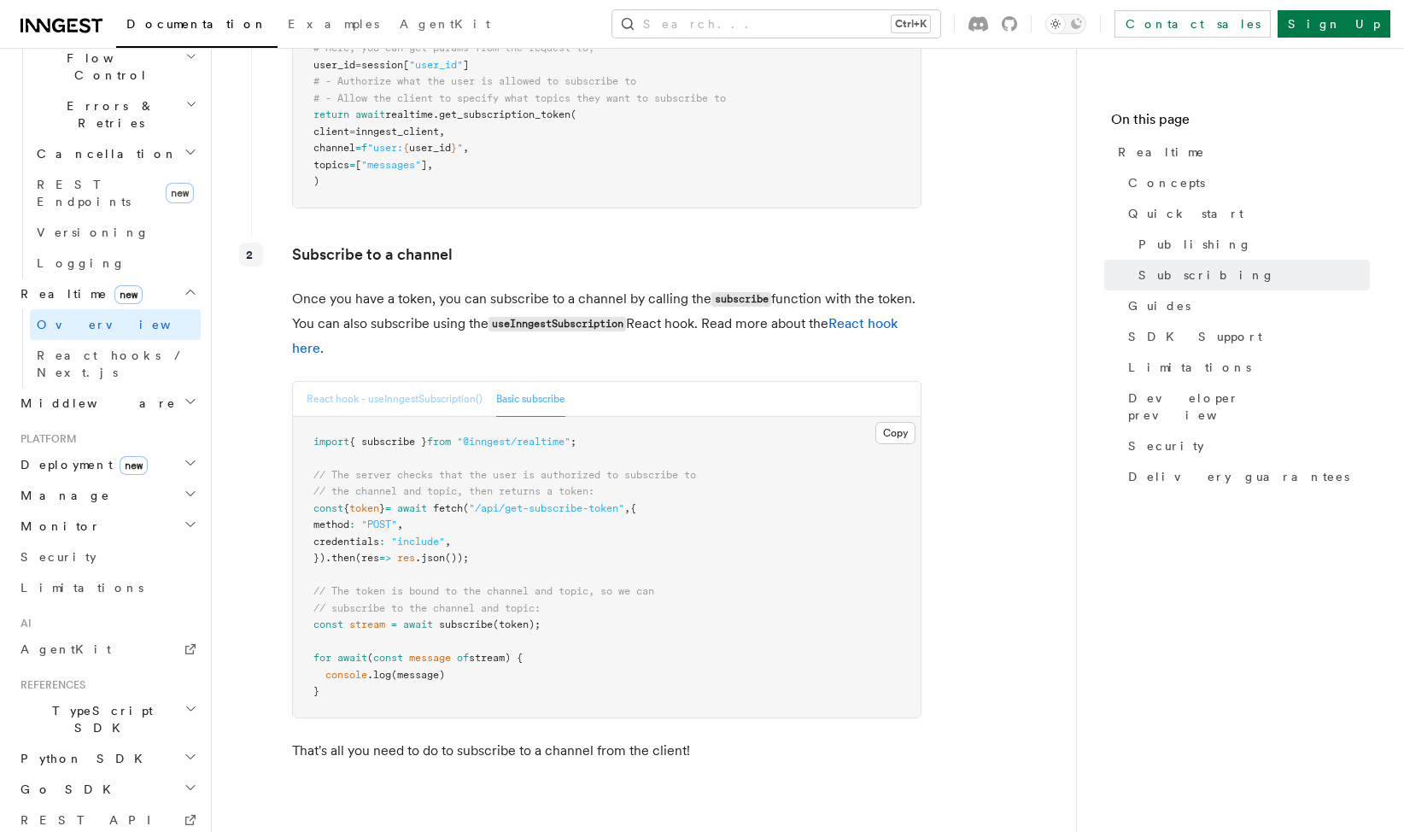
click at [417, 408] on button "React hook - useInngestSubscription()" at bounding box center [394, 399] width 176 height 35
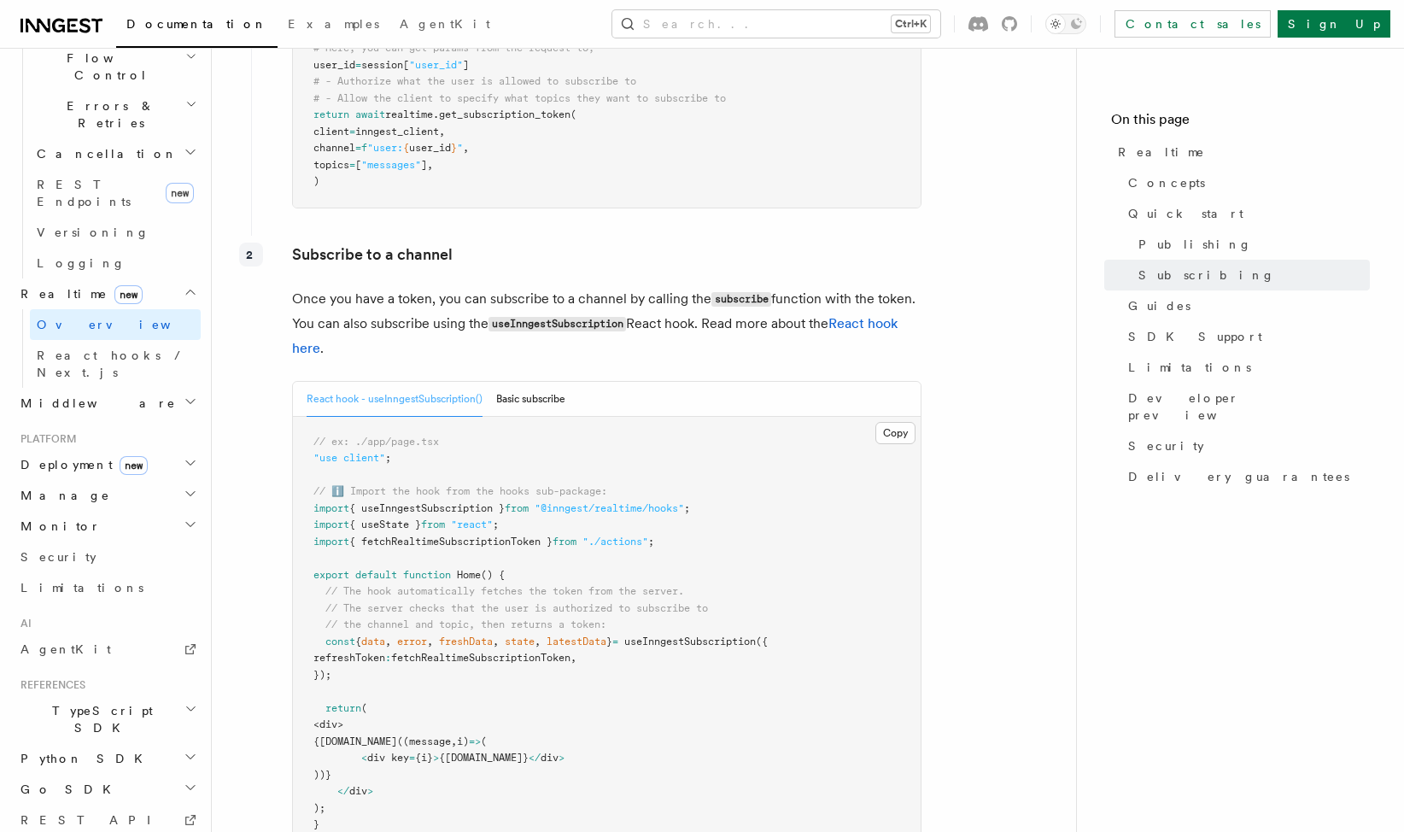
click at [421, 349] on p "Once you have a token, you can subscribe to a channel by calling the subscribe …" at bounding box center [606, 323] width 629 height 73
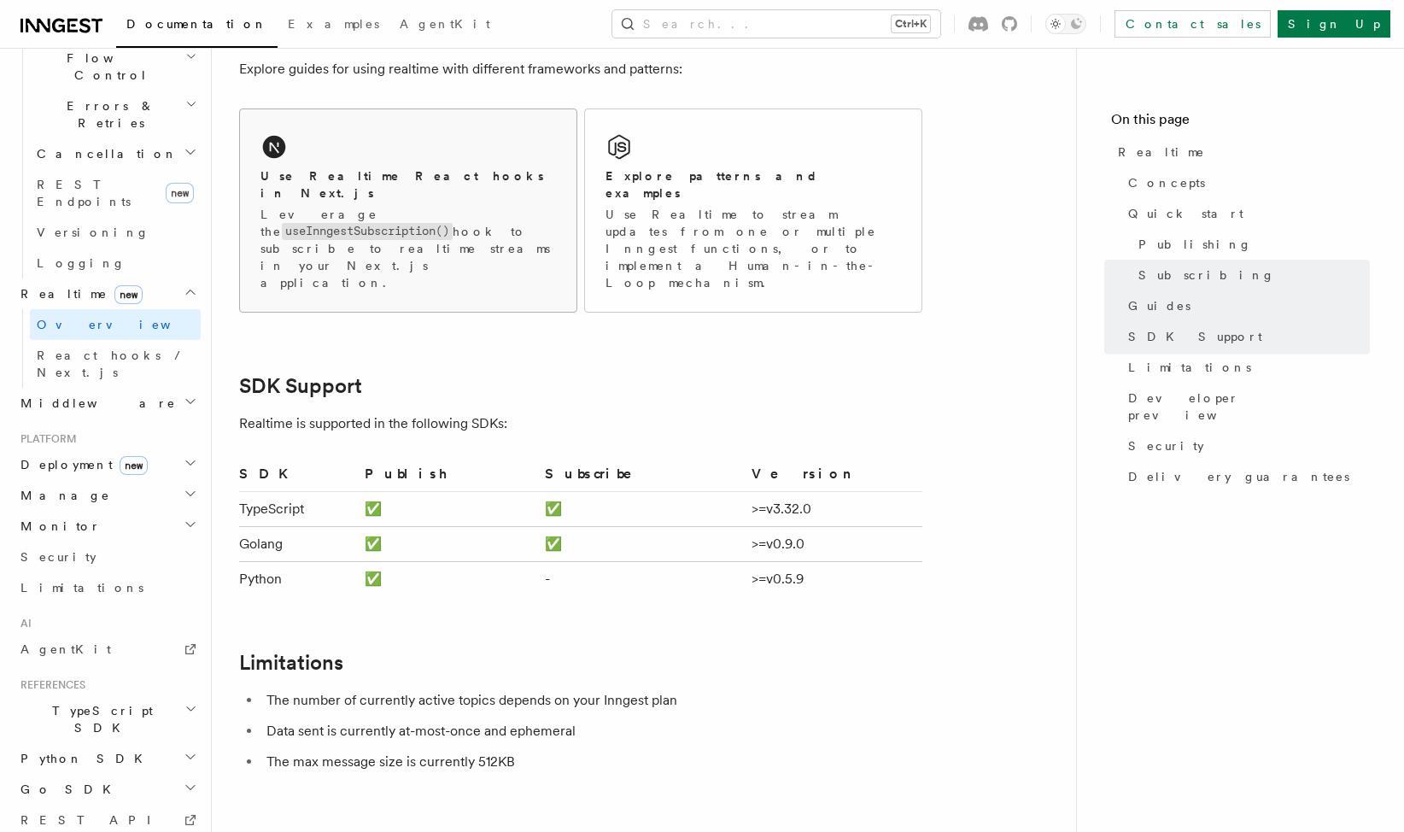
scroll to position [3244, 0]
